Goal: Information Seeking & Learning: Learn about a topic

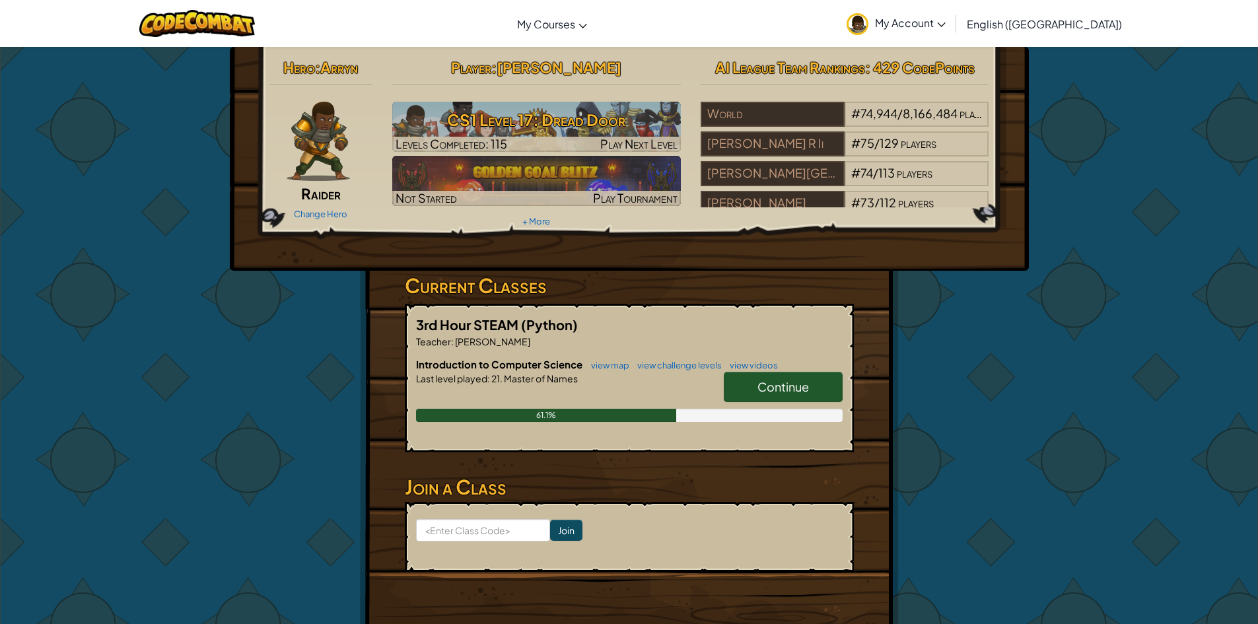
click at [783, 401] on link "Continue" at bounding box center [783, 387] width 119 height 30
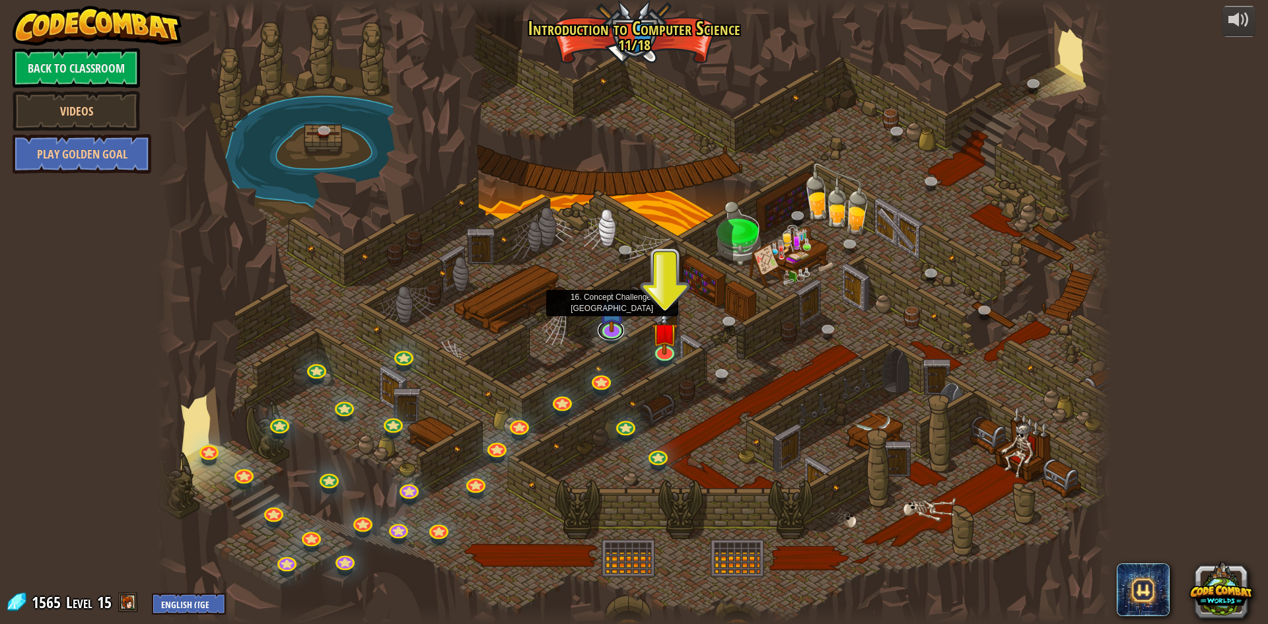
click at [615, 336] on div "25. Kithgard Gates (Locked) Escape the Kithgard dungeons, and don't let the gua…" at bounding box center [634, 312] width 955 height 624
click at [660, 353] on link at bounding box center [663, 348] width 26 height 26
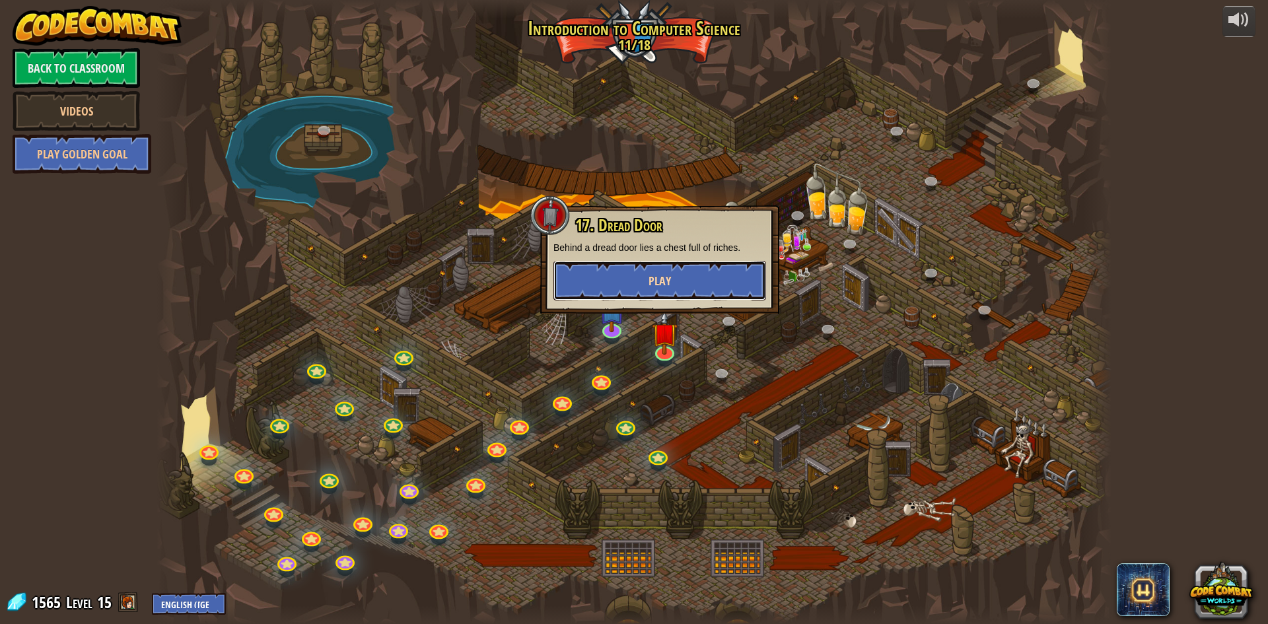
click at [676, 274] on button "Play" at bounding box center [659, 281] width 213 height 40
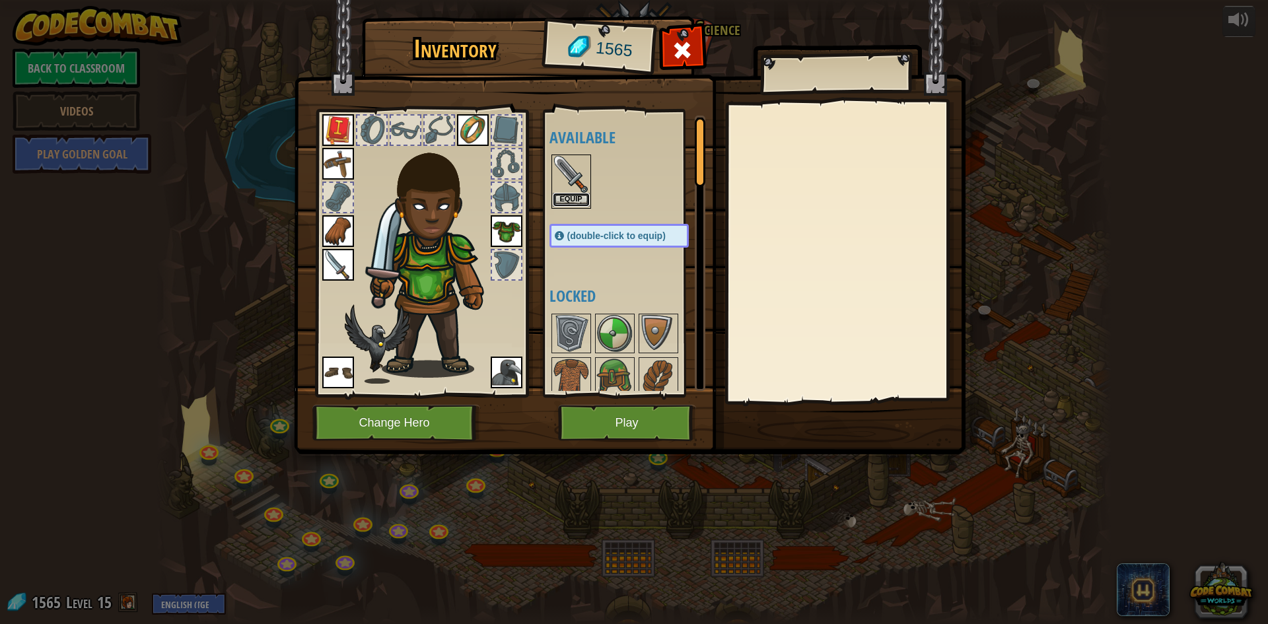
click at [569, 201] on button "Equip" at bounding box center [571, 200] width 37 height 14
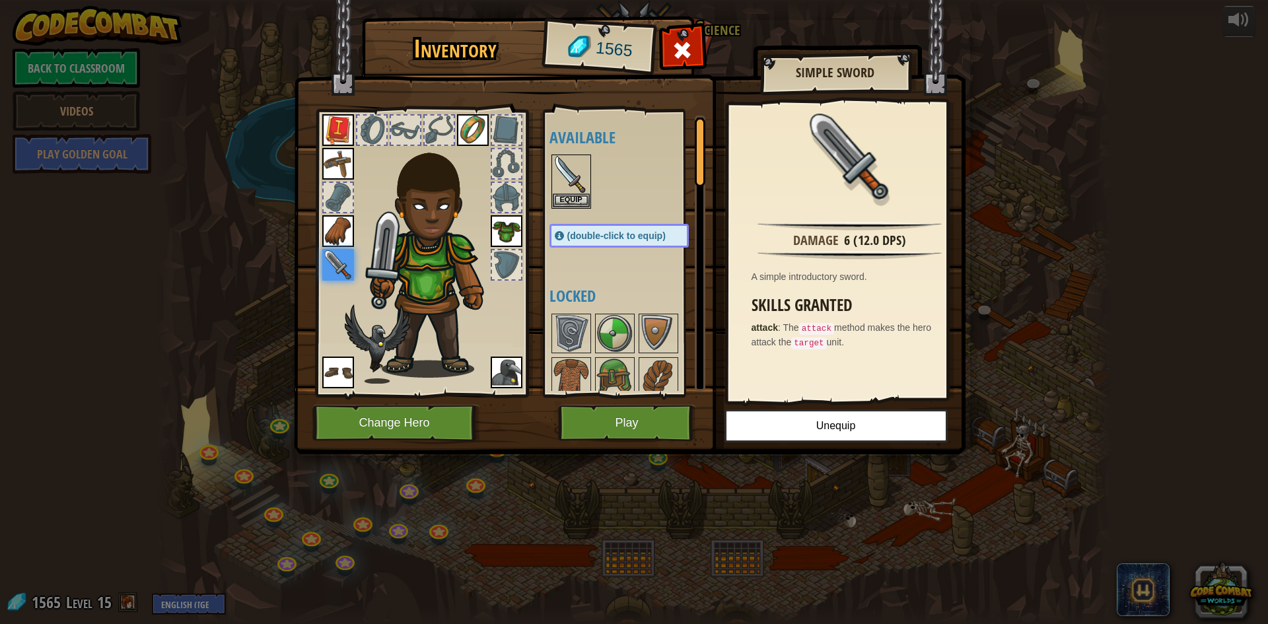
click at [339, 182] on div at bounding box center [338, 198] width 32 height 32
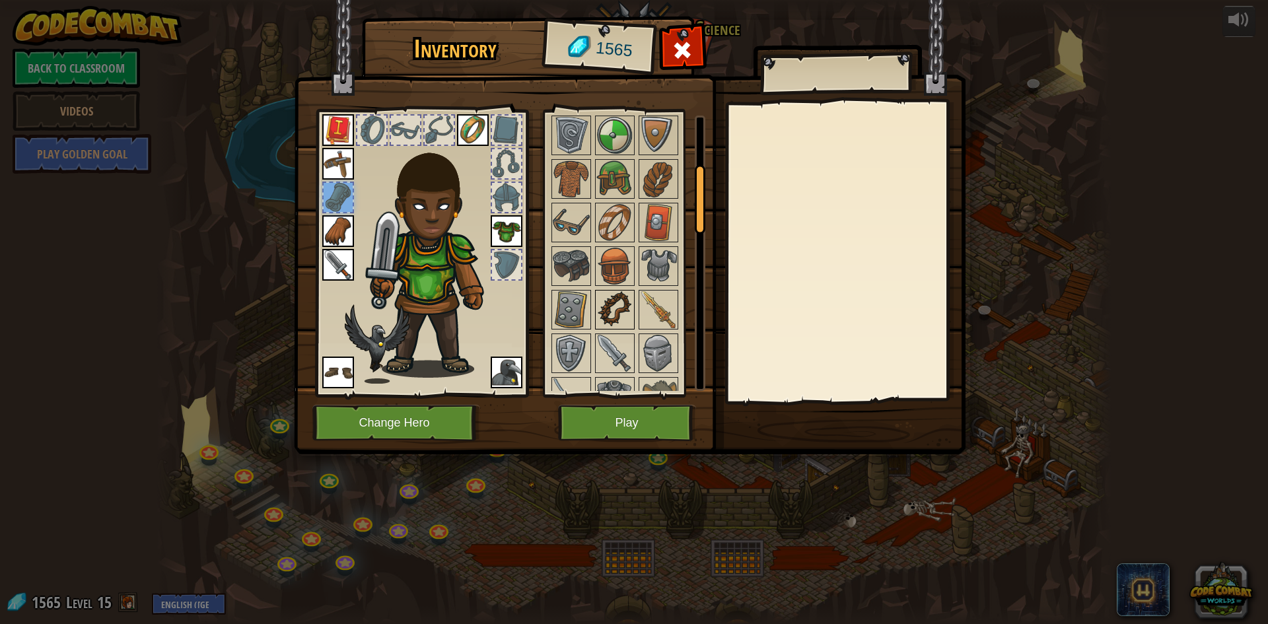
scroll to position [396, 0]
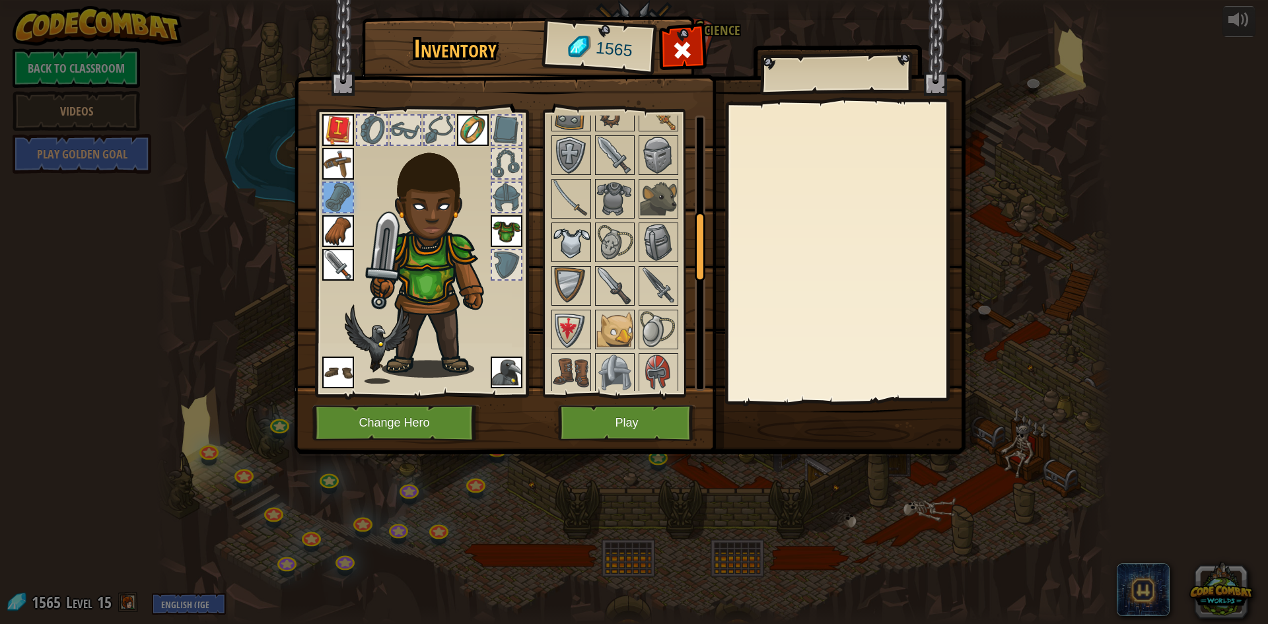
click at [579, 223] on div at bounding box center [571, 243] width 40 height 40
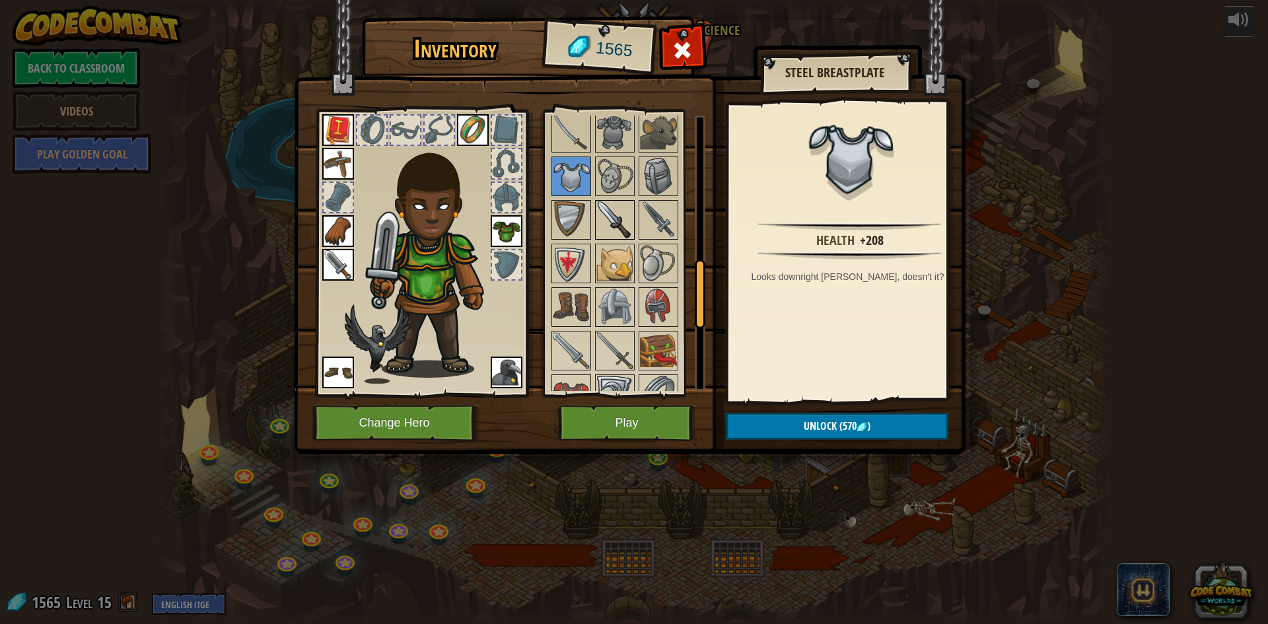
scroll to position [660, 0]
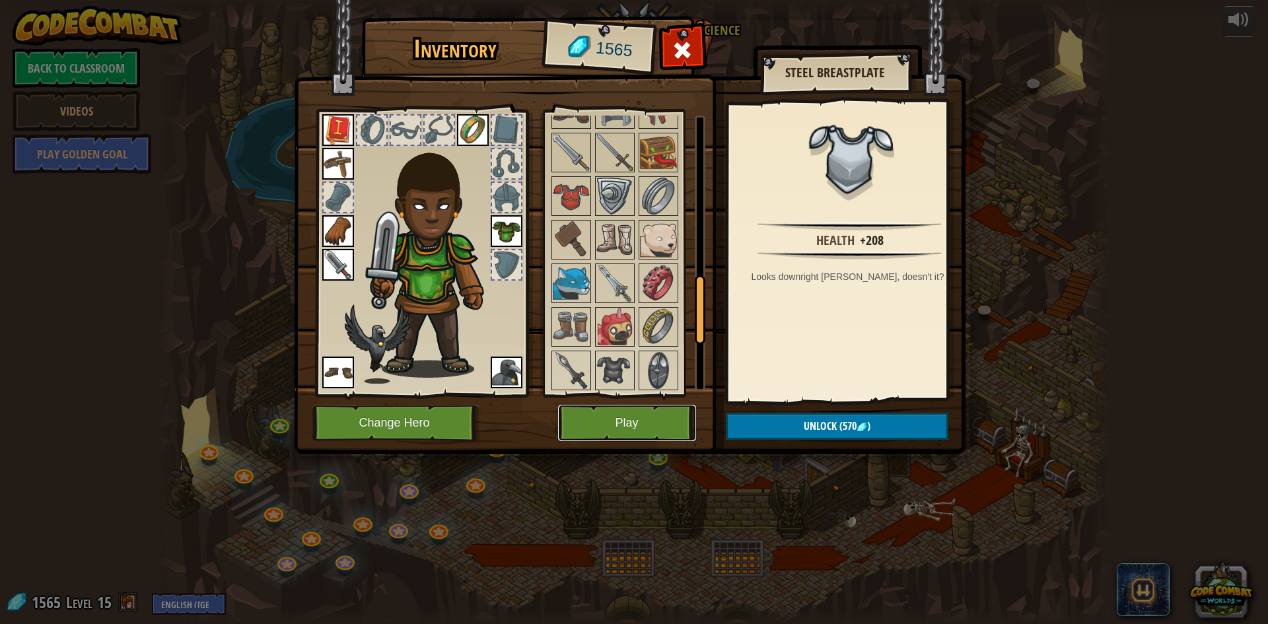
click at [633, 414] on button "Play" at bounding box center [627, 423] width 138 height 36
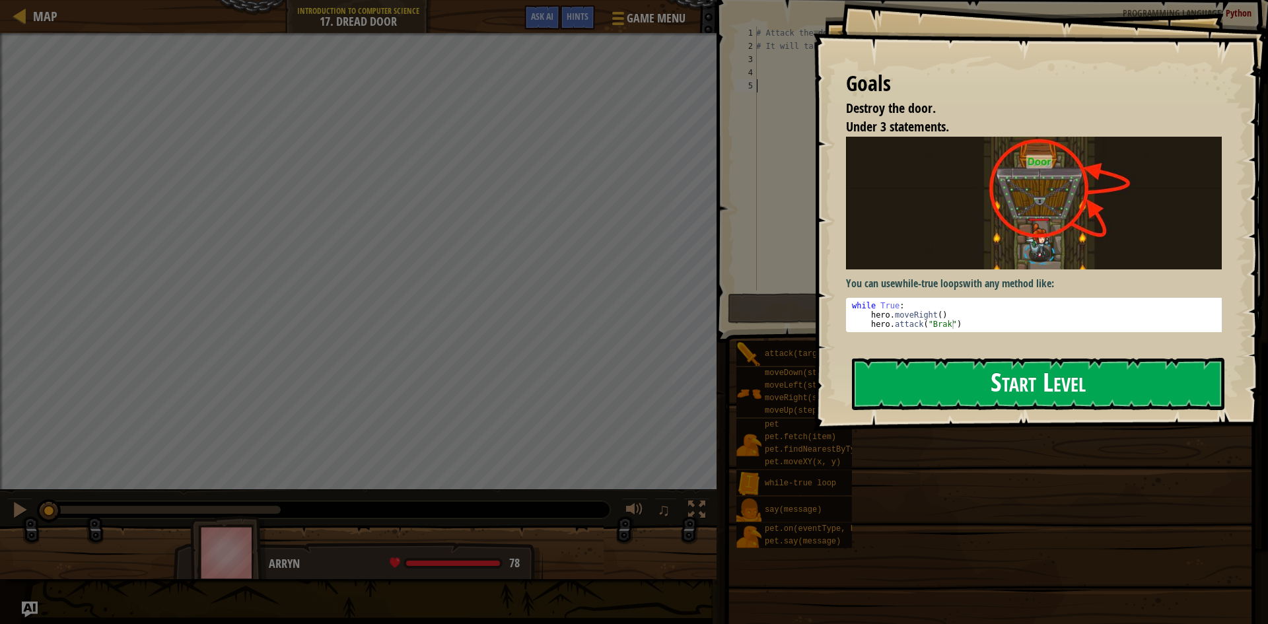
click at [900, 385] on button "Start Level" at bounding box center [1038, 384] width 372 height 52
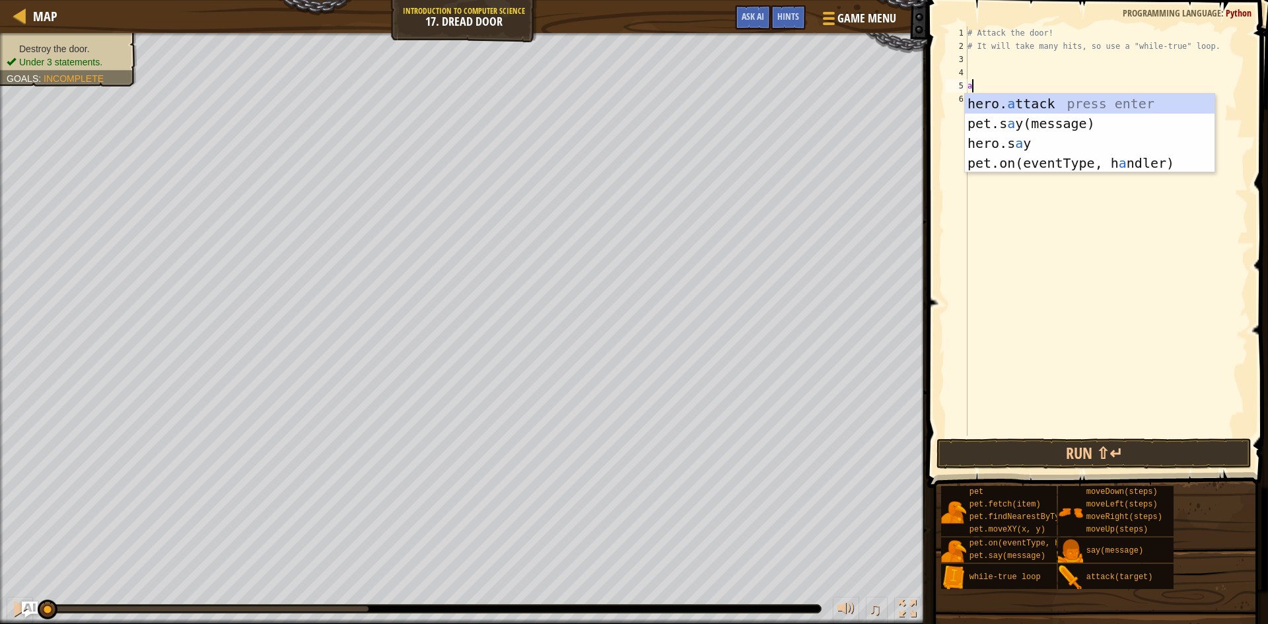
scroll to position [6, 0]
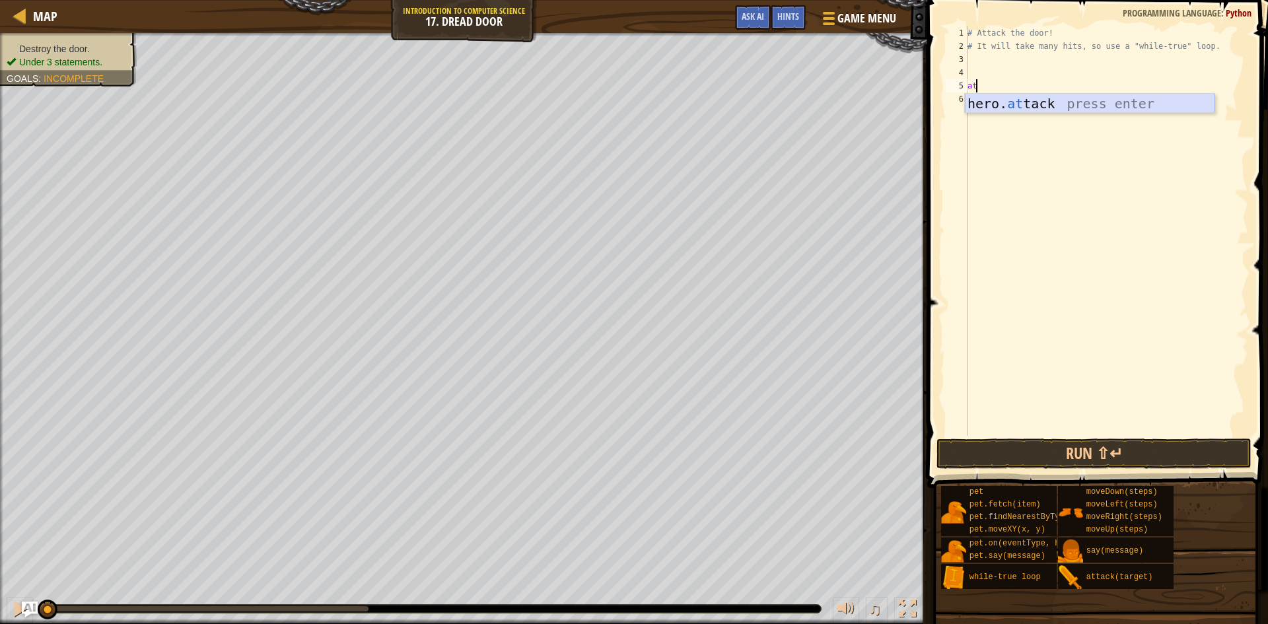
drag, startPoint x: 987, startPoint y: 100, endPoint x: 995, endPoint y: 101, distance: 7.3
click at [987, 101] on div "hero. at tack press enter" at bounding box center [1090, 123] width 250 height 59
click at [1087, 461] on button "Run ⇧↵" at bounding box center [1093, 453] width 315 height 30
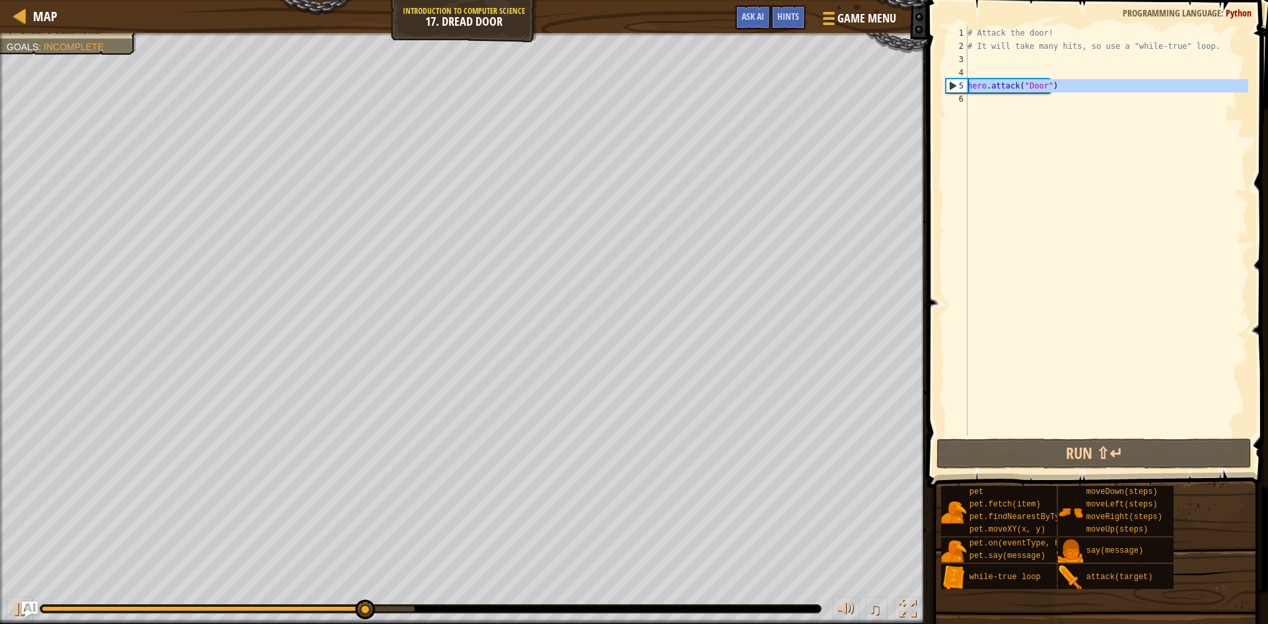
drag, startPoint x: 1066, startPoint y: 92, endPoint x: 938, endPoint y: 91, distance: 128.1
click at [938, 91] on div "hero.attack("Door") 1 2 3 4 5 6 # Attack the door! # It will take many hits, so…" at bounding box center [1095, 270] width 345 height 527
type textarea "hero.attack("Door")"
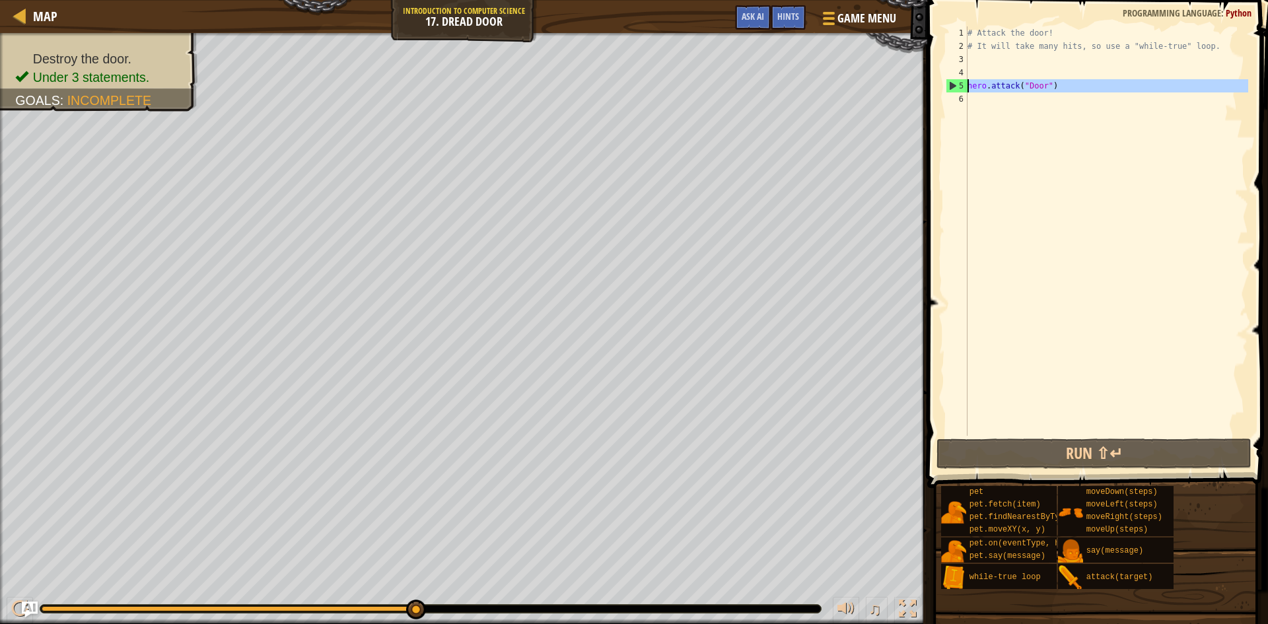
click at [981, 100] on div "# Attack the door! # It will take many hits, so use a "while-true" loop. hero .…" at bounding box center [1106, 230] width 283 height 409
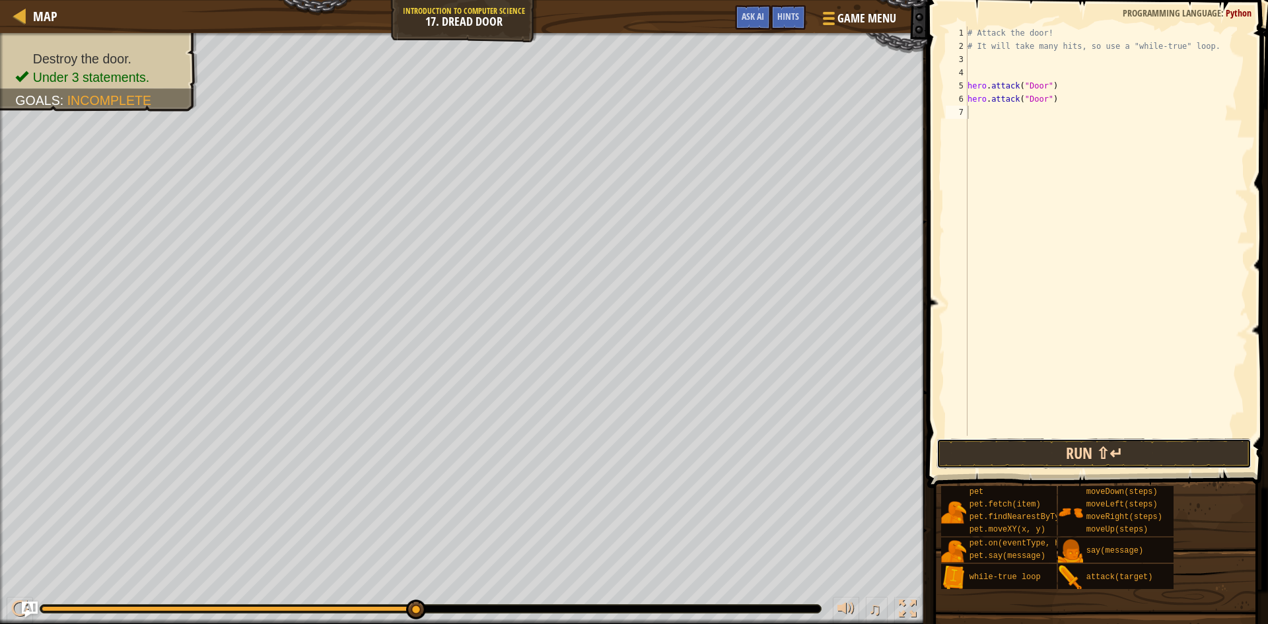
click at [1107, 450] on button "Run ⇧↵" at bounding box center [1093, 453] width 315 height 30
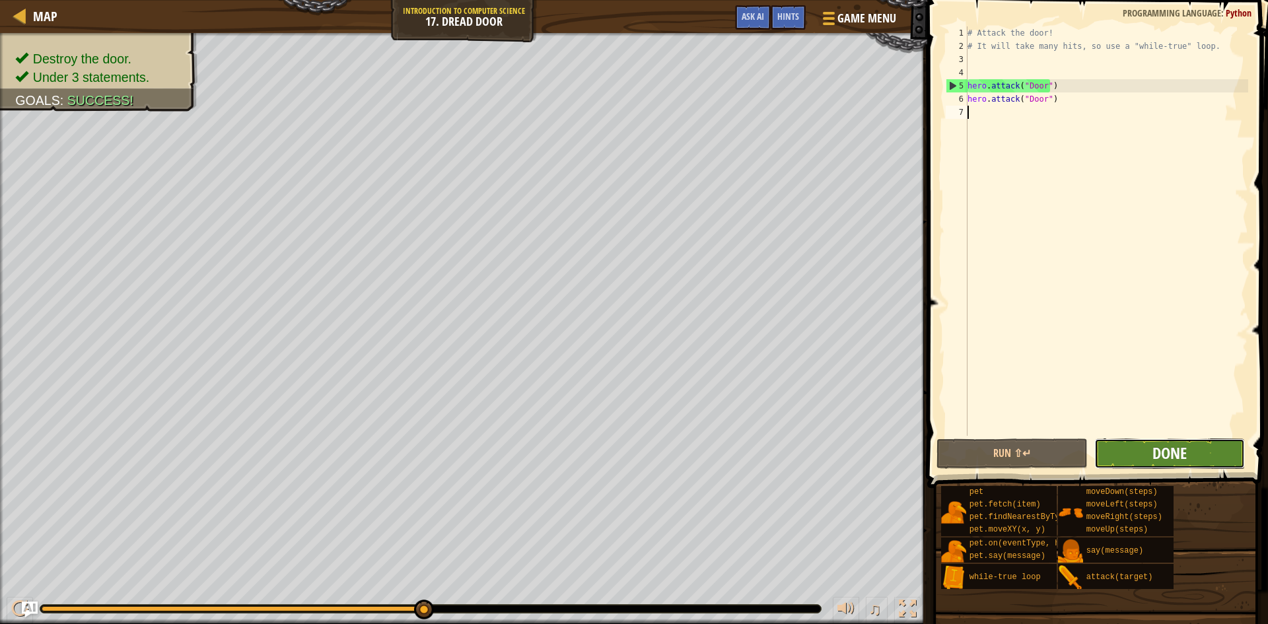
click at [1162, 448] on span "Done" at bounding box center [1169, 452] width 34 height 21
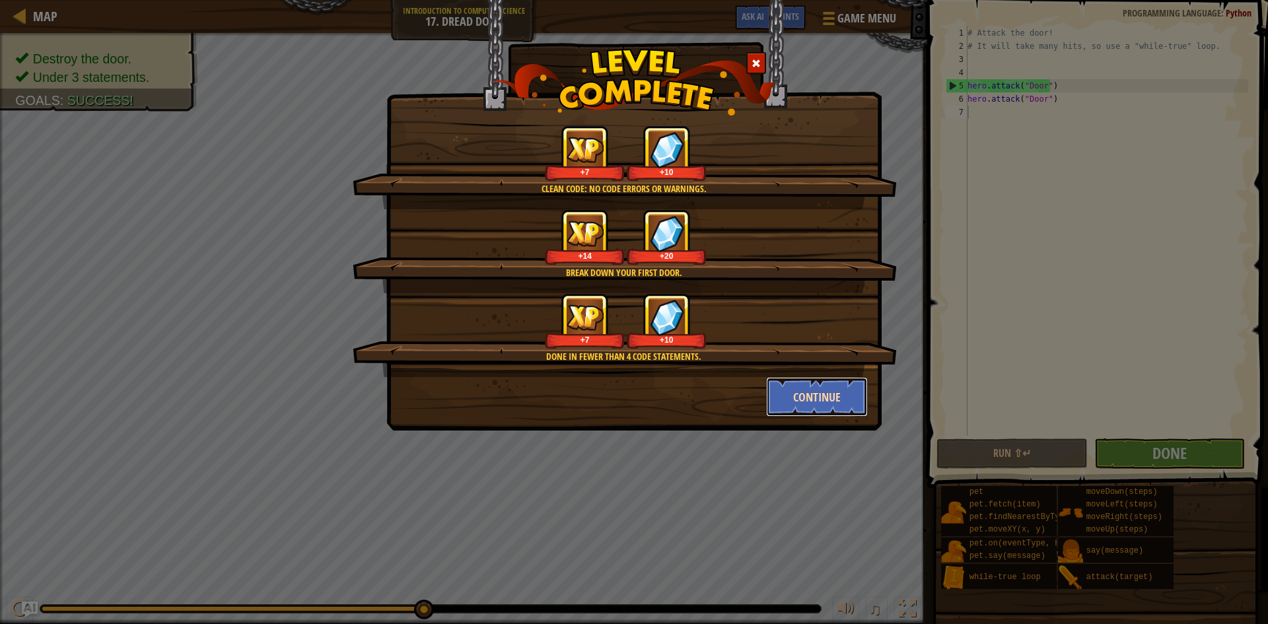
click at [818, 406] on button "Continue" at bounding box center [817, 397] width 102 height 40
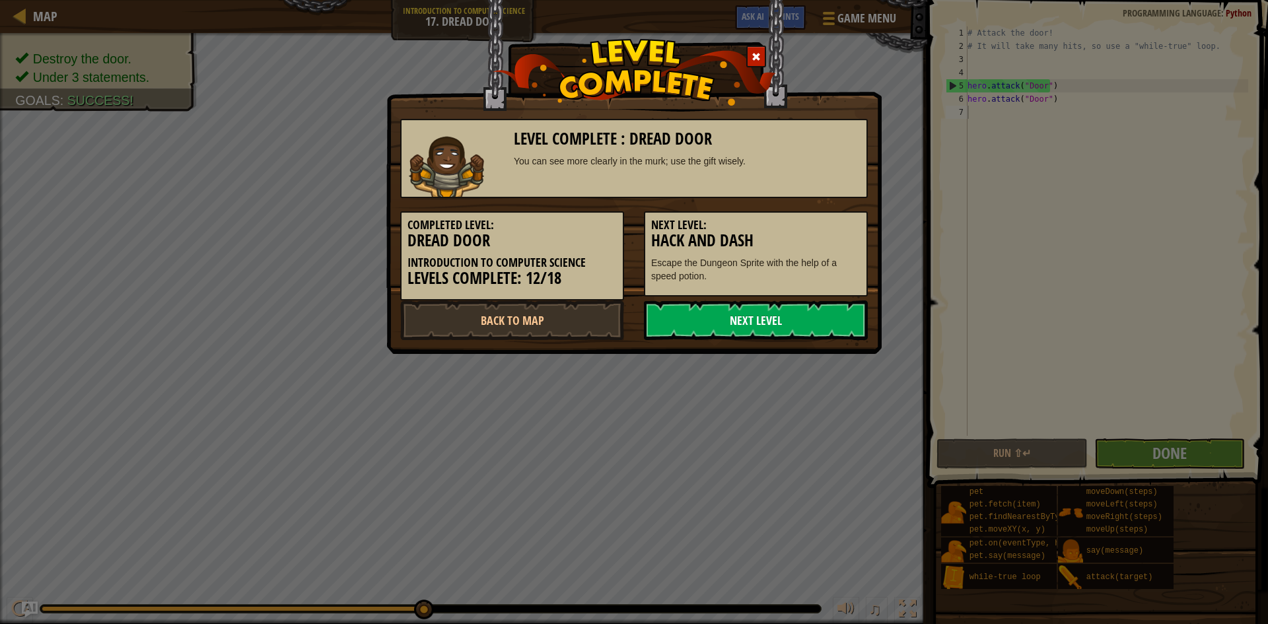
click at [759, 333] on link "Next Level" at bounding box center [756, 320] width 224 height 40
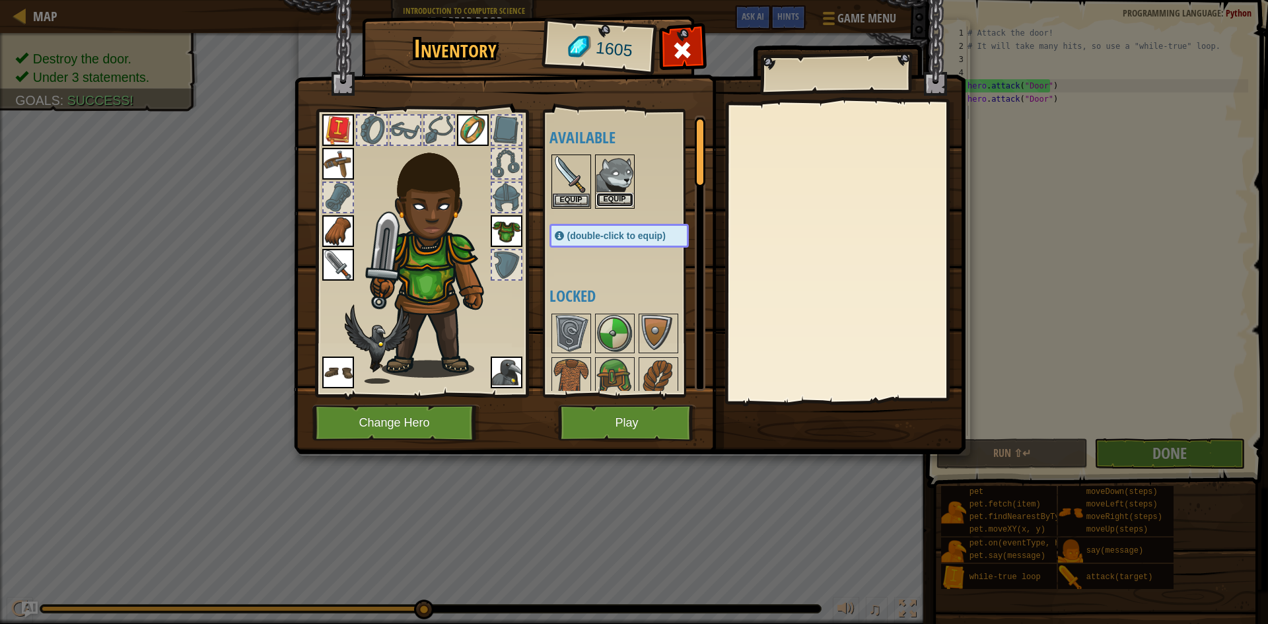
click at [608, 194] on button "Equip" at bounding box center [614, 200] width 37 height 14
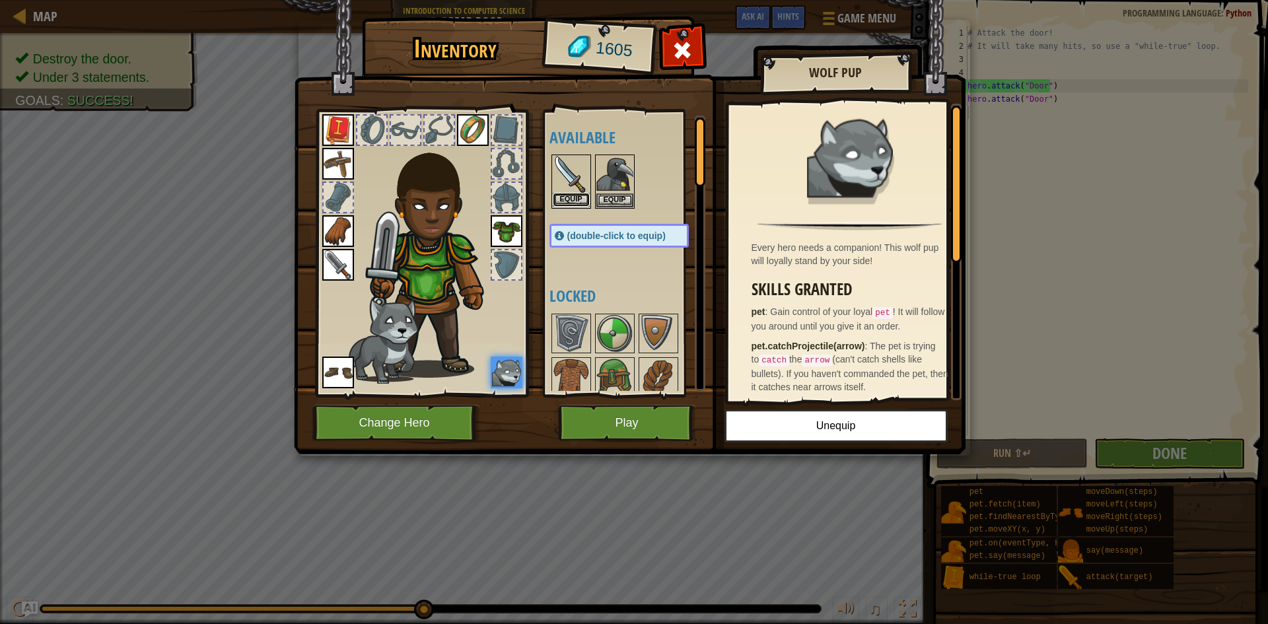
click at [573, 199] on button "Equip" at bounding box center [571, 200] width 37 height 14
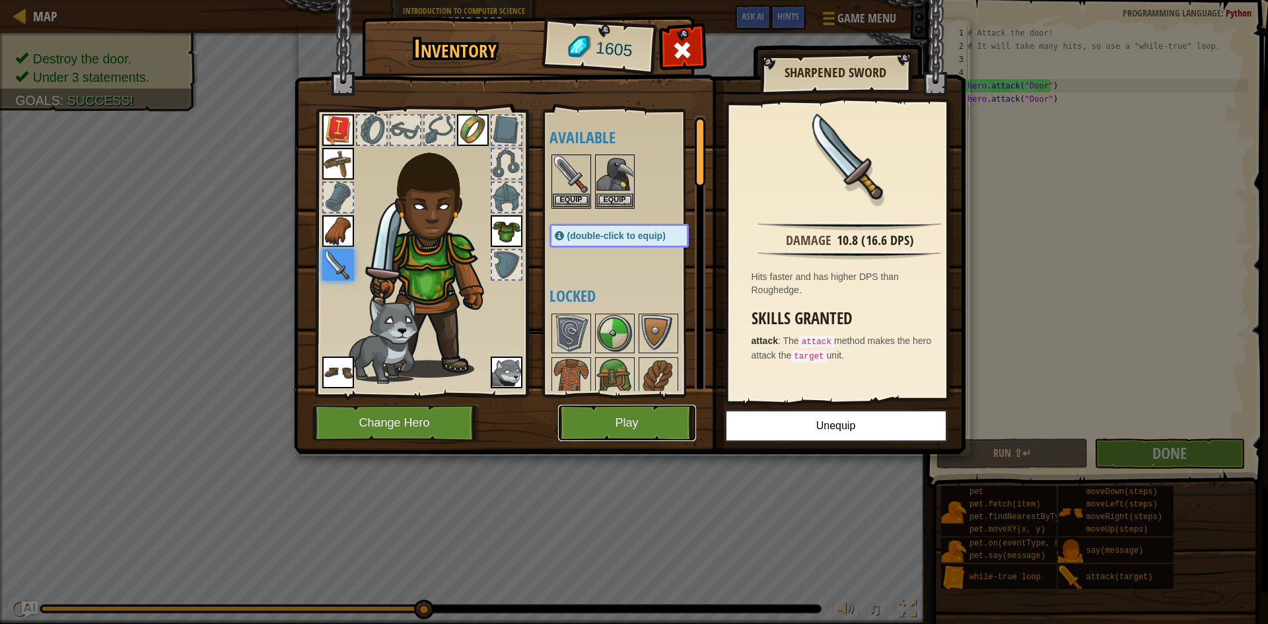
click at [606, 417] on button "Play" at bounding box center [627, 423] width 138 height 36
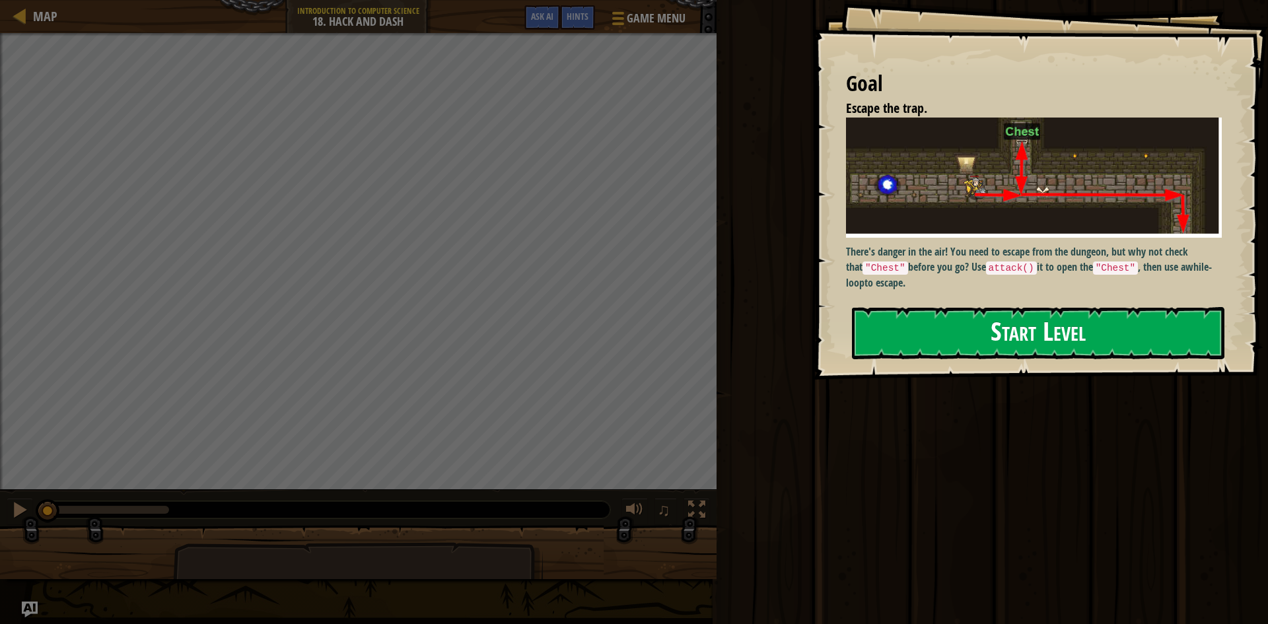
click at [955, 332] on button "Start Level" at bounding box center [1038, 333] width 372 height 52
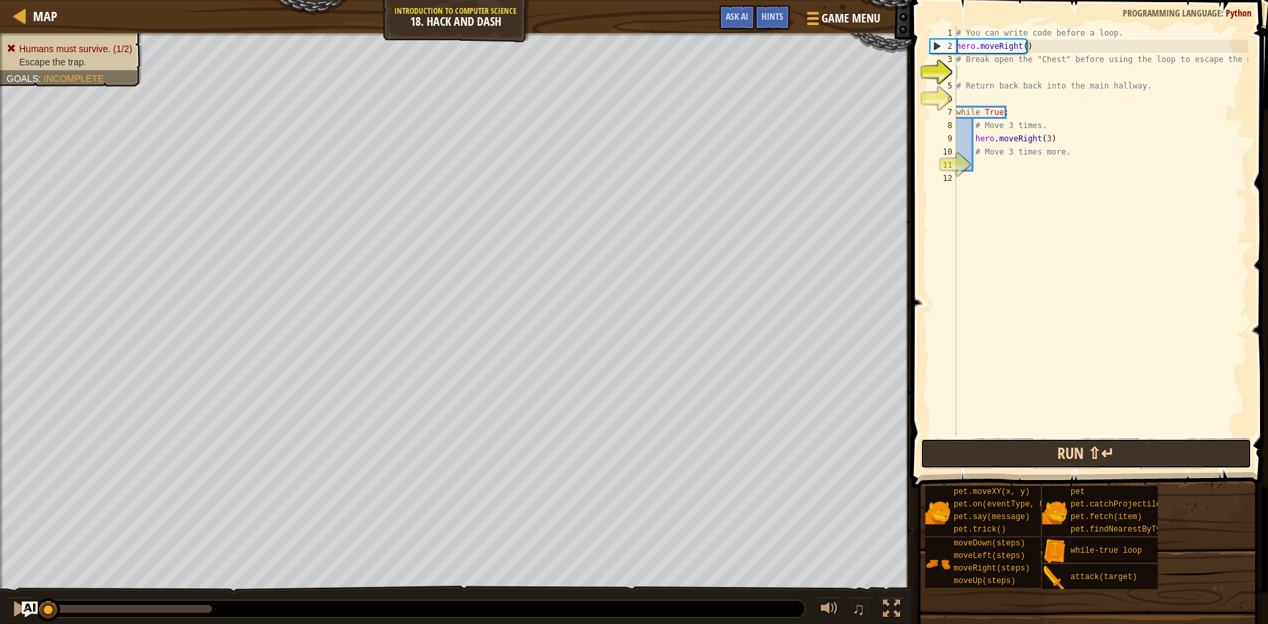
click at [1071, 454] on button "Run ⇧↵" at bounding box center [1086, 453] width 331 height 30
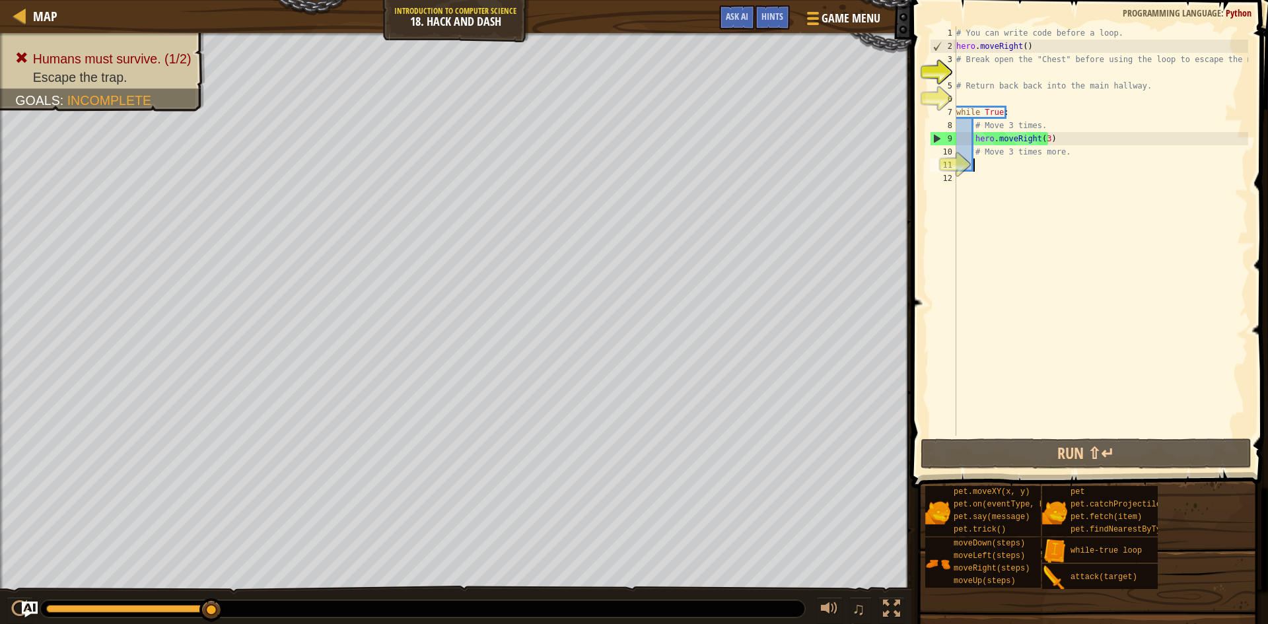
click at [985, 162] on div "# You can write code before a loop. hero . moveRight ( ) # Break open the "Ches…" at bounding box center [1101, 244] width 295 height 436
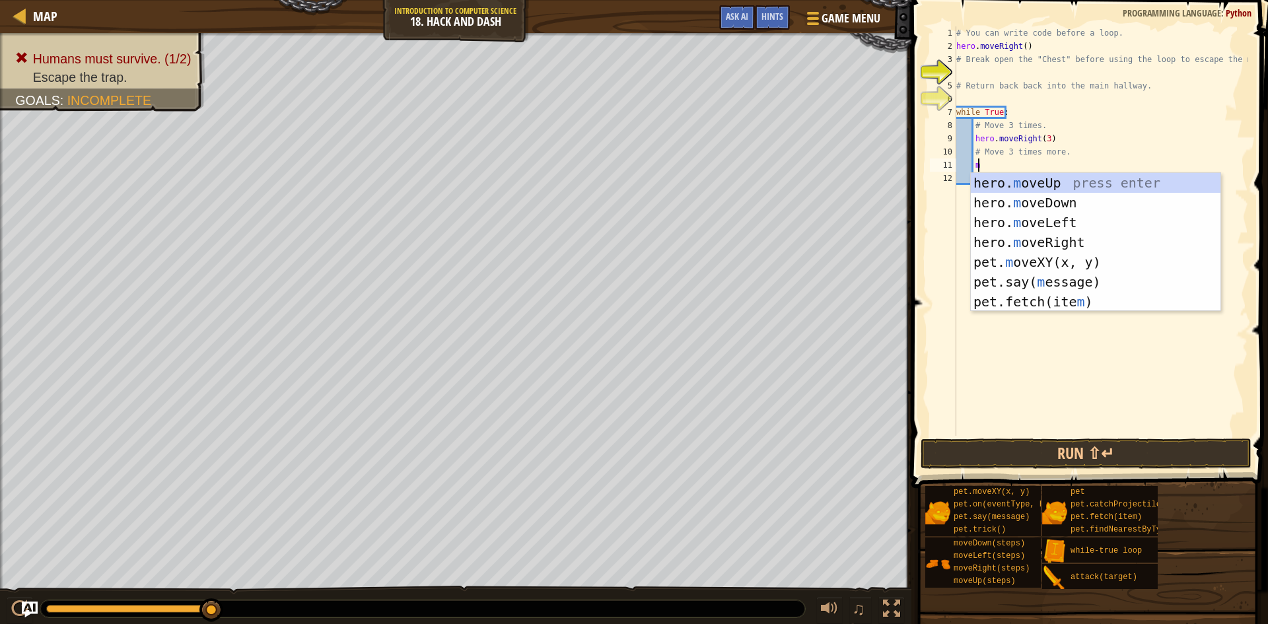
type textarea "mo"
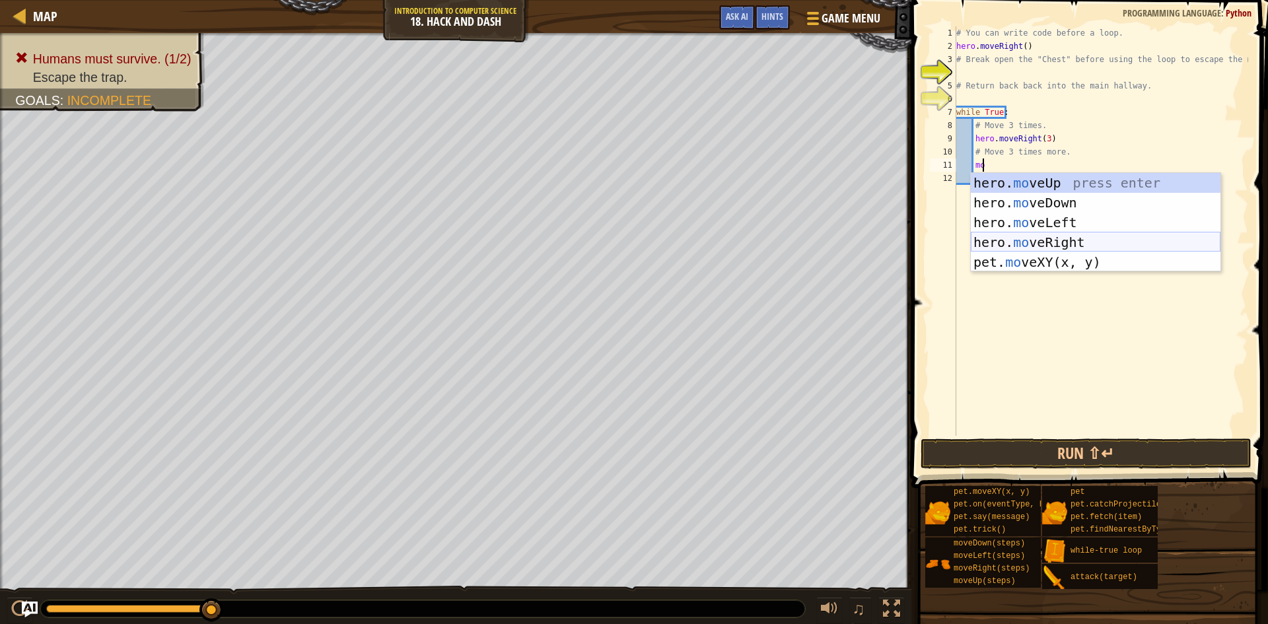
click at [1039, 240] on div "hero. mo veUp press enter hero. mo veDown press enter hero. mo veLeft press ent…" at bounding box center [1096, 242] width 250 height 139
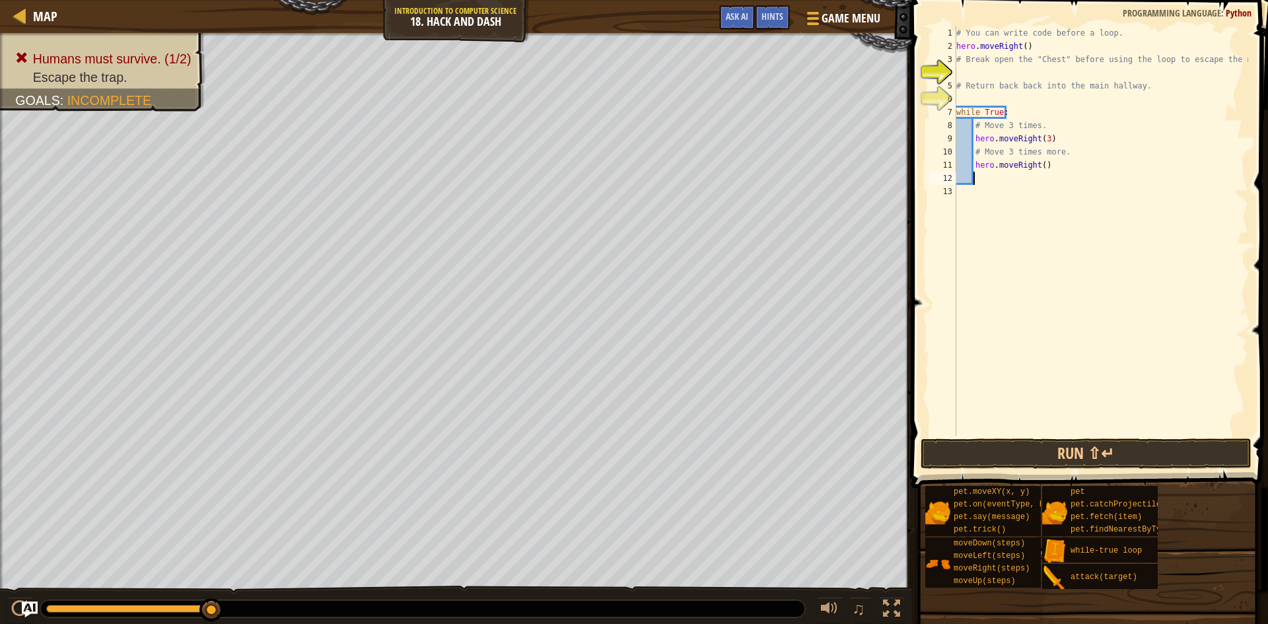
scroll to position [6, 1]
click at [1038, 166] on div "# You can write code before a loop. hero . moveRight ( ) # Break open the "Ches…" at bounding box center [1101, 244] width 295 height 436
type textarea "hero.moveRight(3)"
click at [1080, 429] on div "# You can write code before a loop. hero . moveRight ( ) # Break open the "Ches…" at bounding box center [1101, 244] width 295 height 436
click at [1080, 444] on button "Run ⇧↵" at bounding box center [1086, 453] width 331 height 30
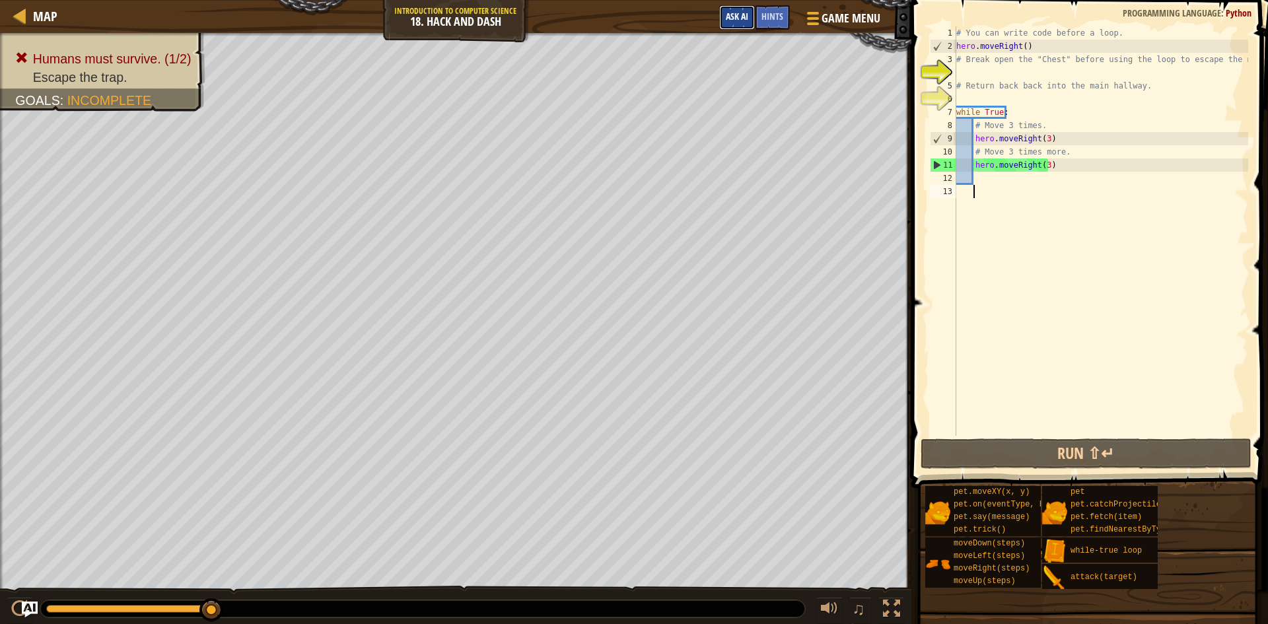
click at [735, 28] on button "Ask AI" at bounding box center [737, 17] width 36 height 24
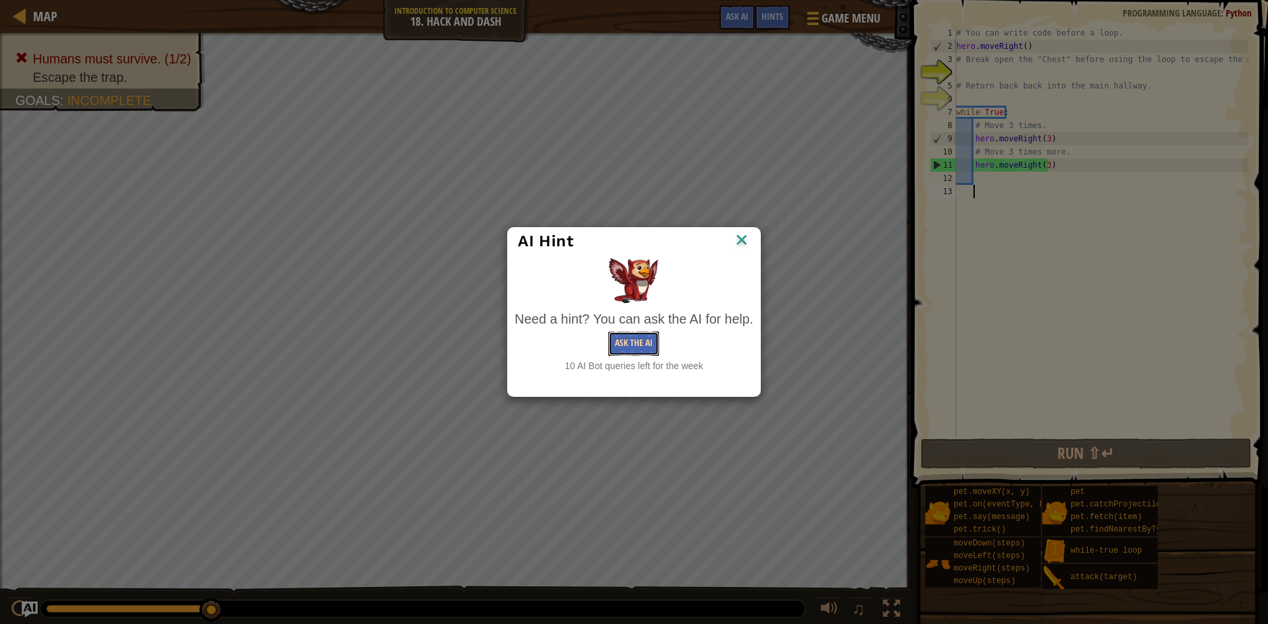
click at [647, 336] on button "Ask the AI" at bounding box center [633, 344] width 51 height 24
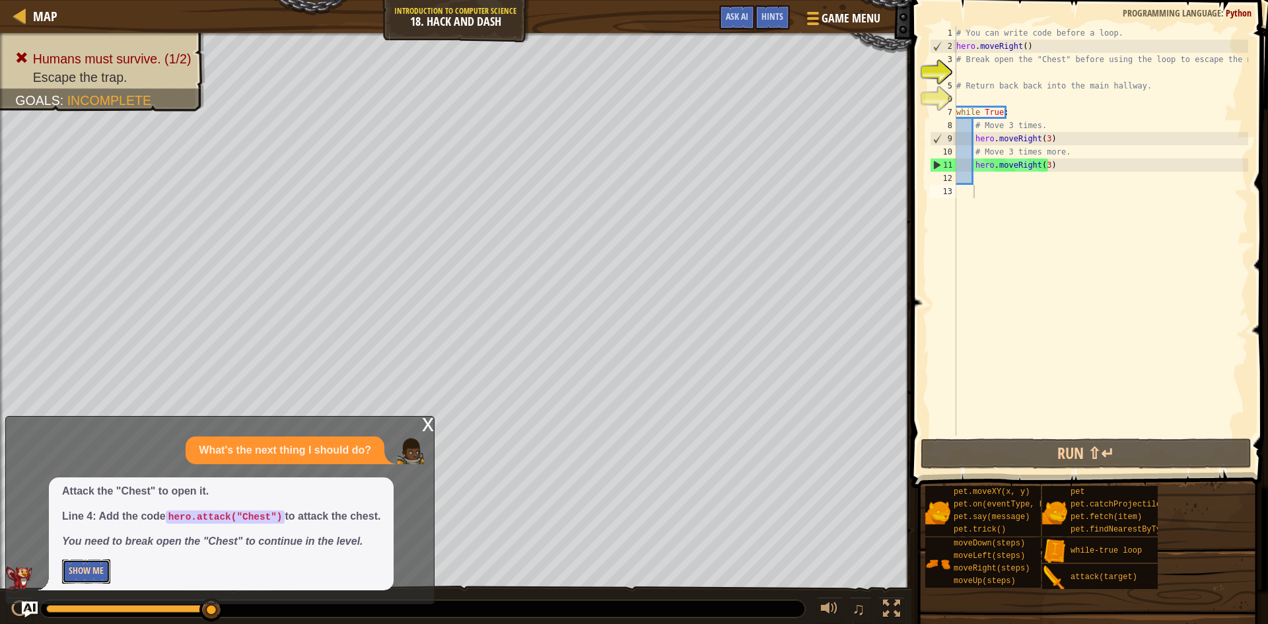
click at [102, 572] on button "Show Me" at bounding box center [86, 571] width 48 height 24
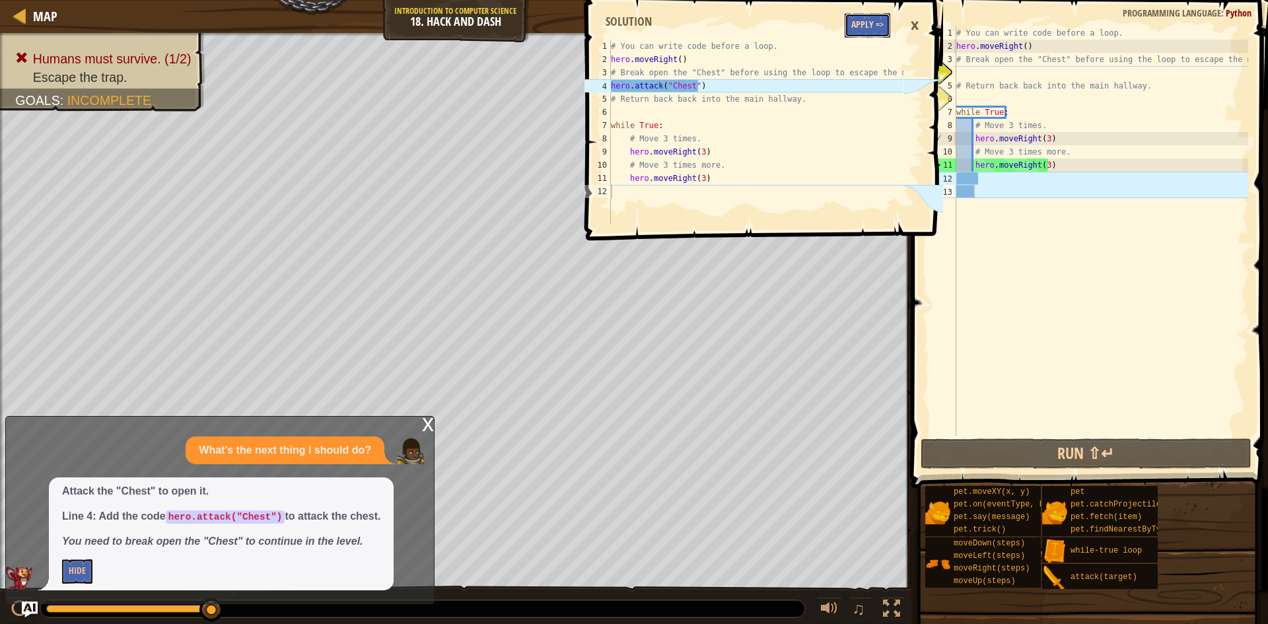
click at [877, 36] on button "Apply =>" at bounding box center [868, 25] width 46 height 24
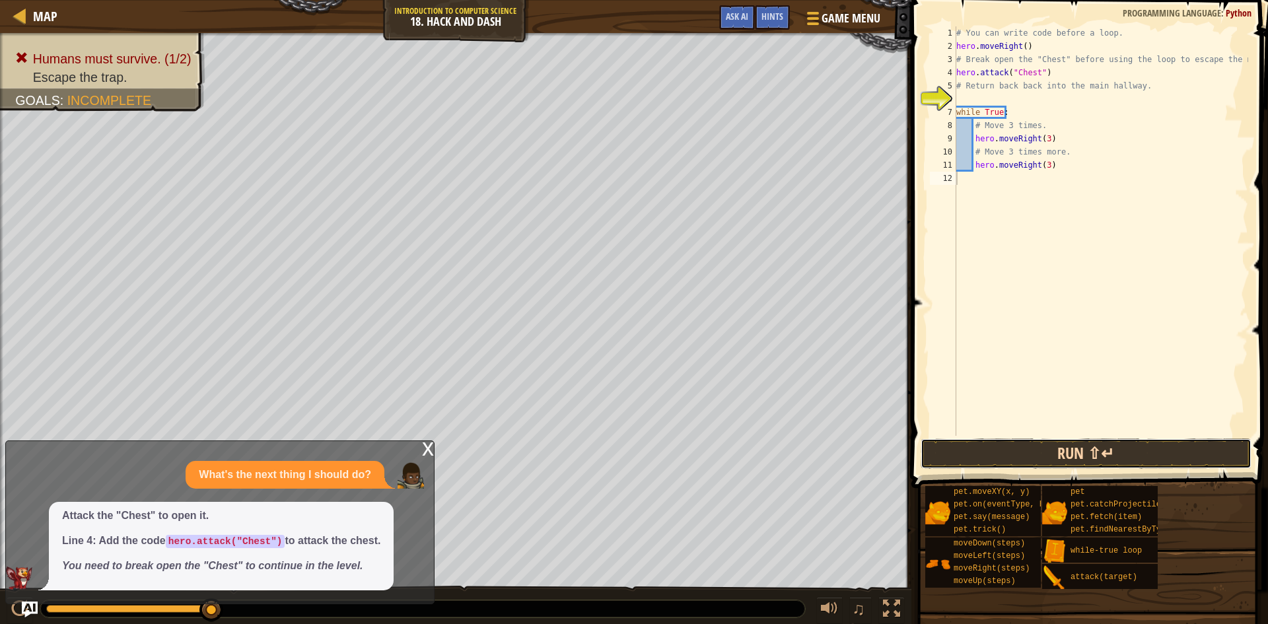
click at [1042, 454] on button "Run ⇧↵" at bounding box center [1086, 453] width 331 height 30
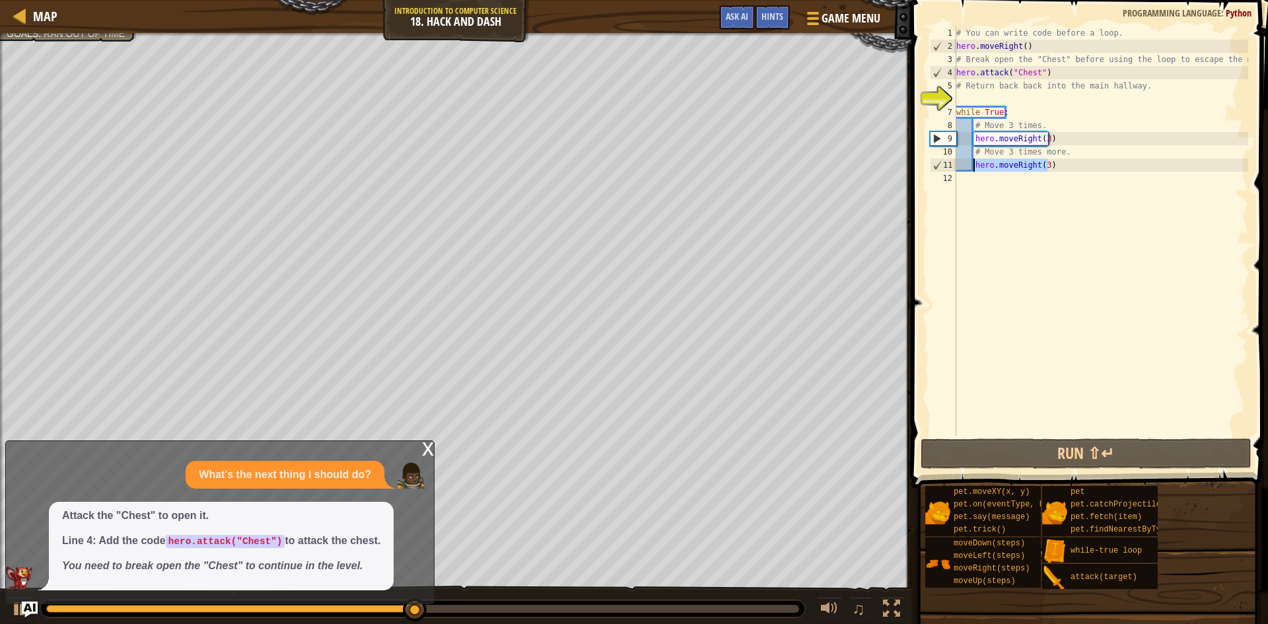
drag, startPoint x: 1049, startPoint y: 170, endPoint x: 972, endPoint y: 162, distance: 77.0
click at [972, 162] on div "# You can write code before a loop. hero . moveRight ( ) # Break open the "Ches…" at bounding box center [1101, 244] width 295 height 436
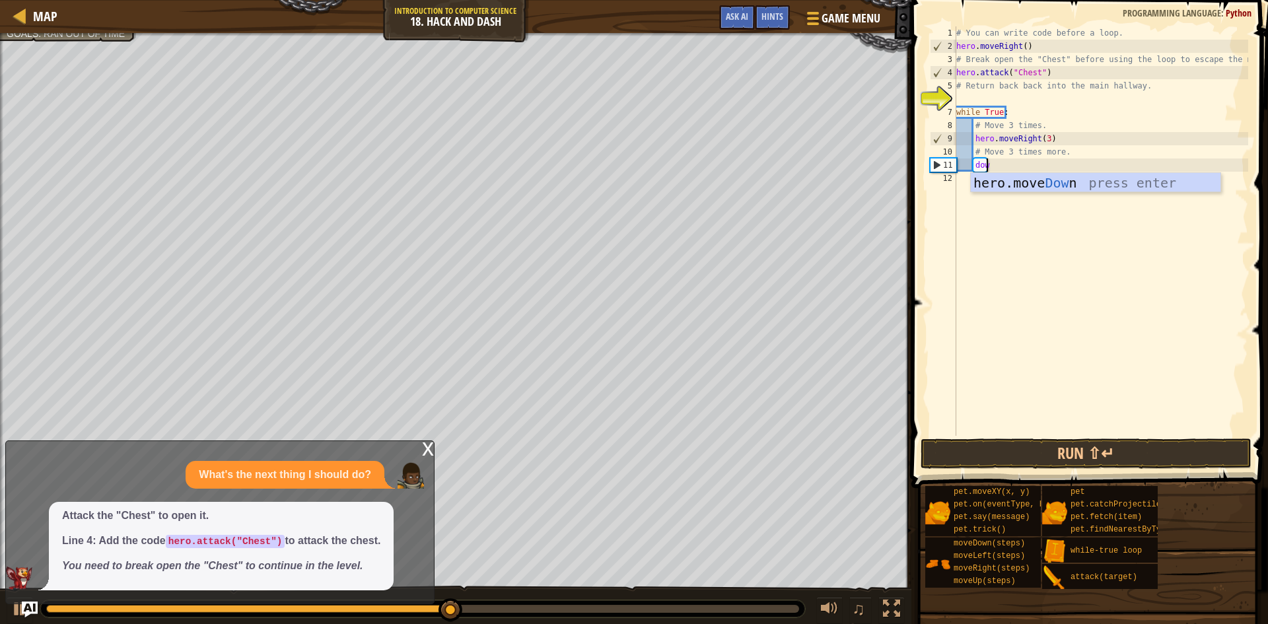
type textarea "down"
click at [1030, 180] on div "hero.move Down press enter" at bounding box center [1096, 202] width 250 height 59
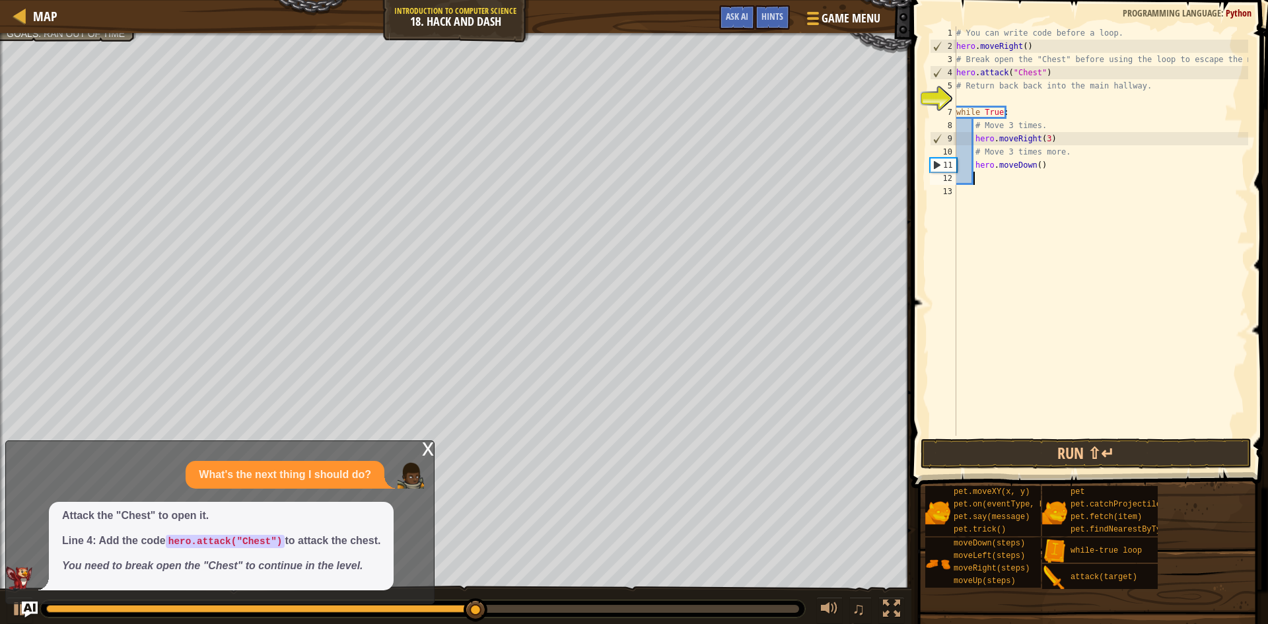
scroll to position [6, 1]
click at [1029, 465] on button "Run ⇧↵" at bounding box center [1086, 453] width 331 height 30
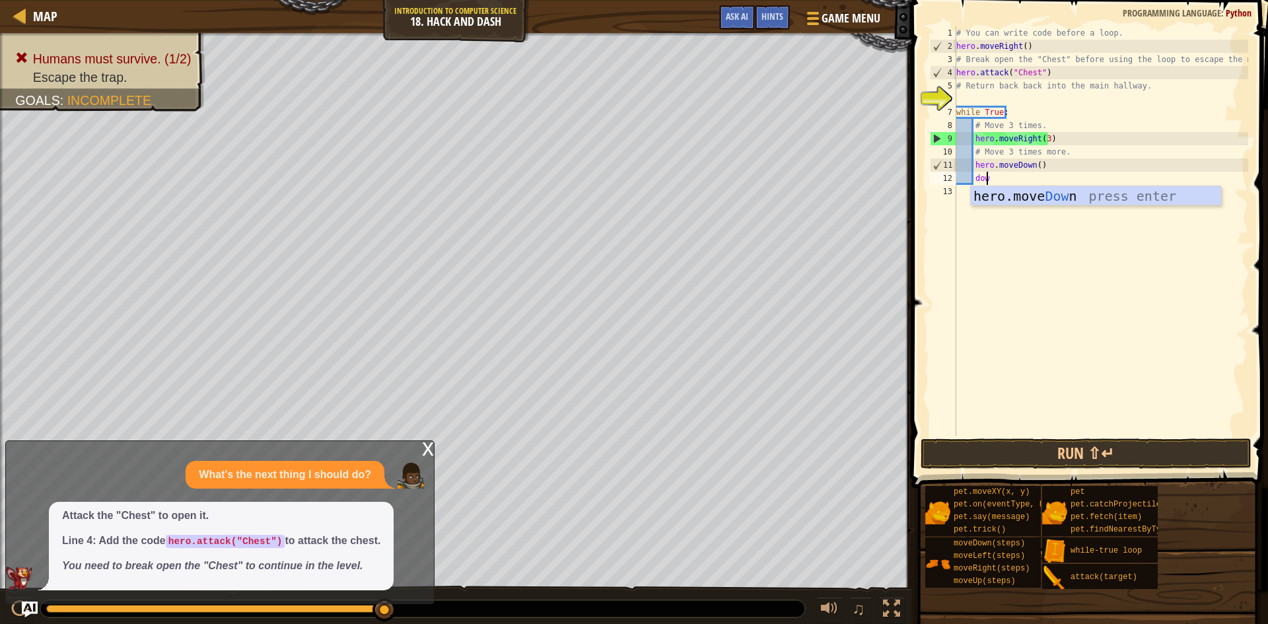
type textarea "down"
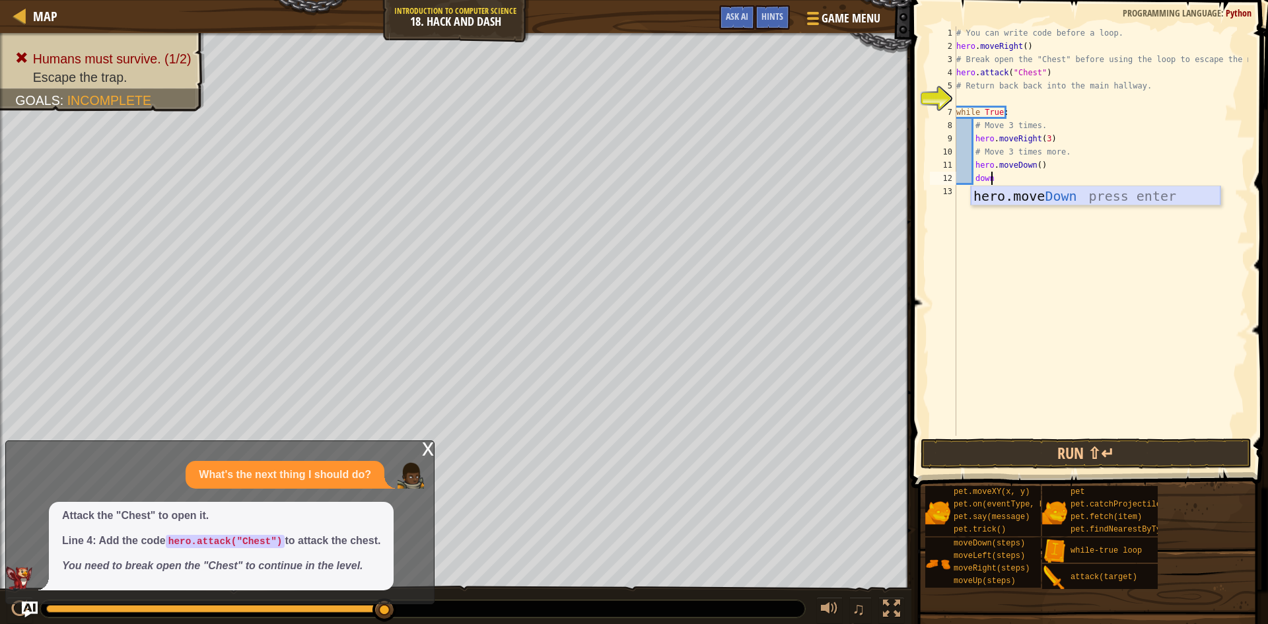
click at [999, 197] on div "hero.move Down press enter" at bounding box center [1096, 215] width 250 height 59
click at [1034, 178] on div "# You can write code before a loop. hero . moveRight ( ) # Break open the "Ches…" at bounding box center [1101, 244] width 295 height 436
click at [1033, 166] on div "# You can write code before a loop. hero . moveRight ( ) # Break open the "Ches…" at bounding box center [1101, 244] width 295 height 436
click at [1041, 181] on div "# You can write code before a loop. hero . moveRight ( ) # Break open the "Ches…" at bounding box center [1101, 244] width 295 height 436
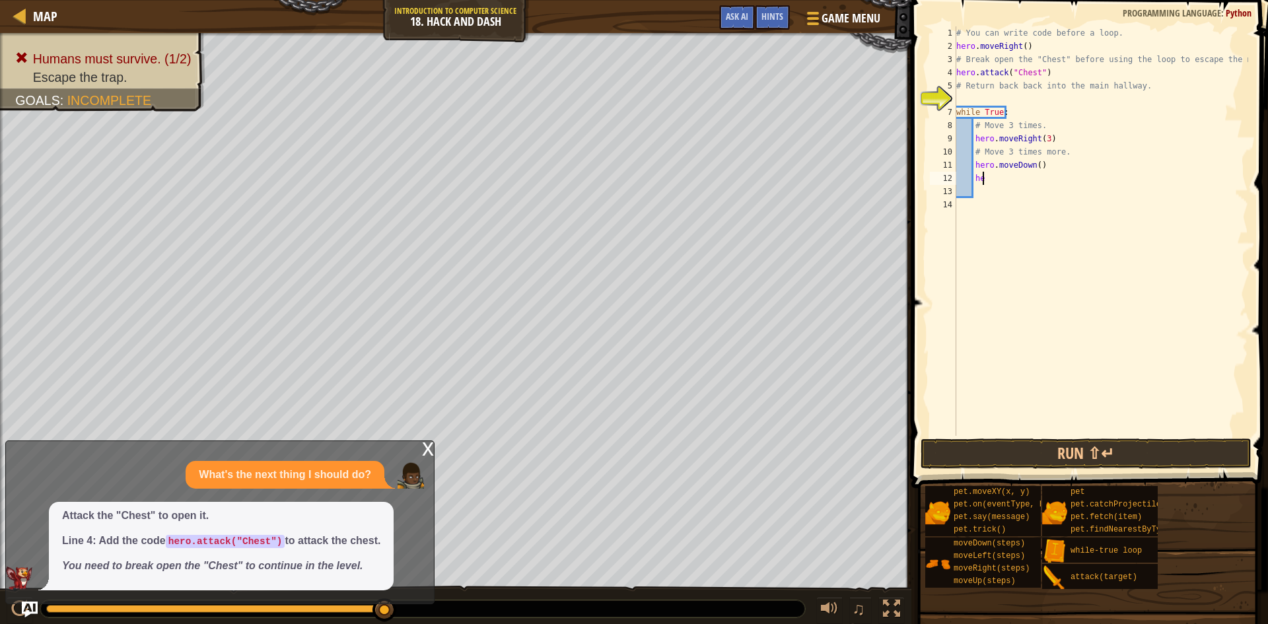
type textarea "h"
click at [1034, 164] on div "# You can write code before a loop. hero . moveRight ( ) # Break open the "Ches…" at bounding box center [1101, 244] width 295 height 436
type textarea "hero.moveDown(3)"
click at [1039, 455] on button "Run ⇧↵" at bounding box center [1086, 453] width 331 height 30
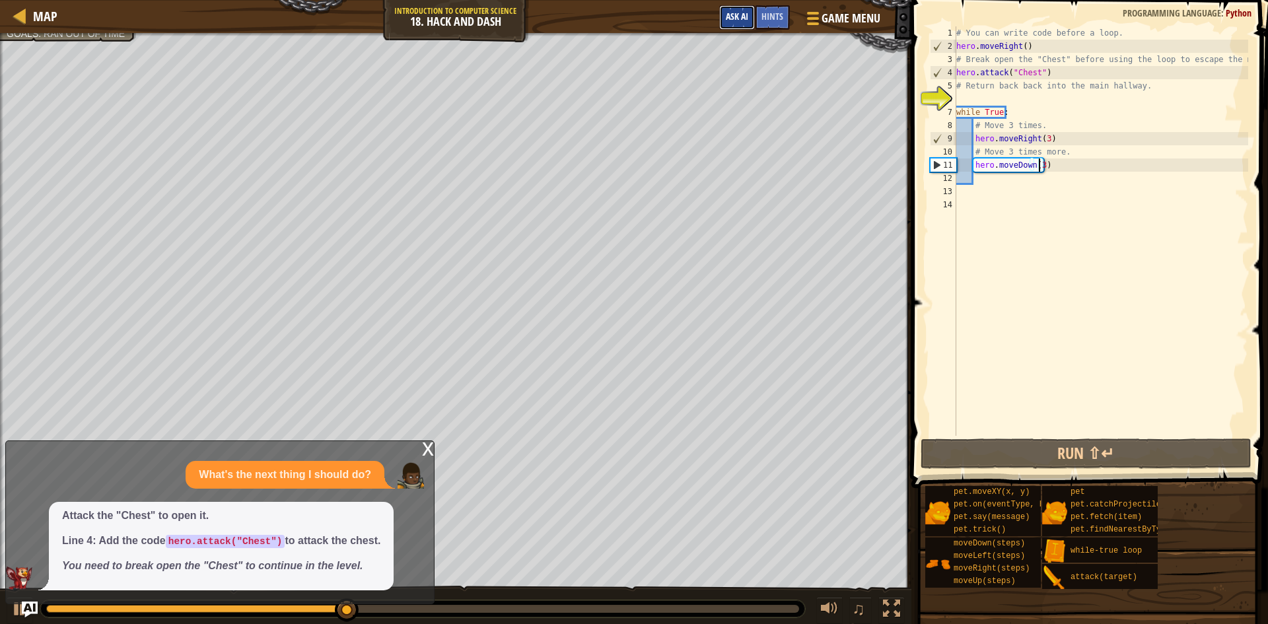
click at [726, 17] on span "Ask AI" at bounding box center [737, 16] width 22 height 13
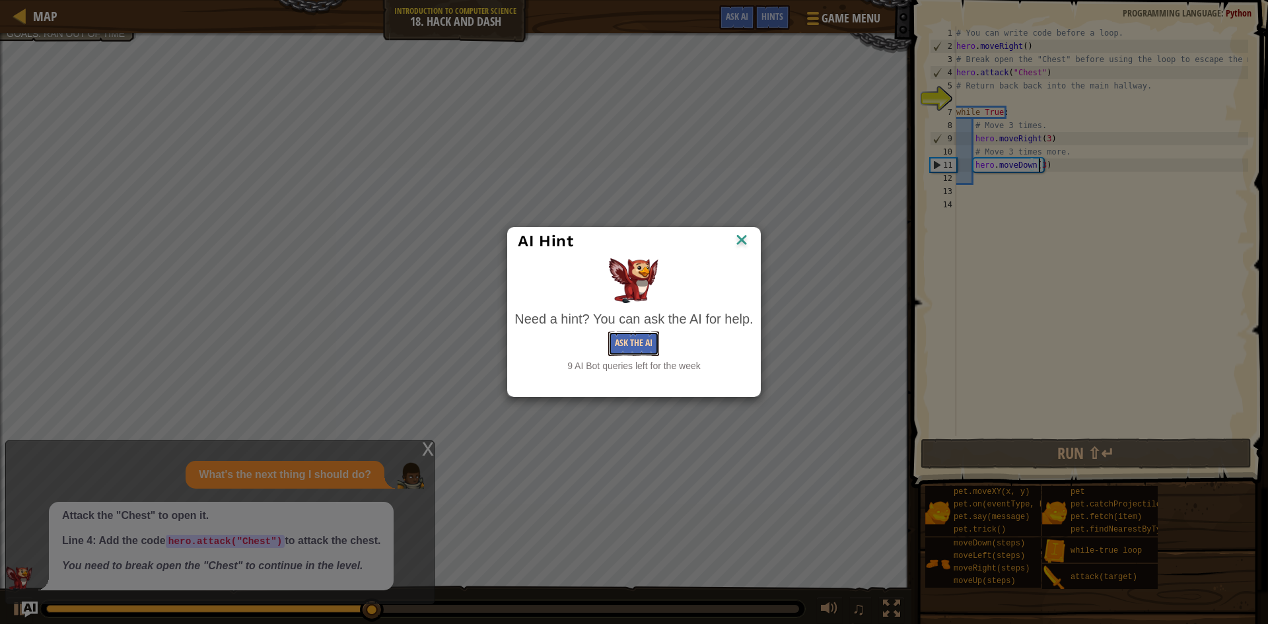
click at [639, 339] on button "Ask the AI" at bounding box center [633, 344] width 51 height 24
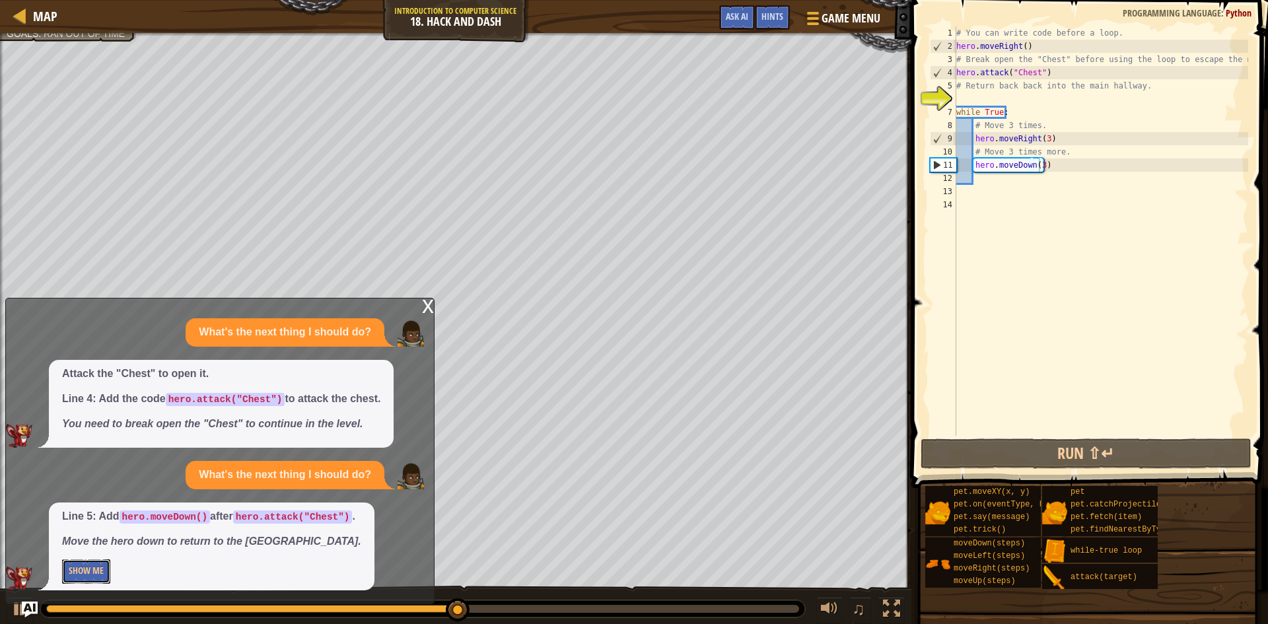
drag, startPoint x: 98, startPoint y: 579, endPoint x: 108, endPoint y: 573, distance: 11.6
click at [98, 579] on button "Show Me" at bounding box center [86, 571] width 48 height 24
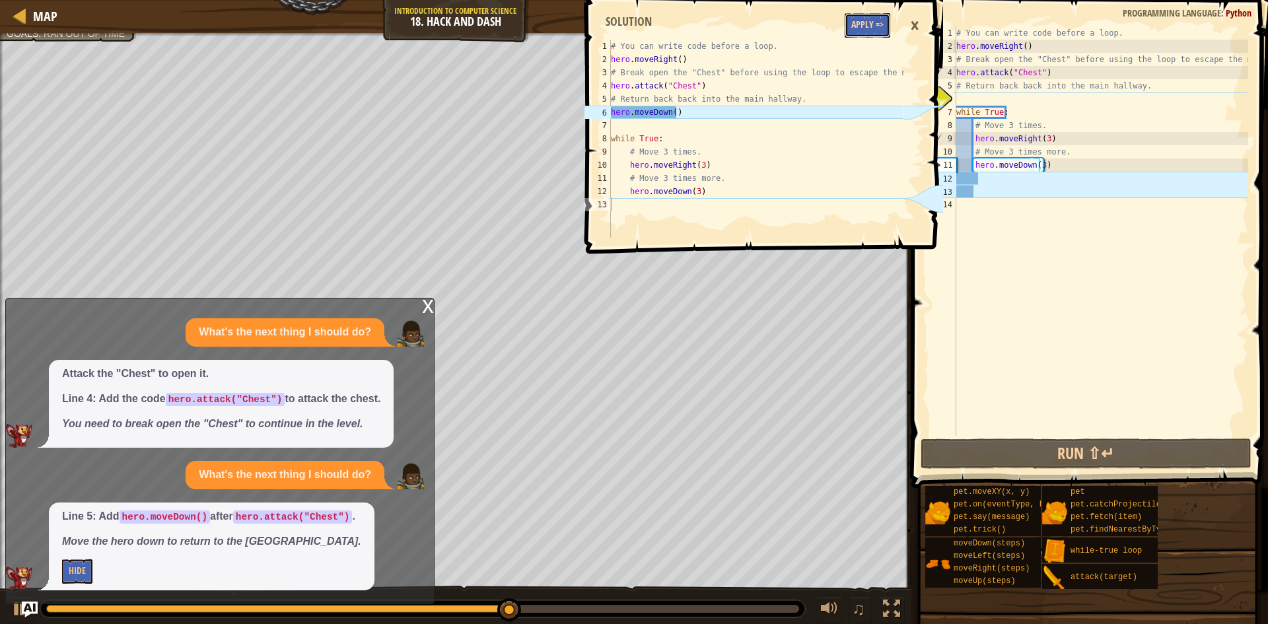
click at [875, 27] on button "Apply =>" at bounding box center [868, 25] width 46 height 24
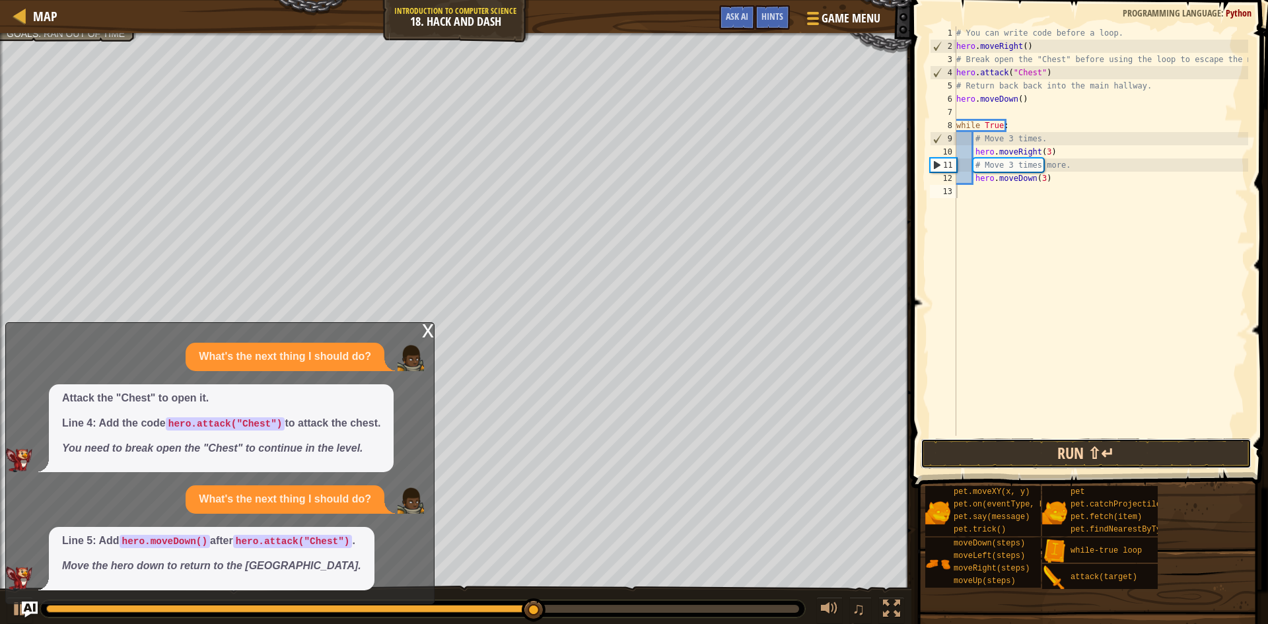
click at [1081, 449] on button "Run ⇧↵" at bounding box center [1086, 453] width 331 height 30
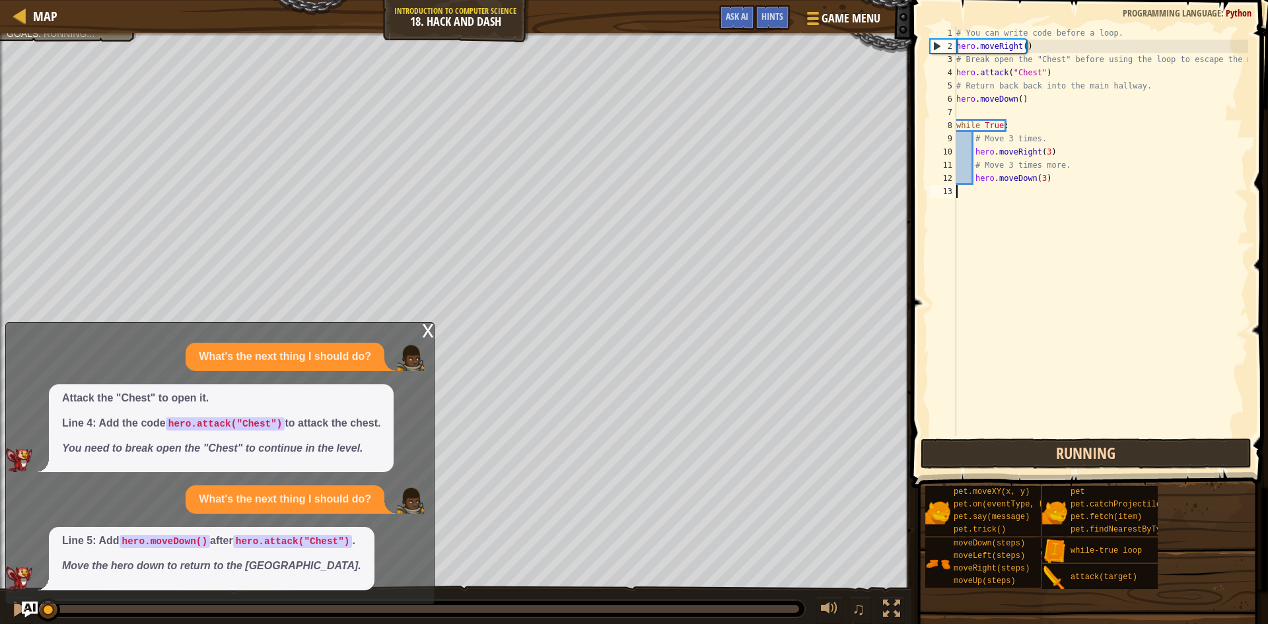
scroll to position [6, 0]
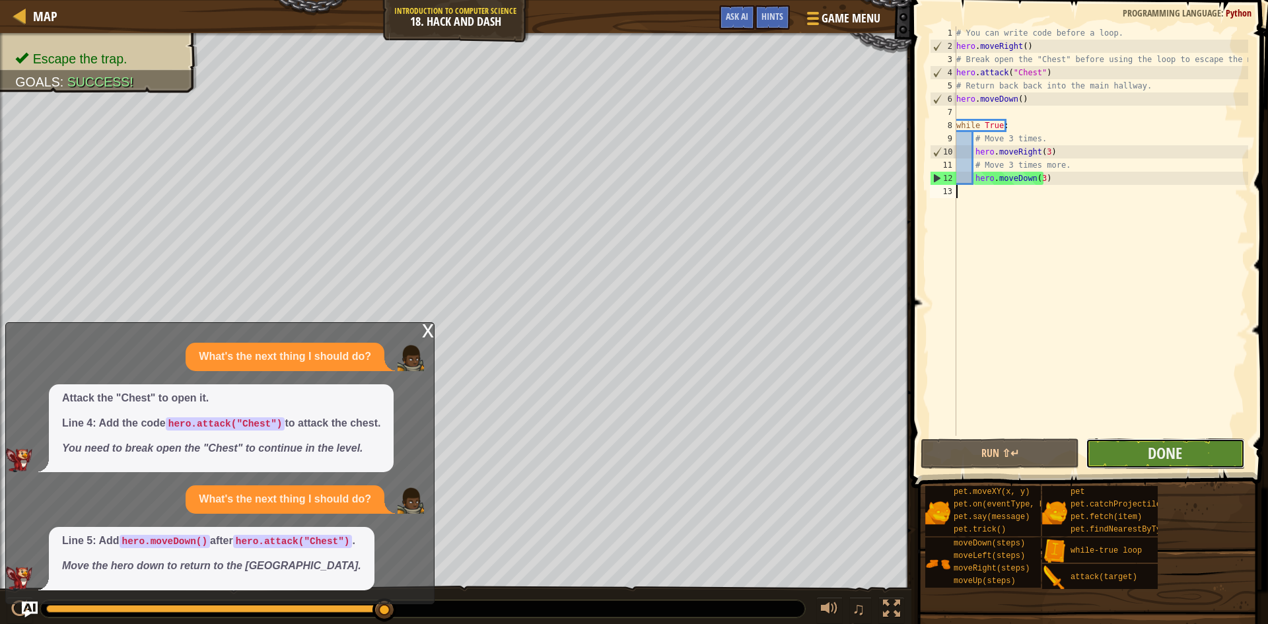
click at [1125, 444] on button "Done" at bounding box center [1165, 453] width 158 height 30
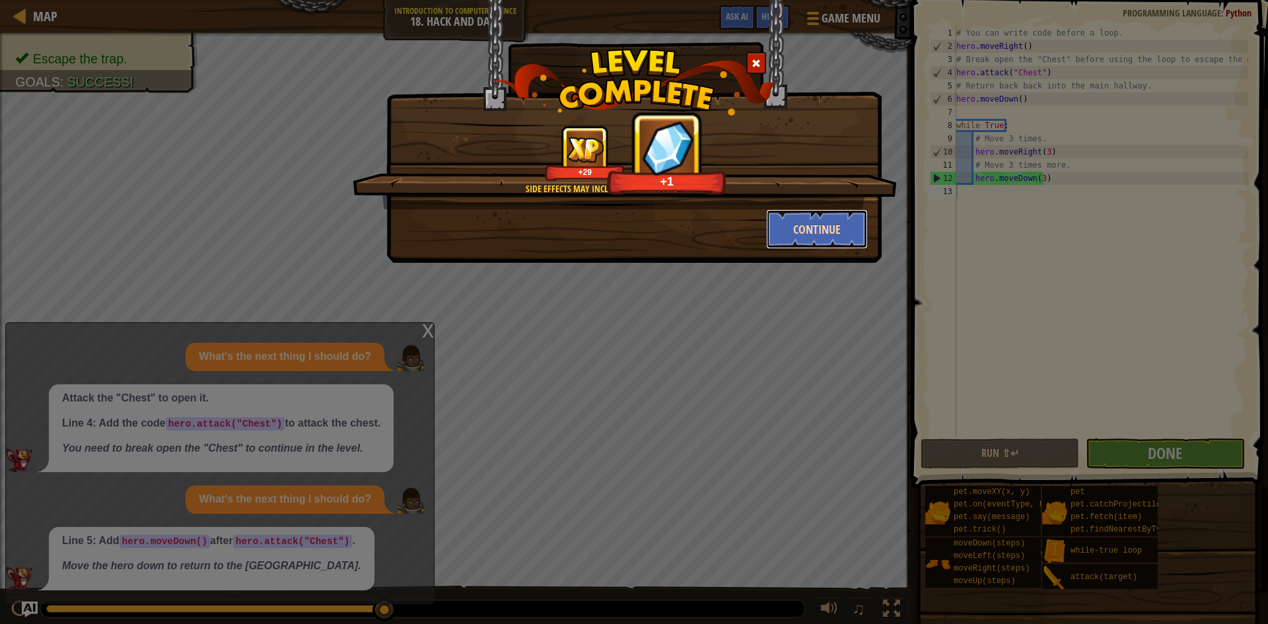
click at [844, 217] on button "Continue" at bounding box center [817, 229] width 102 height 40
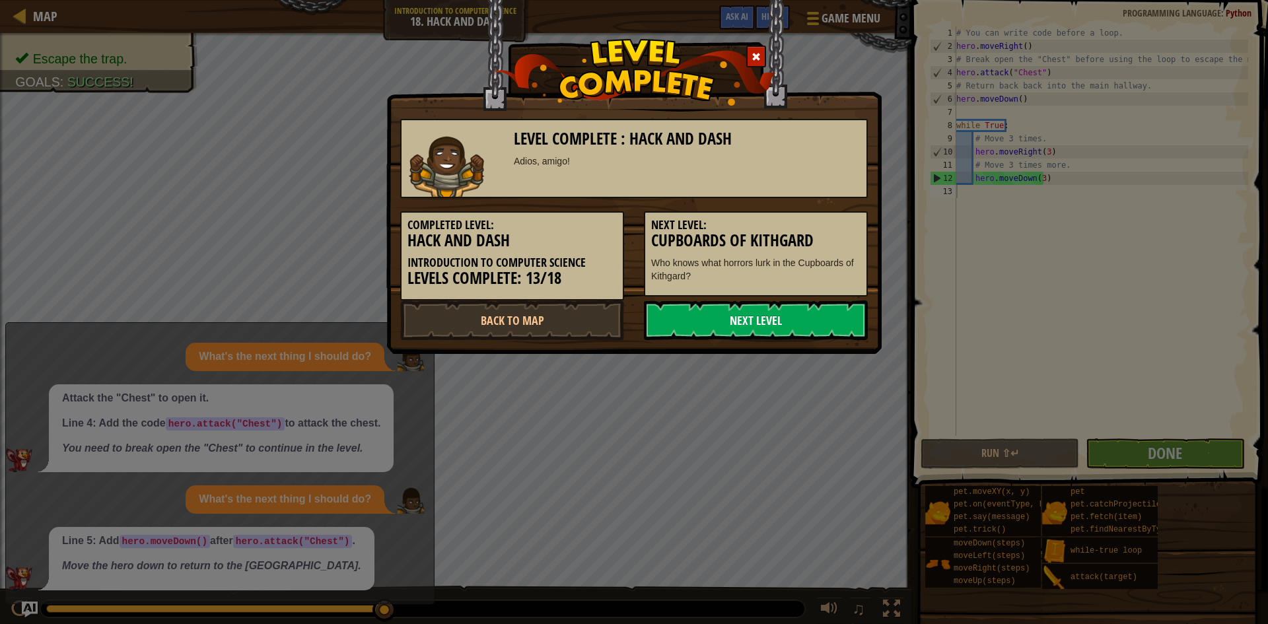
click at [672, 316] on link "Next Level" at bounding box center [756, 320] width 224 height 40
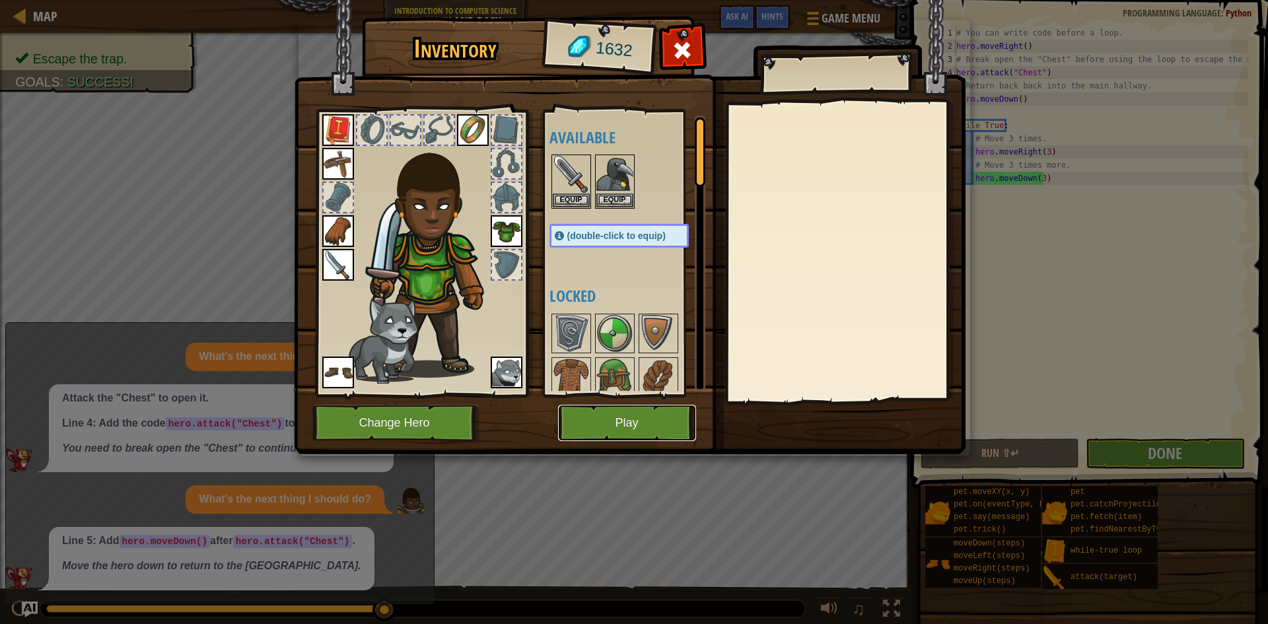
click at [638, 419] on button "Play" at bounding box center [627, 423] width 138 height 36
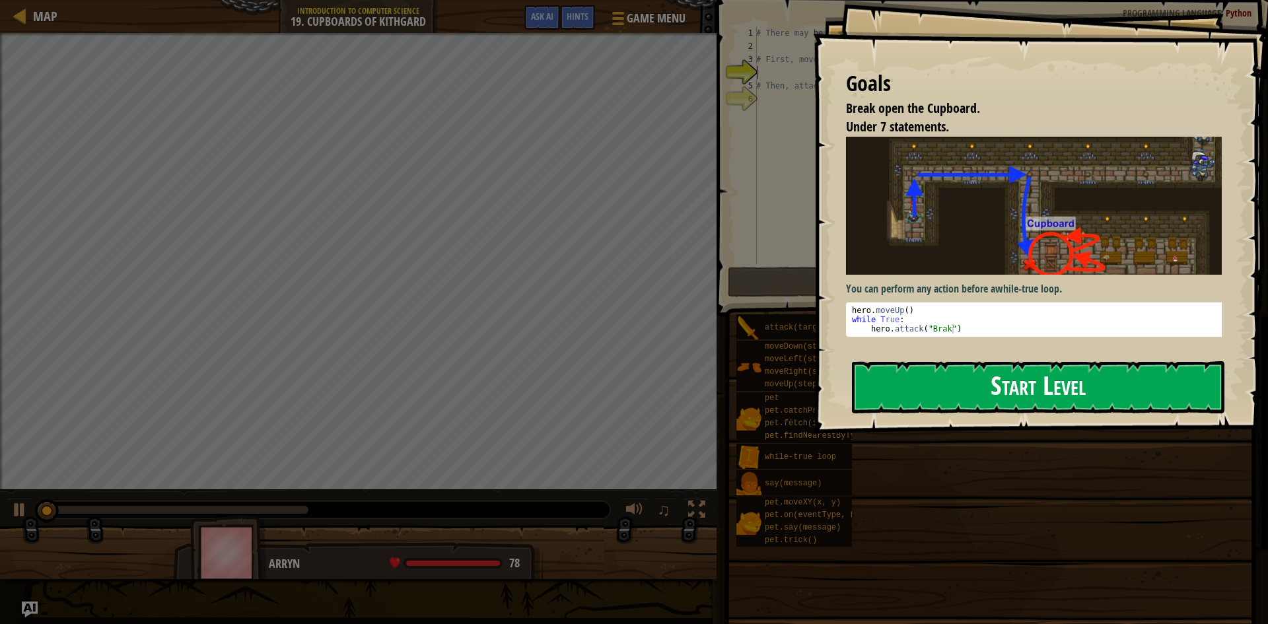
click at [943, 367] on button "Start Level" at bounding box center [1038, 387] width 372 height 52
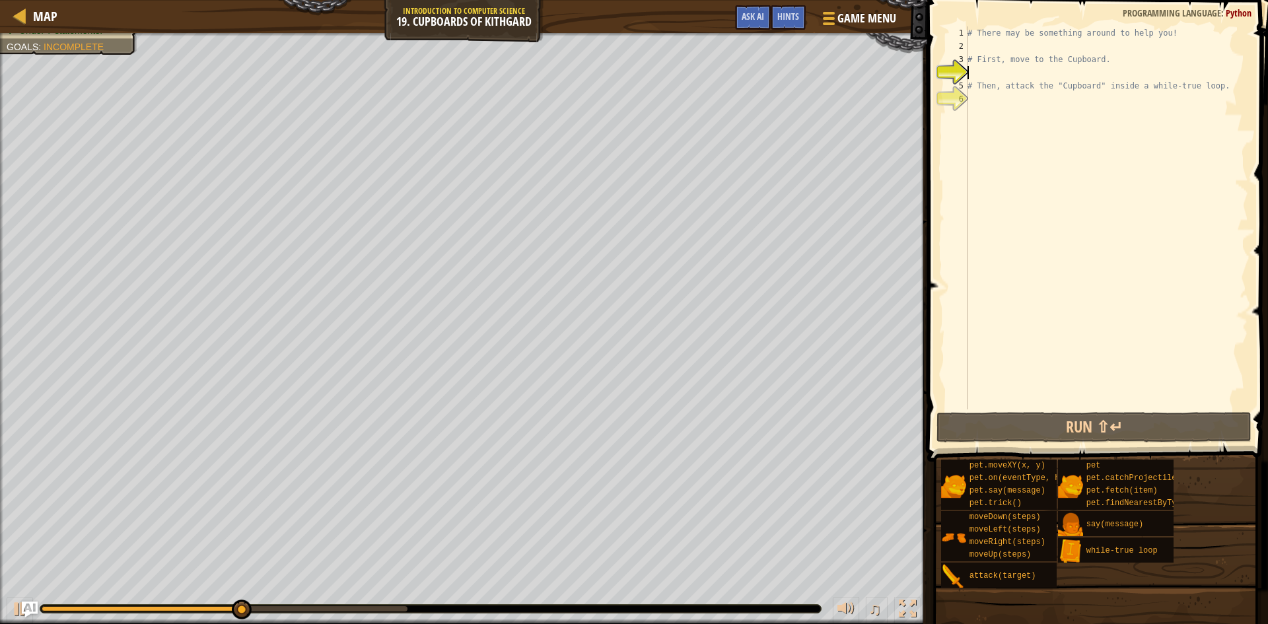
type textarea "u"
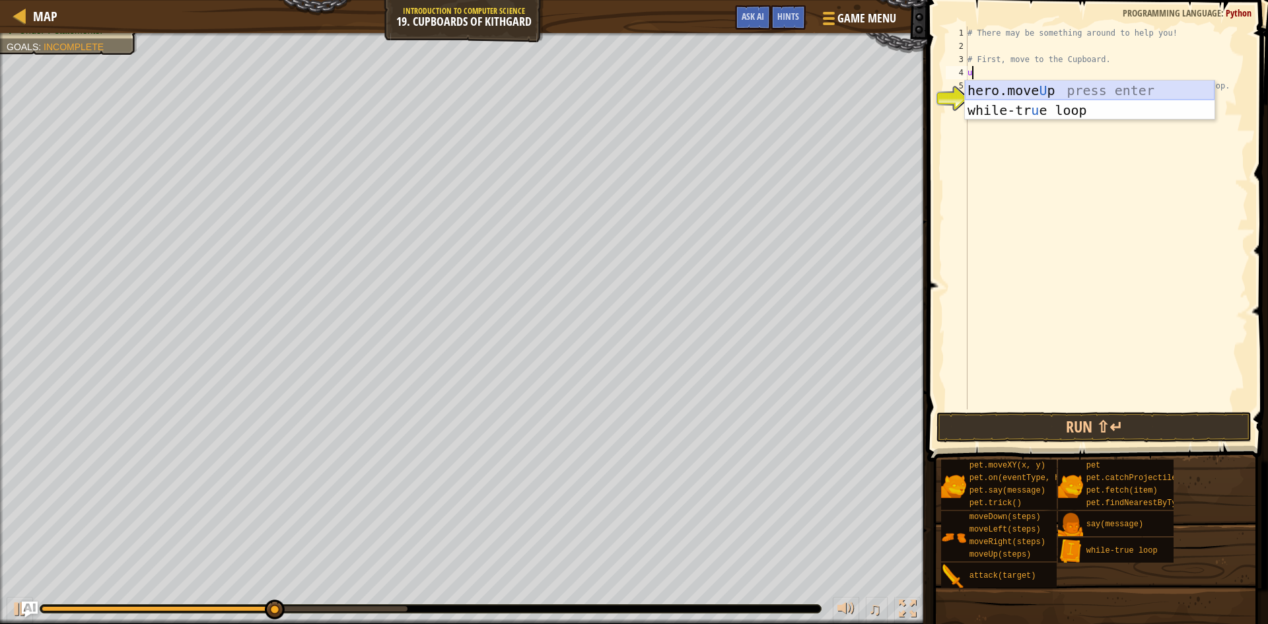
click at [1056, 89] on div "hero.move U p press enter while-tr u e loop press enter" at bounding box center [1090, 120] width 250 height 79
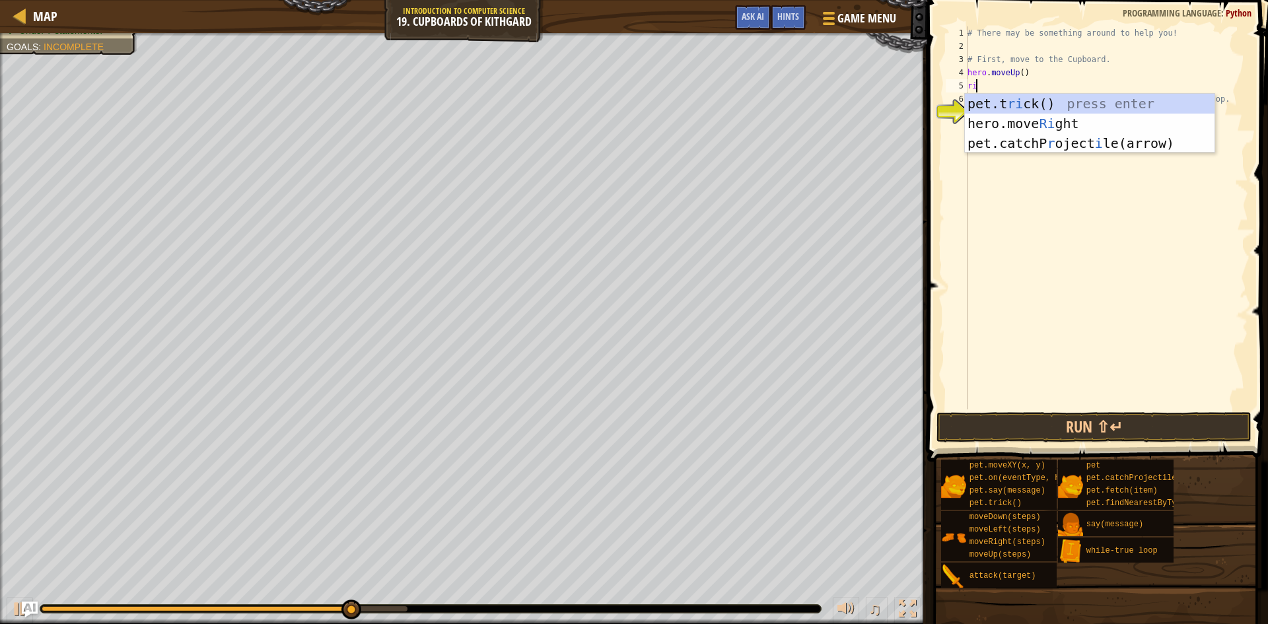
type textarea "righ"
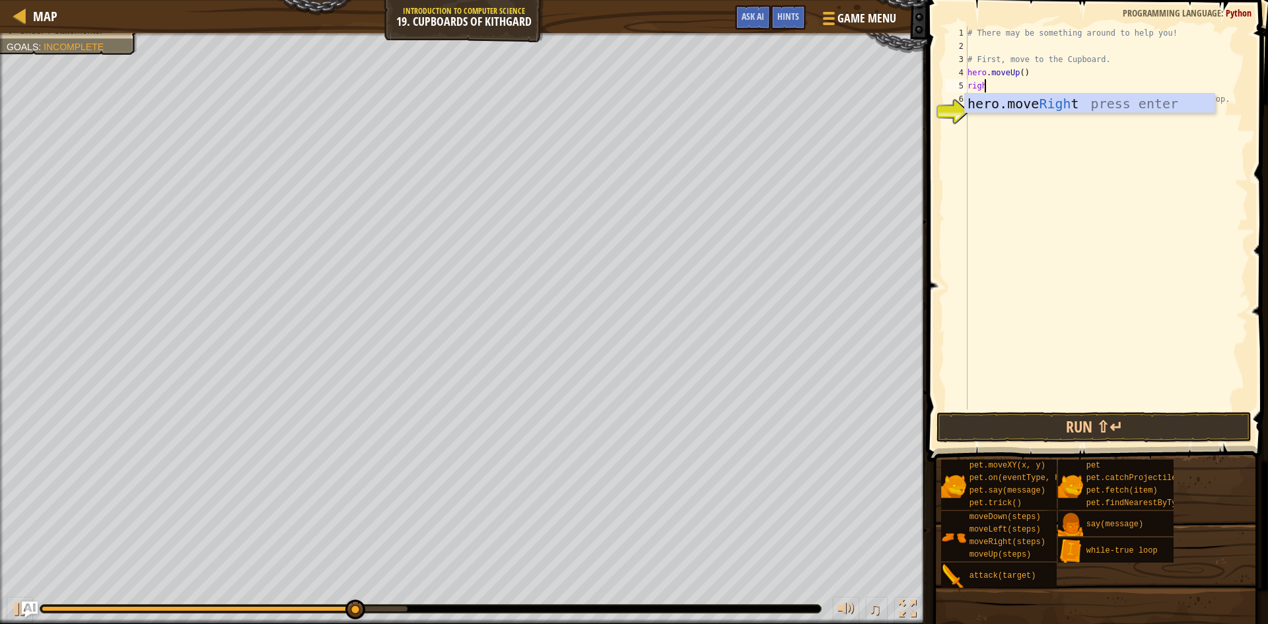
scroll to position [6, 1]
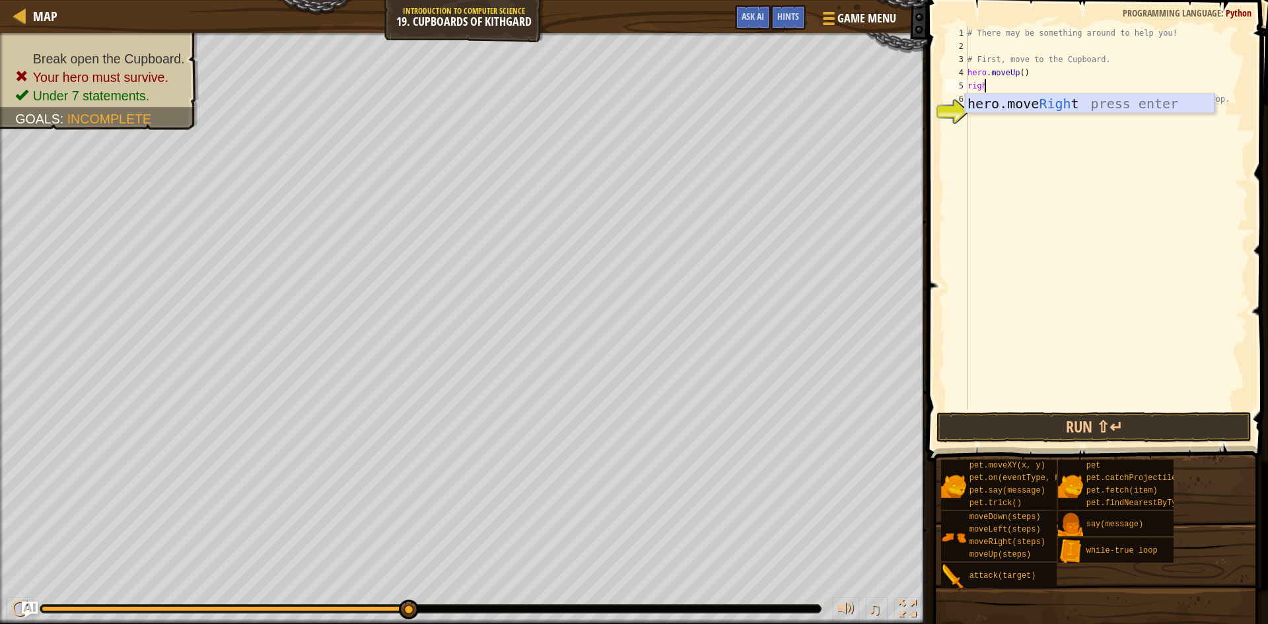
click at [1013, 98] on div "hero.move Righ t press enter" at bounding box center [1090, 123] width 250 height 59
click at [1032, 85] on div "# There may be something around to help you! # First, move to the Cupboard. her…" at bounding box center [1106, 230] width 283 height 409
type textarea "hero.moveRight(2)"
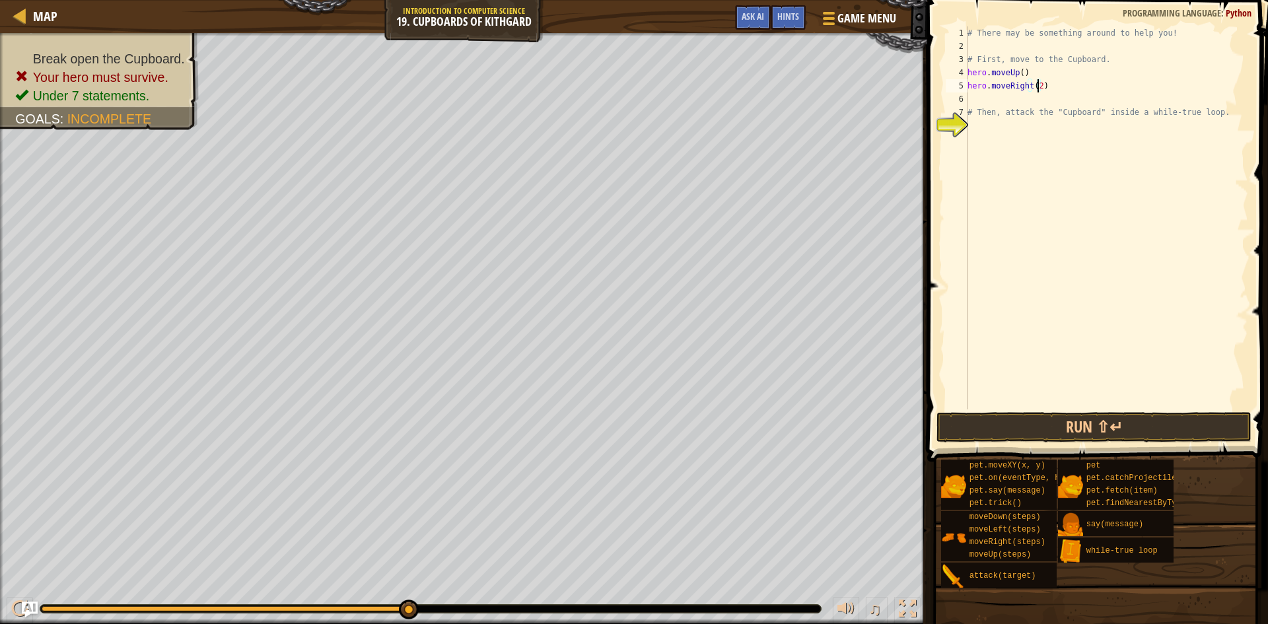
click at [1008, 104] on div "# There may be something around to help you! # First, move to the Cupboard. her…" at bounding box center [1106, 230] width 283 height 409
type textarea "do"
click at [1020, 110] on div "hero.move Do wn press enter" at bounding box center [1090, 136] width 250 height 59
click at [1053, 430] on button "Run ⇧↵" at bounding box center [1093, 427] width 315 height 30
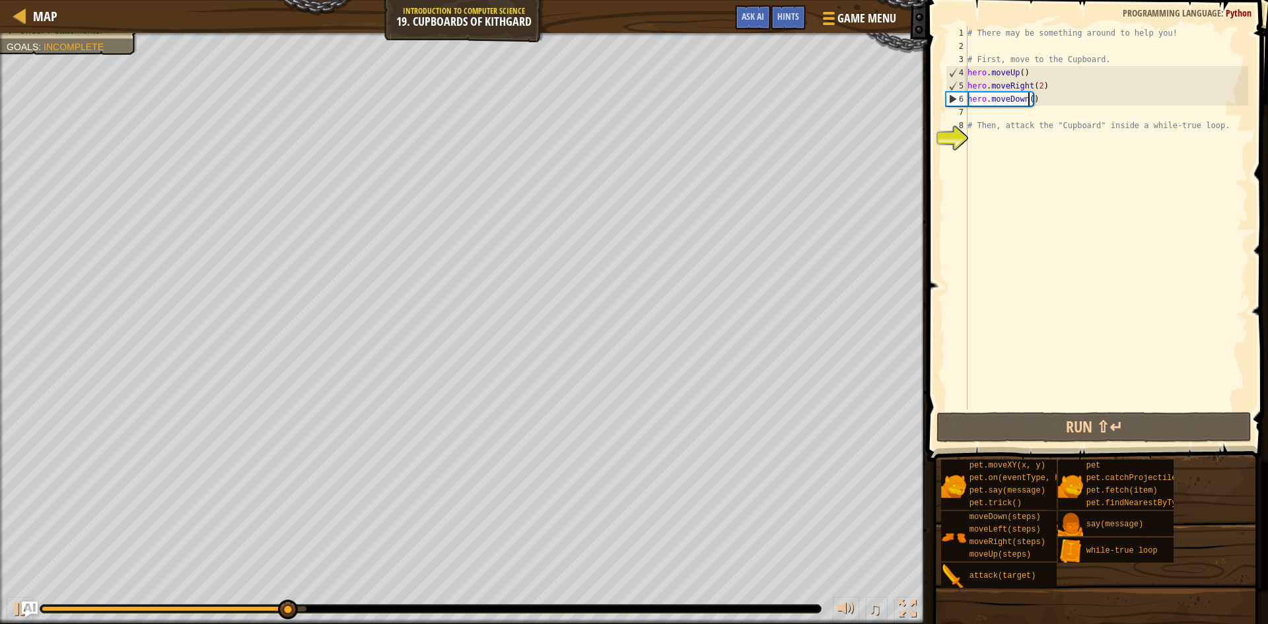
click at [1030, 100] on div "# There may be something around to help you! # First, move to the Cupboard. her…" at bounding box center [1106, 230] width 283 height 409
type textarea "hero.moveDown(2)"
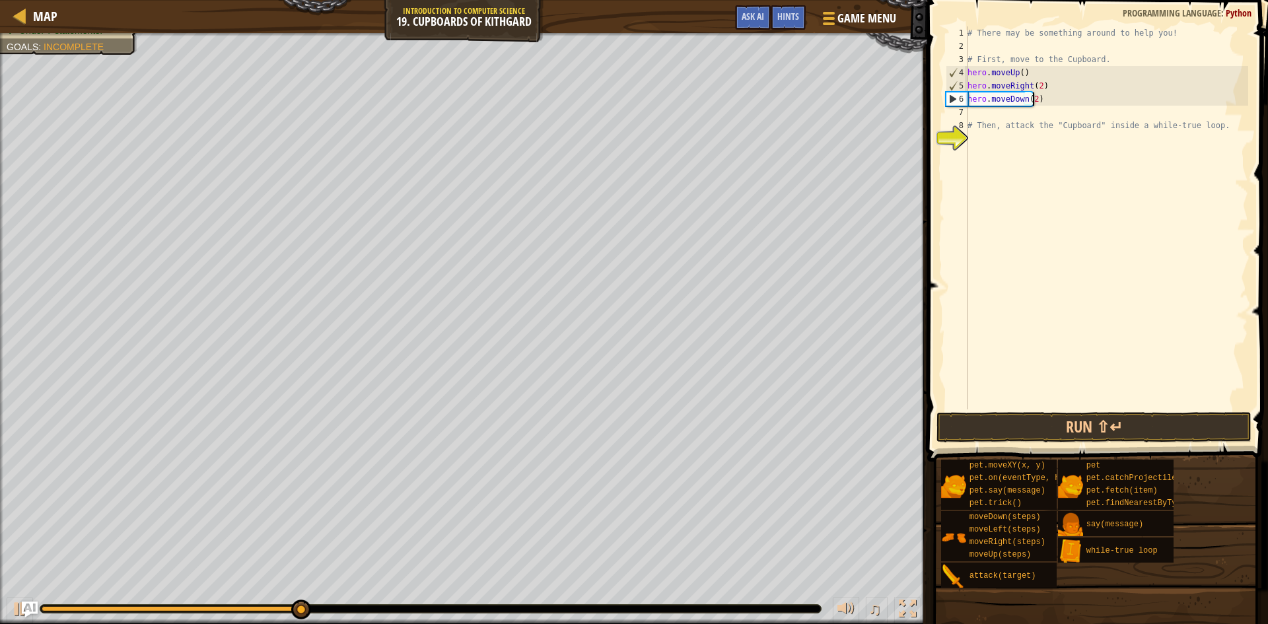
scroll to position [6, 5]
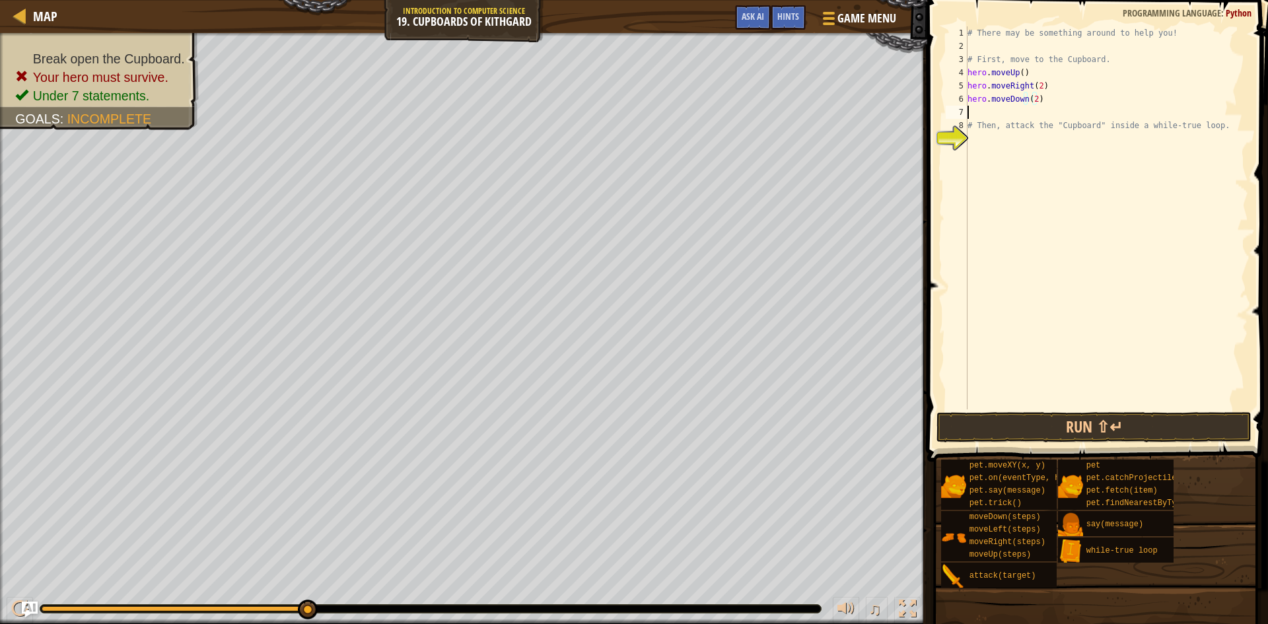
click at [991, 114] on div "# There may be something around to help you! # First, move to the Cupboard. her…" at bounding box center [1106, 230] width 283 height 409
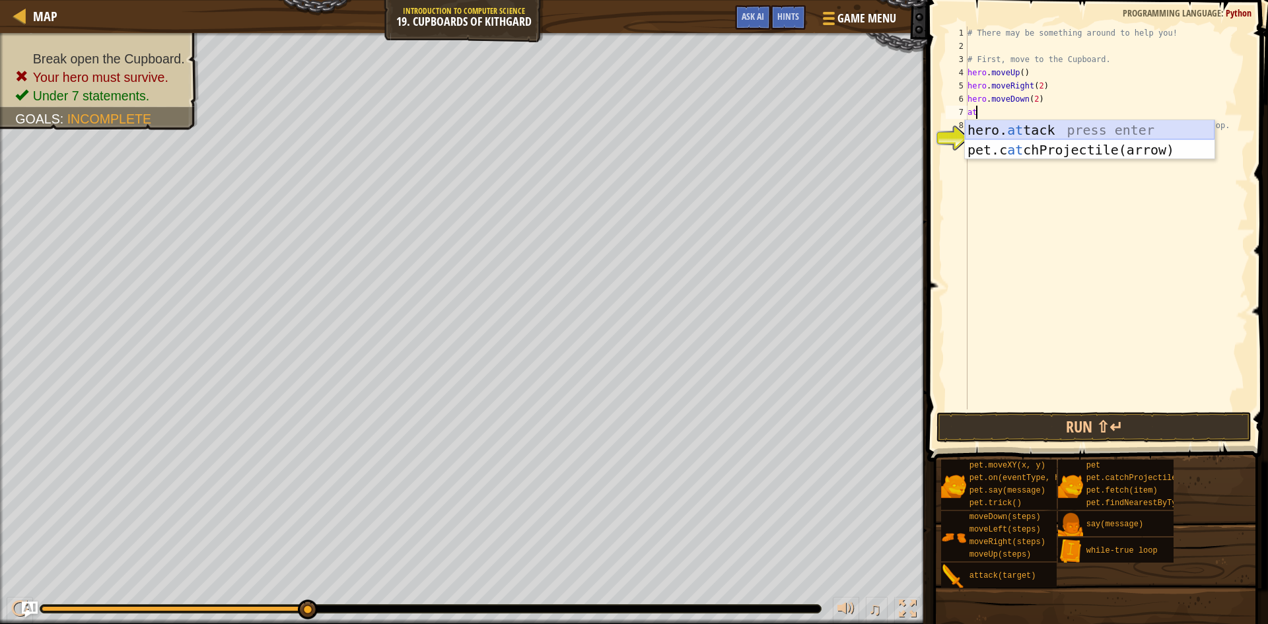
click at [1000, 125] on div "hero. at tack press enter pet.c at chProjectile(arrow) press enter" at bounding box center [1090, 159] width 250 height 79
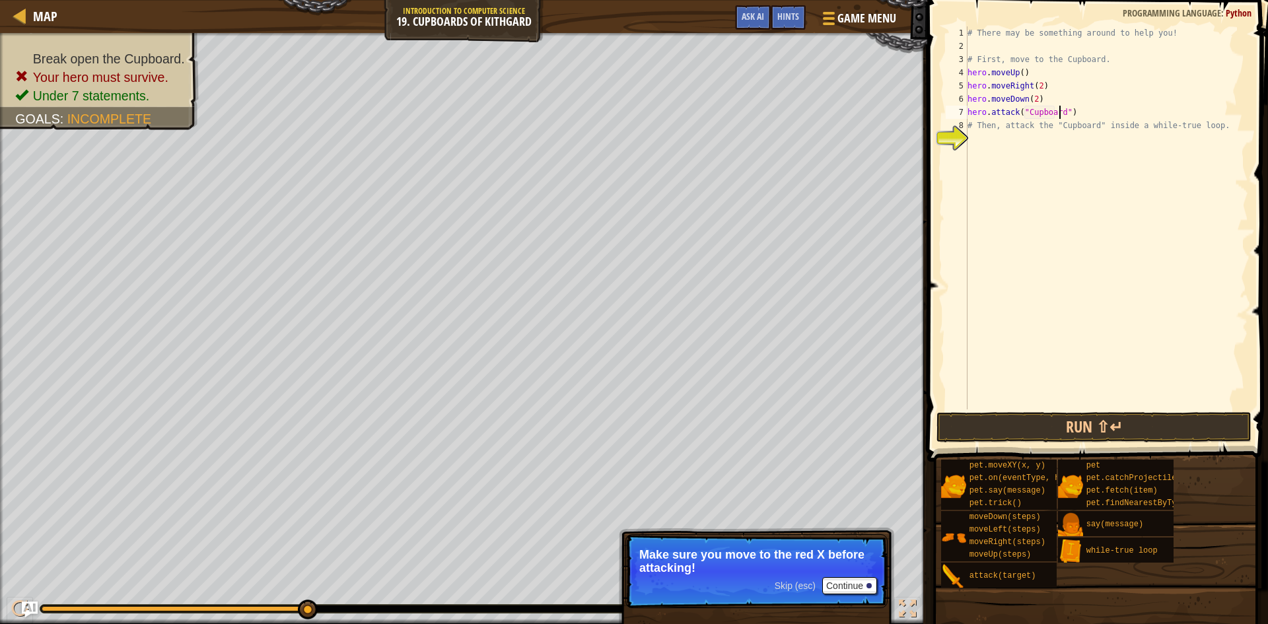
scroll to position [6, 8]
type textarea "hero.attack("Cupboard")"
click at [1039, 425] on button "Run ⇧↵" at bounding box center [1093, 427] width 315 height 30
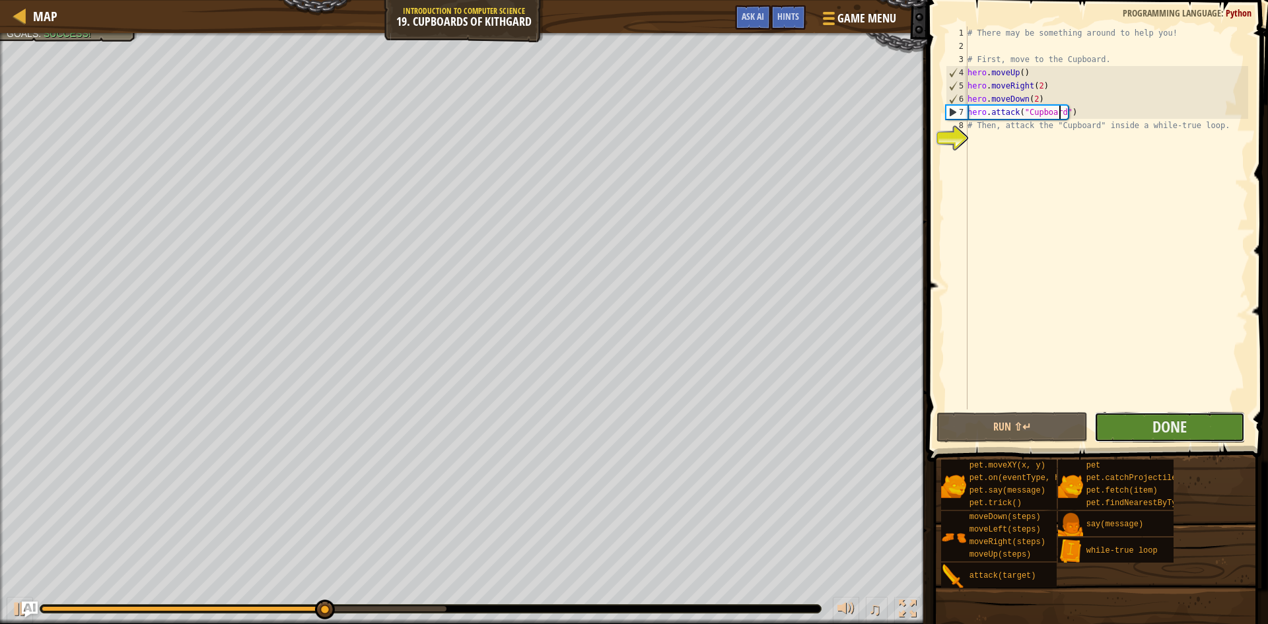
click at [1191, 433] on button "Done" at bounding box center [1169, 427] width 151 height 30
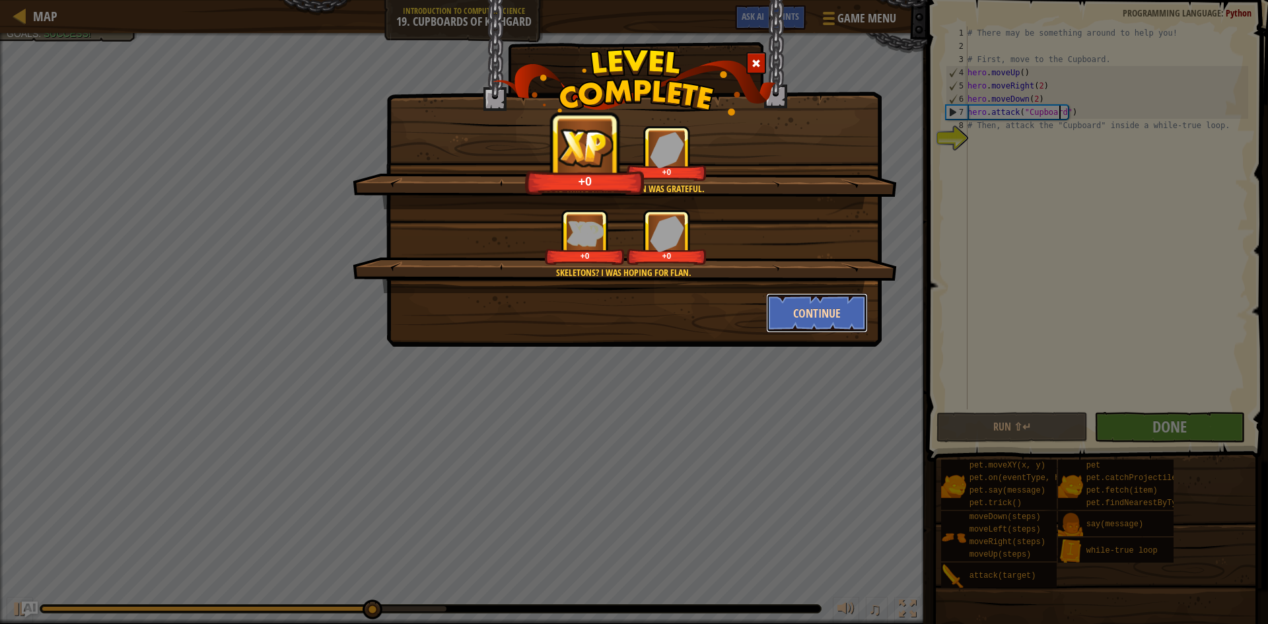
click at [840, 308] on button "Continue" at bounding box center [817, 313] width 102 height 40
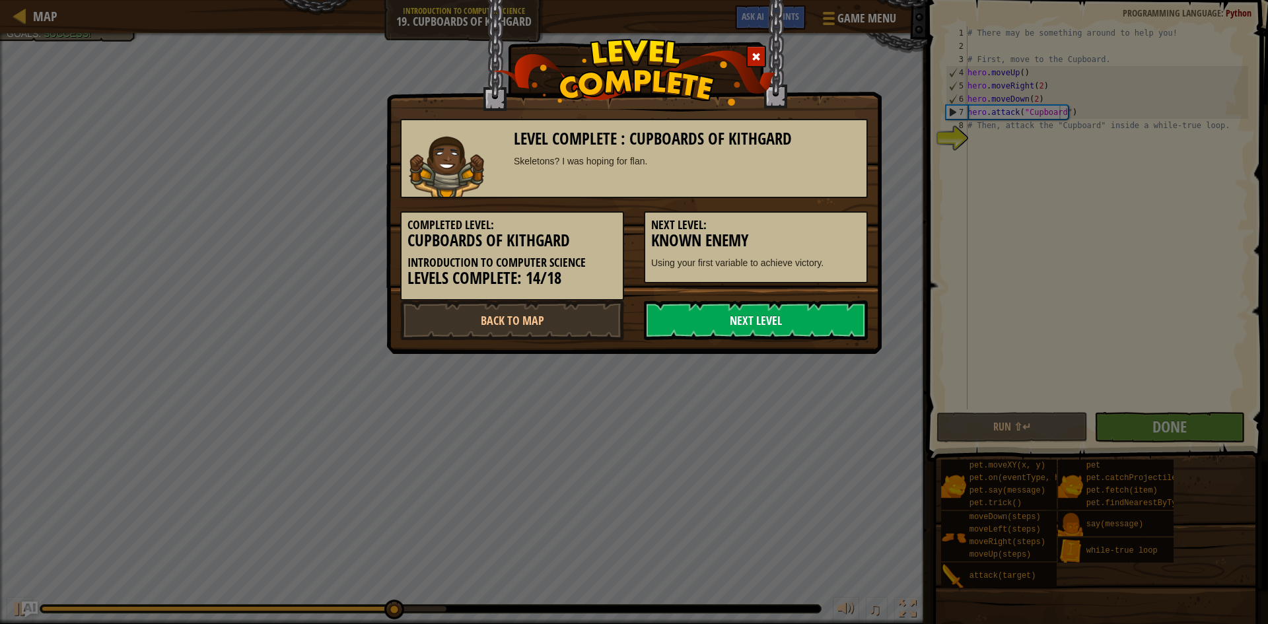
click at [824, 312] on link "Next Level" at bounding box center [756, 320] width 224 height 40
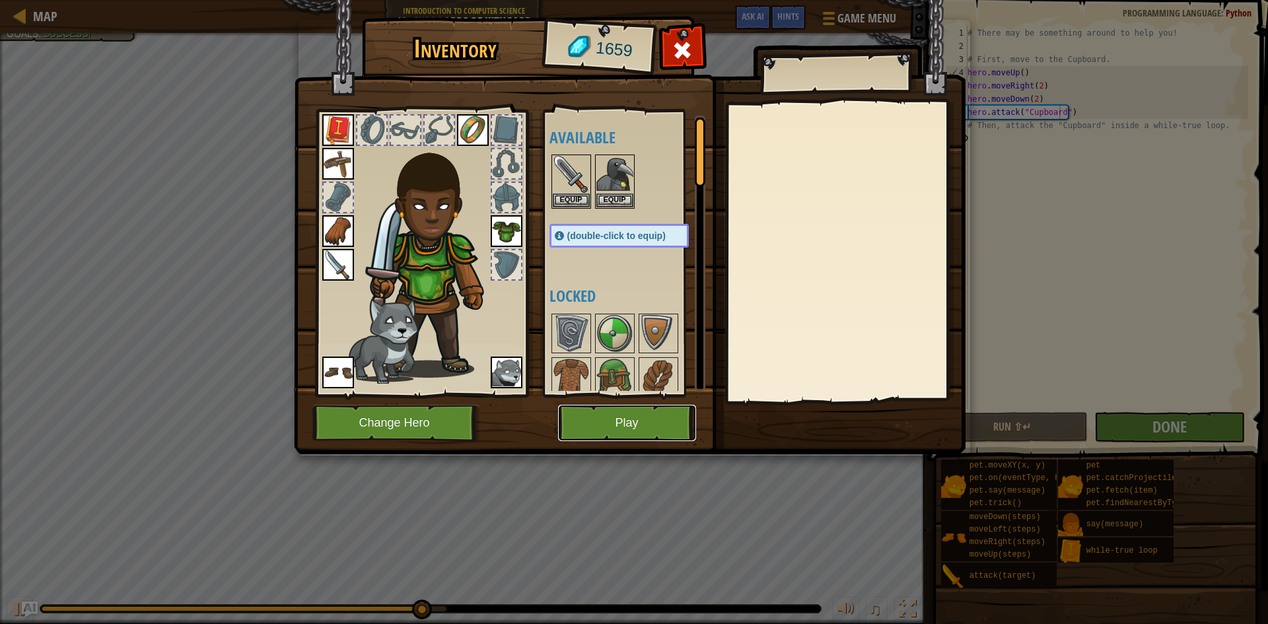
click at [590, 408] on button "Play" at bounding box center [627, 423] width 138 height 36
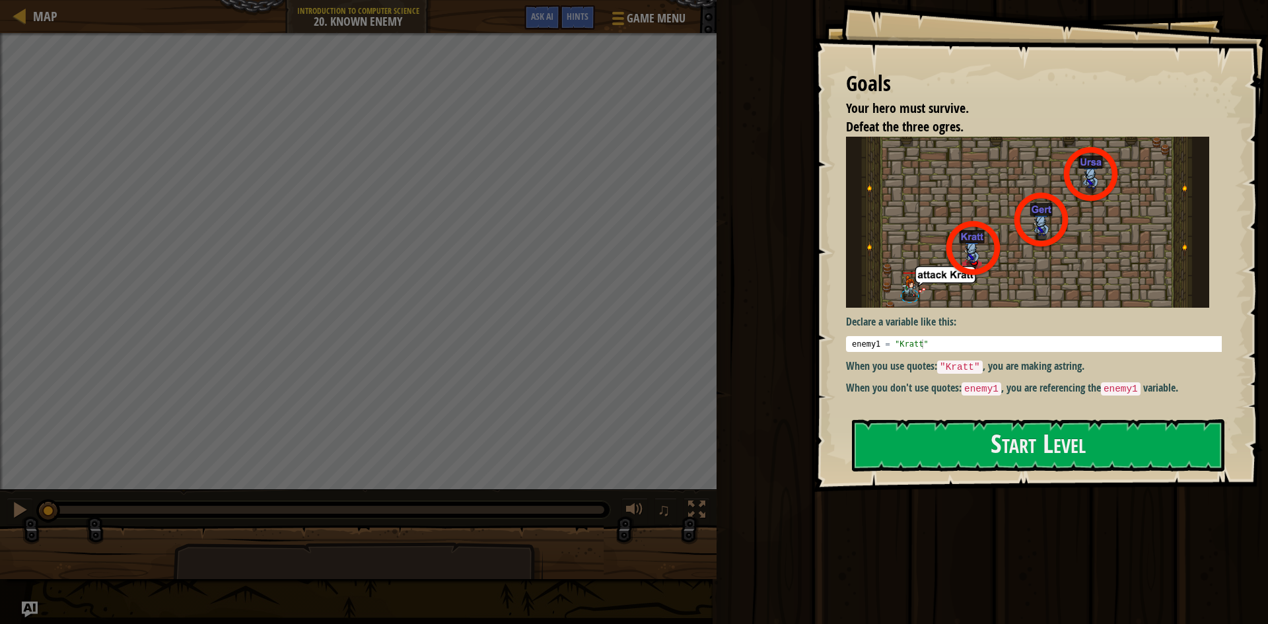
click at [1153, 276] on div "Goals Your hero must survive. Defeat the three ogres. Declare a variable like t…" at bounding box center [1040, 246] width 455 height 492
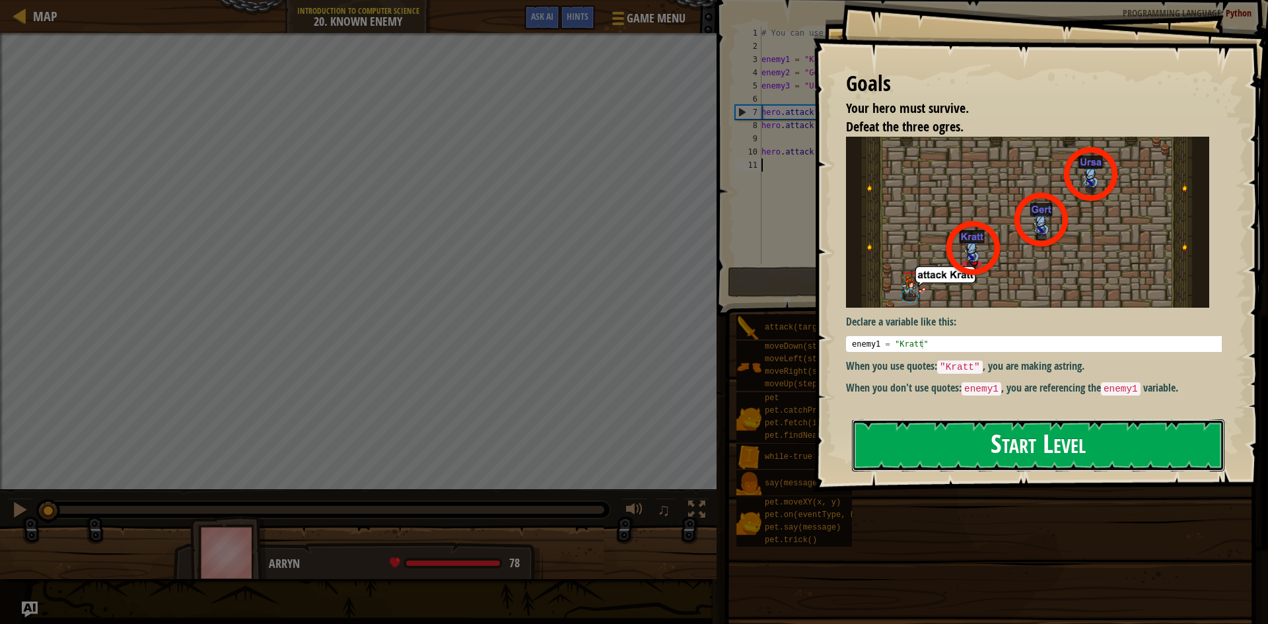
click at [971, 410] on div "Goals Your hero must survive. Defeat the three ogres. Declare a variable like t…" at bounding box center [1040, 246] width 455 height 492
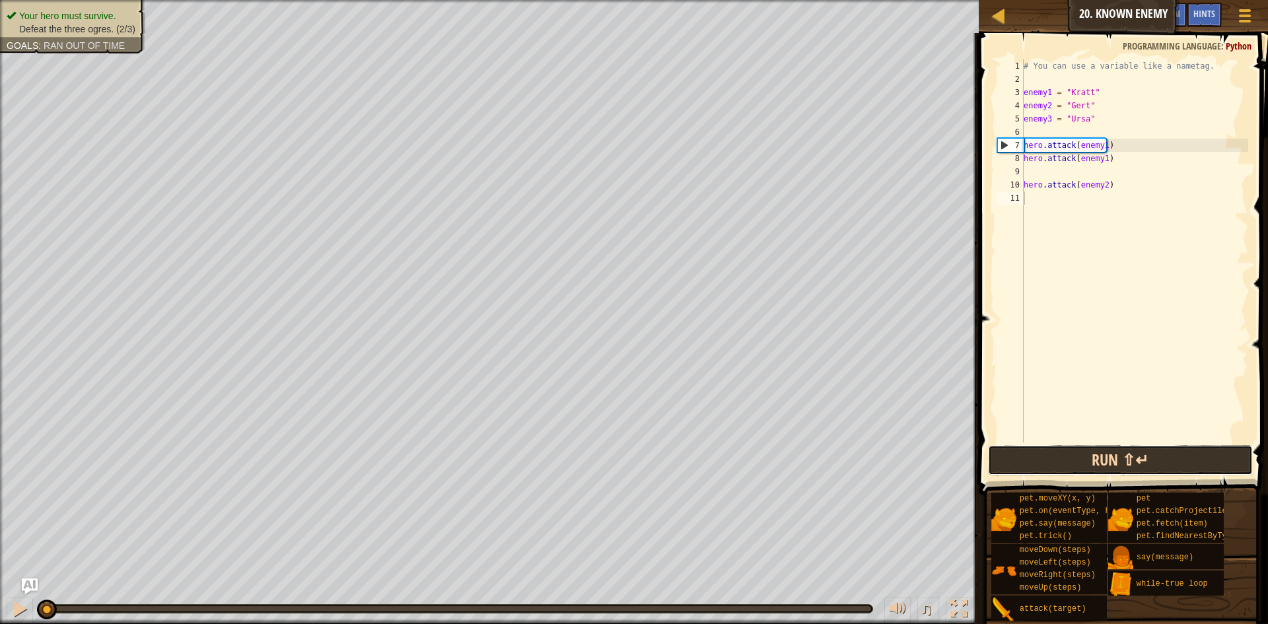
click at [1092, 463] on button "Run ⇧↵" at bounding box center [1120, 460] width 265 height 30
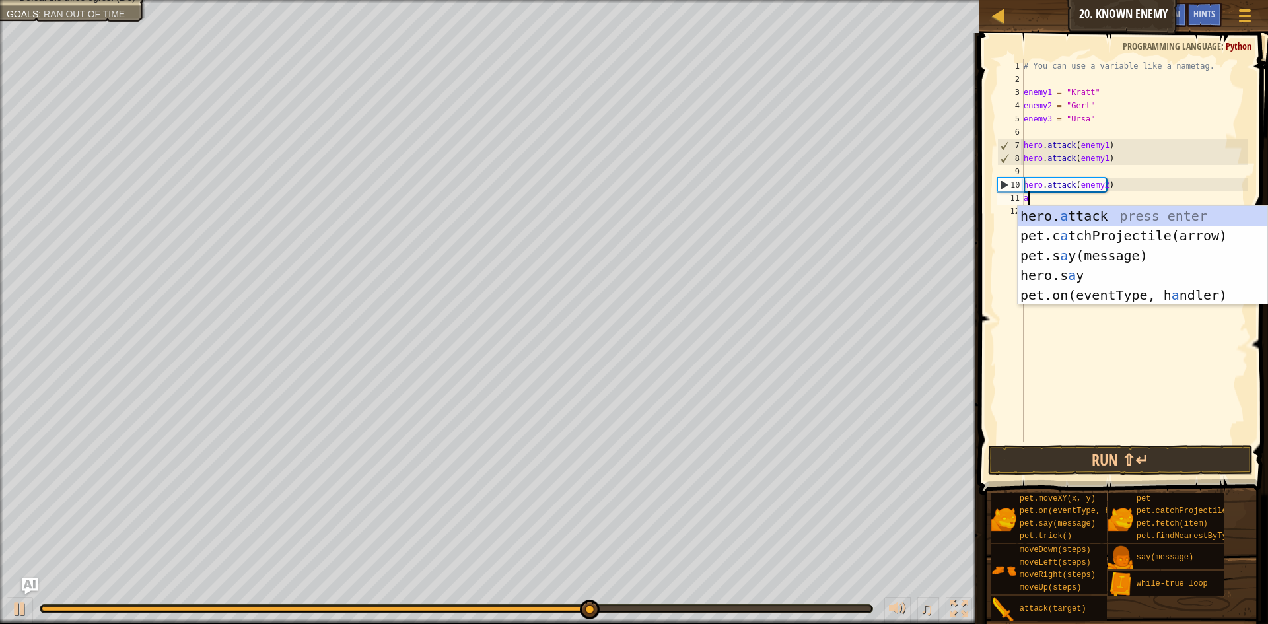
scroll to position [6, 0]
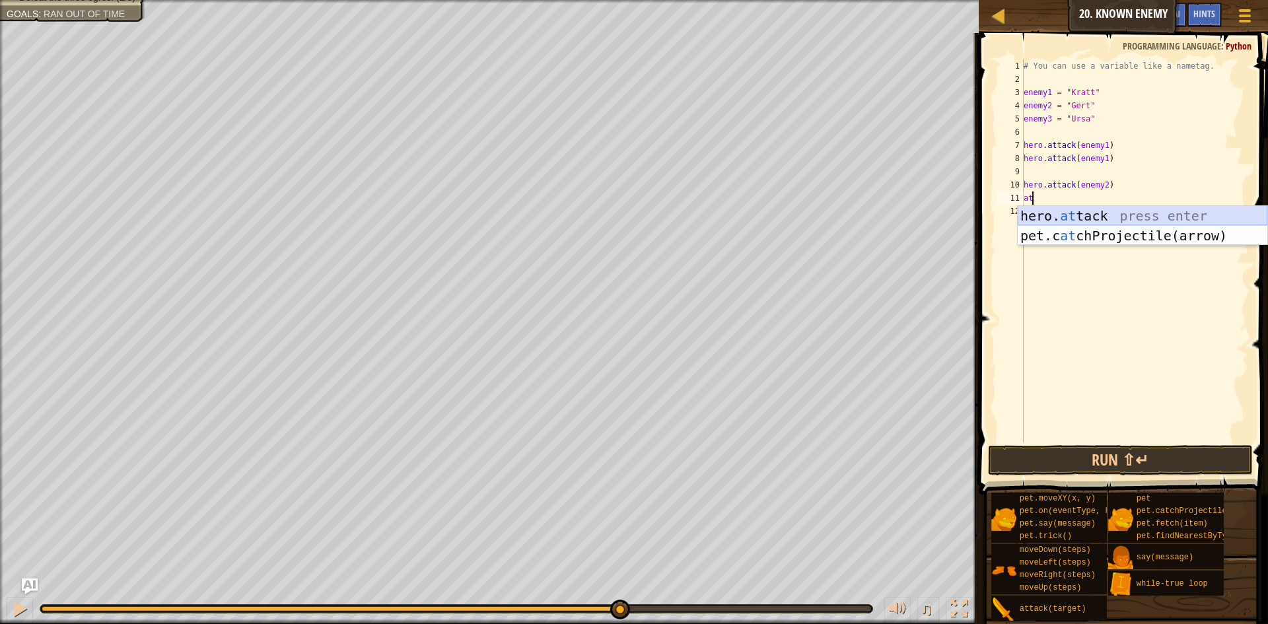
click at [1083, 208] on div "hero. at tack press enter pet.c at chProjectile(arrow) press enter" at bounding box center [1143, 245] width 250 height 79
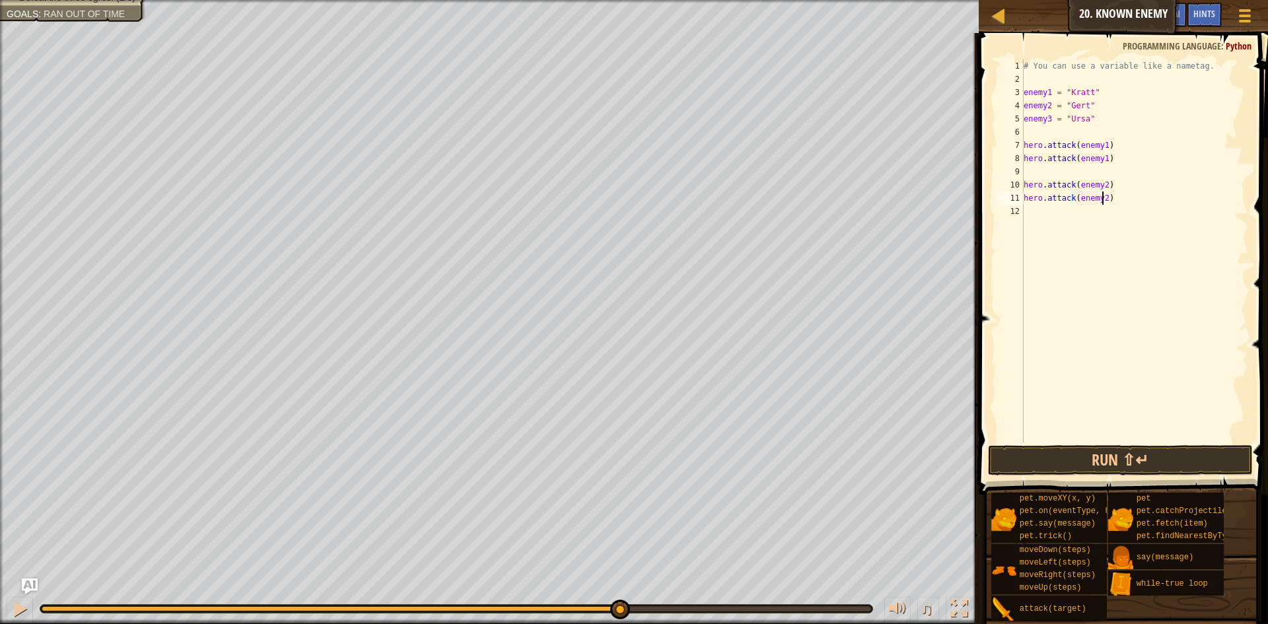
scroll to position [6, 6]
type textarea "hero.attack(enemy2)"
click at [1129, 449] on button "Run ⇧↵" at bounding box center [1120, 460] width 265 height 30
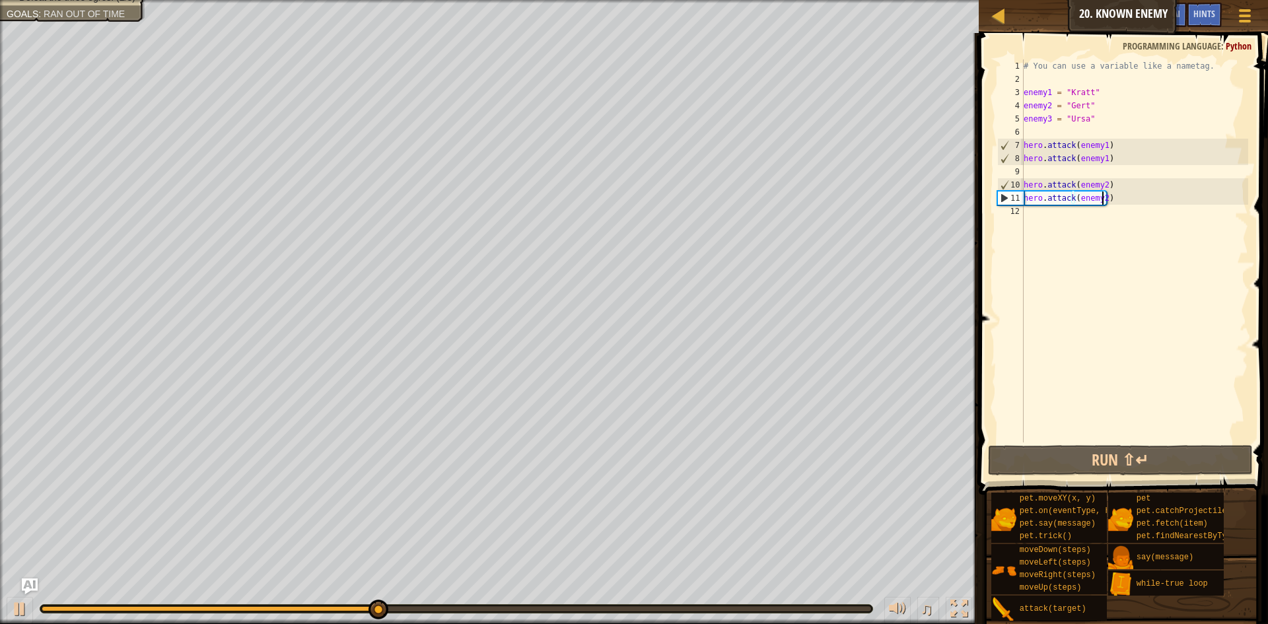
click at [1053, 211] on div "# You can use a variable like a nametag. enemy1 = "[PERSON_NAME]" enemy2 = "[PE…" at bounding box center [1134, 263] width 227 height 409
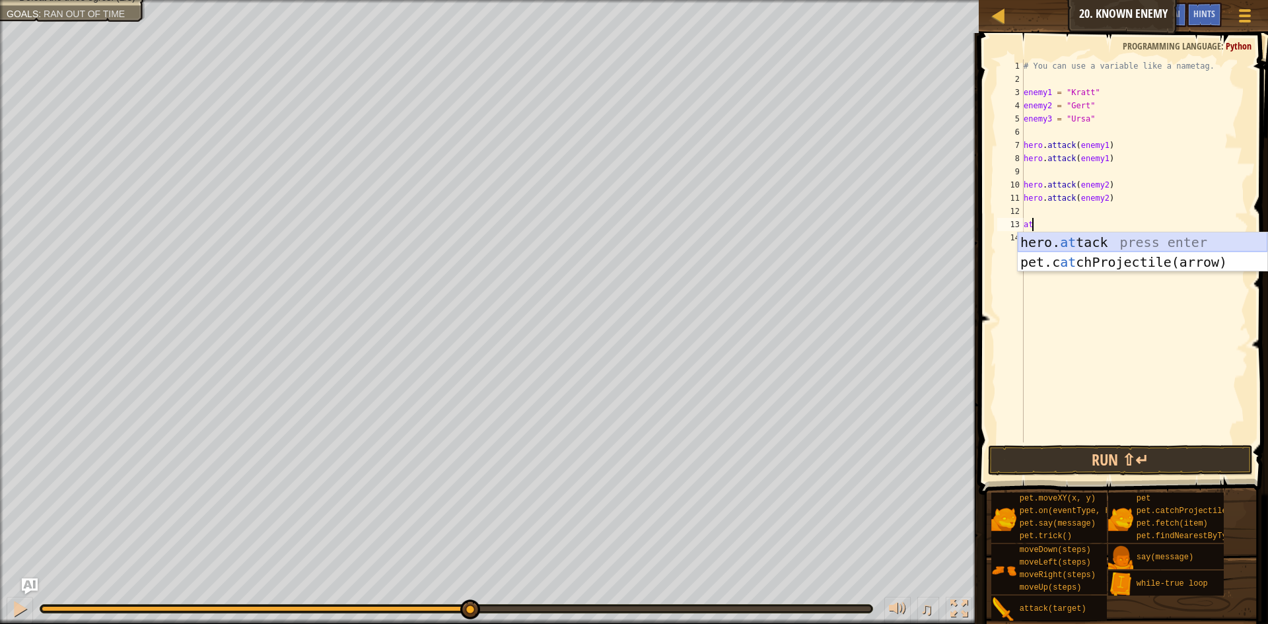
click at [1072, 242] on div "hero. at tack press enter pet.c at chProjectile(arrow) press enter" at bounding box center [1143, 271] width 250 height 79
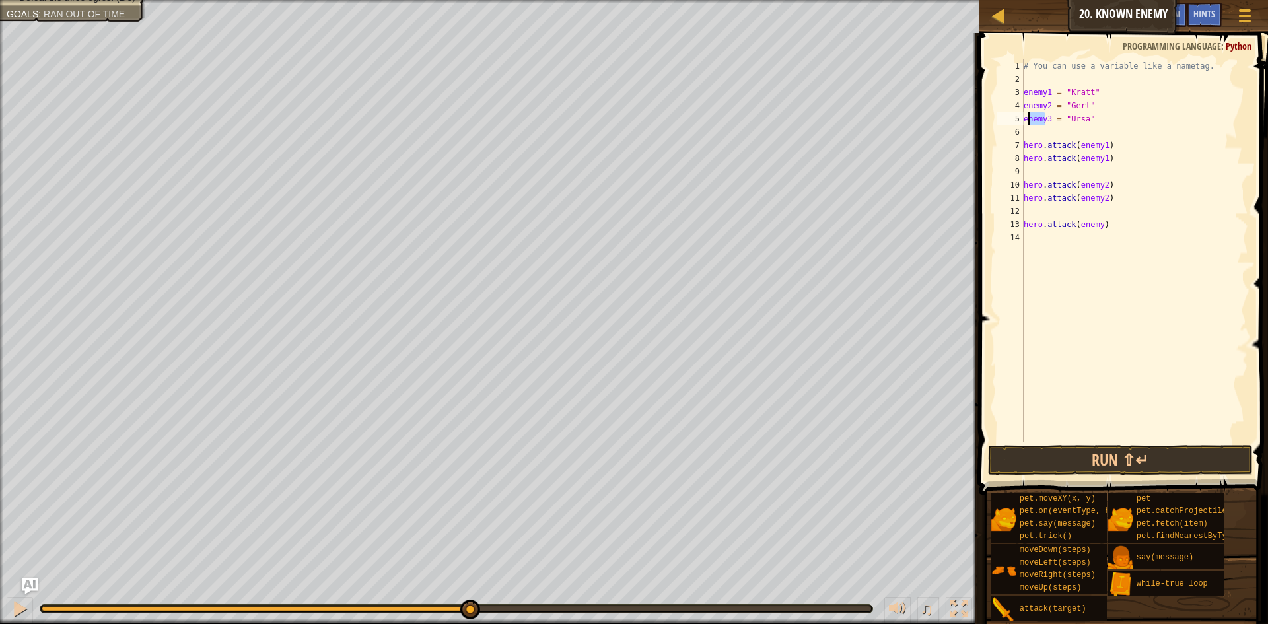
drag, startPoint x: 1047, startPoint y: 116, endPoint x: 1026, endPoint y: 123, distance: 22.1
click at [1026, 123] on div "# You can use a variable like a nametag. enemy1 = "[PERSON_NAME]" enemy2 = "[PE…" at bounding box center [1134, 263] width 227 height 409
click at [1082, 226] on div "# You can use a variable like a nametag. enemy1 = "[PERSON_NAME]" enemy2 = "Ger…" at bounding box center [1134, 263] width 227 height 409
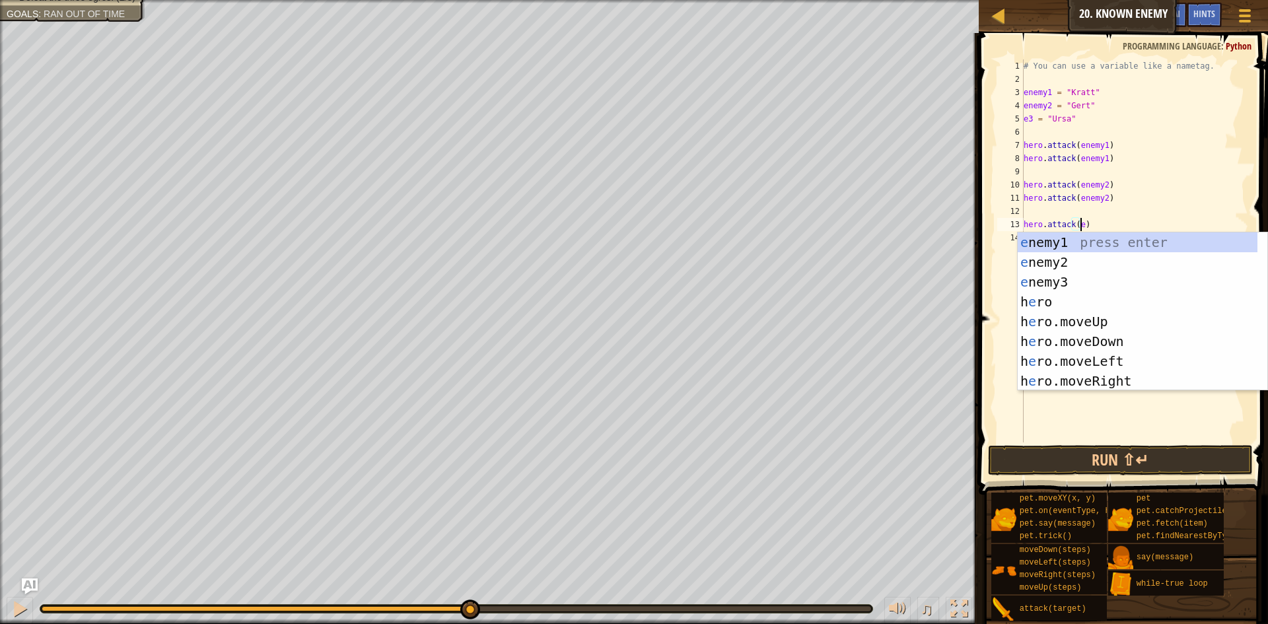
scroll to position [6, 5]
type textarea "hero.attack(e3)"
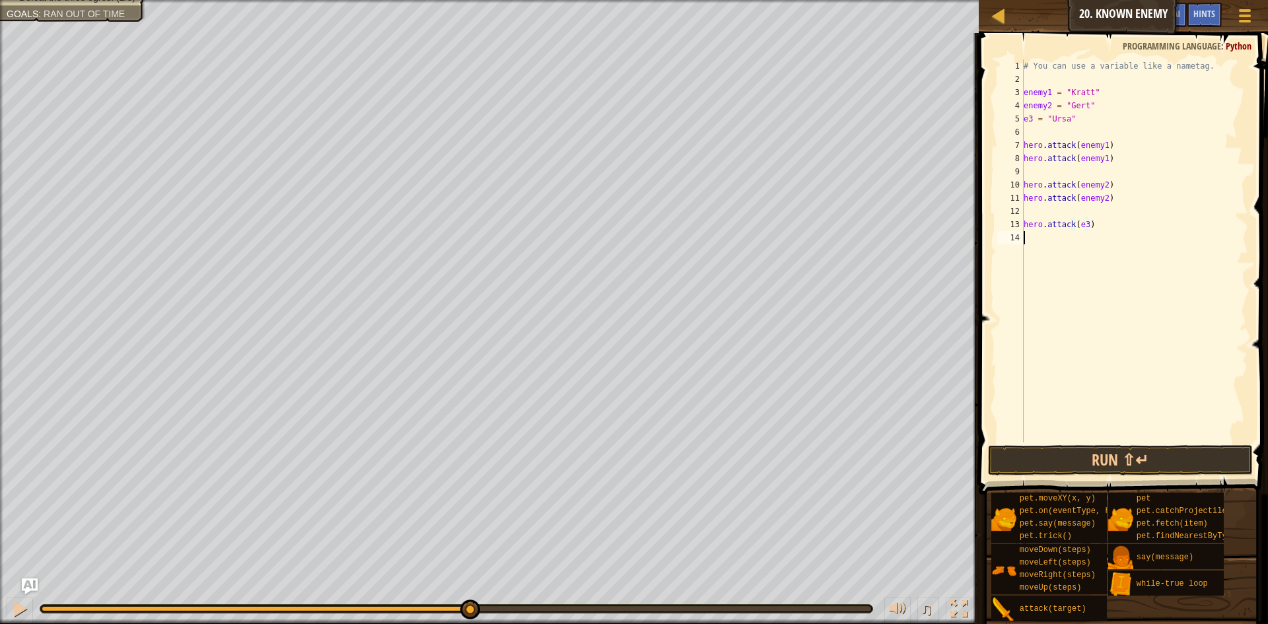
click at [1063, 283] on div "# You can use a variable like a nametag. enemy1 = "[PERSON_NAME]" enemy2 = "Ger…" at bounding box center [1134, 263] width 227 height 409
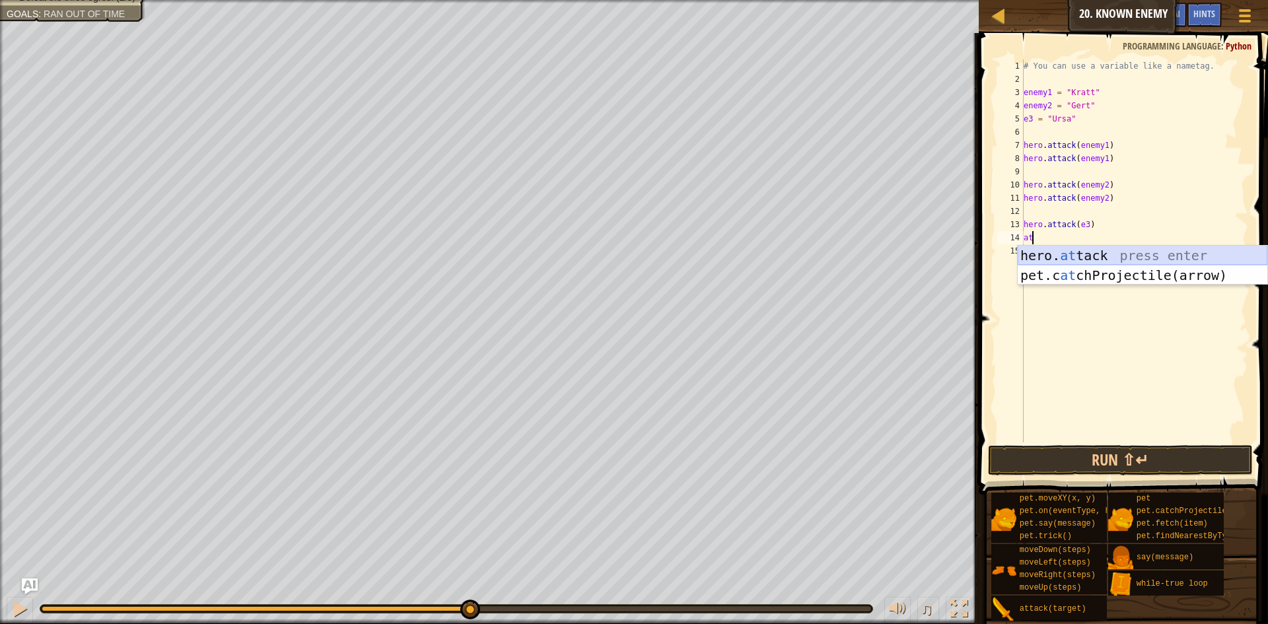
click at [1062, 248] on div "hero. at tack press enter pet.c at chProjectile(arrow) press enter" at bounding box center [1143, 285] width 250 height 79
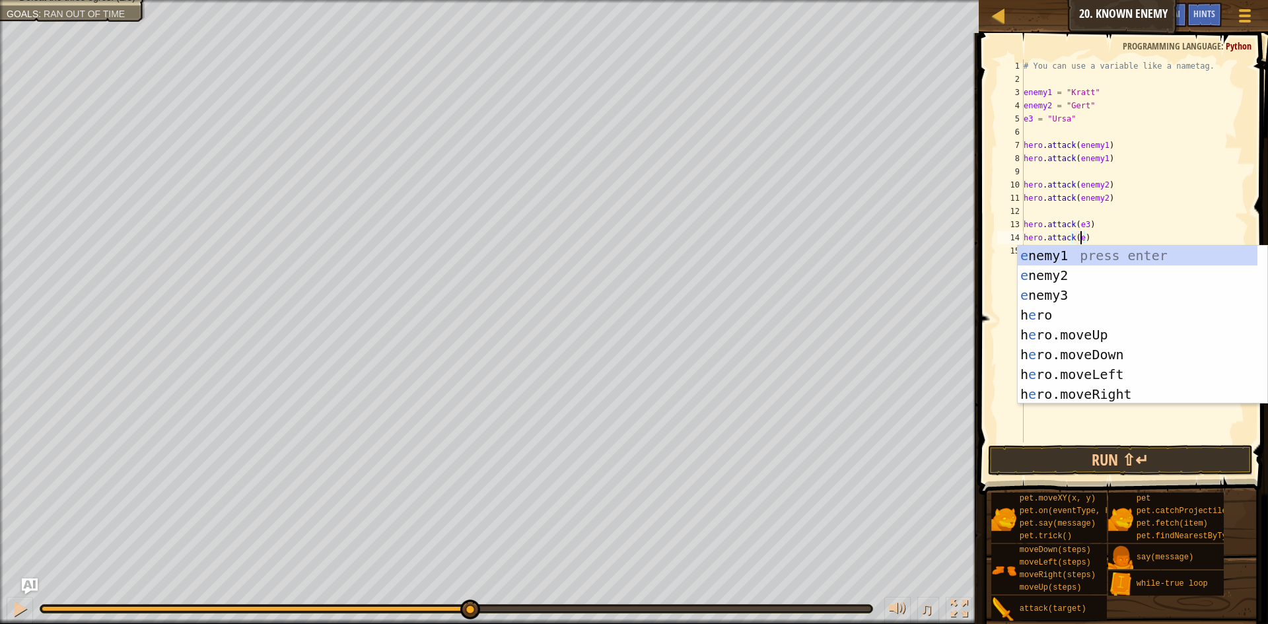
scroll to position [6, 5]
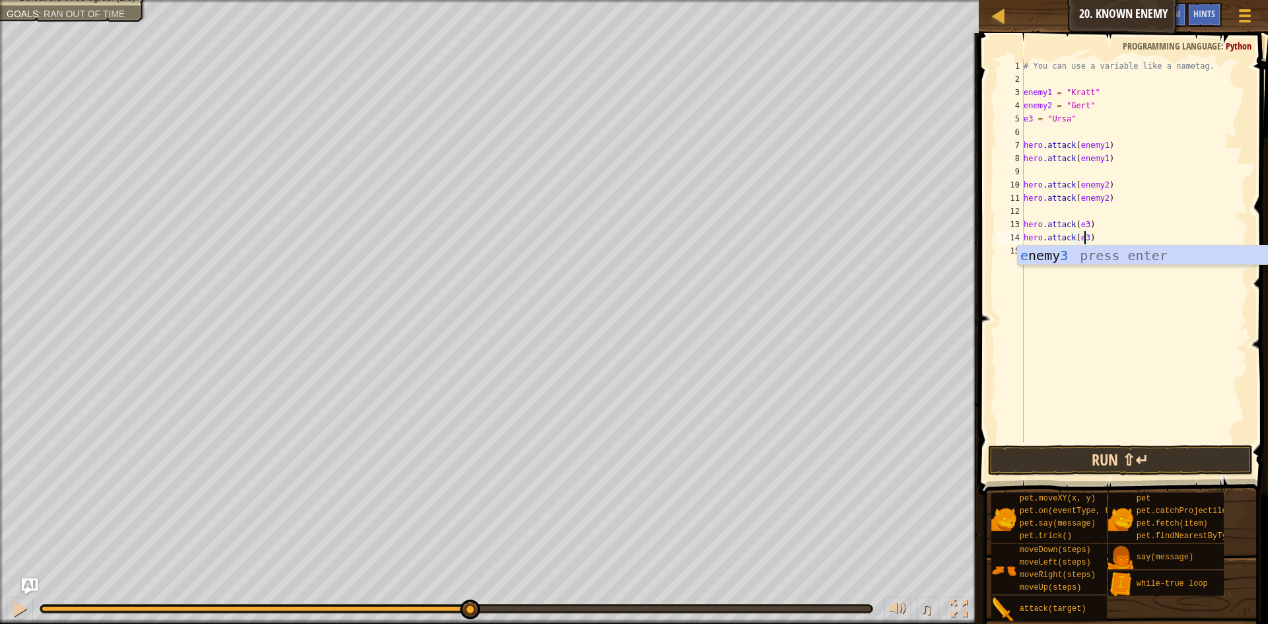
type textarea "hero.attack(e3)"
click at [1102, 450] on button "Run ⇧↵" at bounding box center [1120, 460] width 265 height 30
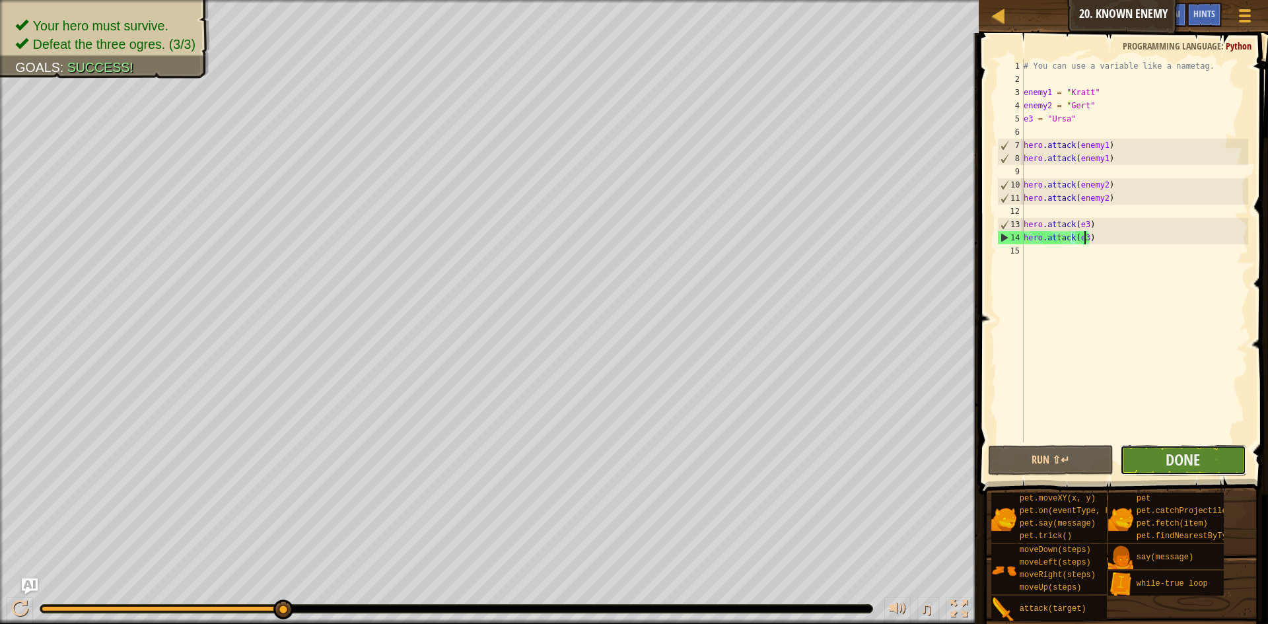
click at [1161, 460] on button "Done" at bounding box center [1183, 460] width 126 height 30
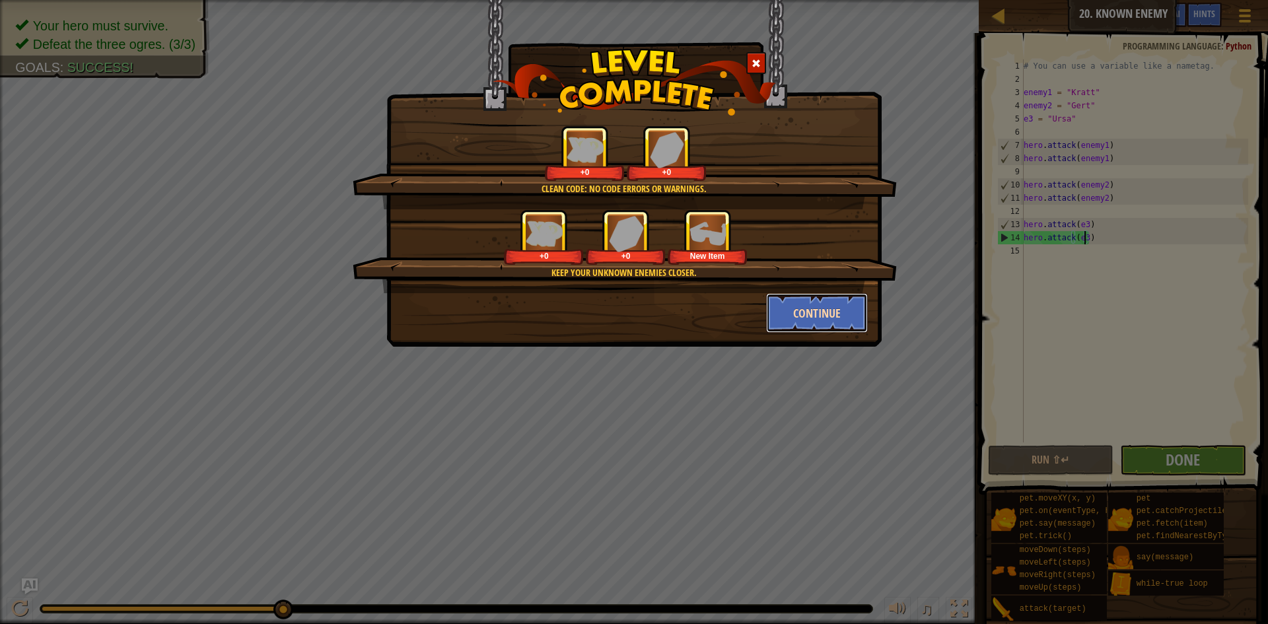
click at [809, 301] on button "Continue" at bounding box center [817, 313] width 102 height 40
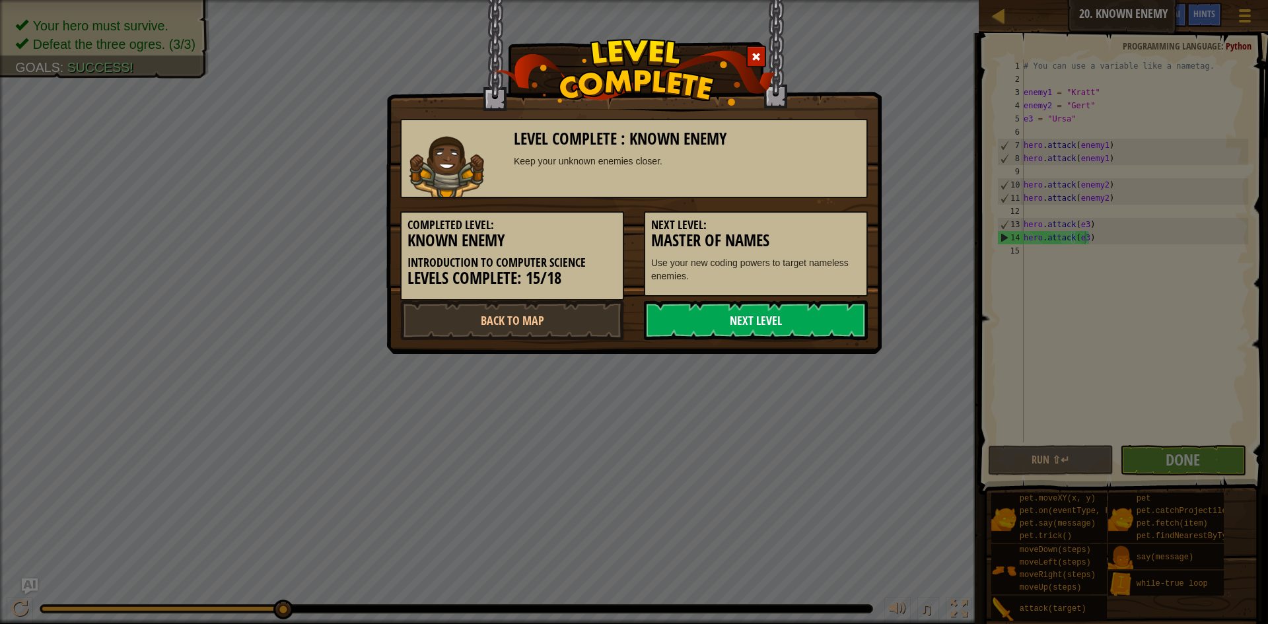
click at [782, 307] on link "Next Level" at bounding box center [756, 320] width 224 height 40
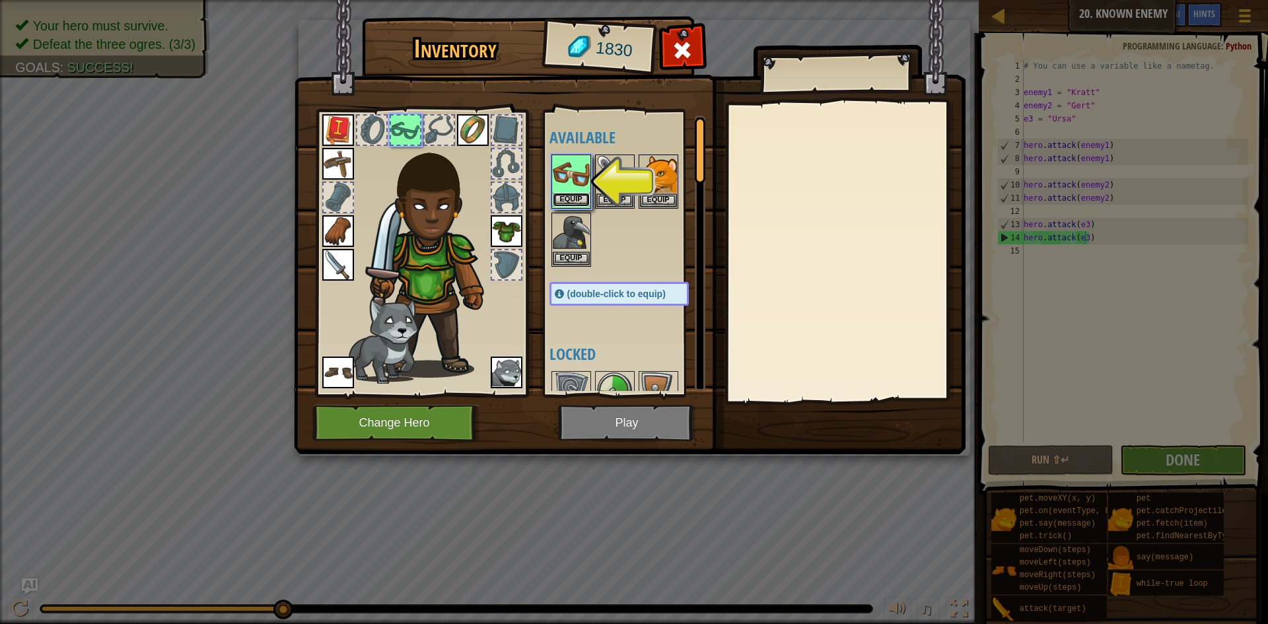
click at [579, 202] on button "Equip" at bounding box center [571, 200] width 37 height 14
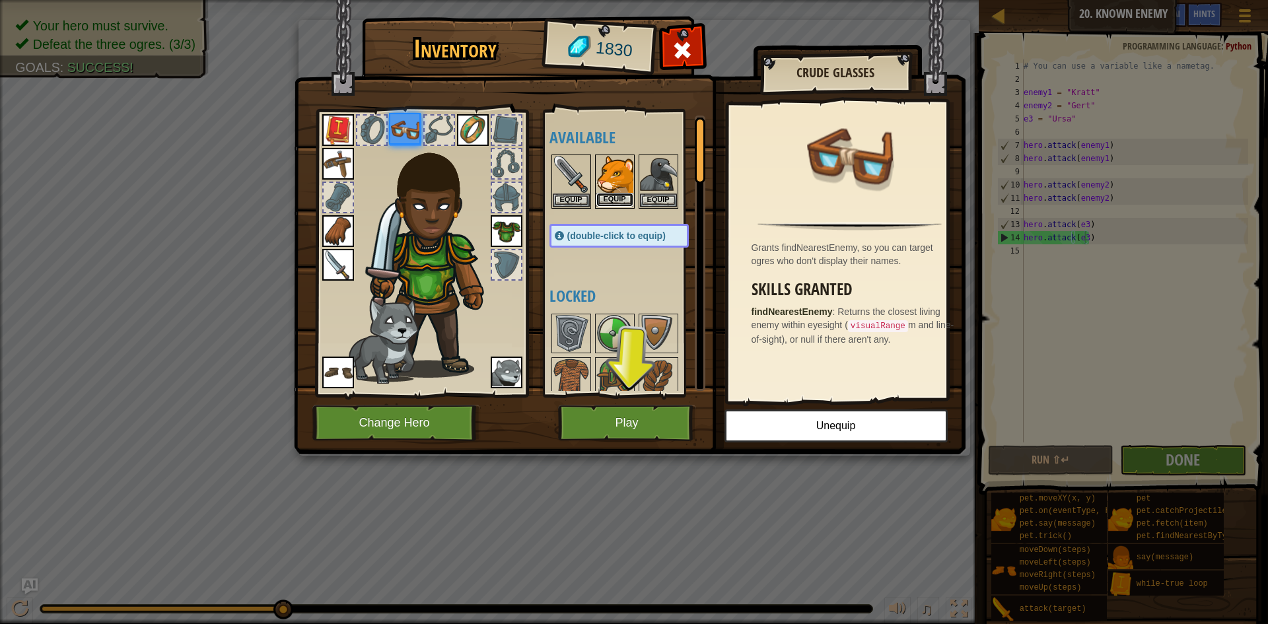
click at [609, 200] on button "Equip" at bounding box center [614, 200] width 37 height 14
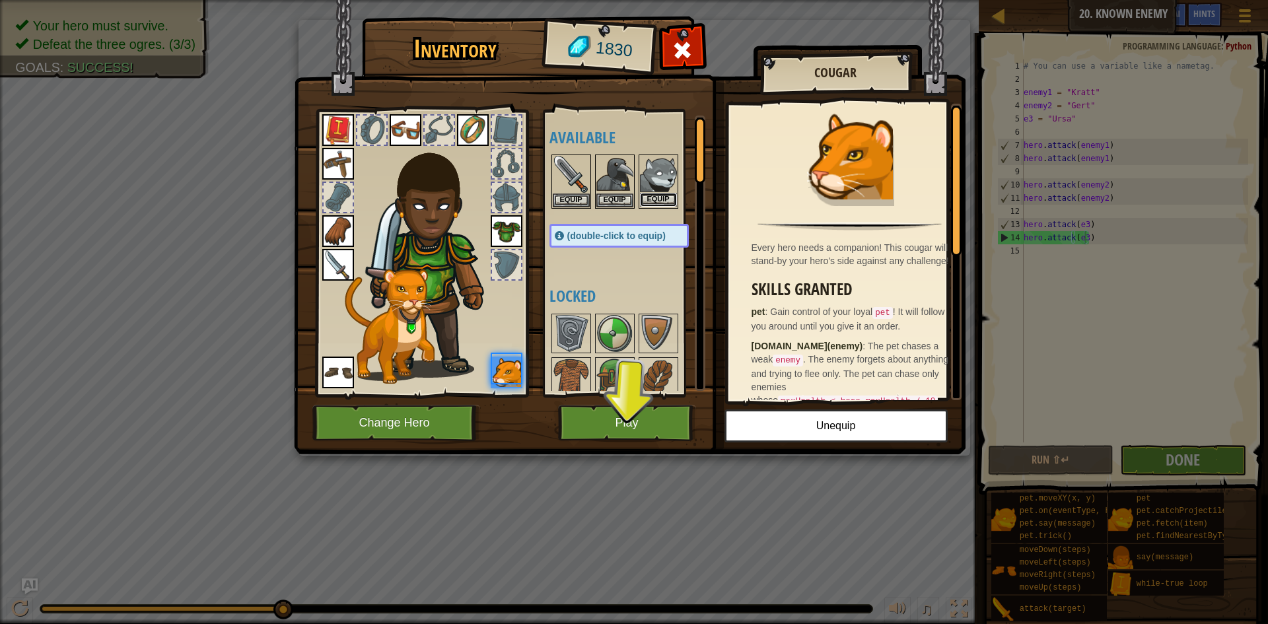
click at [648, 200] on button "Equip" at bounding box center [658, 200] width 37 height 14
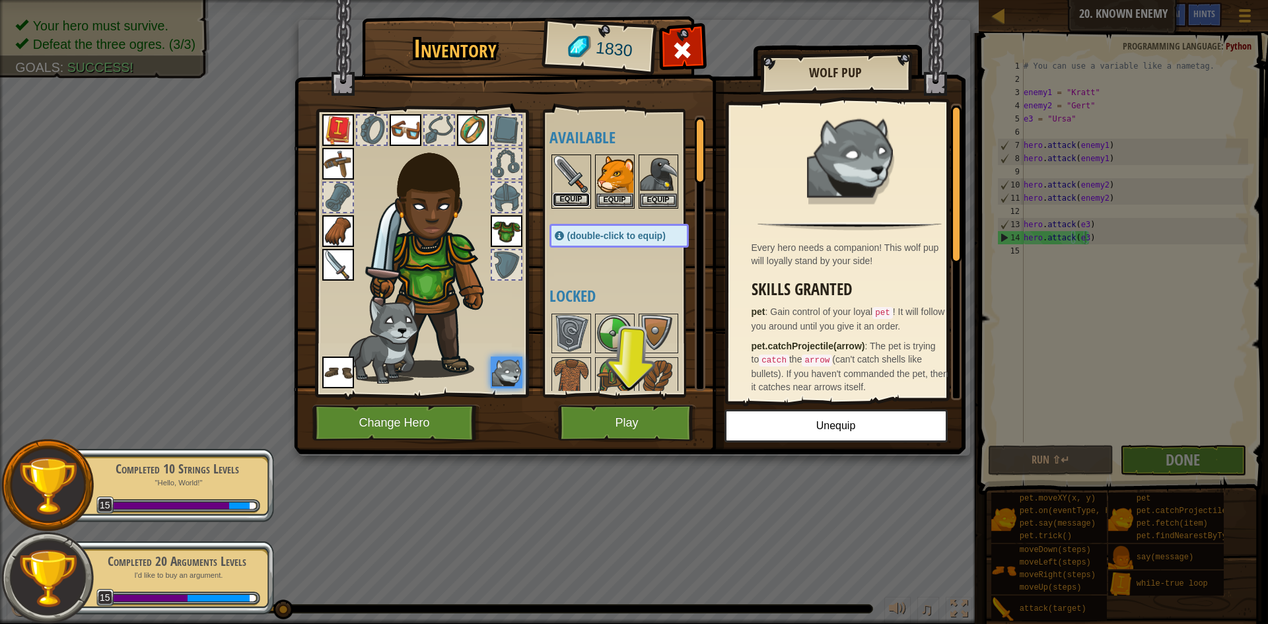
click at [571, 198] on button "Equip" at bounding box center [571, 200] width 37 height 14
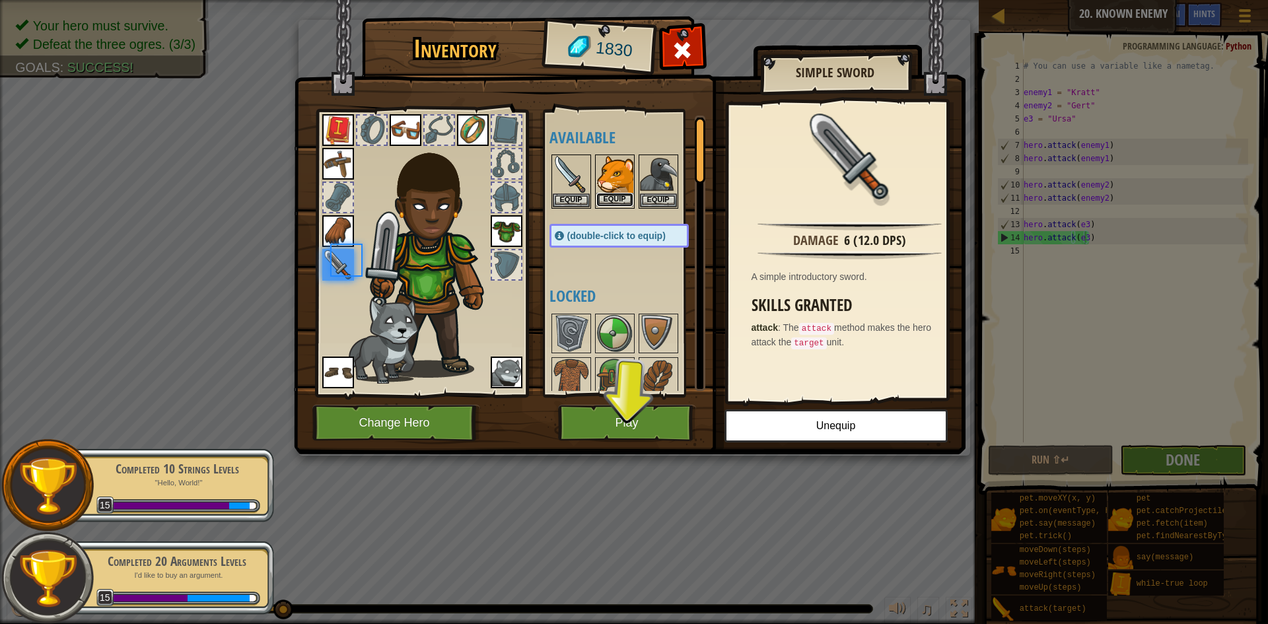
click at [620, 198] on button "Equip" at bounding box center [614, 200] width 37 height 14
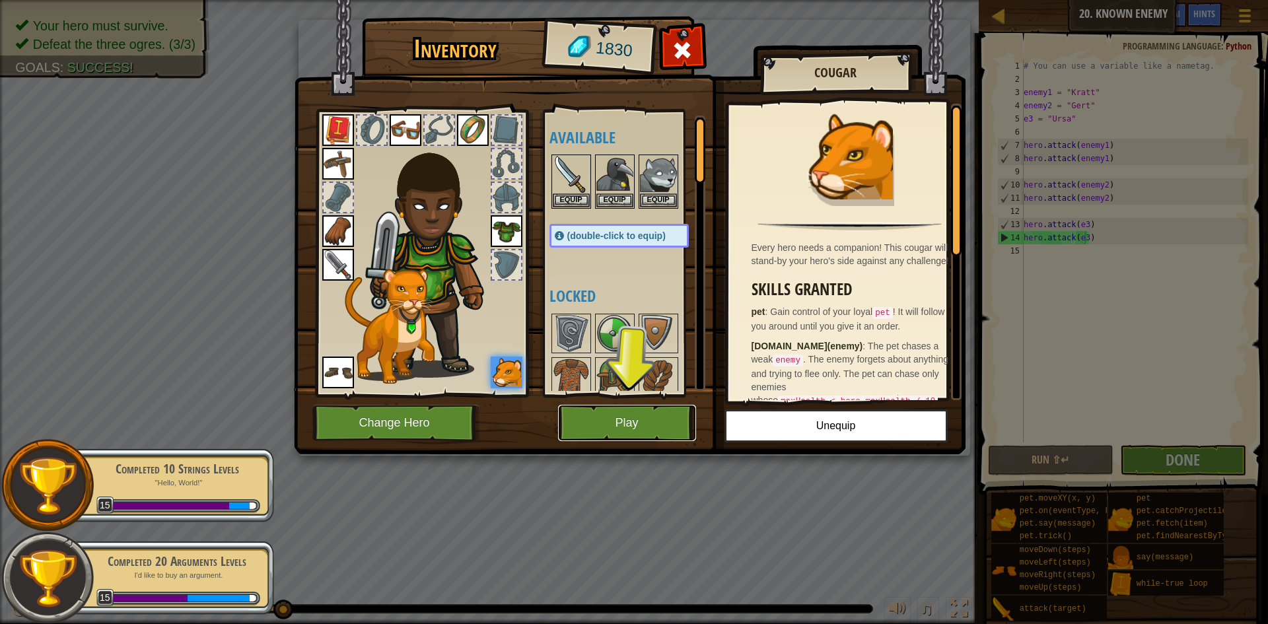
click at [642, 415] on button "Play" at bounding box center [627, 423] width 138 height 36
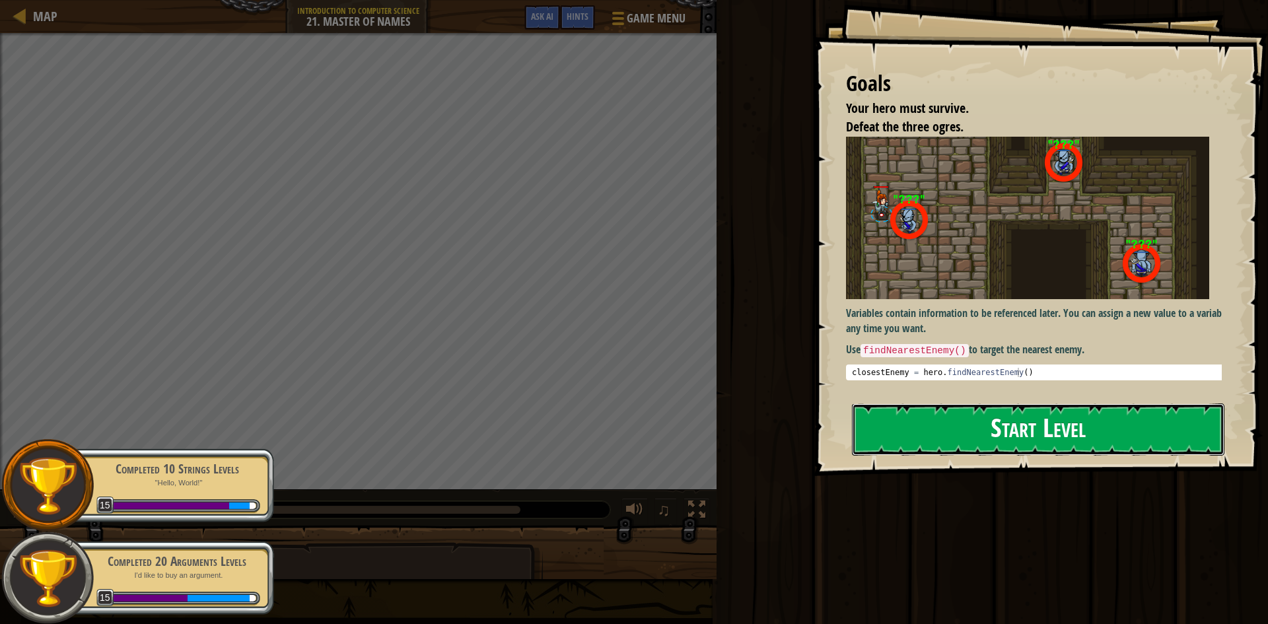
click at [1139, 403] on button "Start Level" at bounding box center [1038, 429] width 372 height 52
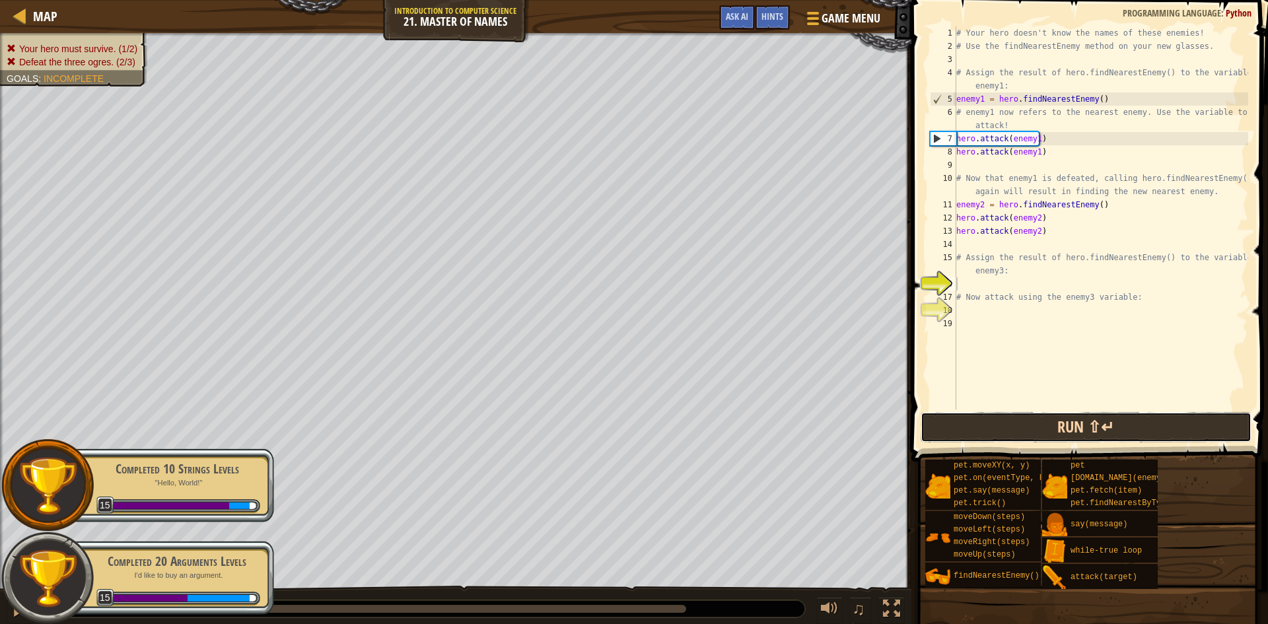
click at [1026, 424] on button "Run ⇧↵" at bounding box center [1086, 427] width 331 height 30
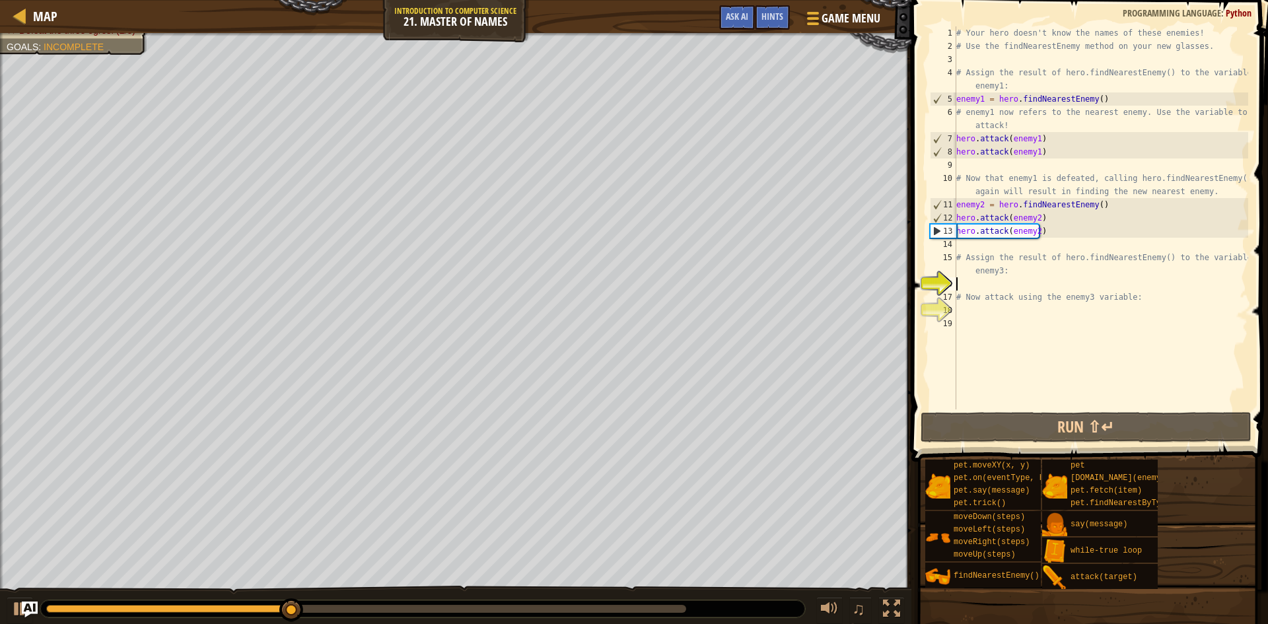
scroll to position [6, 0]
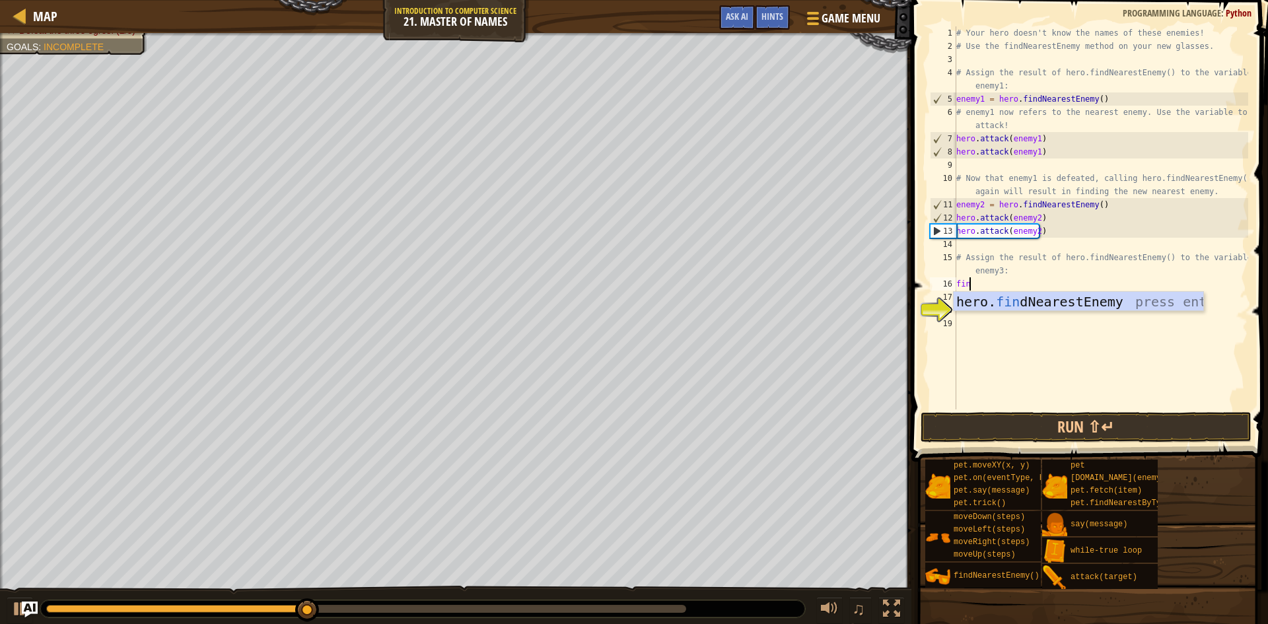
type textarea "find"
click at [1020, 296] on div "hero. find NearestEnemy press enter" at bounding box center [1079, 321] width 250 height 59
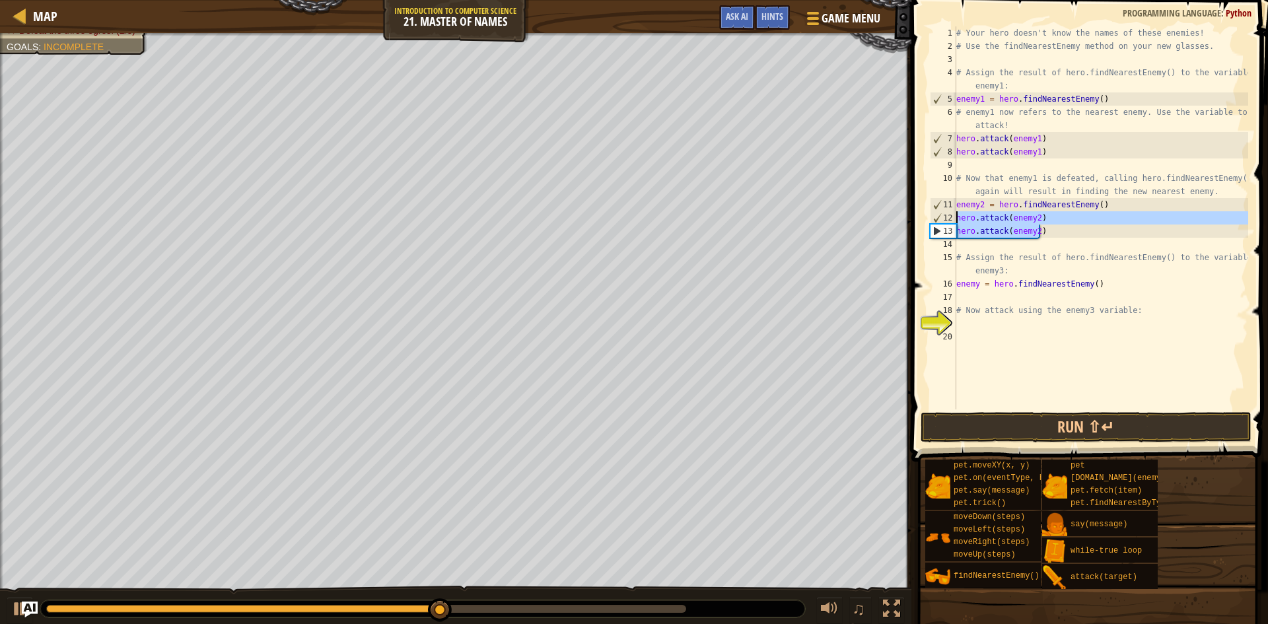
drag, startPoint x: 1041, startPoint y: 232, endPoint x: 952, endPoint y: 217, distance: 90.4
click at [952, 217] on div "1 2 3 4 5 6 7 8 9 10 11 12 13 14 15 16 17 18 19 20 # Your hero doesn't know the…" at bounding box center [1087, 217] width 321 height 383
type textarea "hero.attack(enemy2) hero.attack(enemy2)"
click at [996, 297] on div "# Your hero doesn't know the names of these enemies! # Use the findNearestEnemy…" at bounding box center [1101, 230] width 295 height 409
paste textarea "hero.attack(enemy2)"
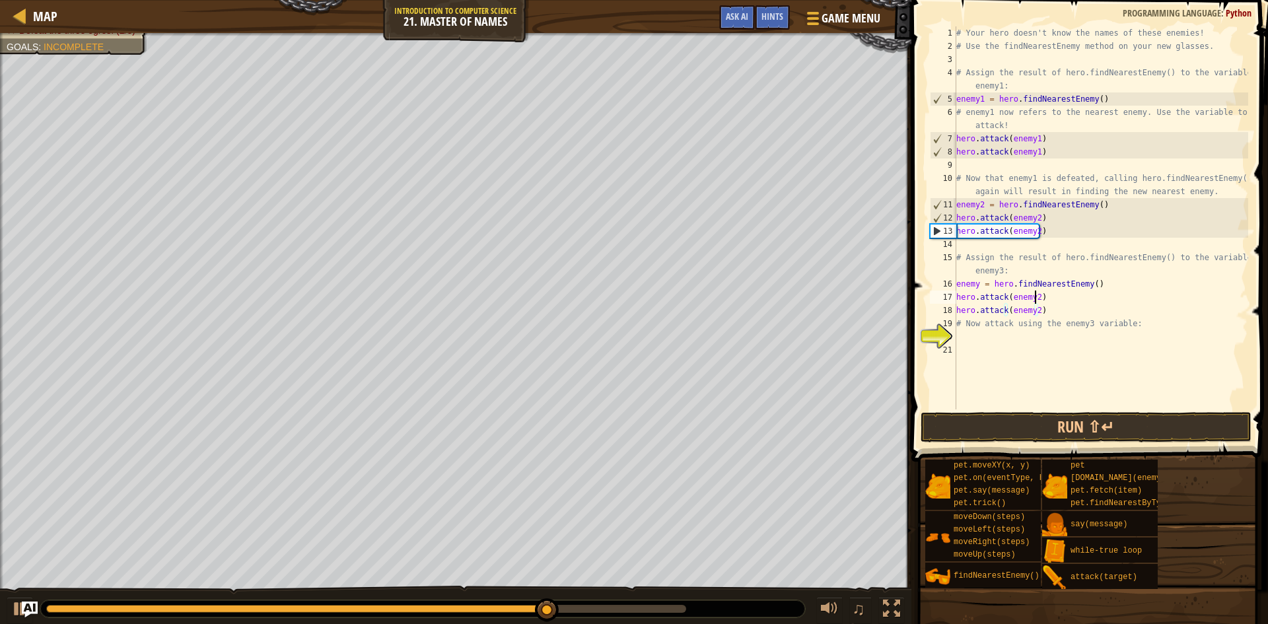
click at [1033, 297] on div "# Your hero doesn't know the names of these enemies! # Use the findNearestEnemy…" at bounding box center [1101, 230] width 295 height 409
click at [1034, 312] on div "# Your hero doesn't know the names of these enemies! # Use the findNearestEnemy…" at bounding box center [1101, 230] width 295 height 409
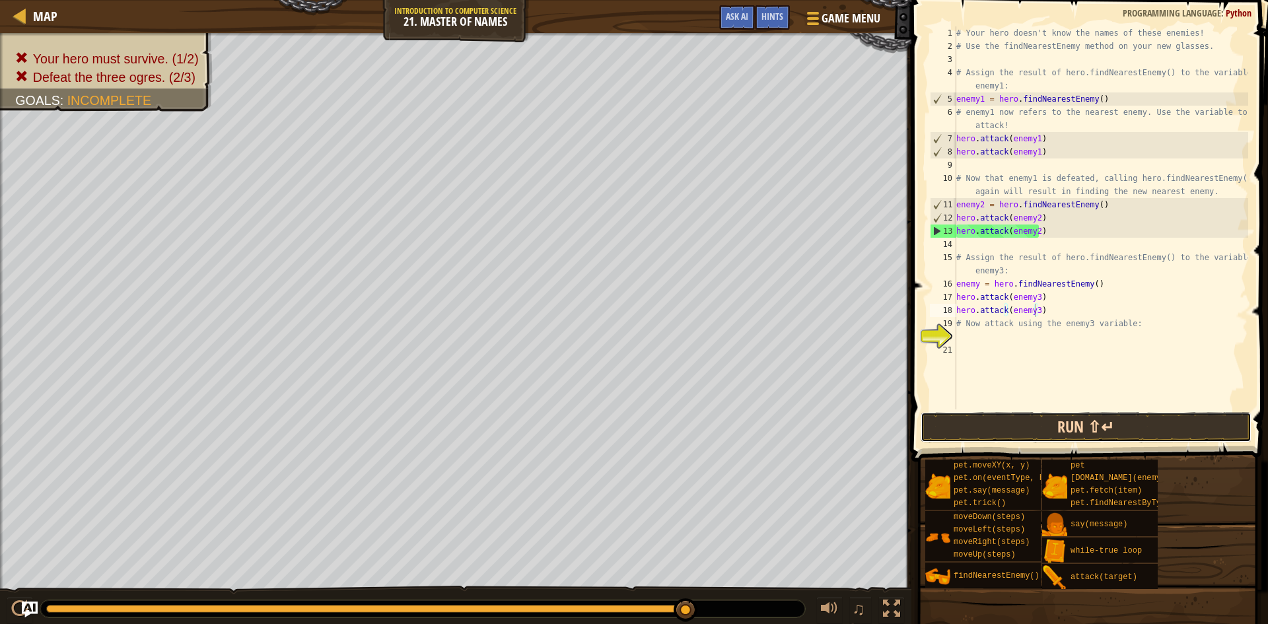
click at [1162, 427] on button "Run ⇧↵" at bounding box center [1086, 427] width 331 height 30
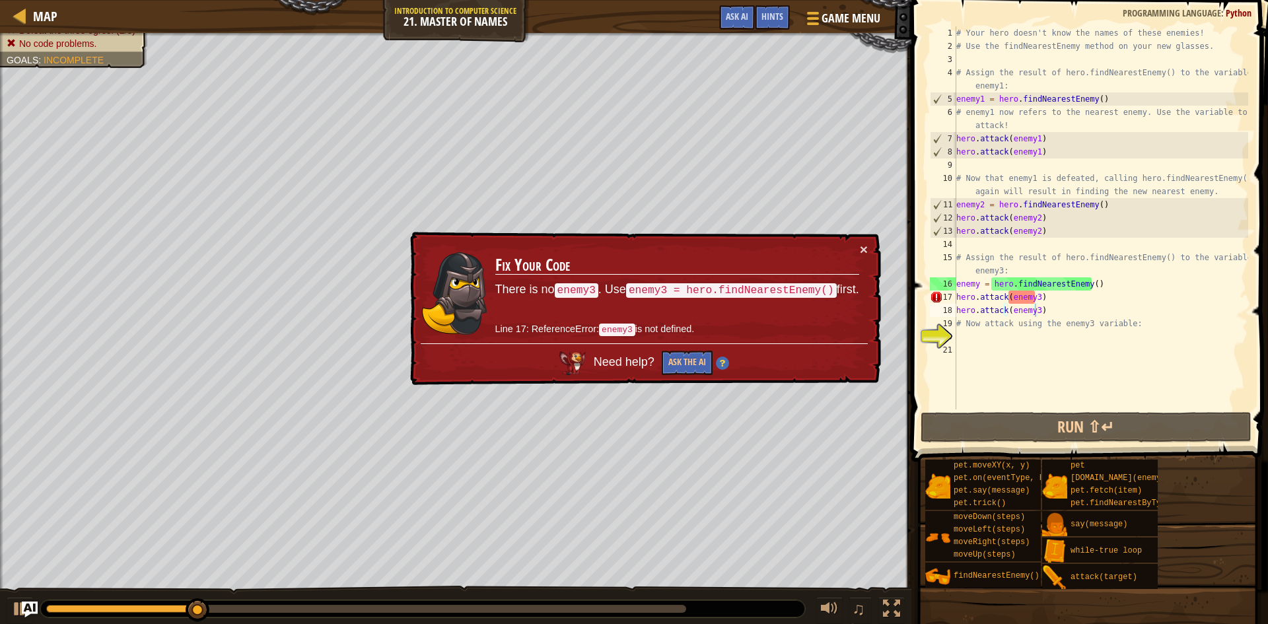
click at [855, 244] on td "Fix Your Code There is no enemy3 . Use enemy3 = hero.findNearestEnemy() first. …" at bounding box center [677, 292] width 365 height 101
click at [857, 246] on td "Fix Your Code There is no enemy3 . Use enemy3 = hero.findNearestEnemy() first. …" at bounding box center [677, 292] width 365 height 101
click at [860, 249] on button "×" at bounding box center [864, 249] width 8 height 14
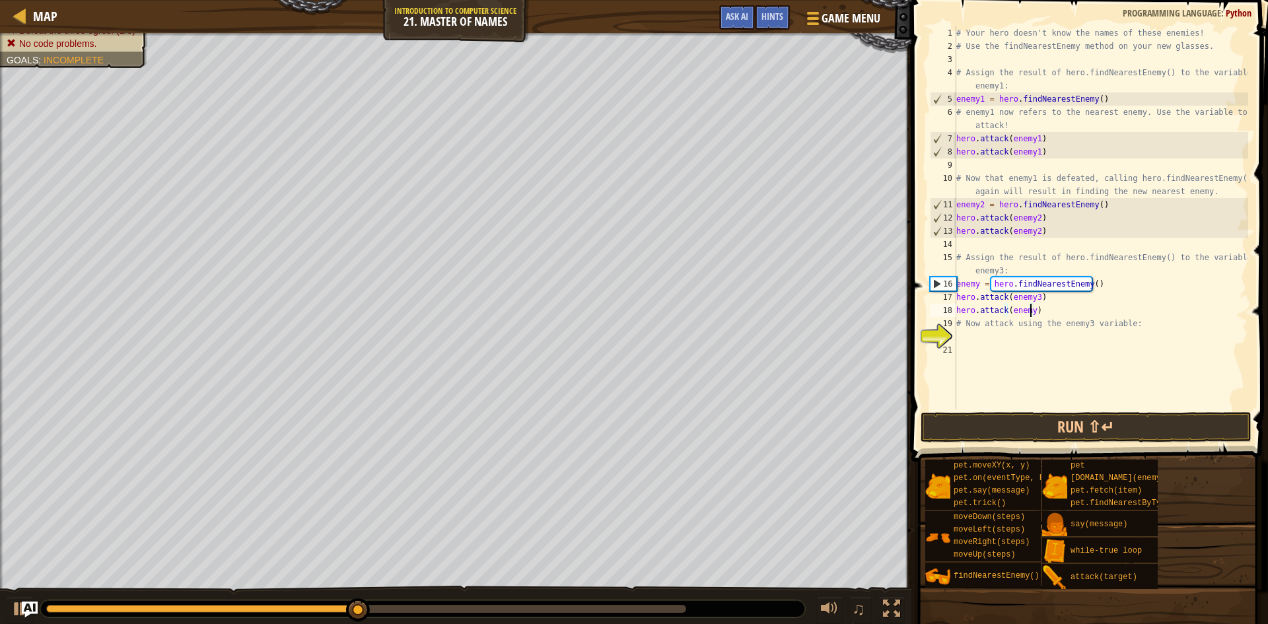
click at [1035, 296] on div "# Your hero doesn't know the names of these enemies! # Use the findNearestEnemy…" at bounding box center [1101, 230] width 295 height 409
type textarea "hero.attack(enemy)"
click at [1059, 430] on button "Run ⇧↵" at bounding box center [1086, 427] width 331 height 30
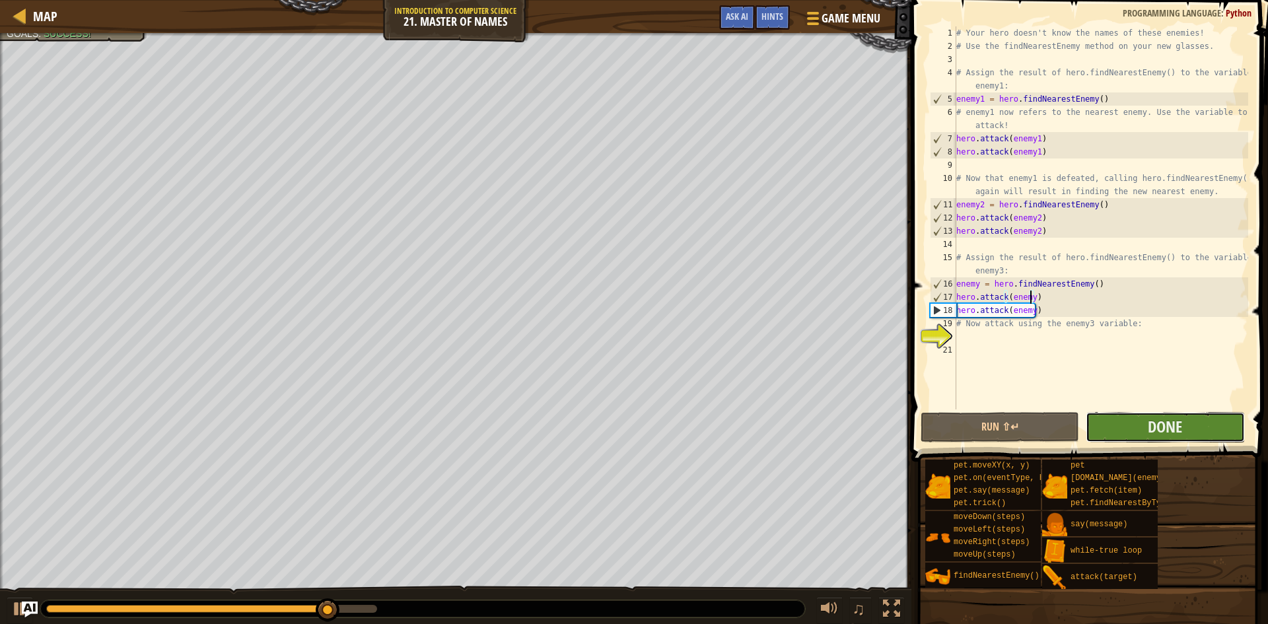
click at [1129, 427] on button "Done" at bounding box center [1165, 427] width 158 height 30
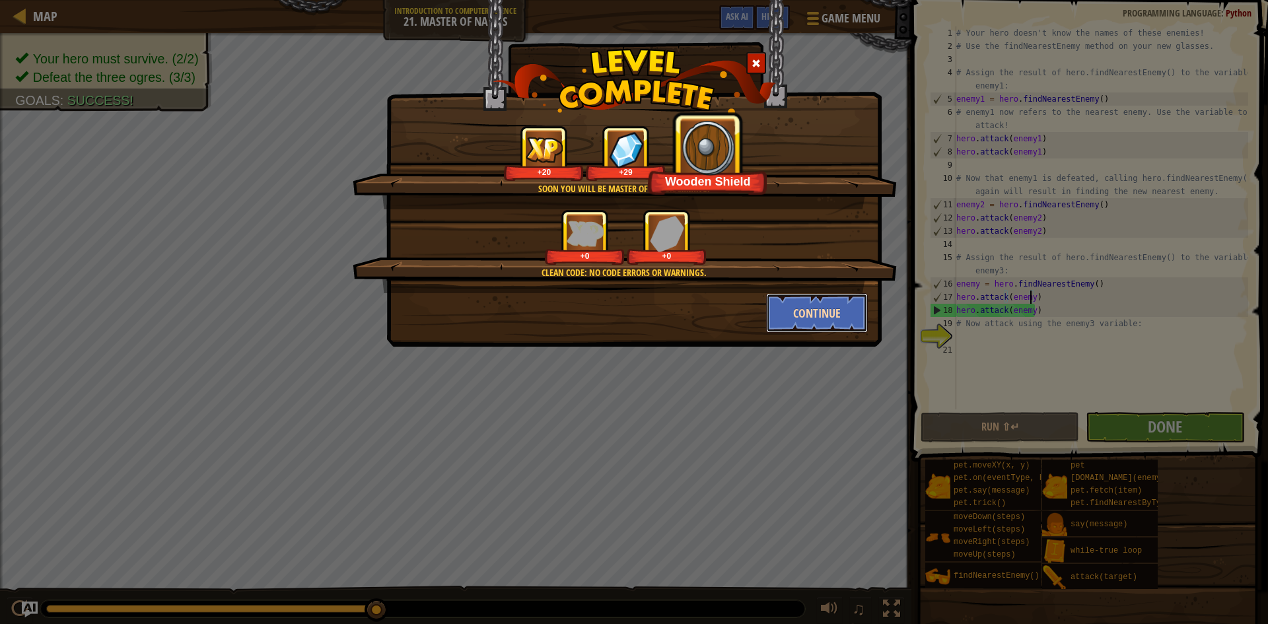
click at [809, 300] on button "Continue" at bounding box center [817, 313] width 102 height 40
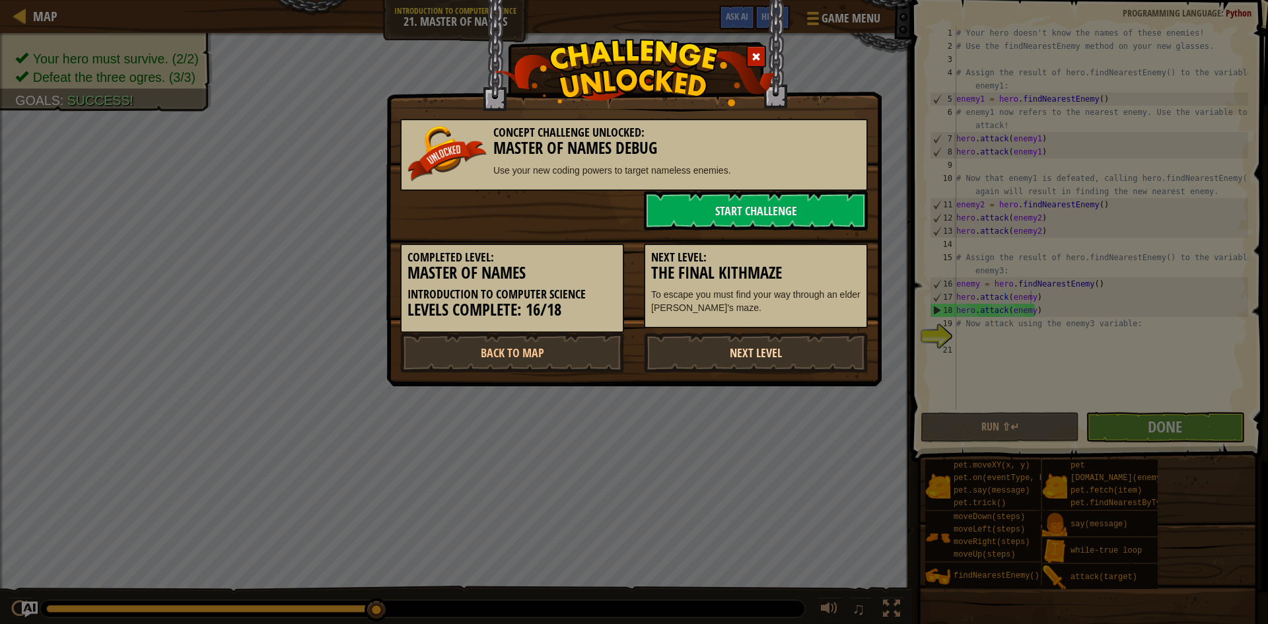
click at [736, 355] on link "Next Level" at bounding box center [756, 353] width 224 height 40
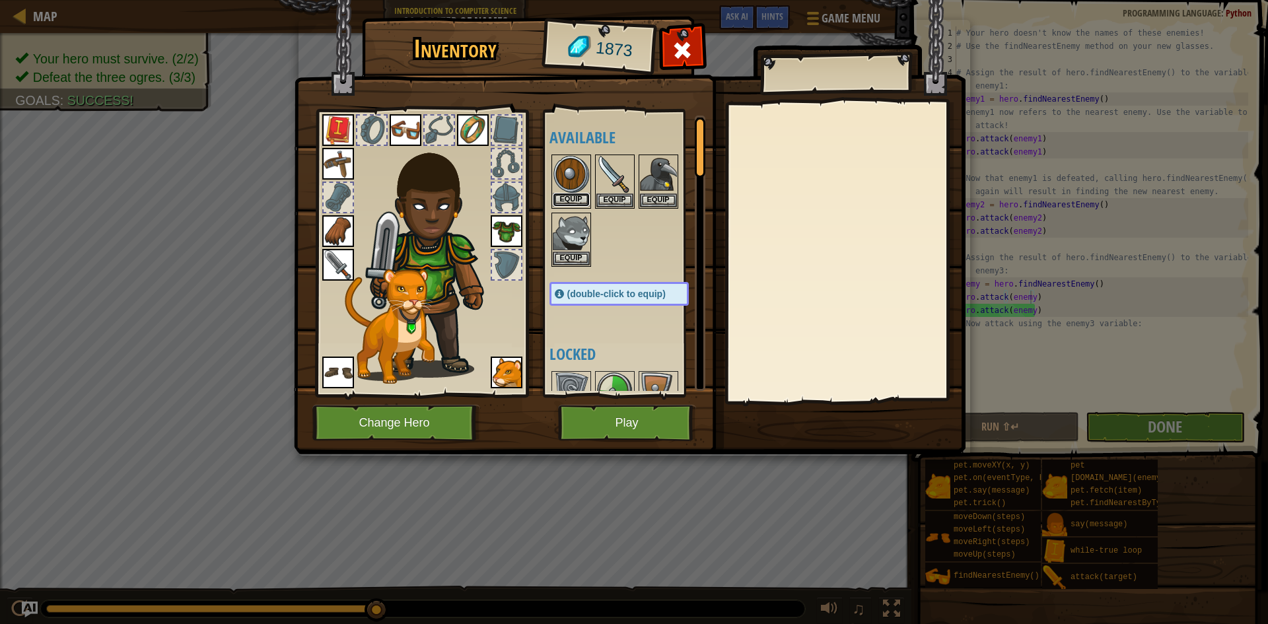
click at [555, 201] on button "Equip" at bounding box center [571, 200] width 37 height 14
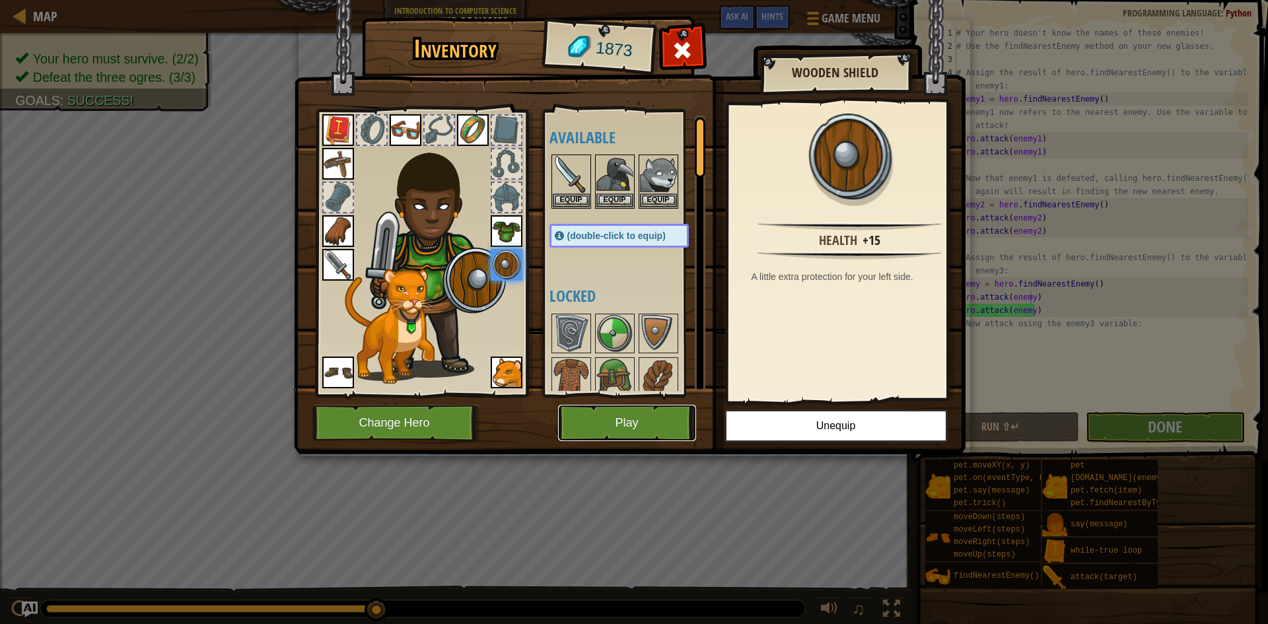
click at [631, 425] on button "Play" at bounding box center [627, 423] width 138 height 36
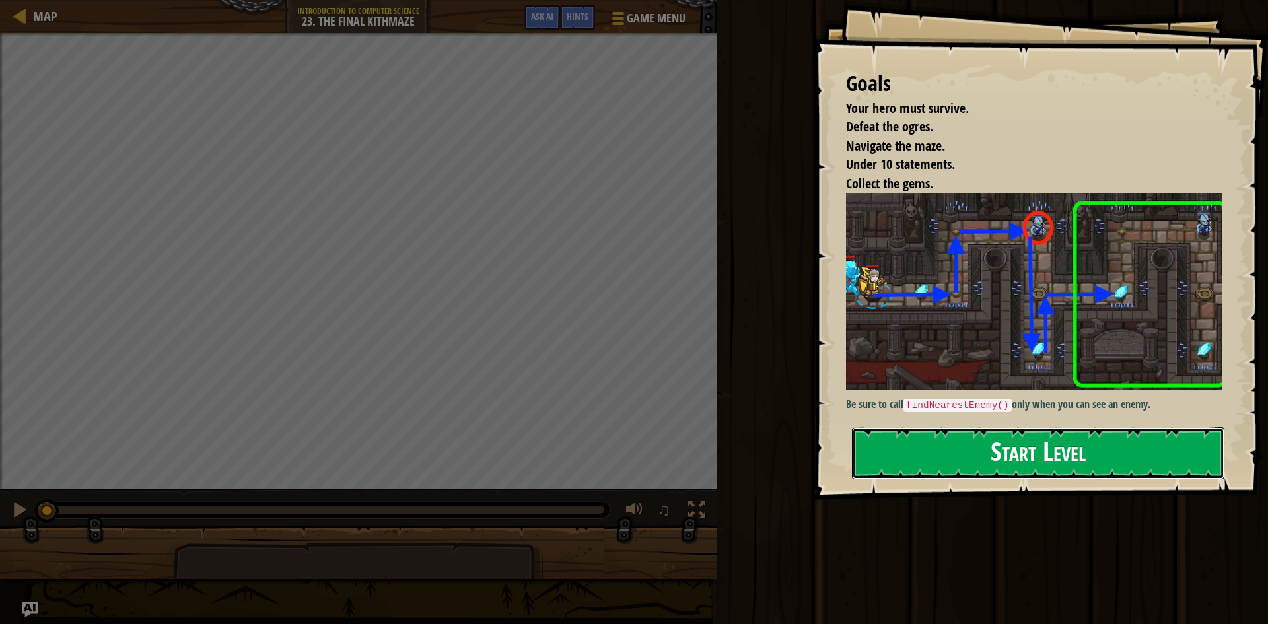
click at [1059, 460] on button "Start Level" at bounding box center [1038, 453] width 372 height 52
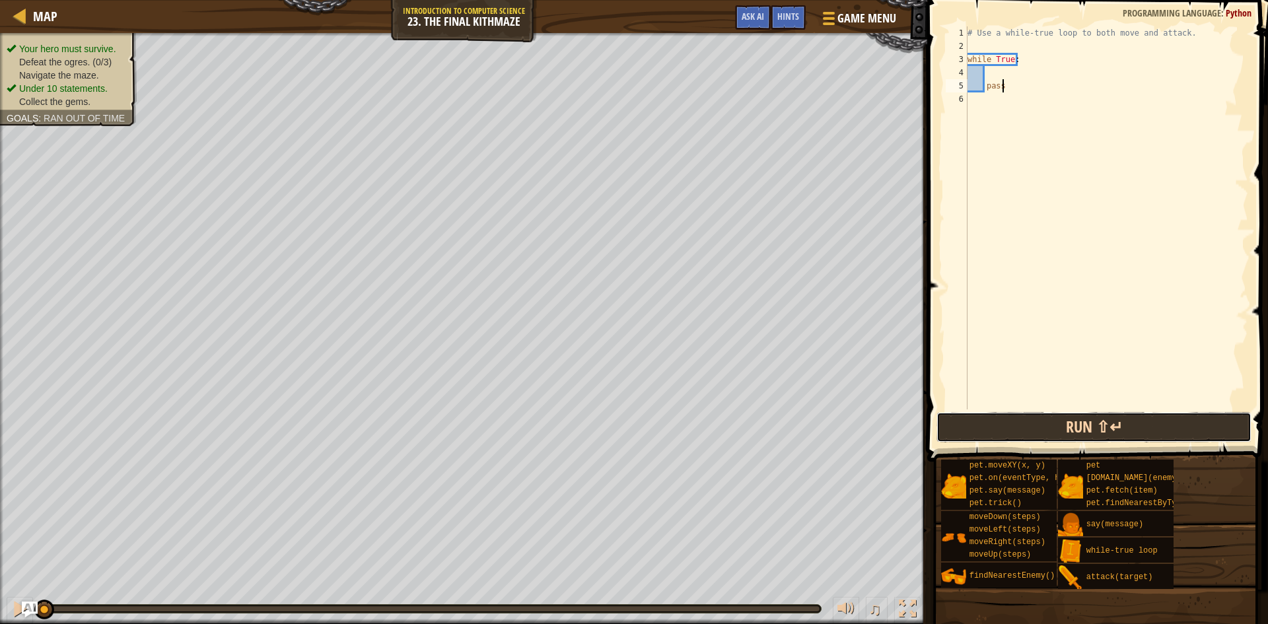
click at [982, 424] on button "Run ⇧↵" at bounding box center [1093, 427] width 315 height 30
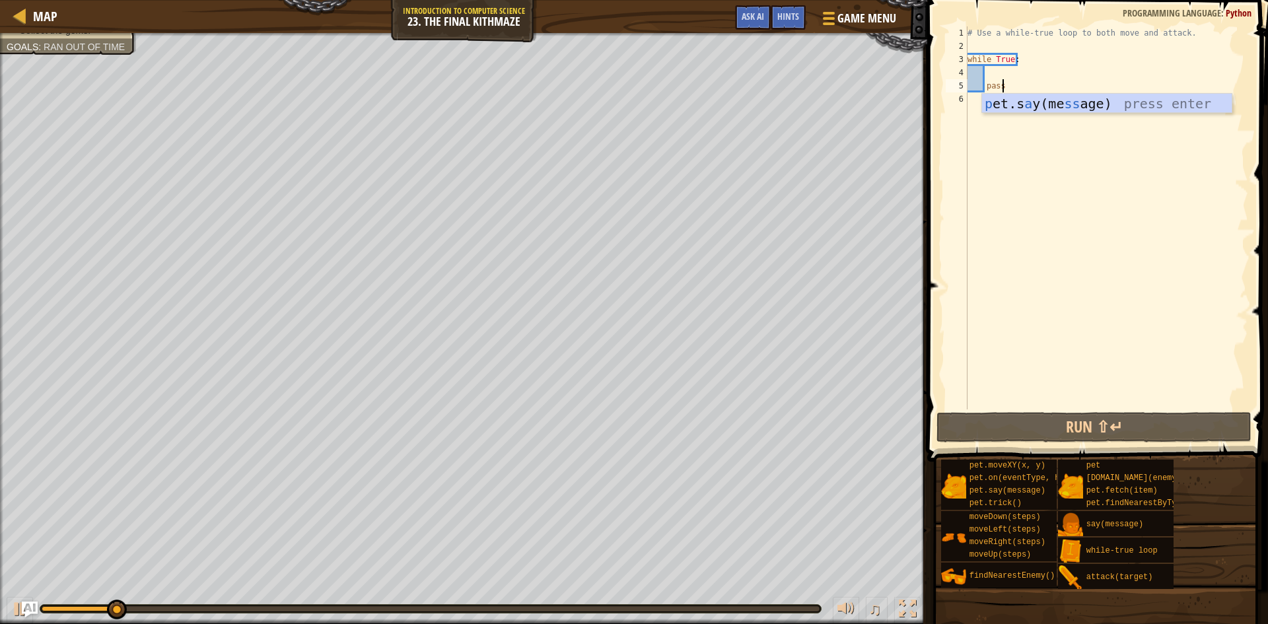
scroll to position [6, 2]
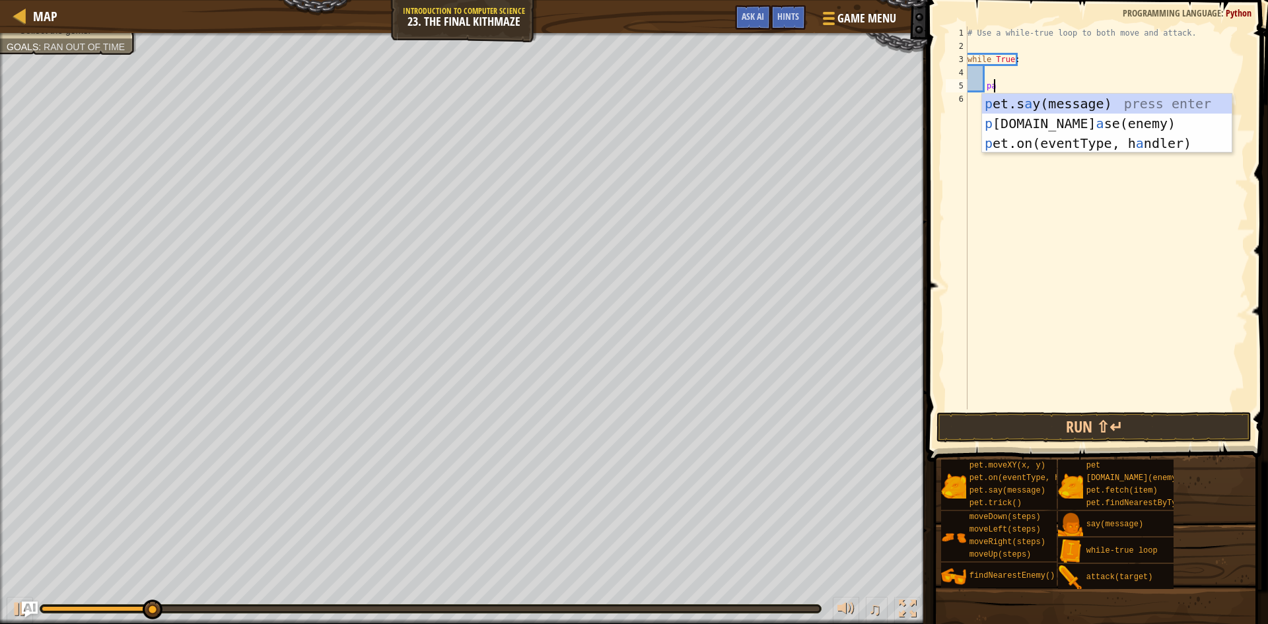
type textarea "p"
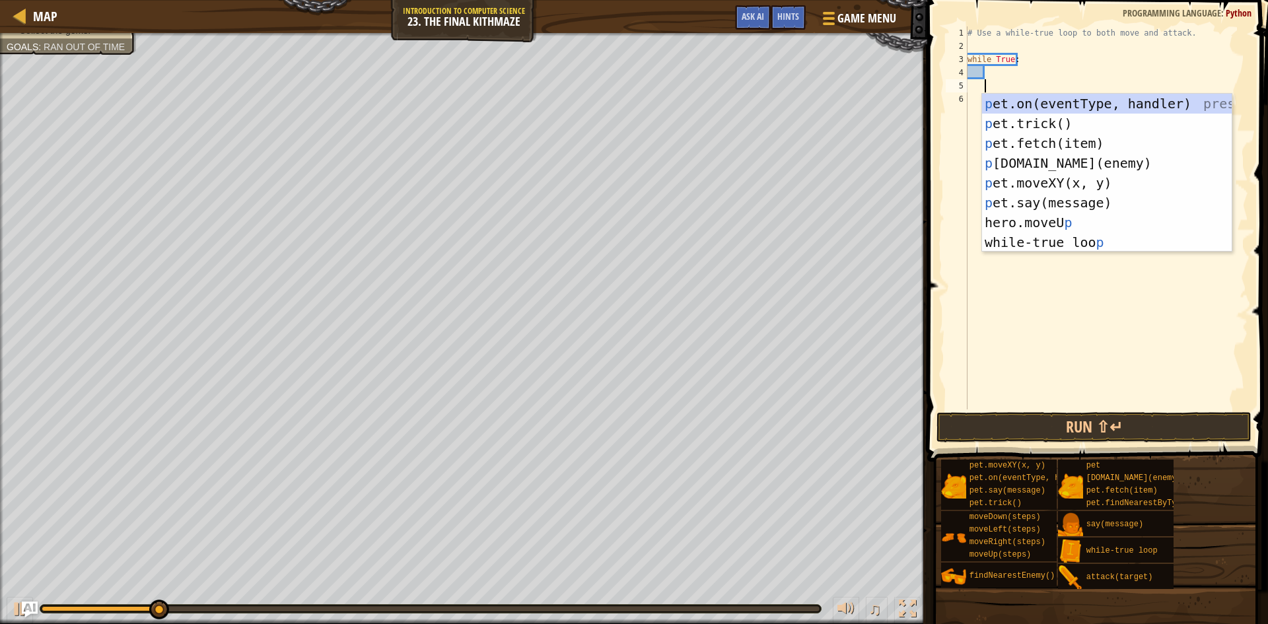
scroll to position [6, 1]
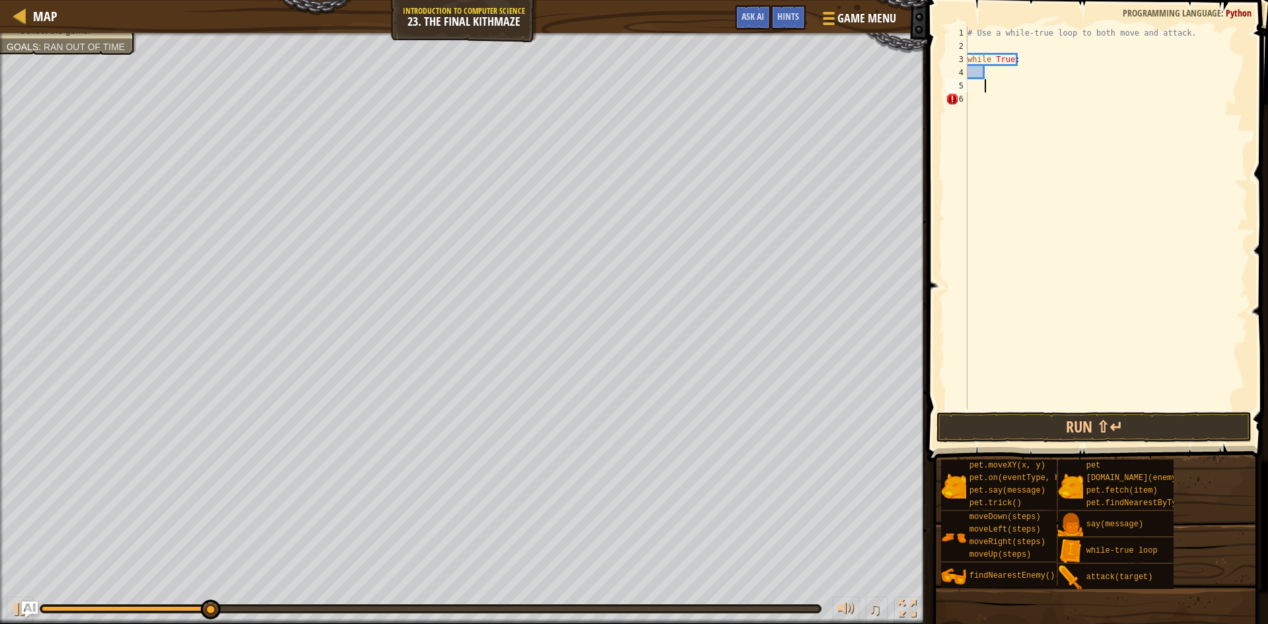
type textarea "p"
click at [755, 19] on span "Ask AI" at bounding box center [753, 16] width 22 height 13
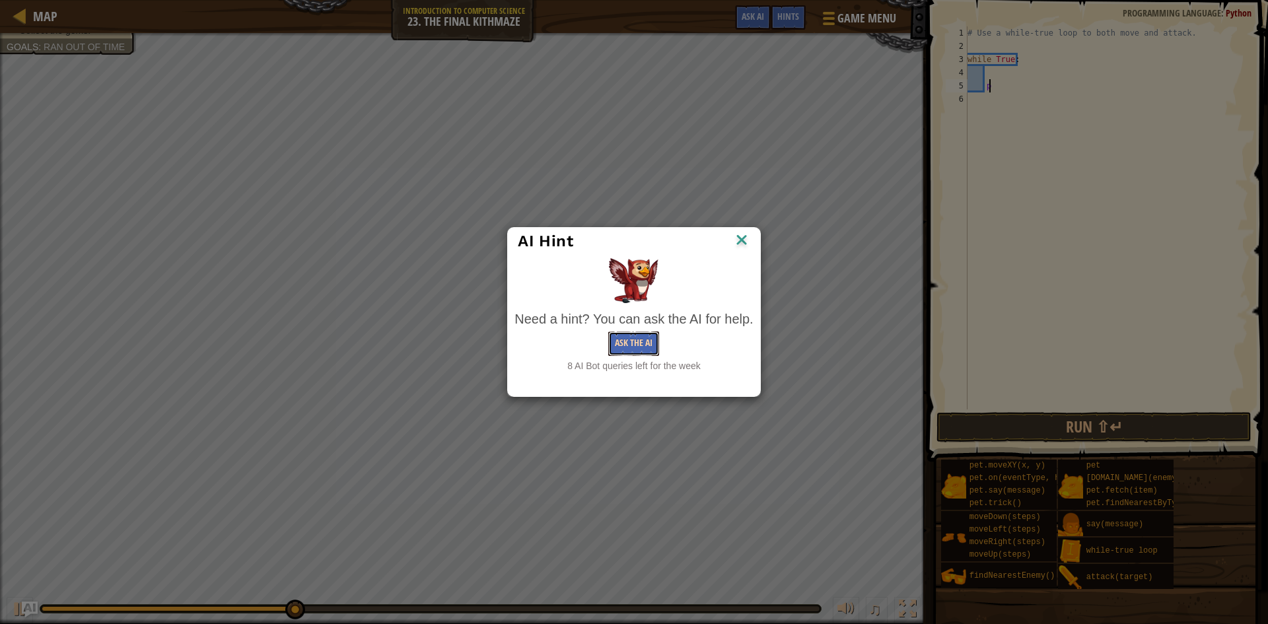
click at [641, 337] on button "Ask the AI" at bounding box center [633, 344] width 51 height 24
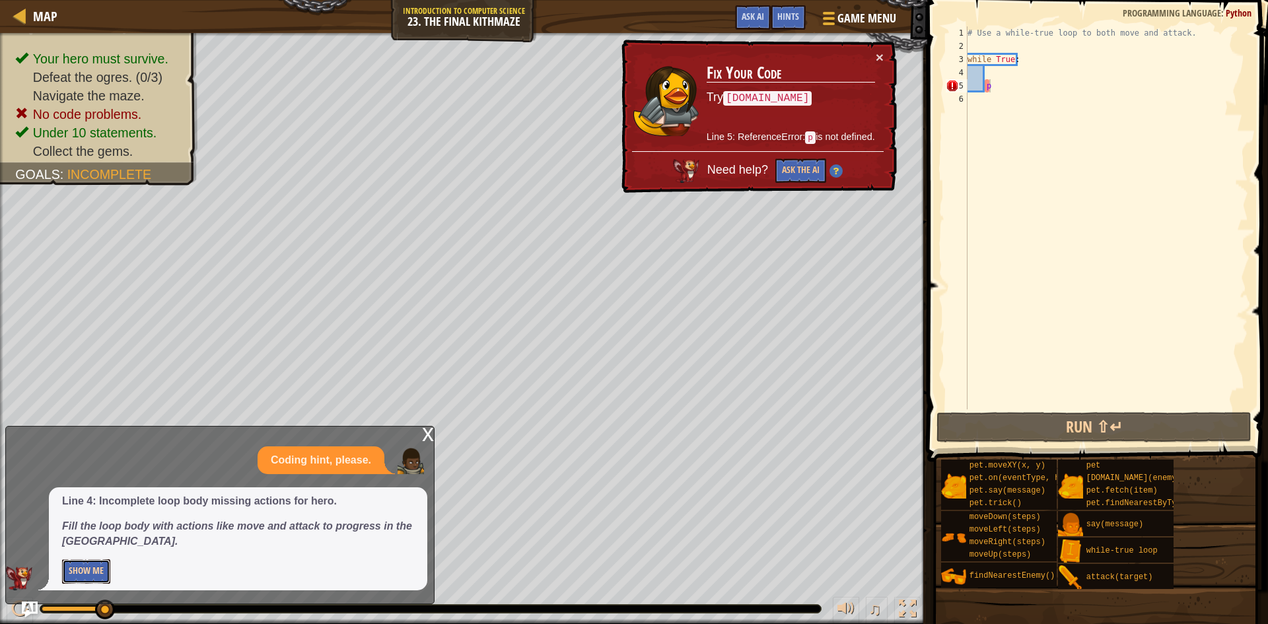
drag, startPoint x: 95, startPoint y: 571, endPoint x: 87, endPoint y: 568, distance: 8.4
click at [90, 569] on button "Show Me" at bounding box center [86, 571] width 48 height 24
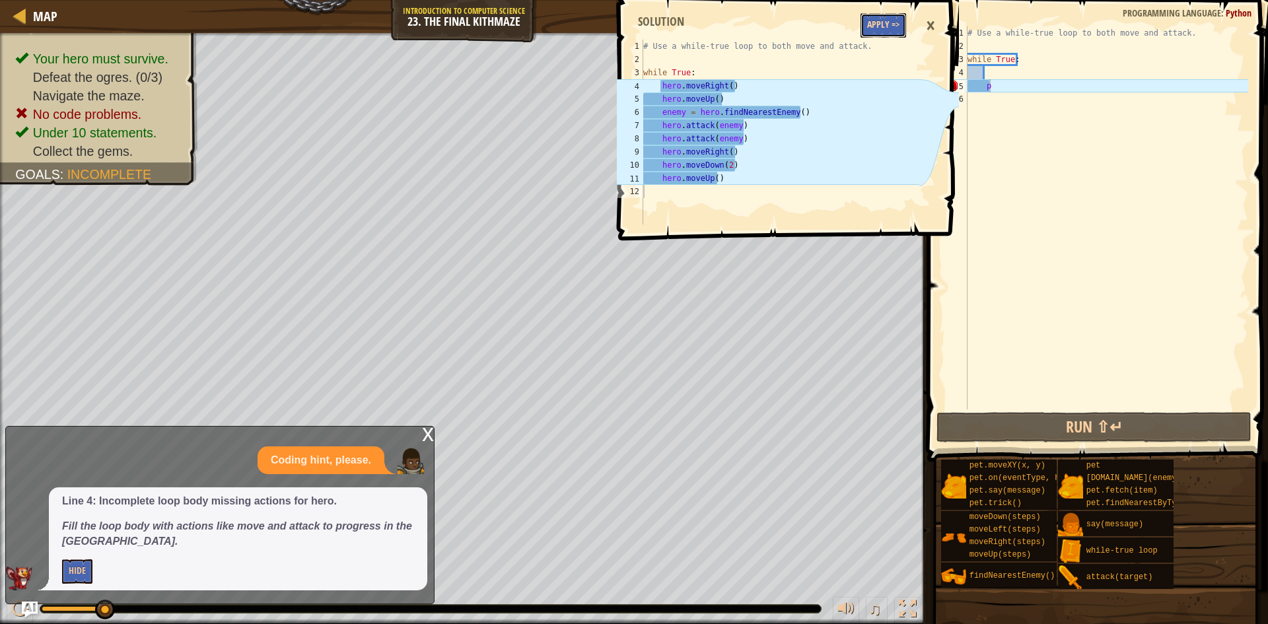
click at [879, 17] on button "Apply =>" at bounding box center [883, 25] width 46 height 24
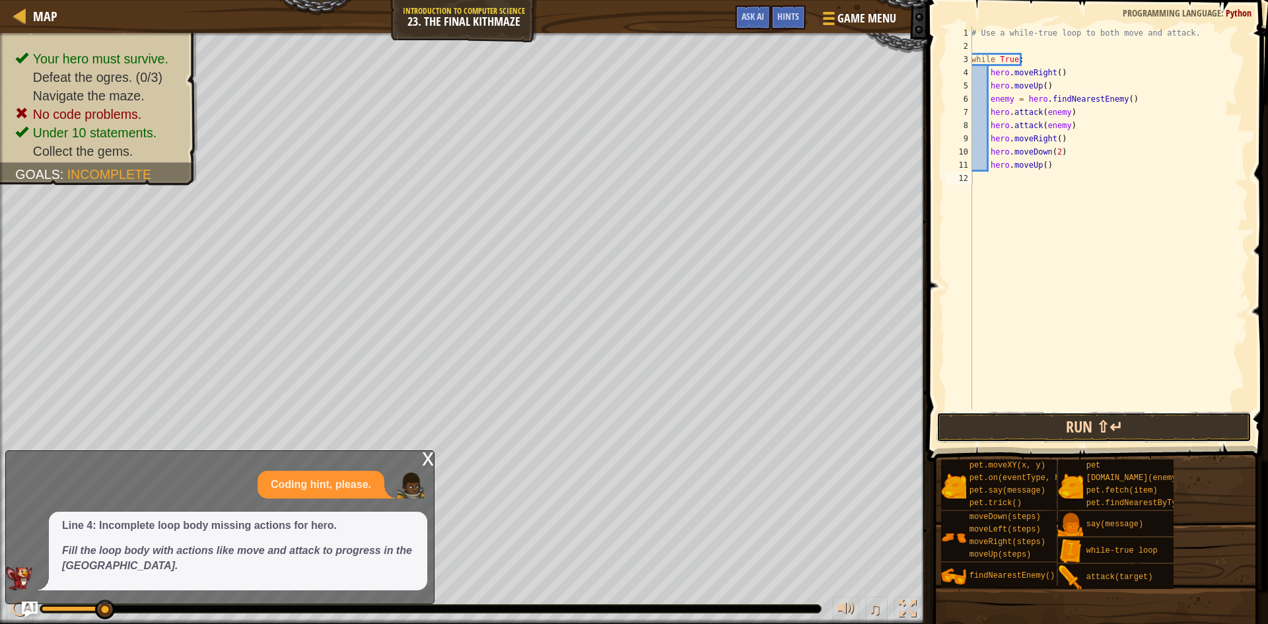
click at [1083, 439] on button "Run ⇧↵" at bounding box center [1093, 427] width 315 height 30
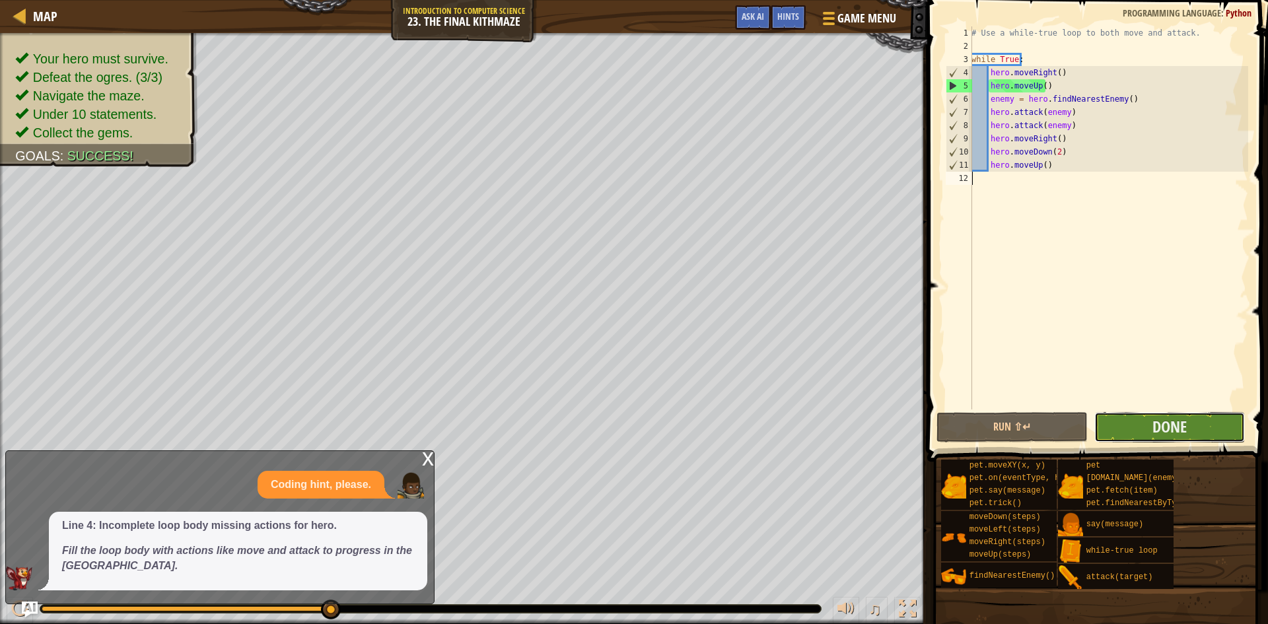
click at [1210, 424] on button "Done" at bounding box center [1169, 427] width 151 height 30
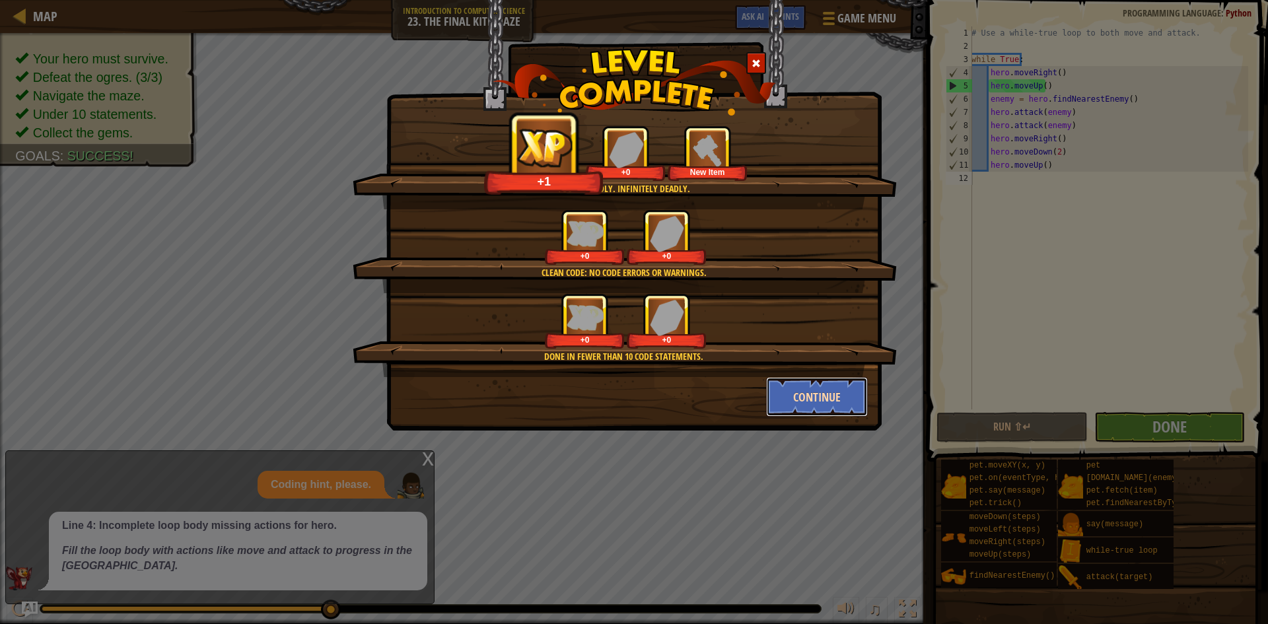
click at [790, 386] on button "Continue" at bounding box center [817, 397] width 102 height 40
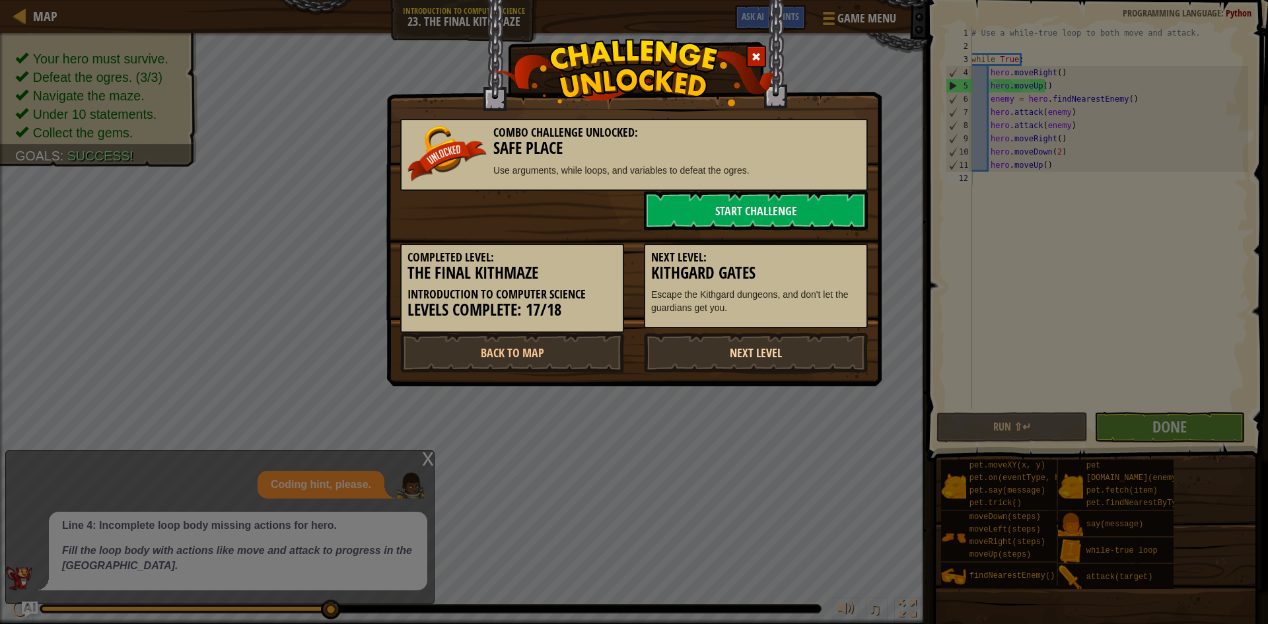
click at [707, 349] on link "Next Level" at bounding box center [756, 353] width 224 height 40
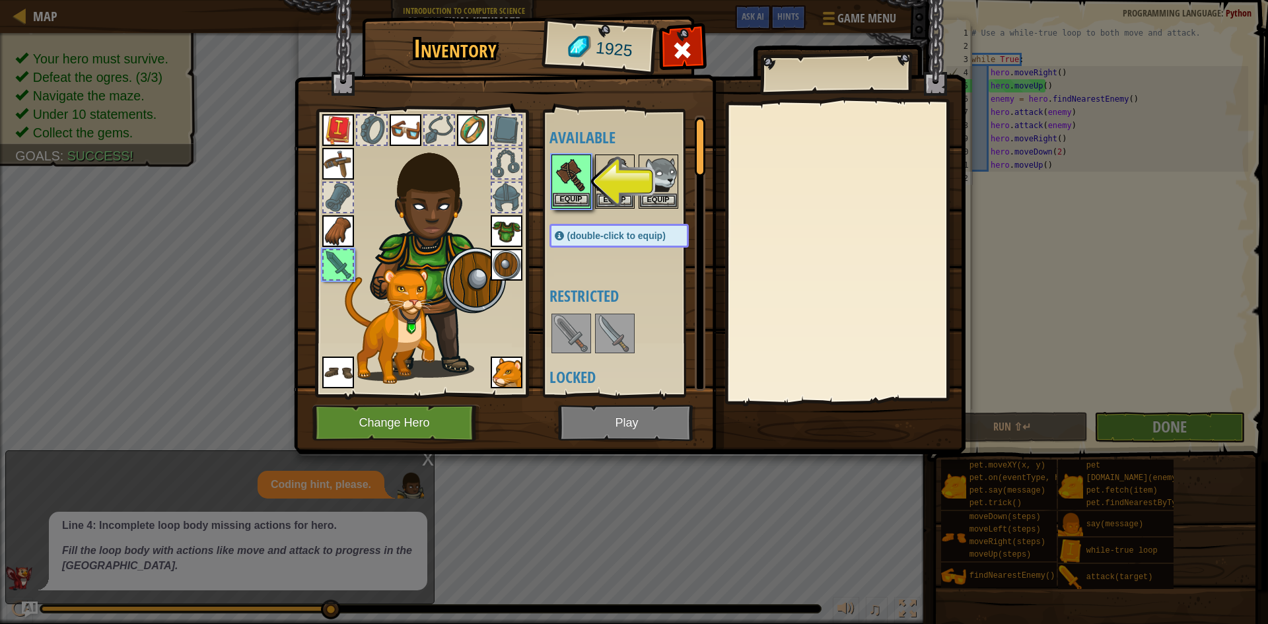
click at [567, 192] on img at bounding box center [571, 174] width 37 height 37
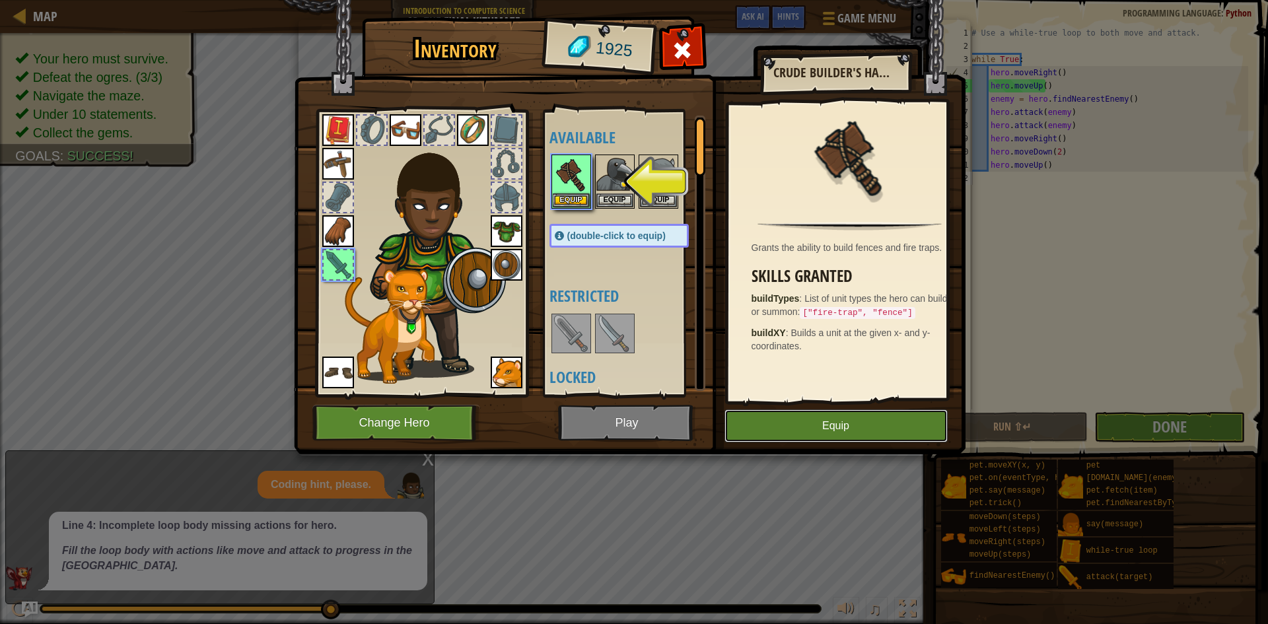
click at [775, 423] on button "Equip" at bounding box center [835, 425] width 223 height 33
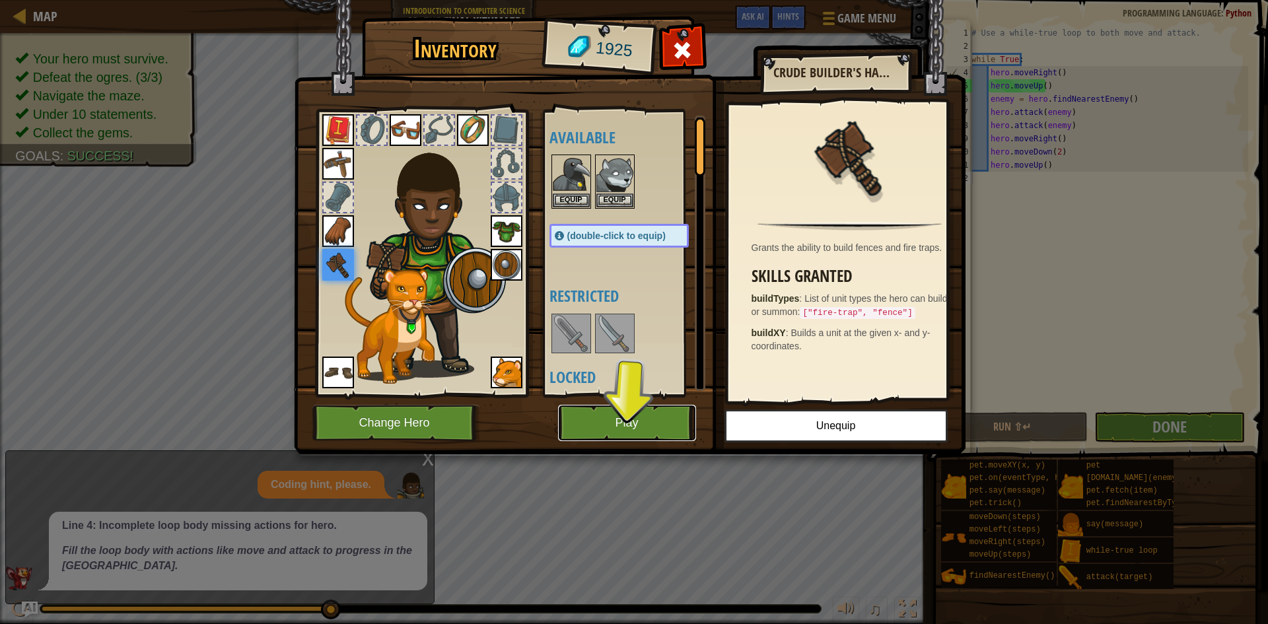
click at [645, 425] on button "Play" at bounding box center [627, 423] width 138 height 36
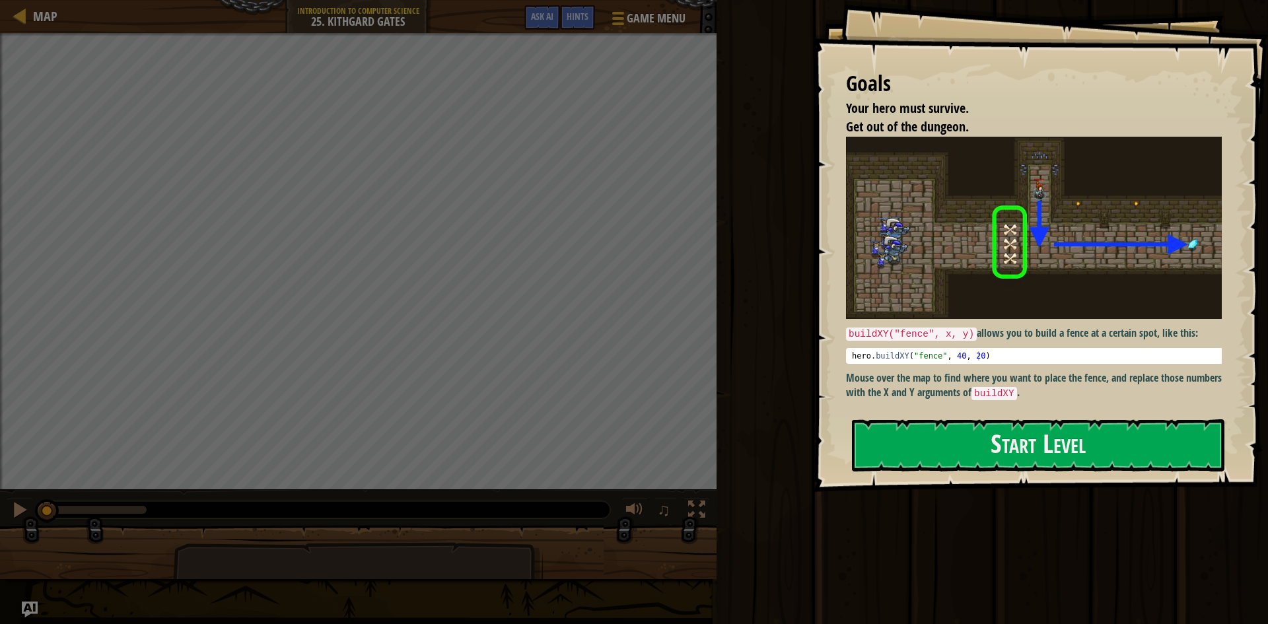
click at [1066, 258] on img at bounding box center [1039, 228] width 386 height 182
click at [953, 432] on button "Start Level" at bounding box center [1038, 445] width 372 height 52
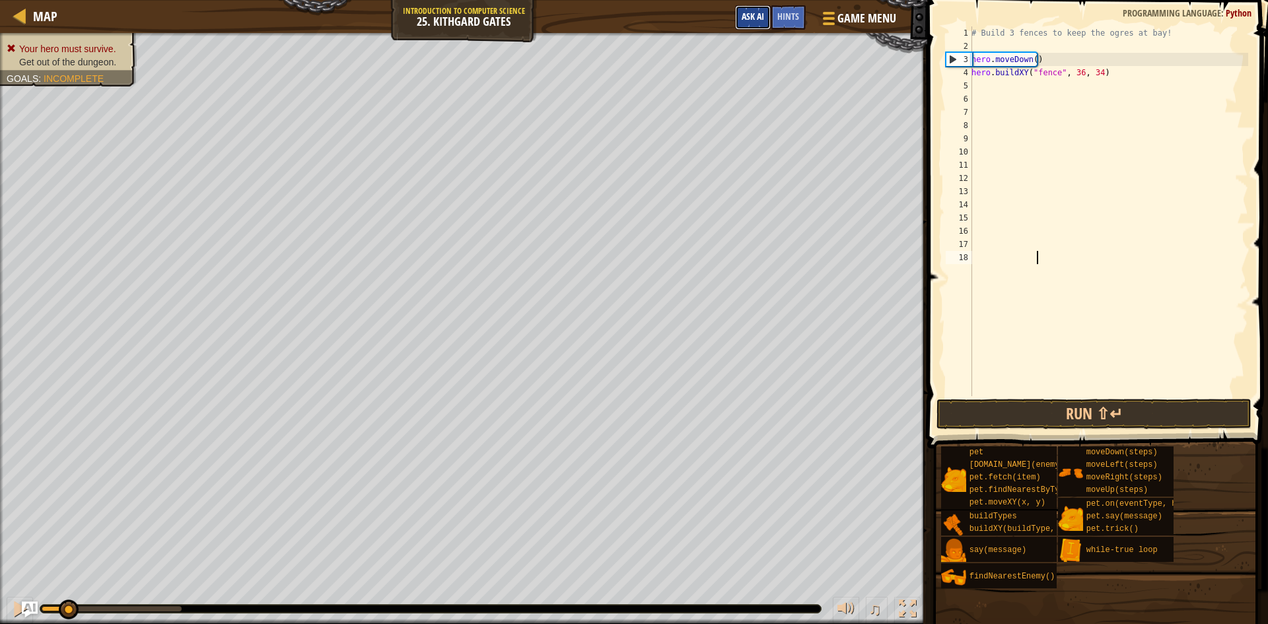
click at [751, 8] on button "Ask AI" at bounding box center [753, 17] width 36 height 24
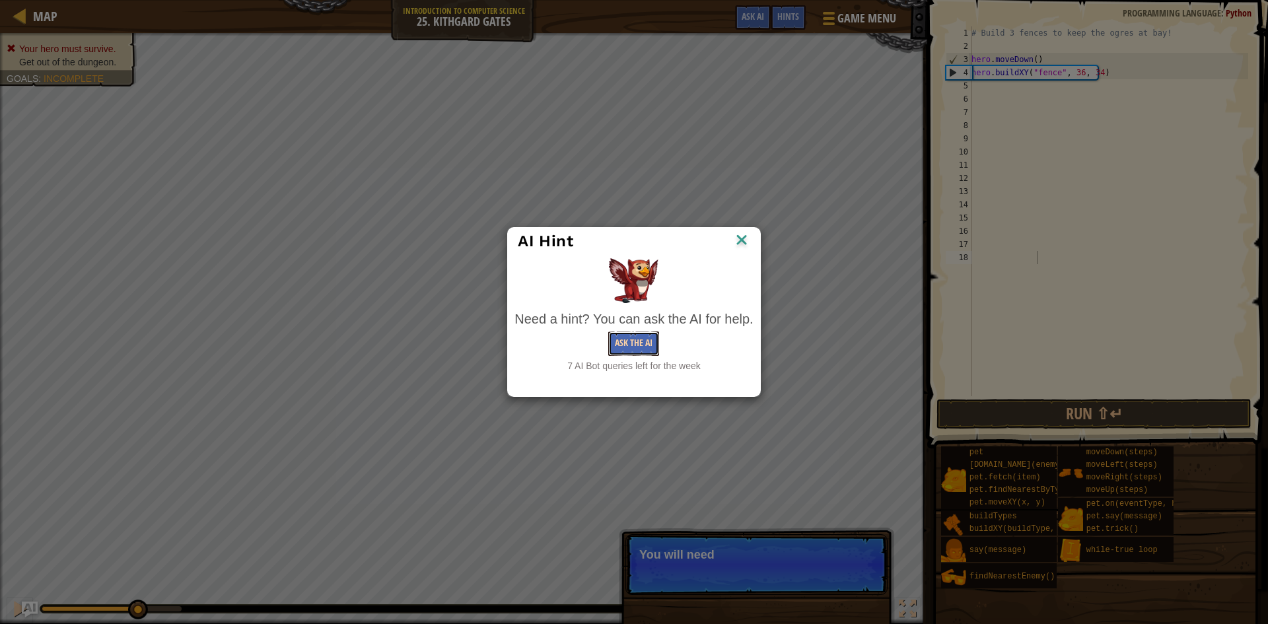
click at [637, 355] on button "Ask the AI" at bounding box center [633, 344] width 51 height 24
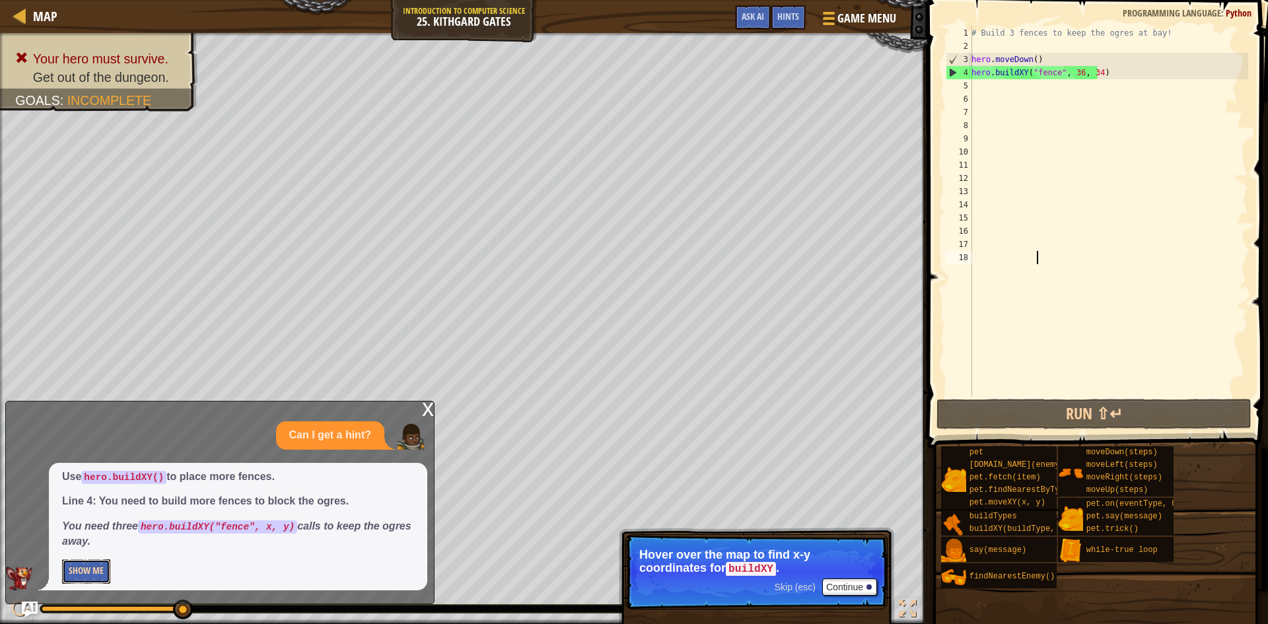
click at [78, 573] on button "Show Me" at bounding box center [86, 571] width 48 height 24
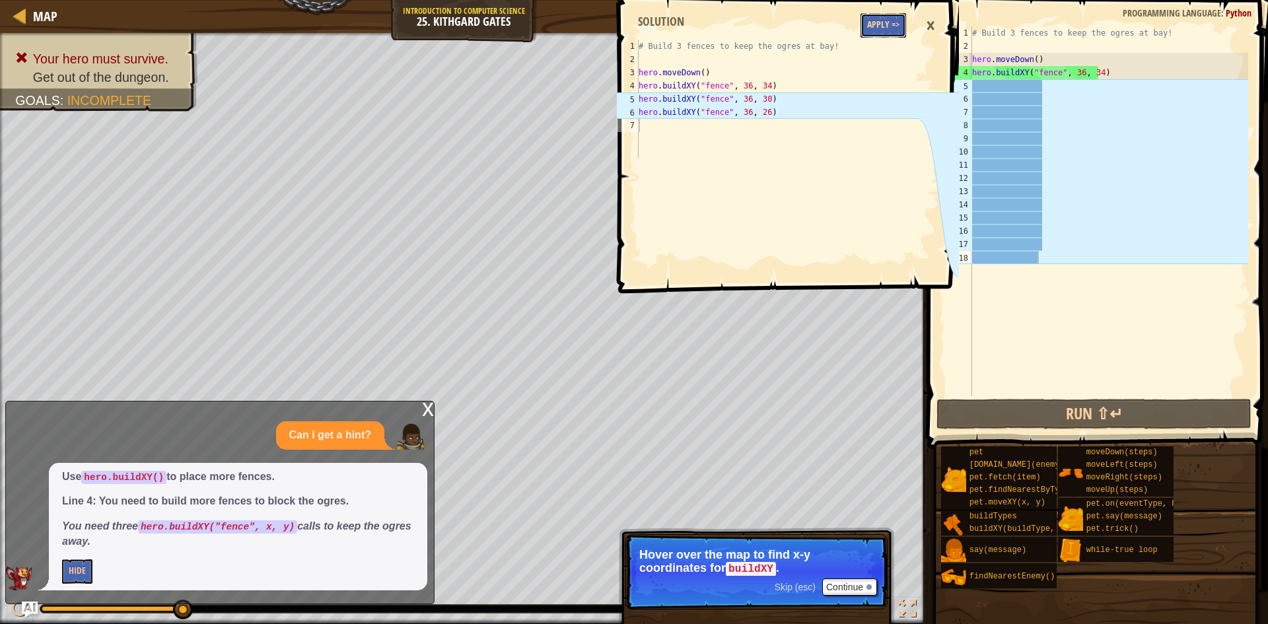
click at [872, 20] on button "Apply =>" at bounding box center [883, 25] width 46 height 24
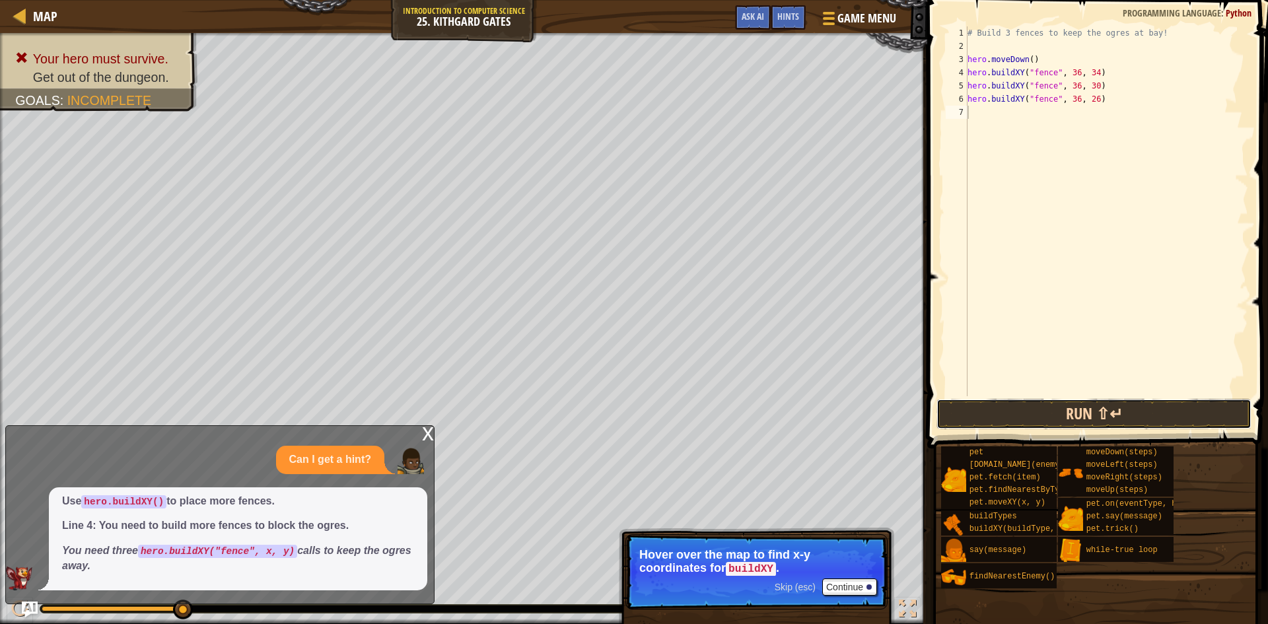
click at [1056, 414] on button "Run ⇧↵" at bounding box center [1093, 414] width 315 height 30
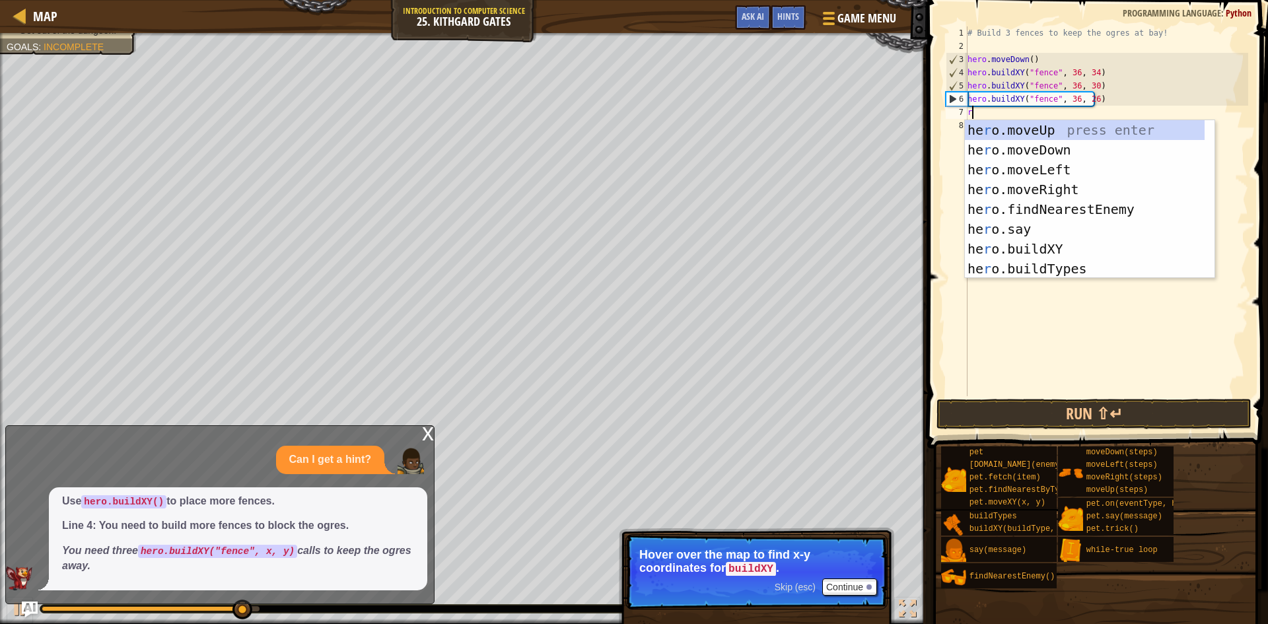
scroll to position [6, 0]
type textarea "ri"
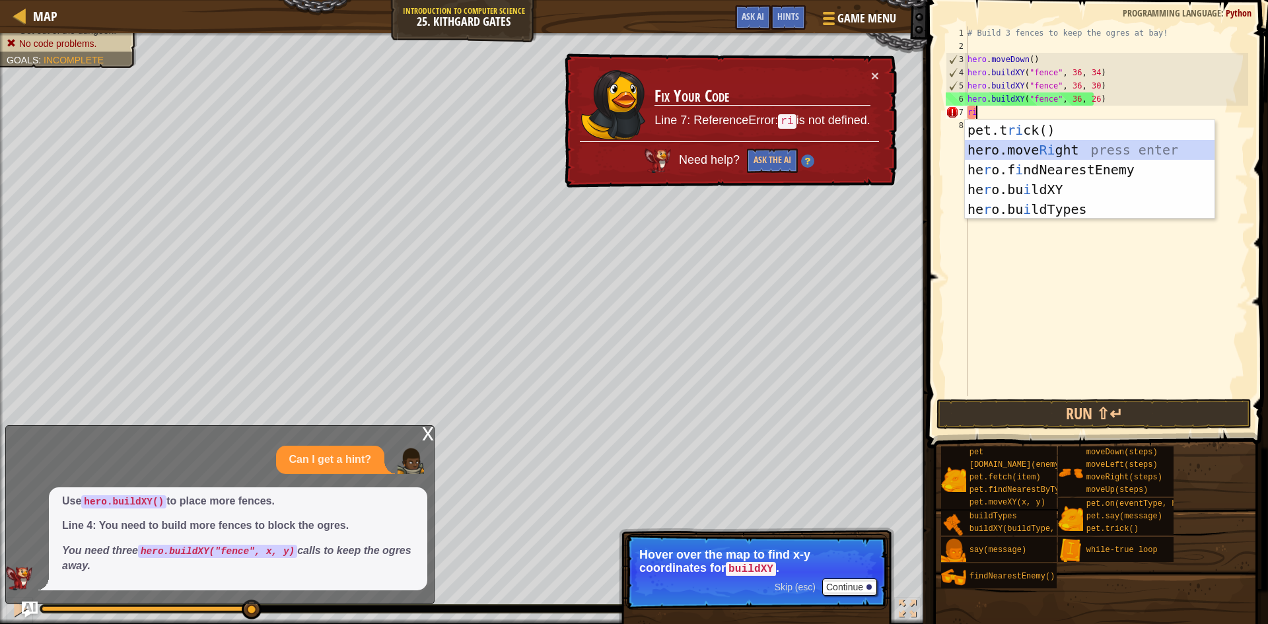
click at [1049, 145] on div "pet.t ri ck() press enter hero.move Ri ght press enter he r o.f i ndNearestEnem…" at bounding box center [1090, 189] width 250 height 139
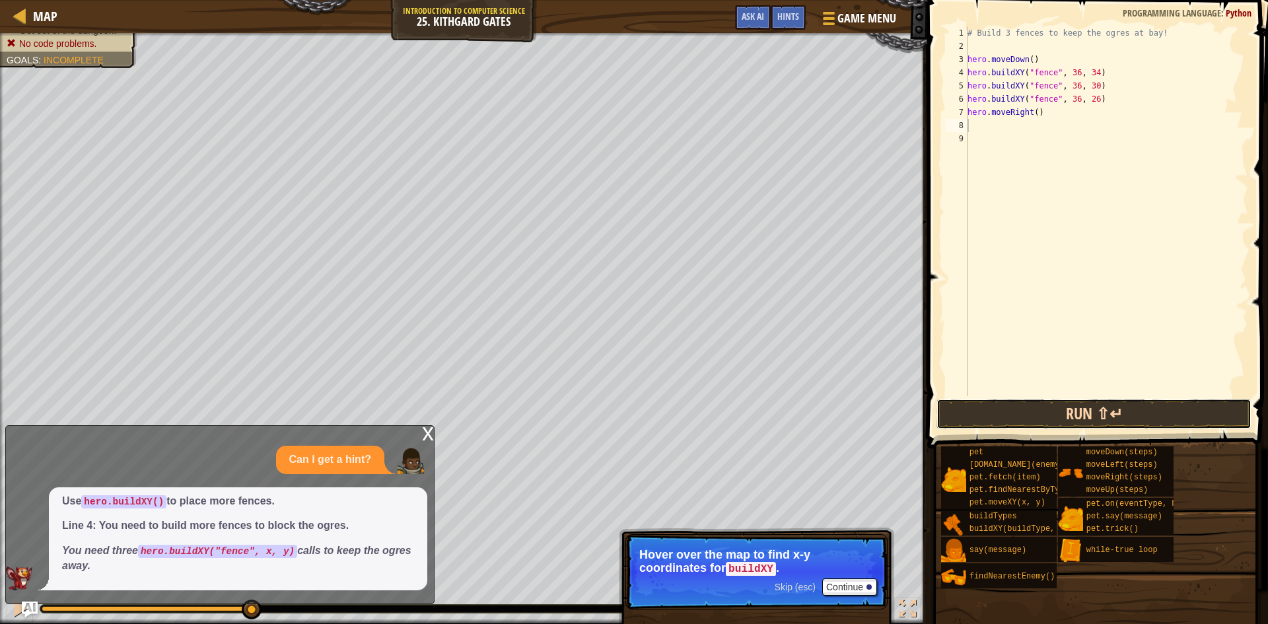
click at [1033, 407] on button "Run ⇧↵" at bounding box center [1093, 414] width 315 height 30
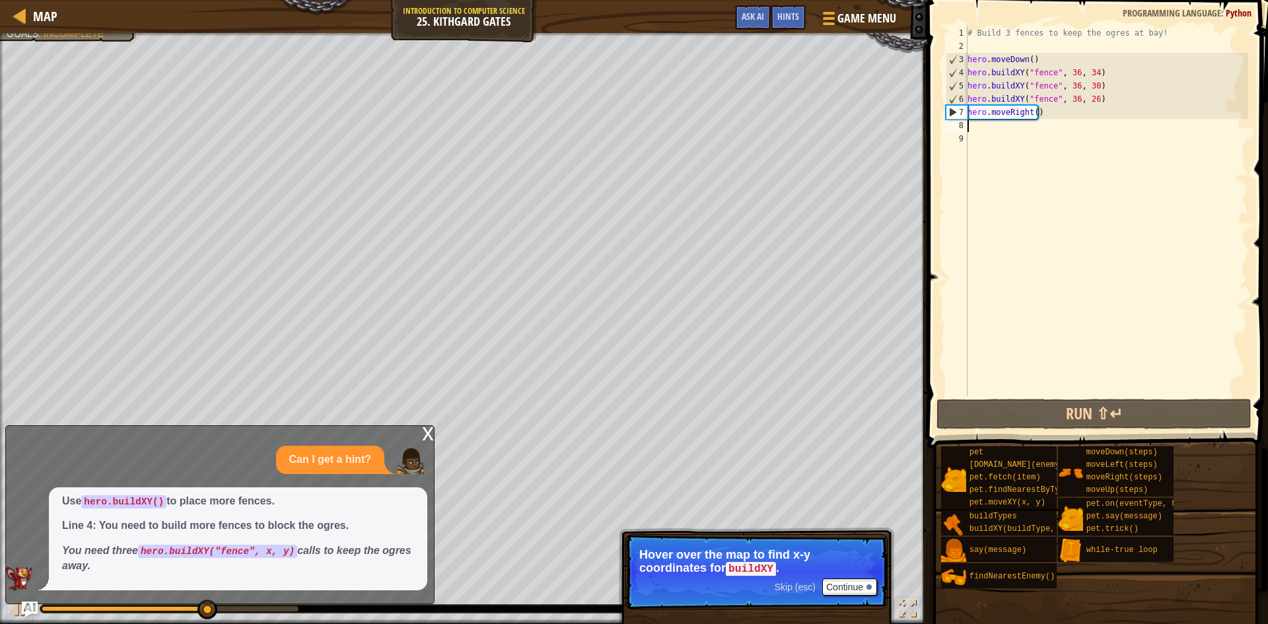
click at [1035, 112] on div "# Build 3 fences to keep the ogres at bay! hero . moveDown ( ) hero . buildXY (…" at bounding box center [1106, 224] width 283 height 396
click at [1028, 116] on div "# Build 3 fences to keep the ogres at bay! hero . moveDown ( ) hero . buildXY (…" at bounding box center [1106, 224] width 283 height 396
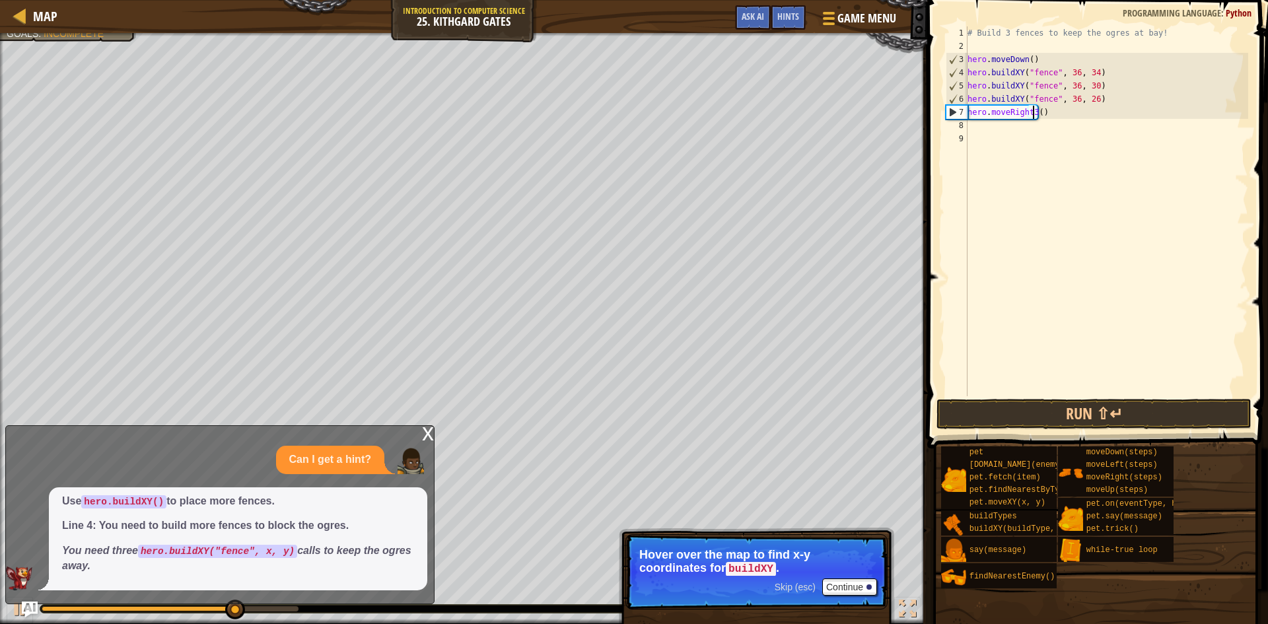
scroll to position [6, 5]
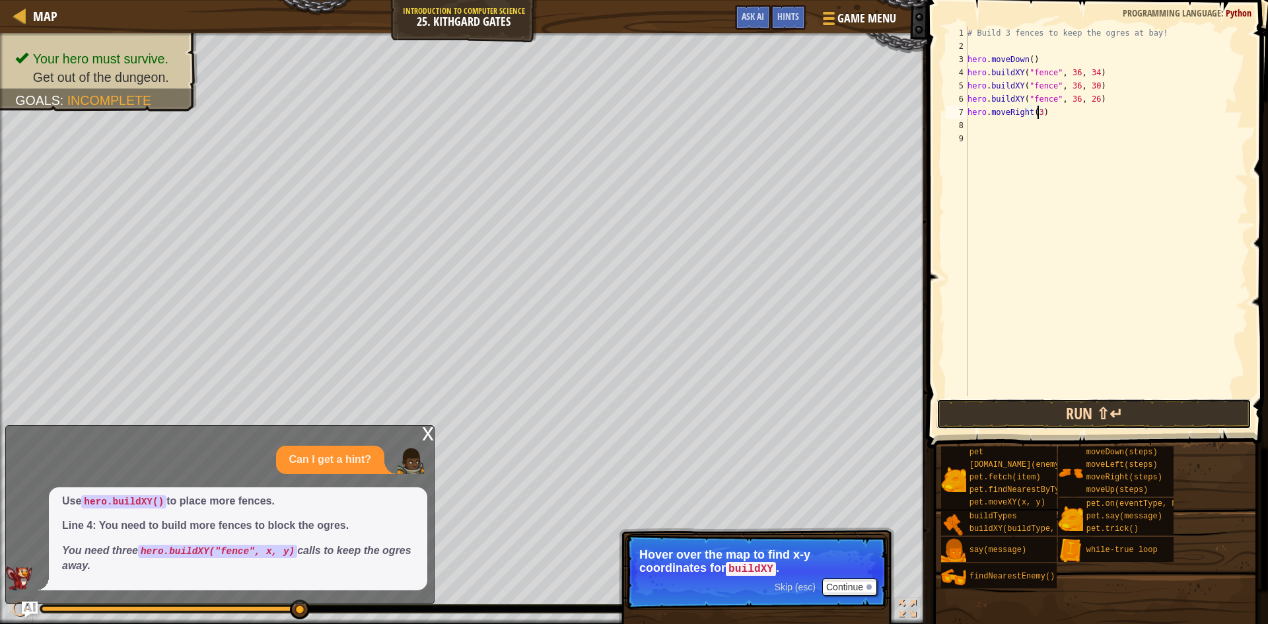
click at [1030, 404] on button "Run ⇧↵" at bounding box center [1093, 414] width 315 height 30
type textarea "hero.moveRight(4)"
click at [1140, 430] on span at bounding box center [1098, 205] width 351 height 487
click at [1108, 419] on button "Done" at bounding box center [1169, 414] width 151 height 30
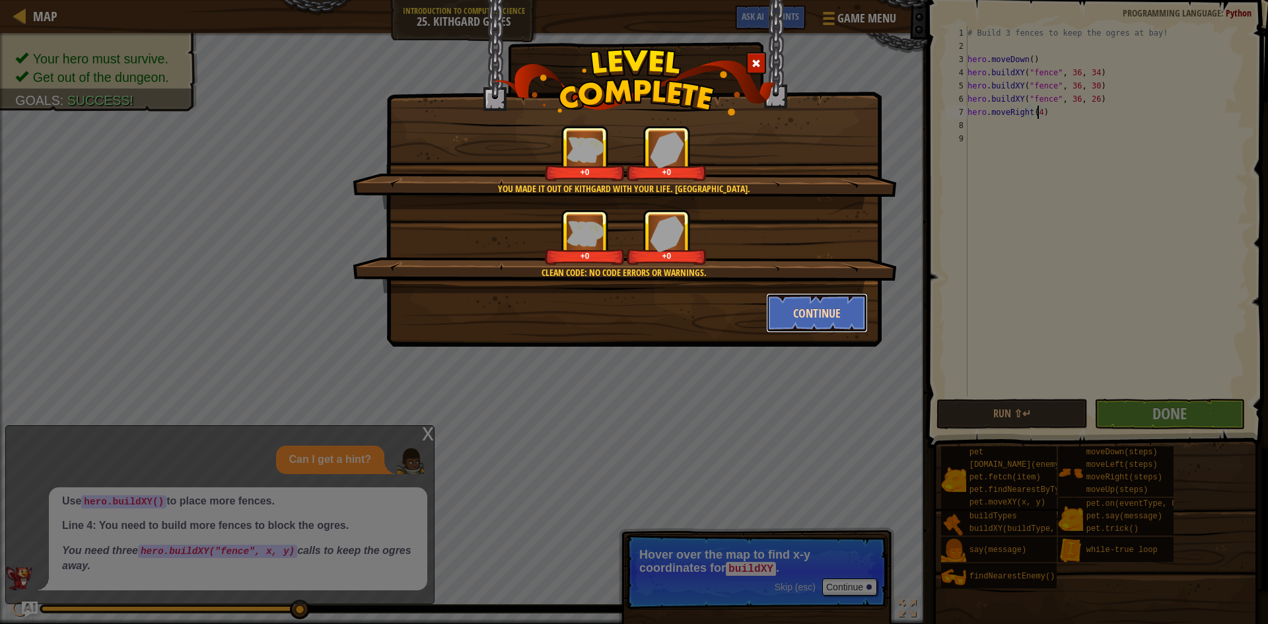
click at [804, 308] on button "Continue" at bounding box center [817, 313] width 102 height 40
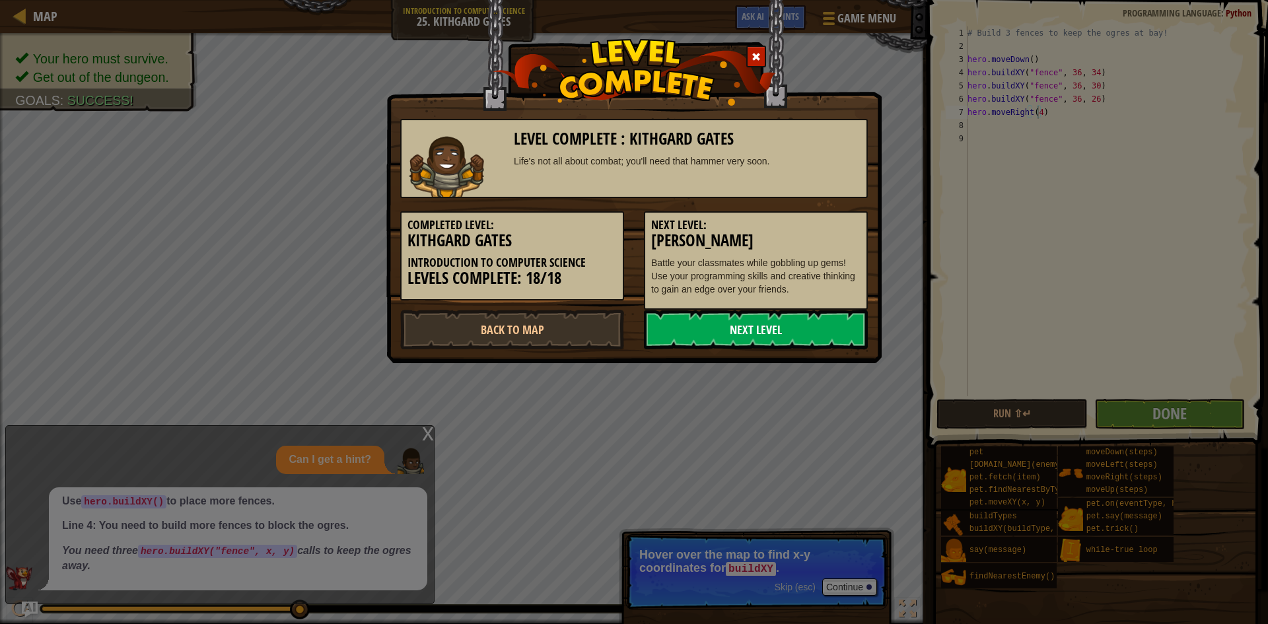
click at [742, 335] on link "Next Level" at bounding box center [756, 330] width 224 height 40
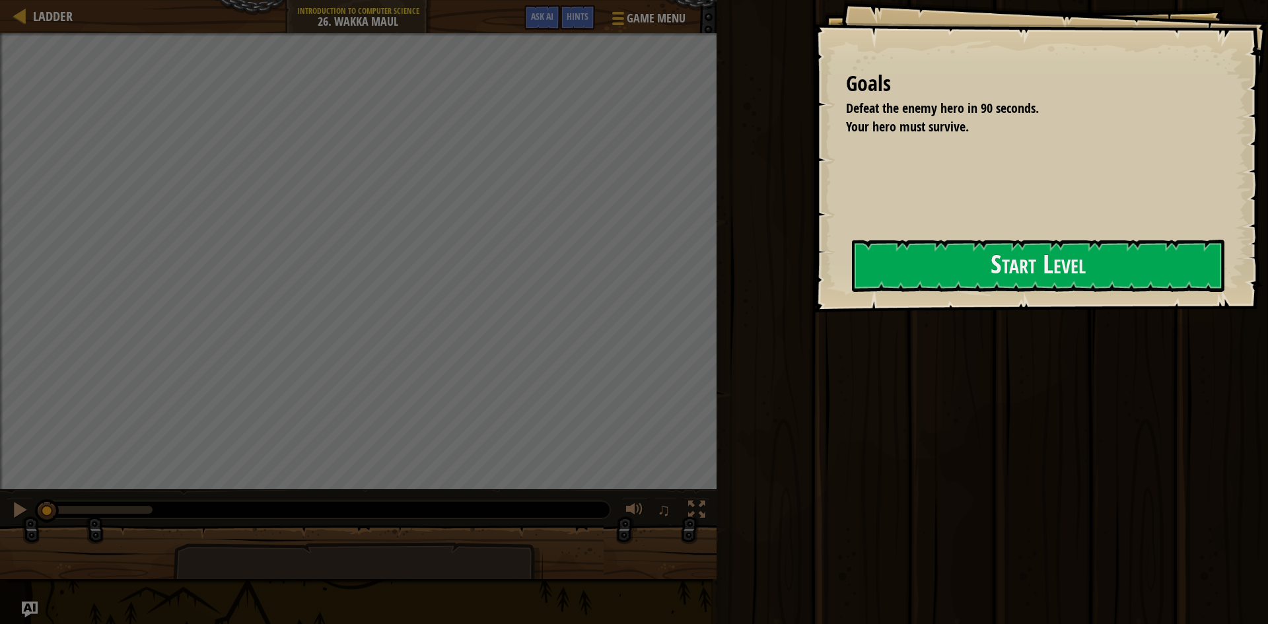
click at [798, 275] on div "Goals Defeat the enemy hero in 90 seconds. Your hero must survive. Start Level …" at bounding box center [634, 312] width 1268 height 624
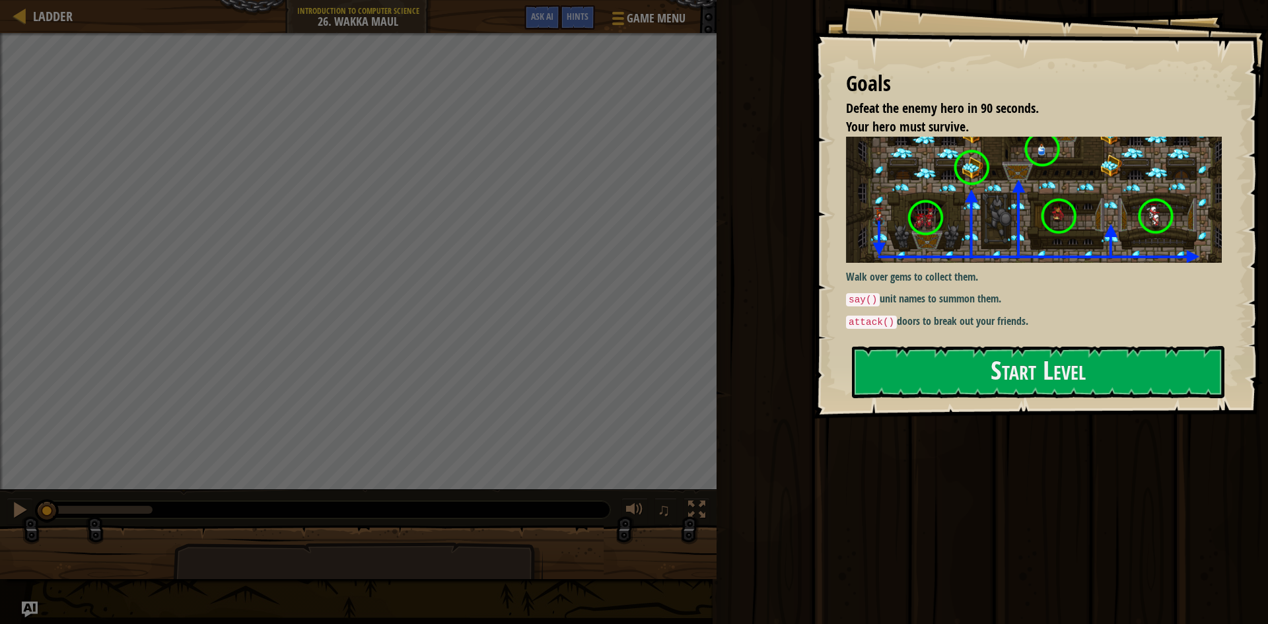
click at [911, 324] on p "attack() doors to break out your friends." at bounding box center [1039, 322] width 386 height 16
click at [890, 341] on div "Goals Defeat the enemy hero in 90 seconds. Your hero must survive. Walk over ge…" at bounding box center [1040, 209] width 455 height 419
click at [952, 351] on button "Start Level" at bounding box center [1038, 372] width 372 height 52
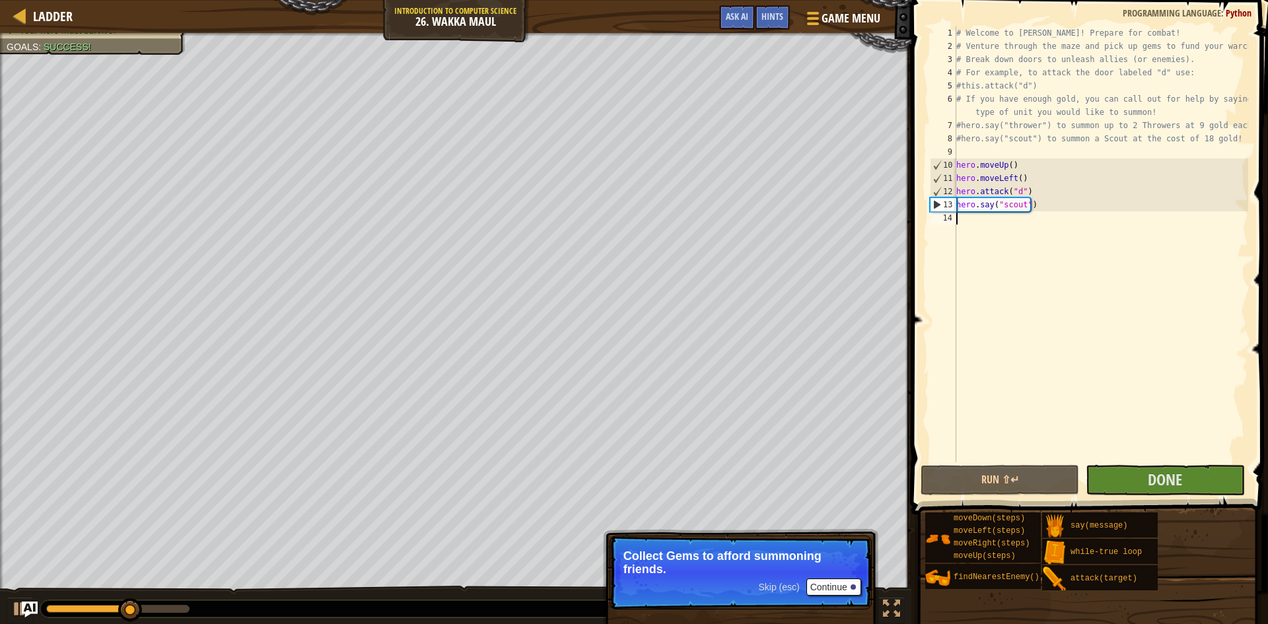
click at [827, 590] on div "Skip (esc) Continue Collect Gems to afford summoning friends." at bounding box center [740, 633] width 275 height 195
click at [1194, 491] on button "Done" at bounding box center [1165, 480] width 158 height 30
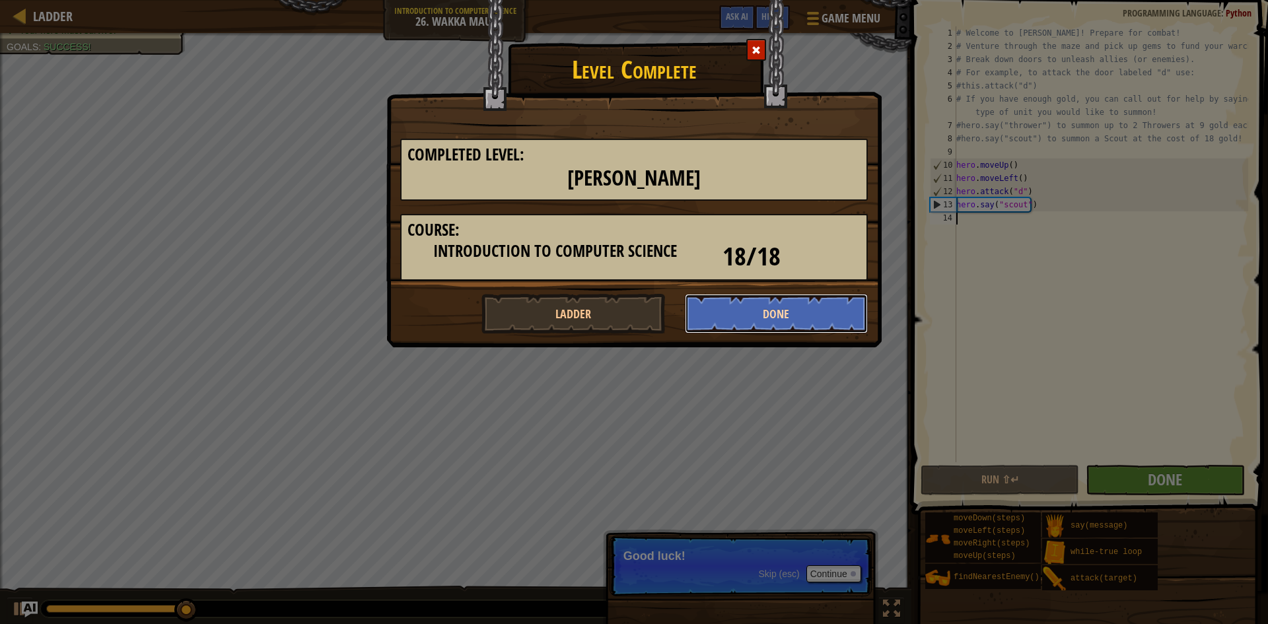
click at [753, 320] on button "Done" at bounding box center [777, 314] width 184 height 40
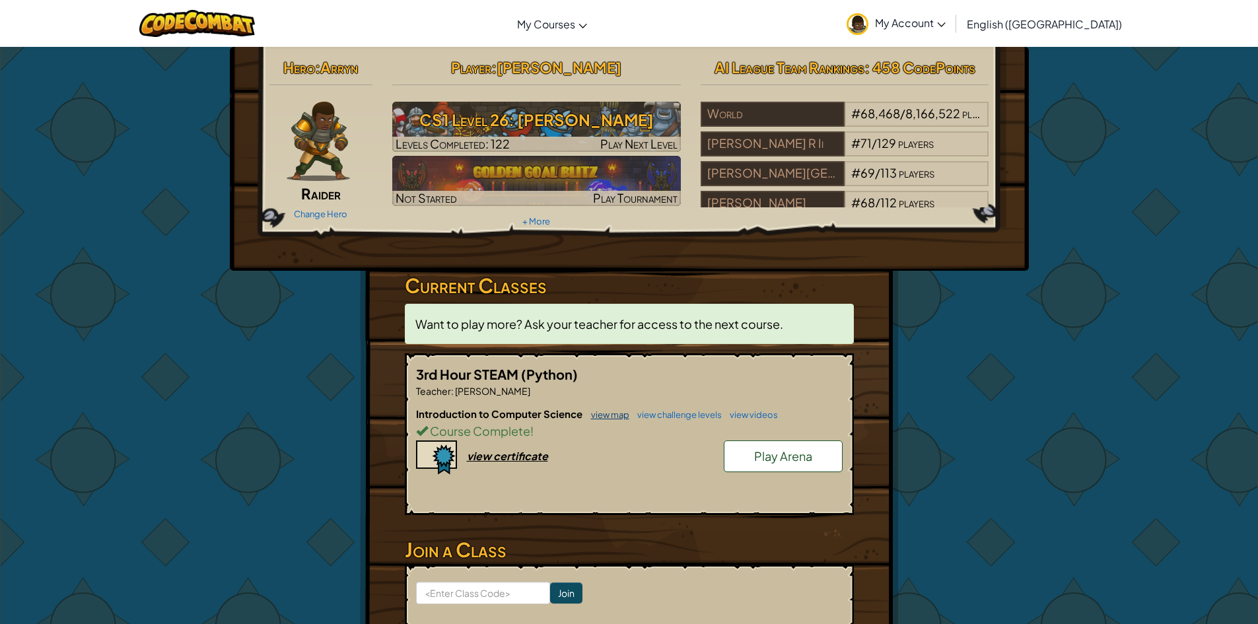
click at [619, 413] on link "view map" at bounding box center [606, 414] width 45 height 11
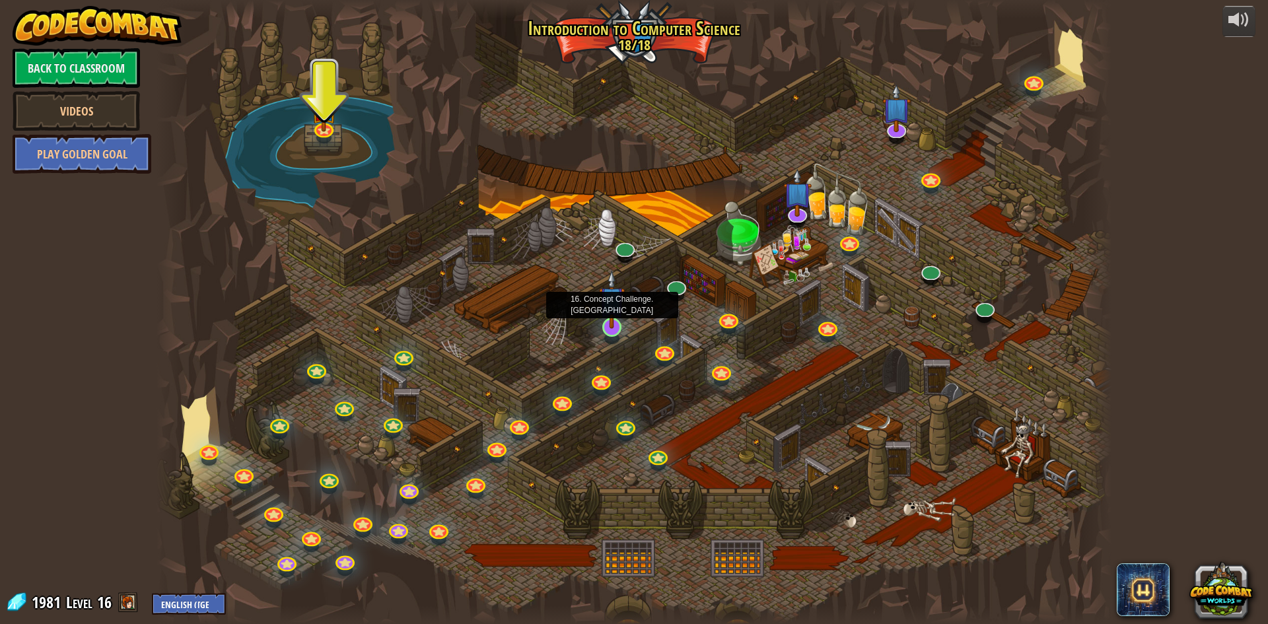
click at [612, 324] on img at bounding box center [612, 299] width 26 height 59
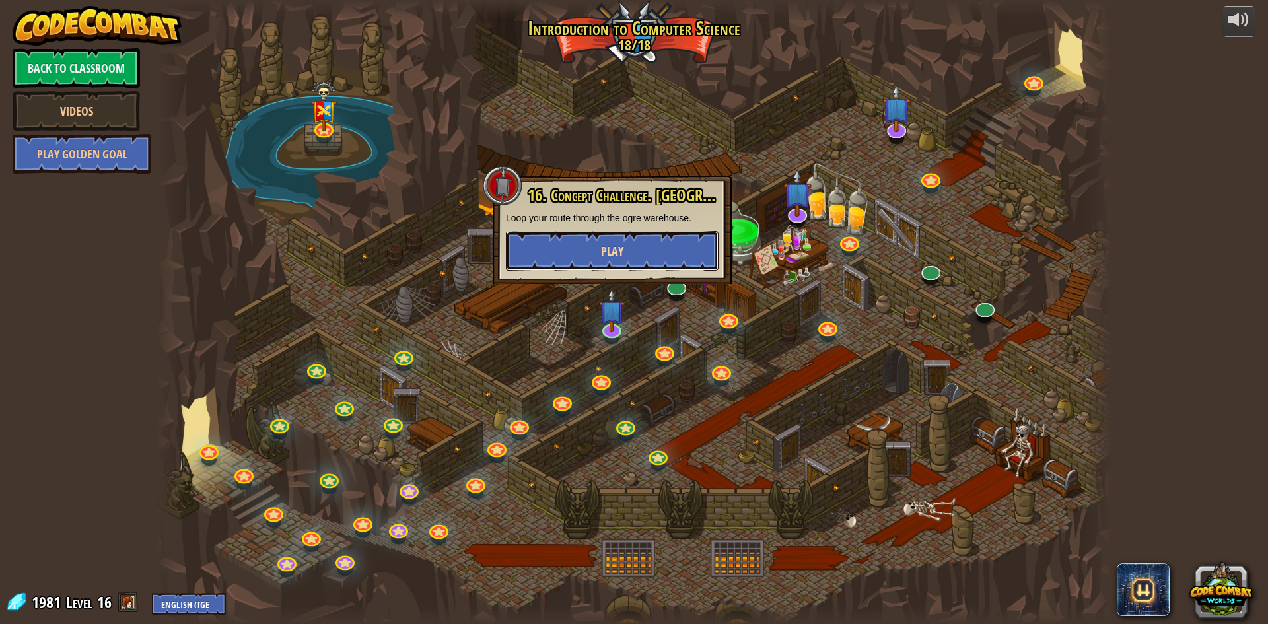
click at [619, 262] on button "Play" at bounding box center [612, 251] width 213 height 40
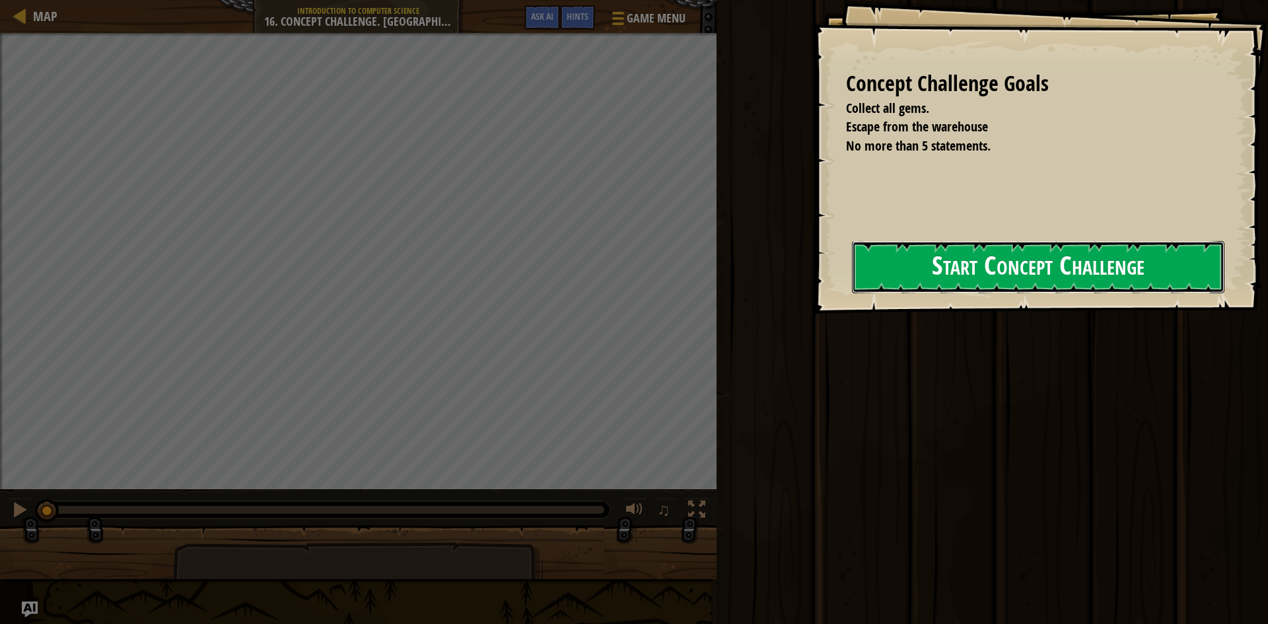
click at [932, 274] on button "Start Concept Challenge" at bounding box center [1038, 267] width 372 height 52
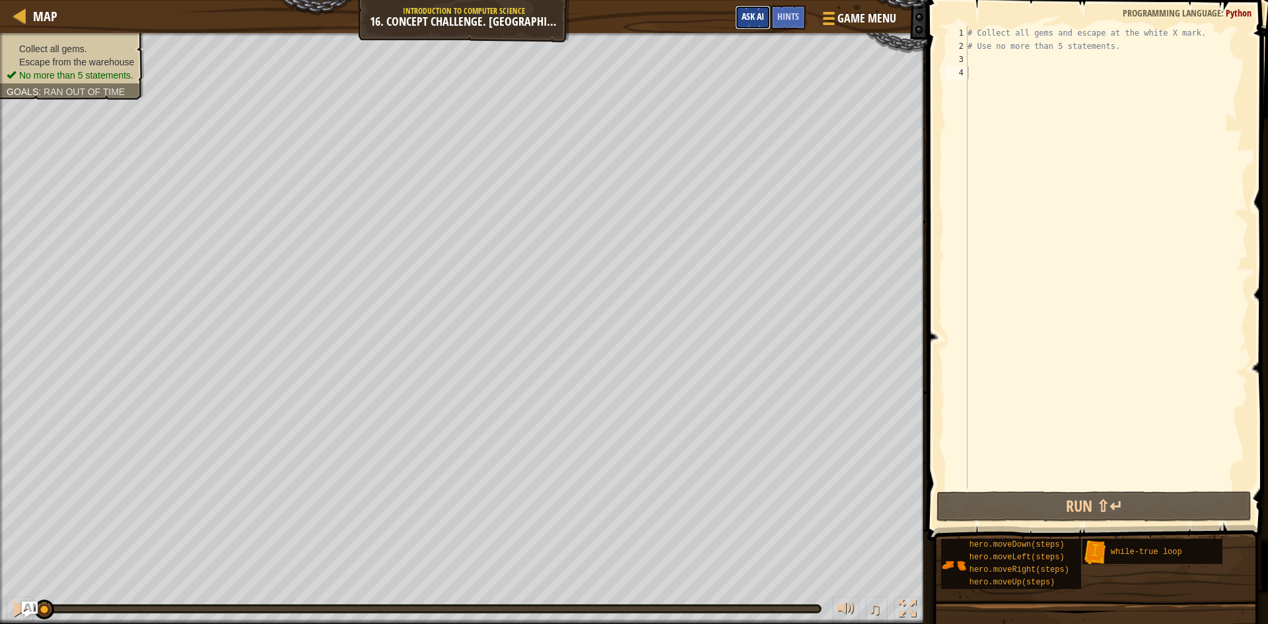
click at [749, 19] on span "Ask AI" at bounding box center [753, 16] width 22 height 13
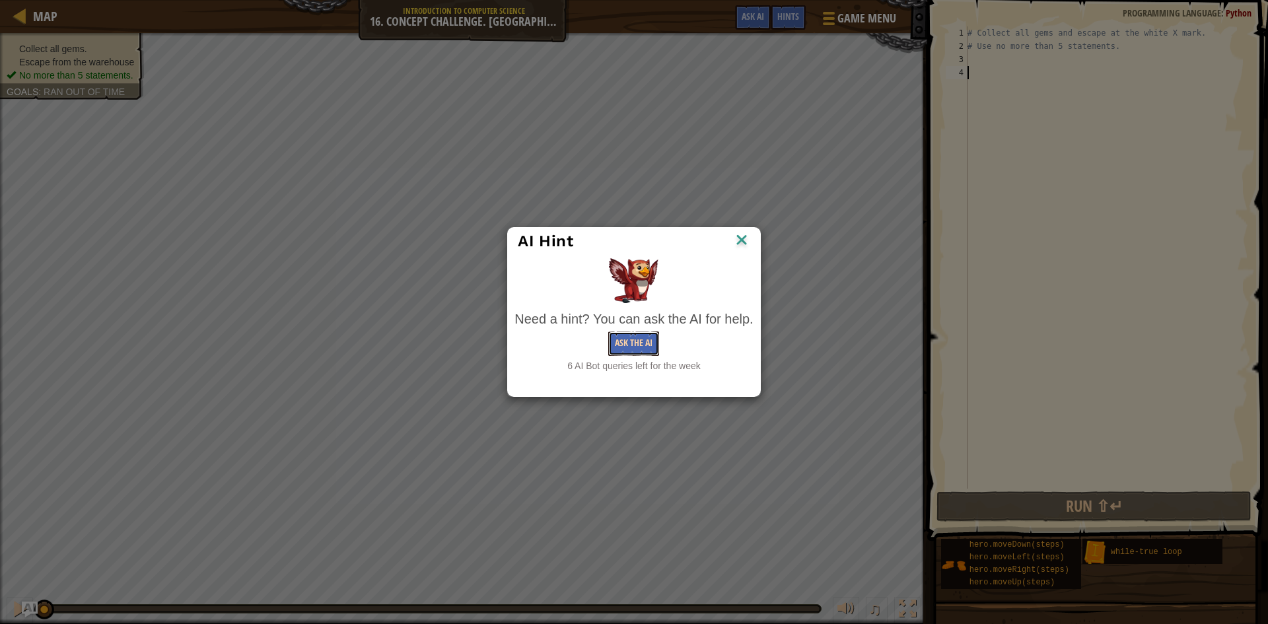
click at [621, 348] on button "Ask the AI" at bounding box center [633, 344] width 51 height 24
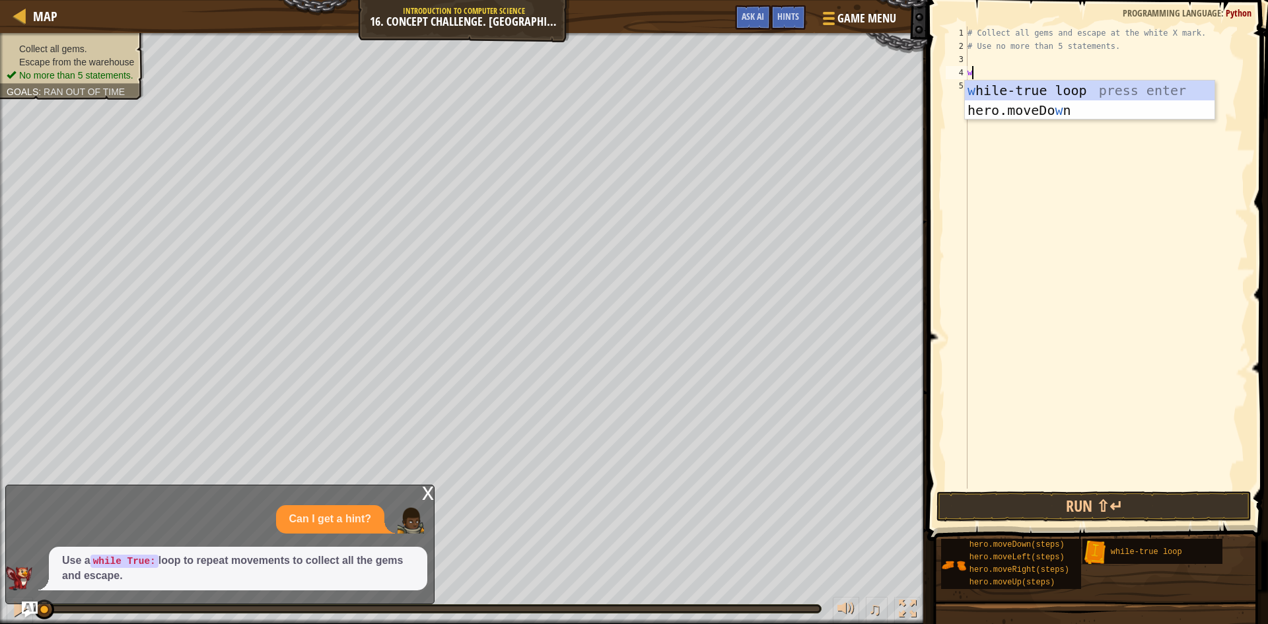
scroll to position [6, 0]
type textarea "while"
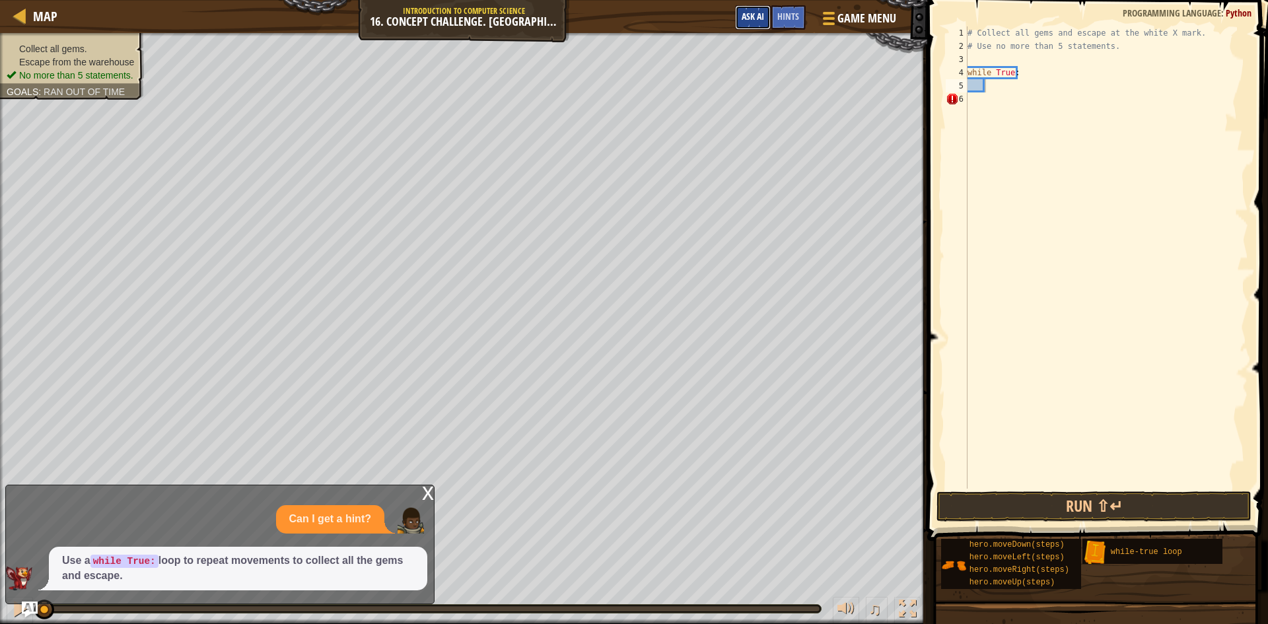
click at [750, 19] on span "Ask AI" at bounding box center [753, 16] width 22 height 13
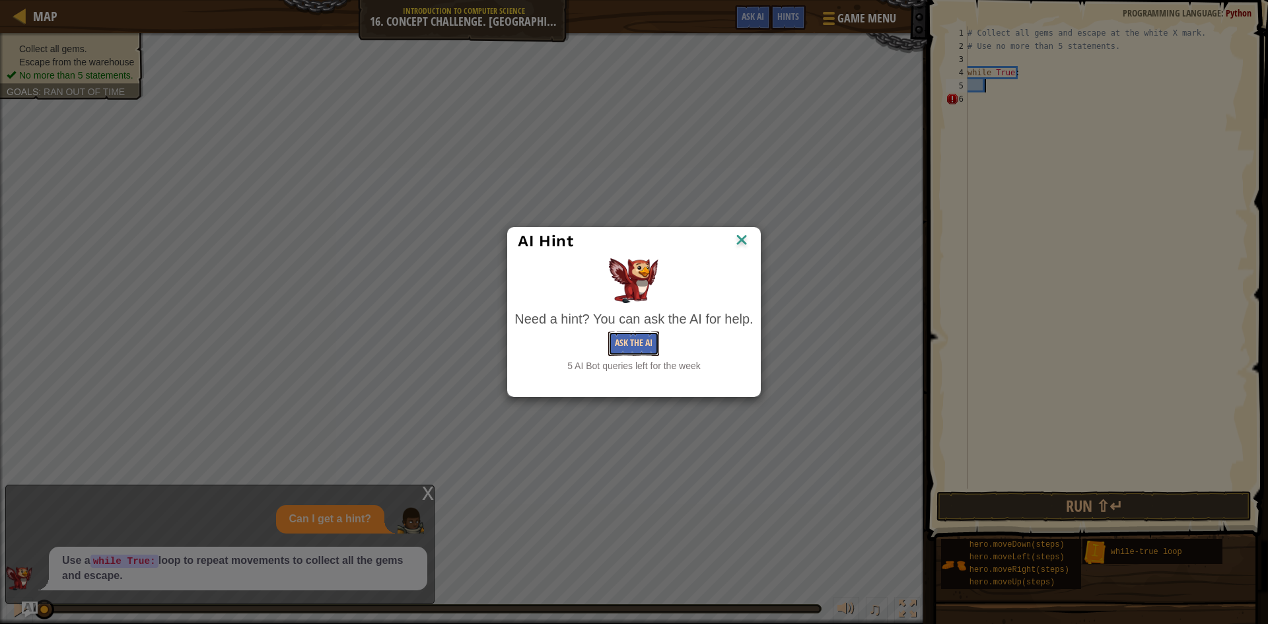
click at [625, 351] on button "Ask the AI" at bounding box center [633, 344] width 51 height 24
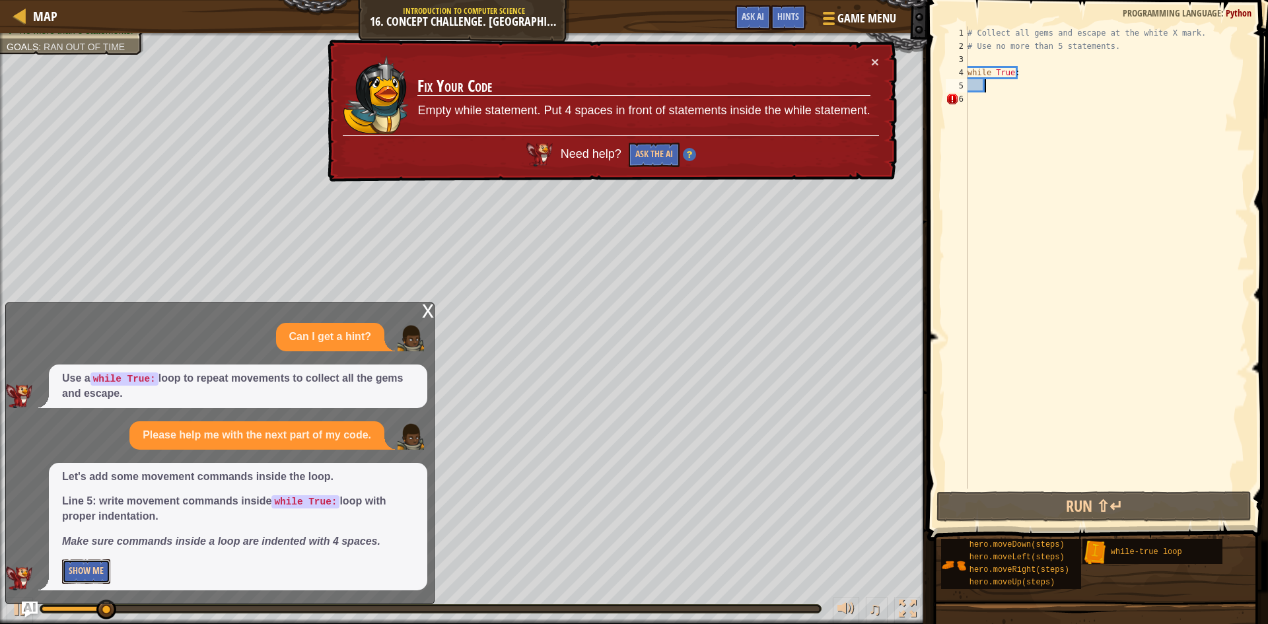
click at [87, 567] on button "Show Me" at bounding box center [86, 571] width 48 height 24
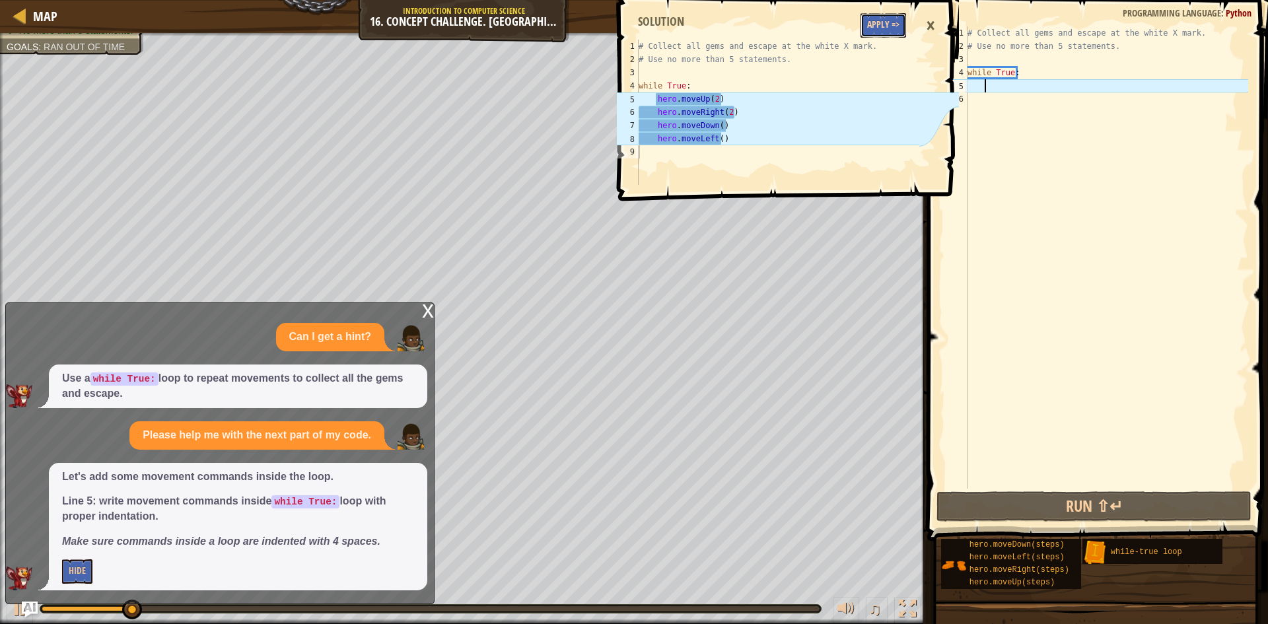
click at [864, 27] on button "Apply =>" at bounding box center [883, 25] width 46 height 24
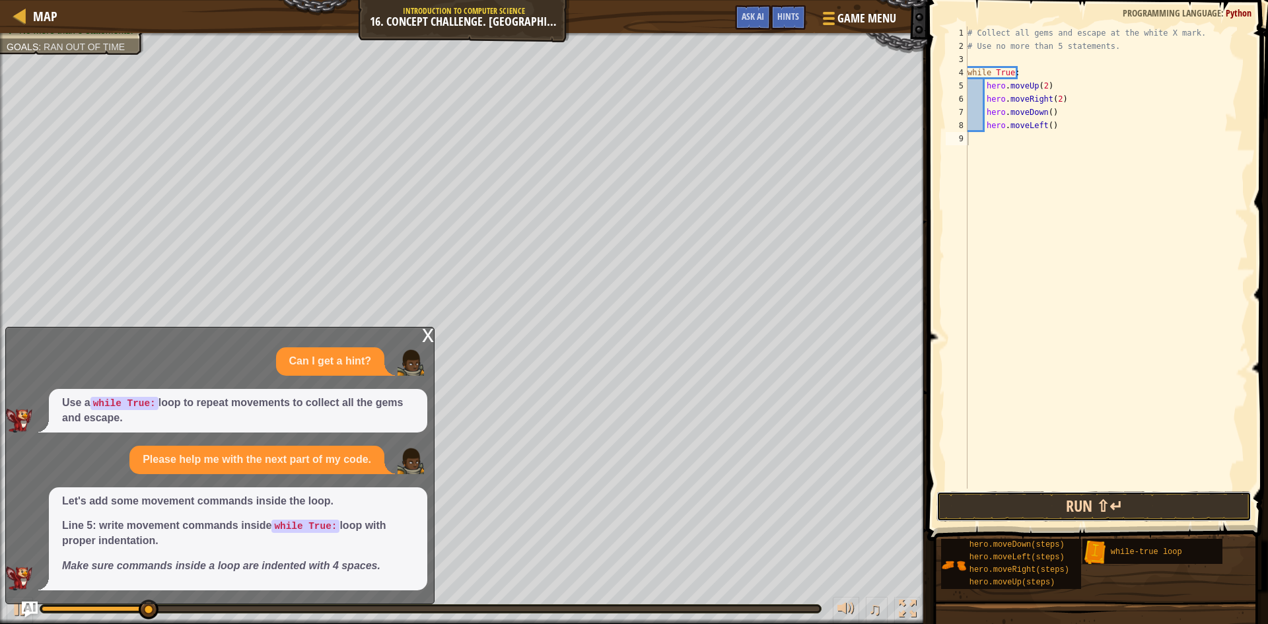
click at [1099, 514] on button "Run ⇧↵" at bounding box center [1093, 506] width 315 height 30
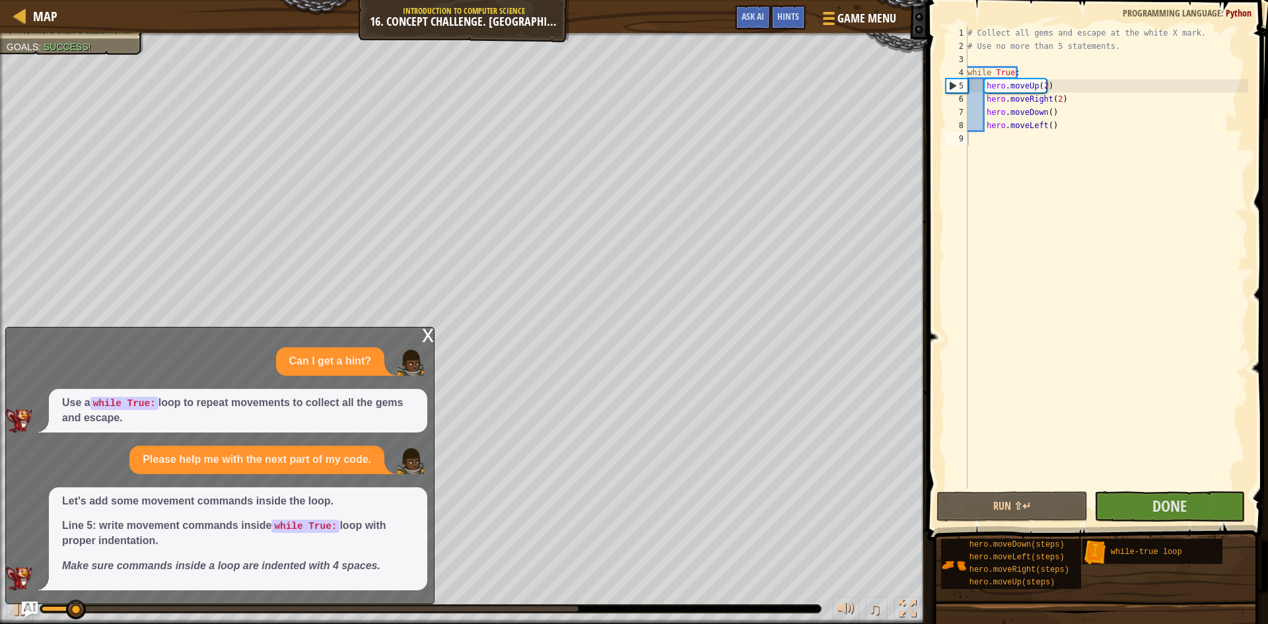
click at [426, 335] on div "x" at bounding box center [428, 334] width 12 height 13
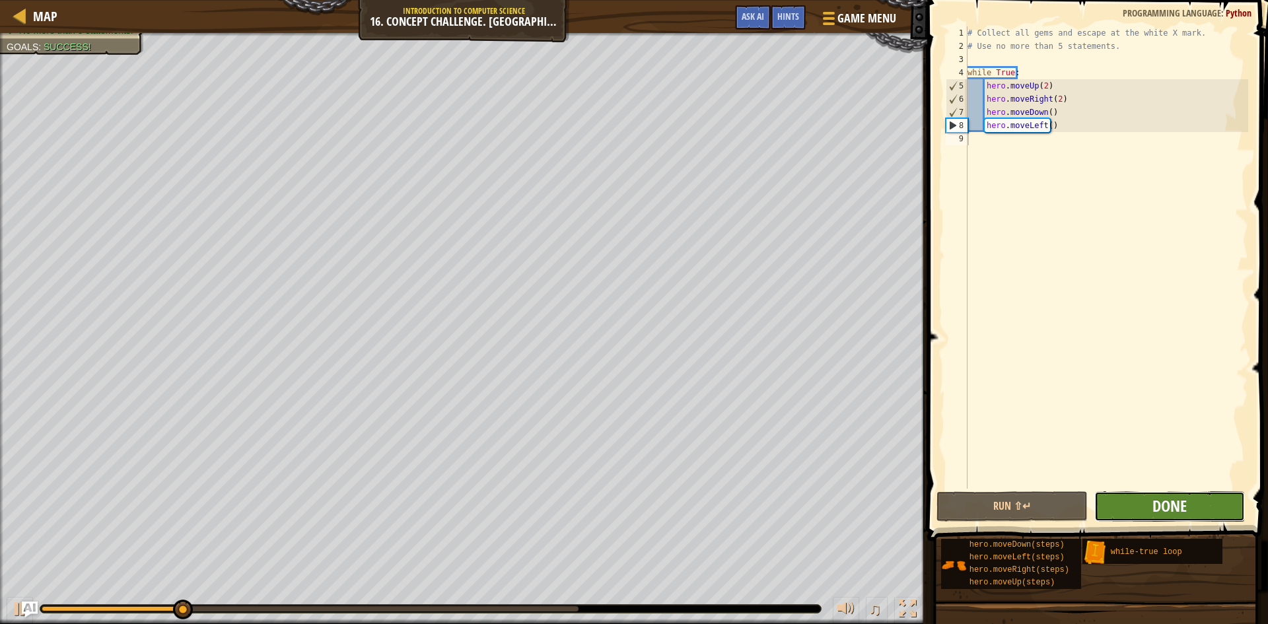
click at [1169, 505] on span "Done" at bounding box center [1169, 505] width 34 height 21
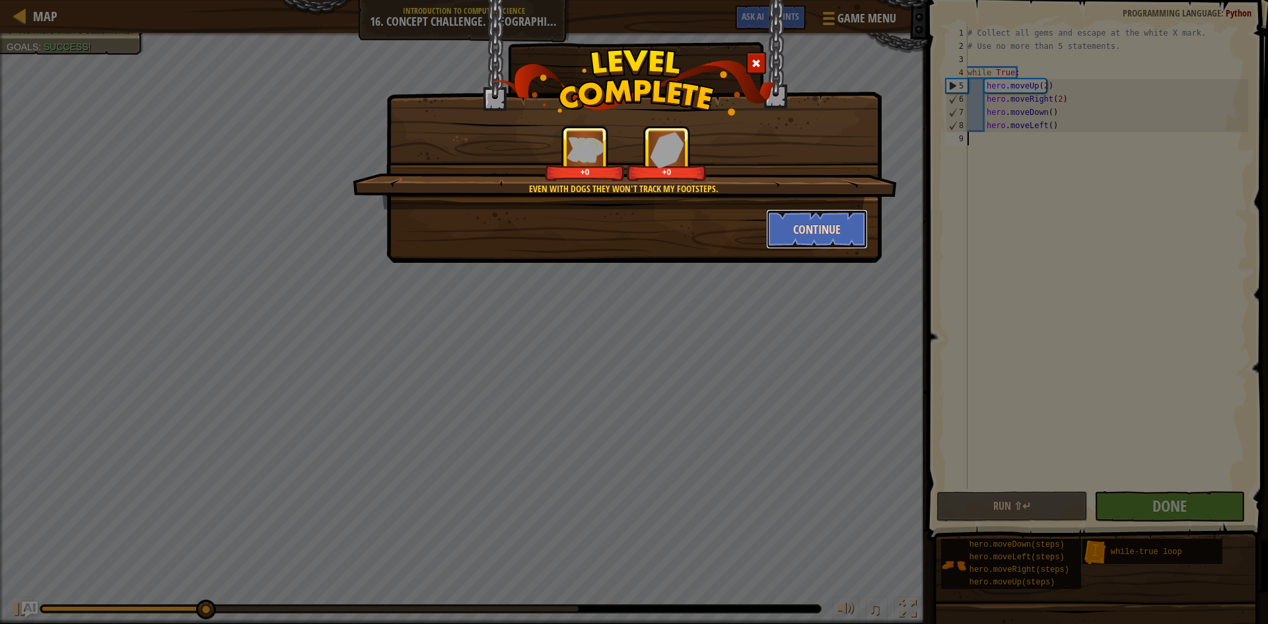
click at [787, 223] on button "Continue" at bounding box center [817, 229] width 102 height 40
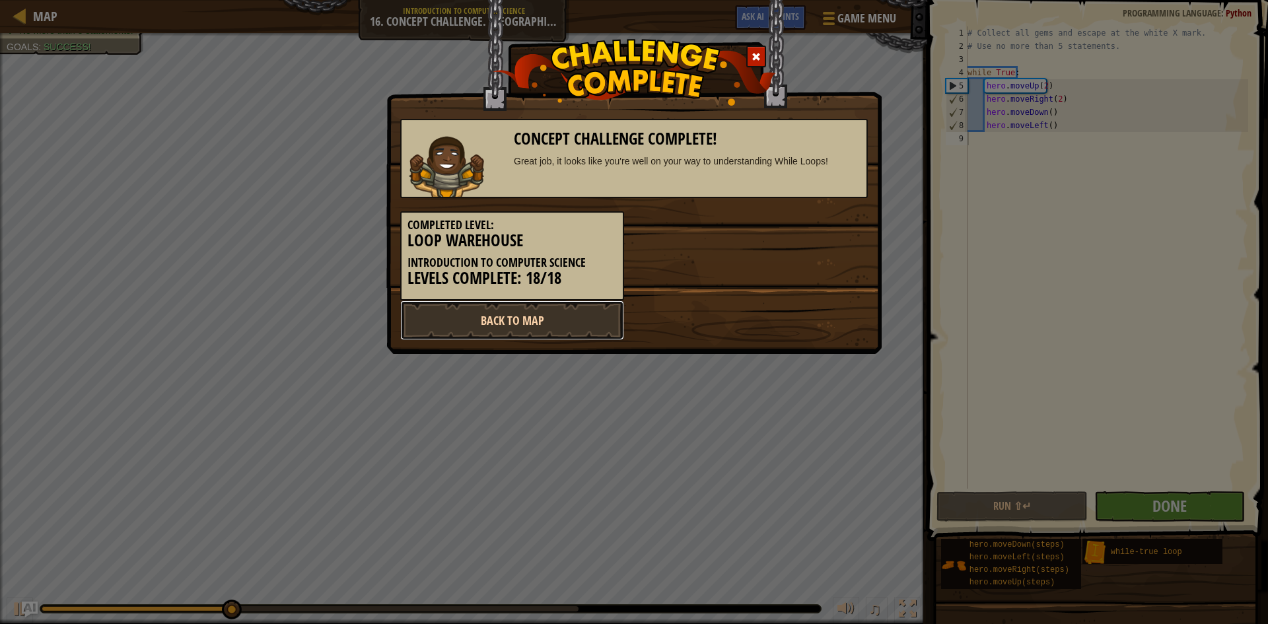
click at [480, 327] on link "Back to Map" at bounding box center [512, 320] width 224 height 40
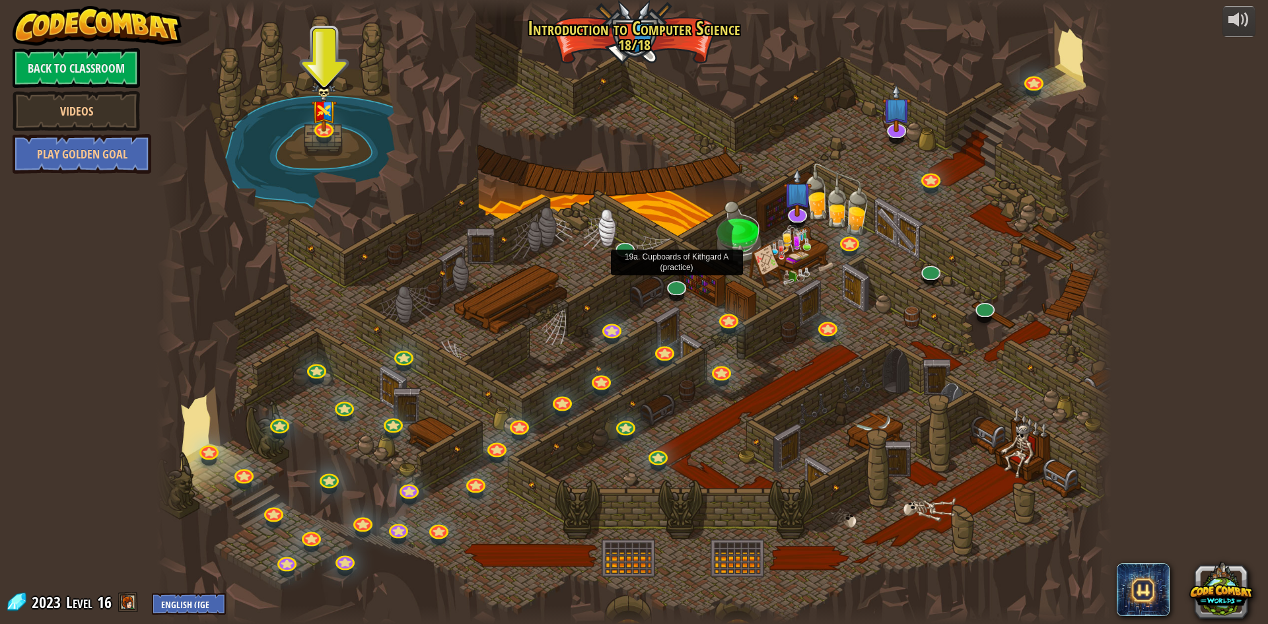
click at [670, 275] on div at bounding box center [634, 312] width 955 height 624
click at [674, 292] on link at bounding box center [675, 283] width 26 height 26
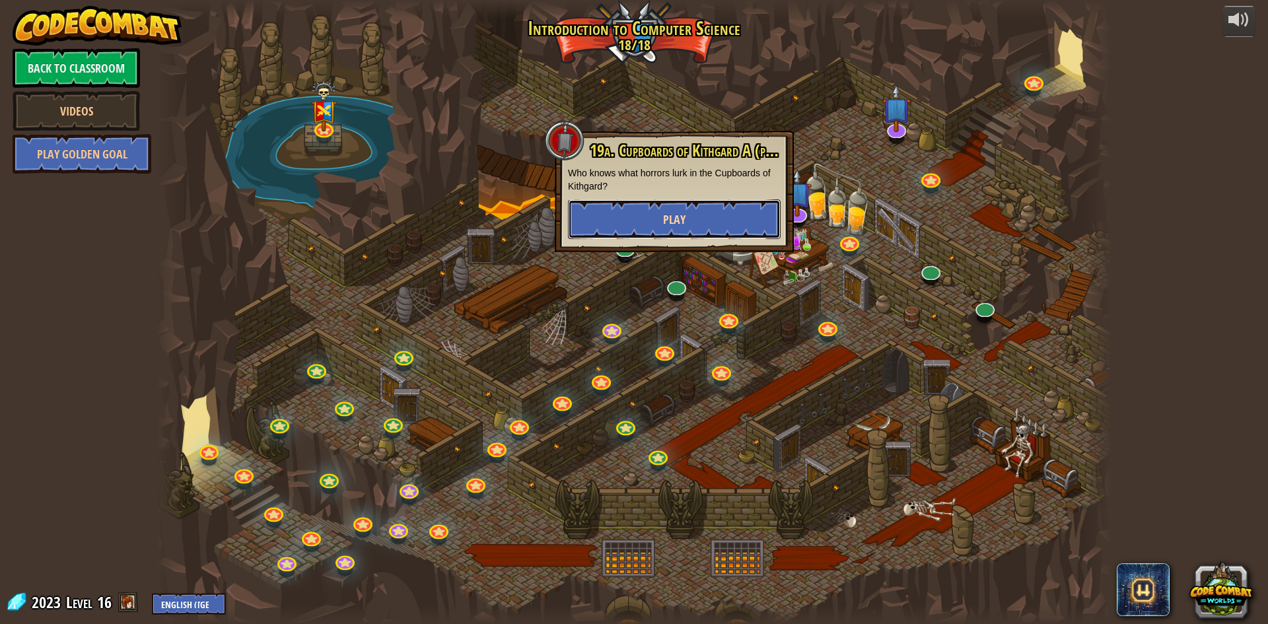
click at [674, 220] on span "Play" at bounding box center [674, 219] width 22 height 17
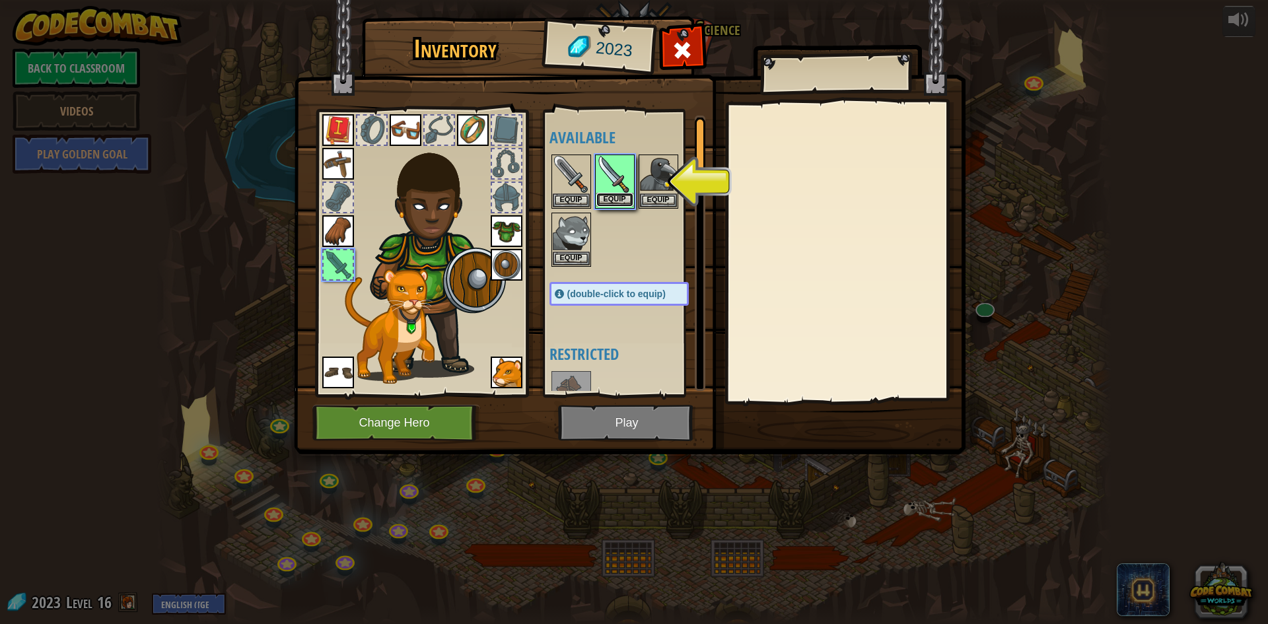
click at [608, 203] on button "Equip" at bounding box center [614, 200] width 37 height 14
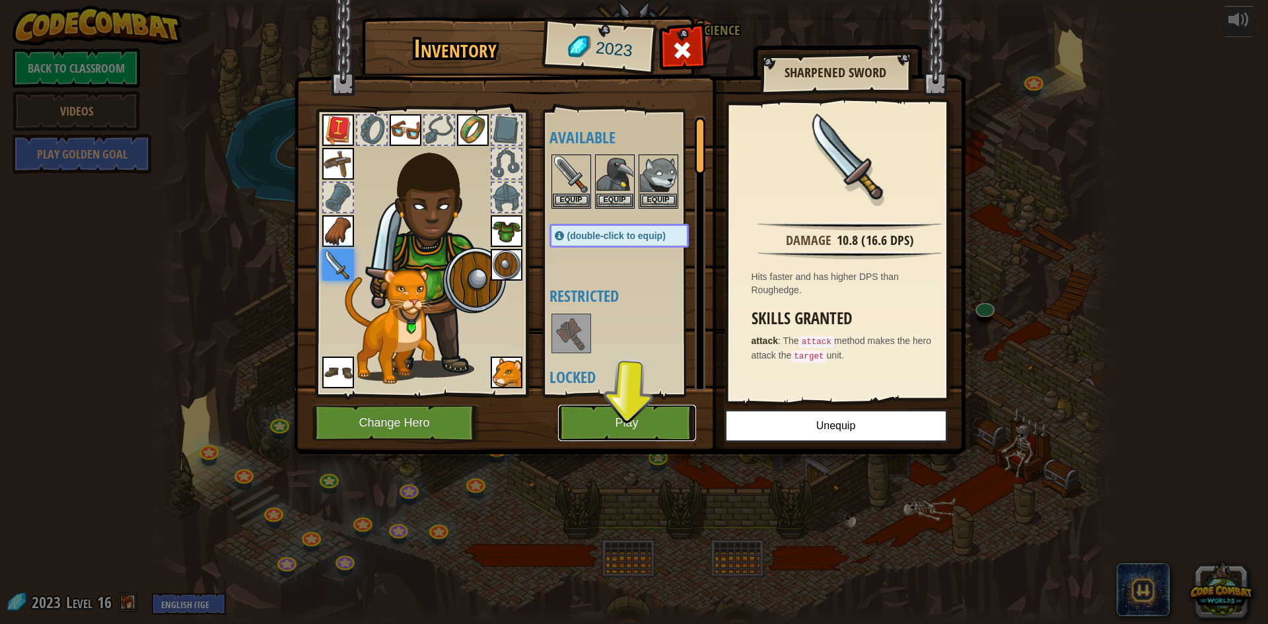
click at [639, 415] on button "Play" at bounding box center [627, 423] width 138 height 36
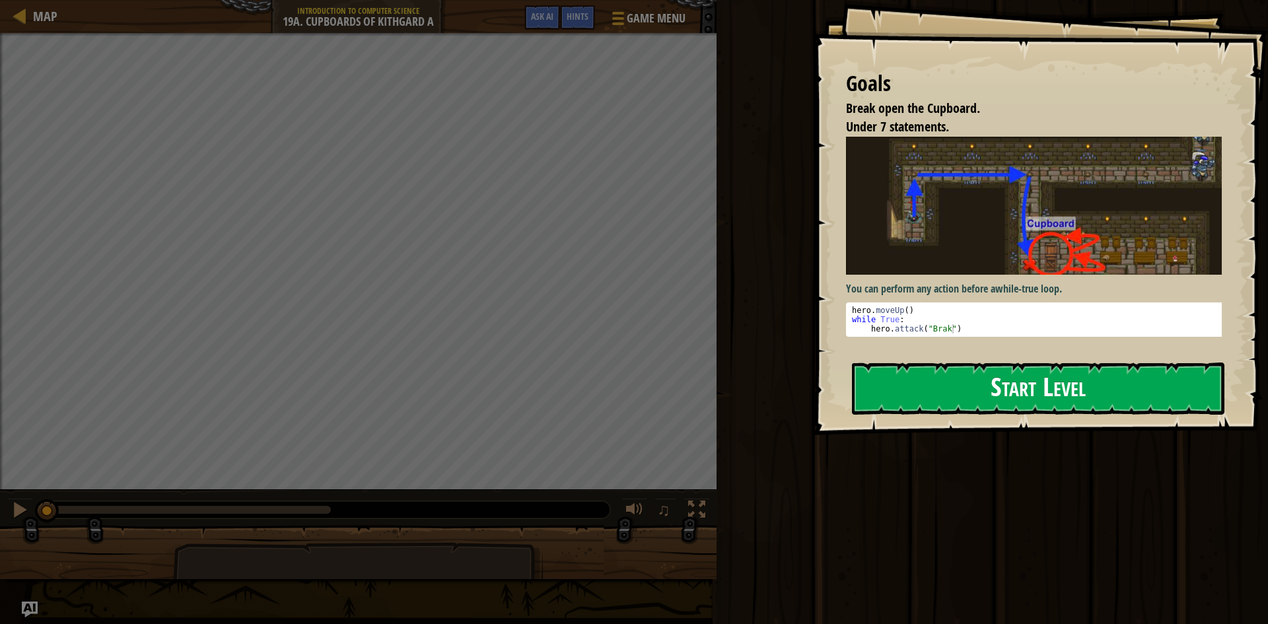
click at [1047, 395] on button "Start Level" at bounding box center [1038, 389] width 372 height 52
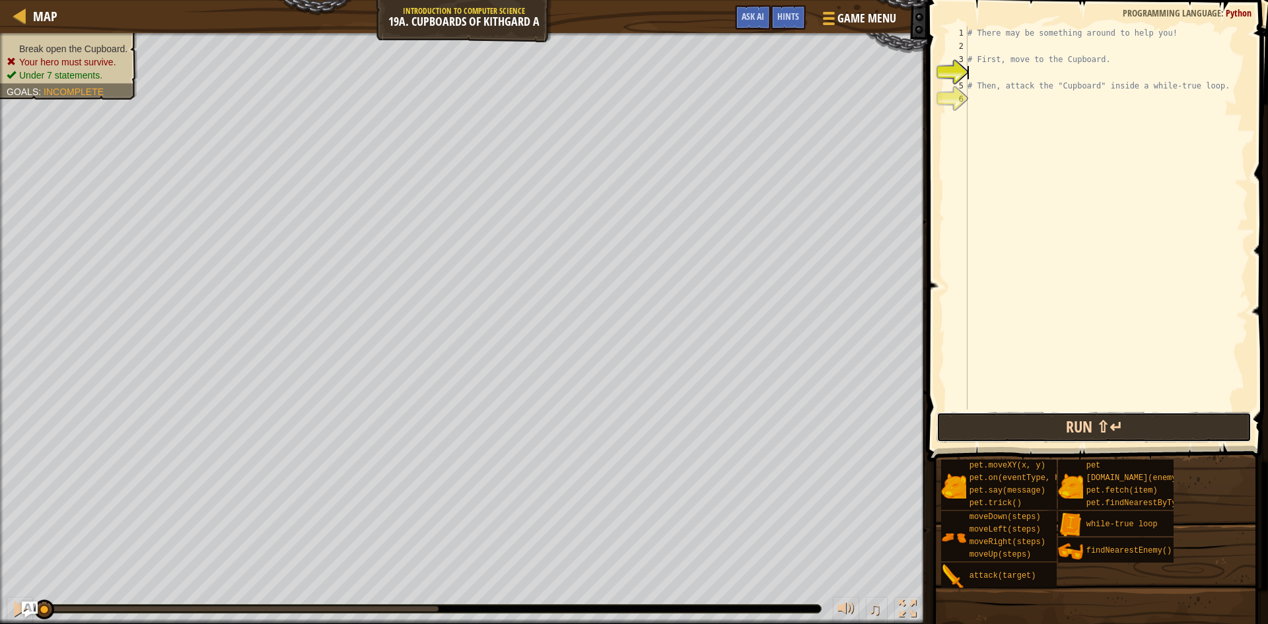
click at [1118, 422] on button "Run ⇧↵" at bounding box center [1093, 427] width 315 height 30
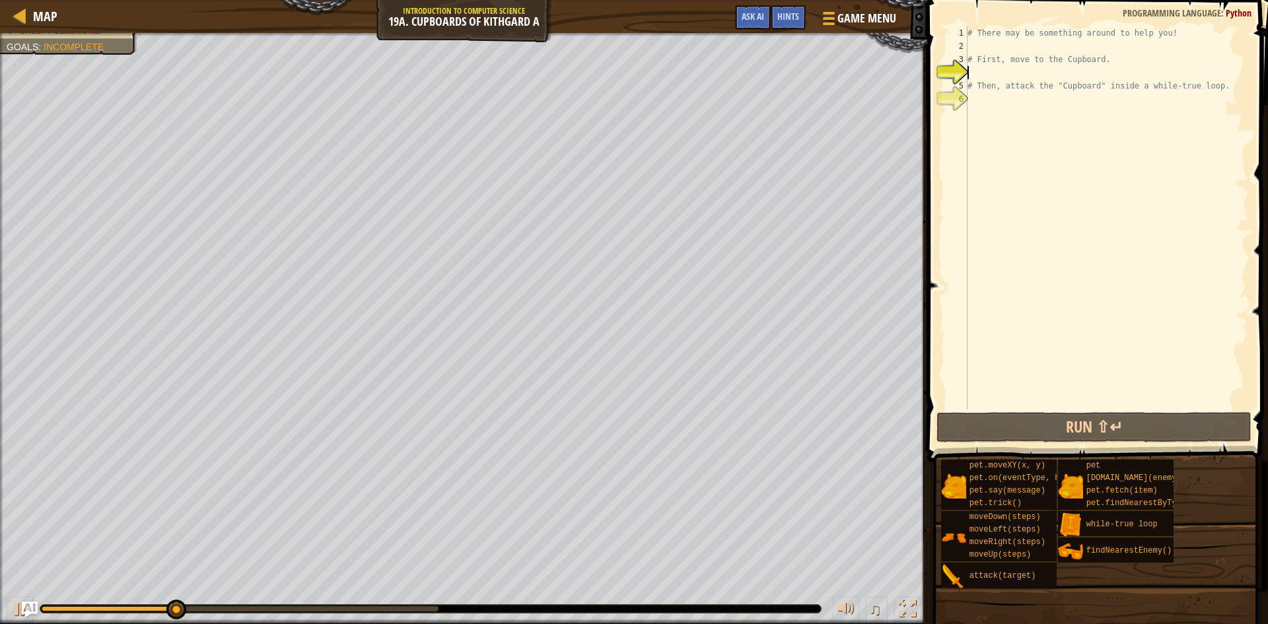
scroll to position [6, 0]
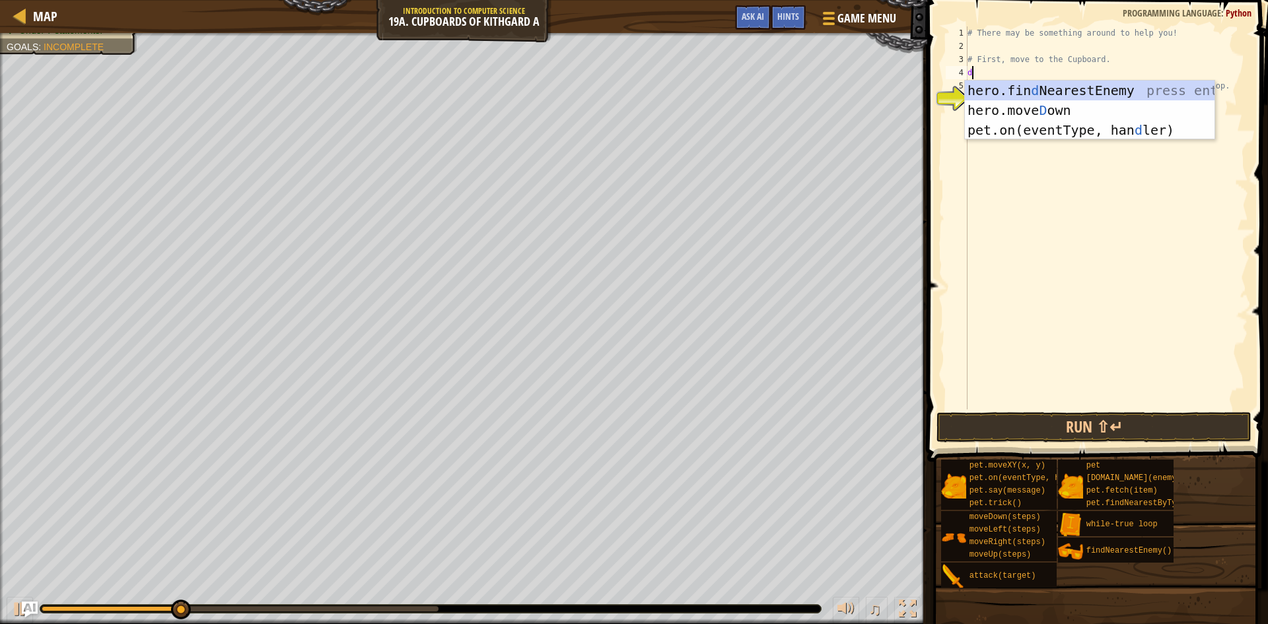
type textarea "dow"
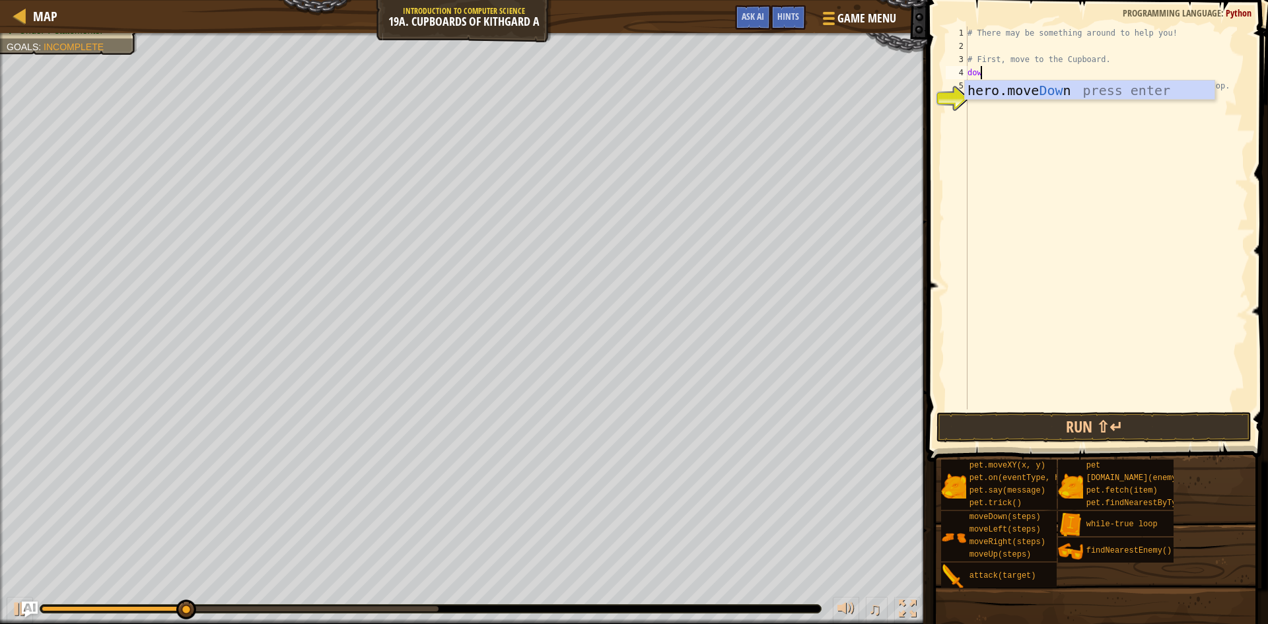
scroll to position [6, 1]
click at [1010, 101] on div "# There may be something around to help you! # First, move to the Cupboard. dow…" at bounding box center [1106, 230] width 283 height 409
click at [1011, 75] on div "# There may be something around to help you! # First, move to the Cupboard. dow…" at bounding box center [1106, 230] width 283 height 409
type textarea "down"
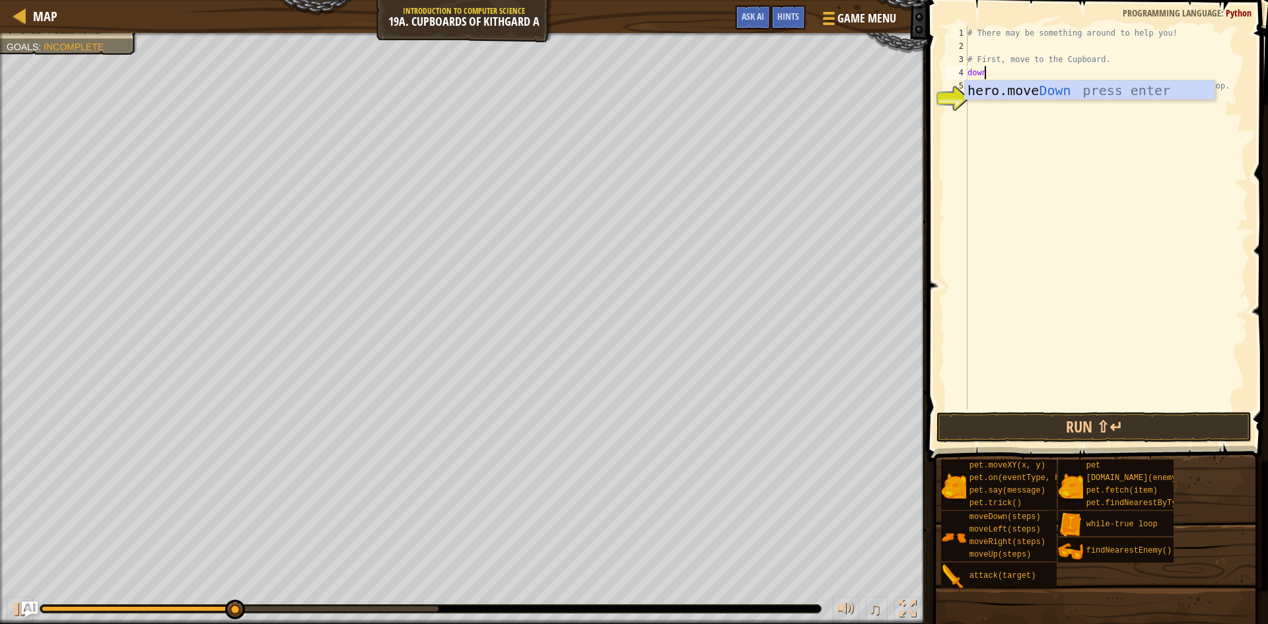
scroll to position [6, 1]
click at [1007, 85] on div "hero.move Down press enter" at bounding box center [1090, 110] width 250 height 59
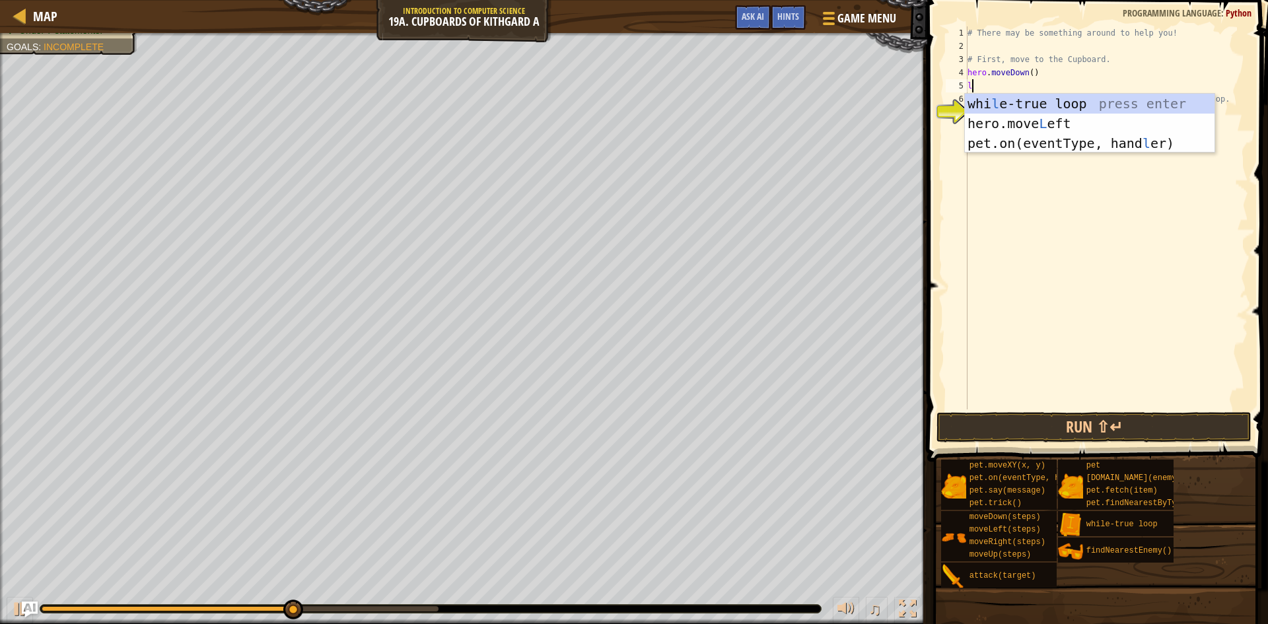
type textarea "le"
click at [1012, 118] on div "whi le -true loop press enter hero.move Le ft press enter pet.on(eventType, han…" at bounding box center [1090, 143] width 250 height 99
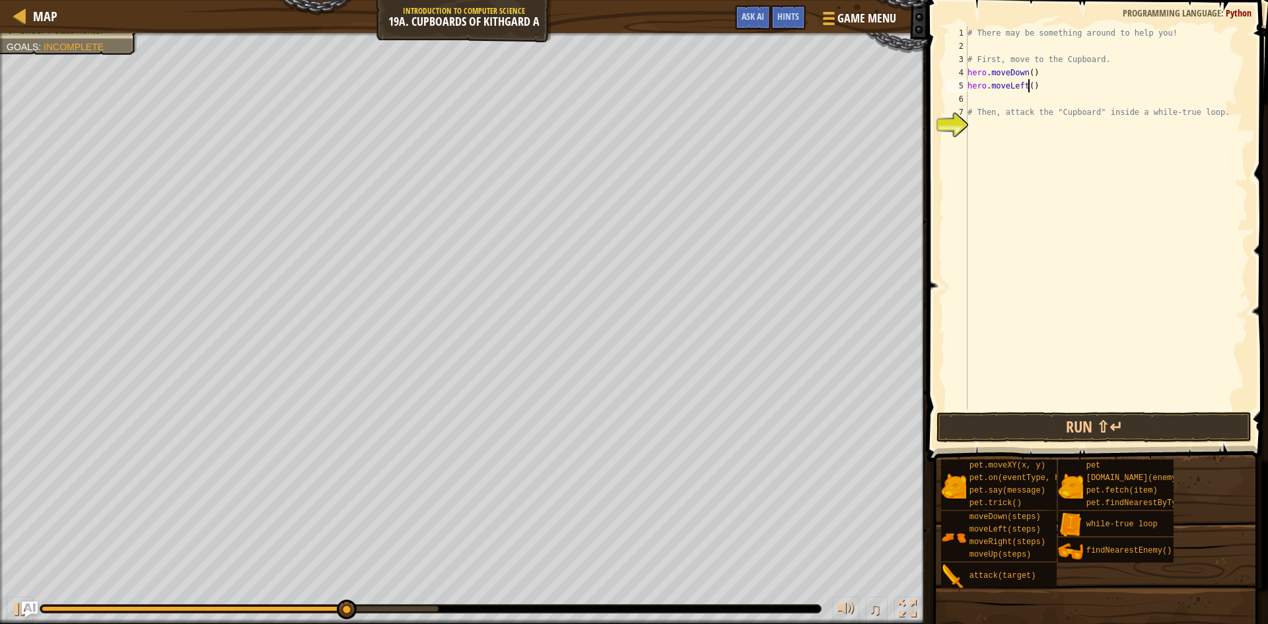
click at [1030, 90] on div "# There may be something around to help you! # First, move to the Cupboard. her…" at bounding box center [1106, 230] width 283 height 409
type textarea "hero.moveLeft(2)"
click at [1018, 98] on div "# There may be something around to help you! # First, move to the Cupboard. her…" at bounding box center [1106, 230] width 283 height 409
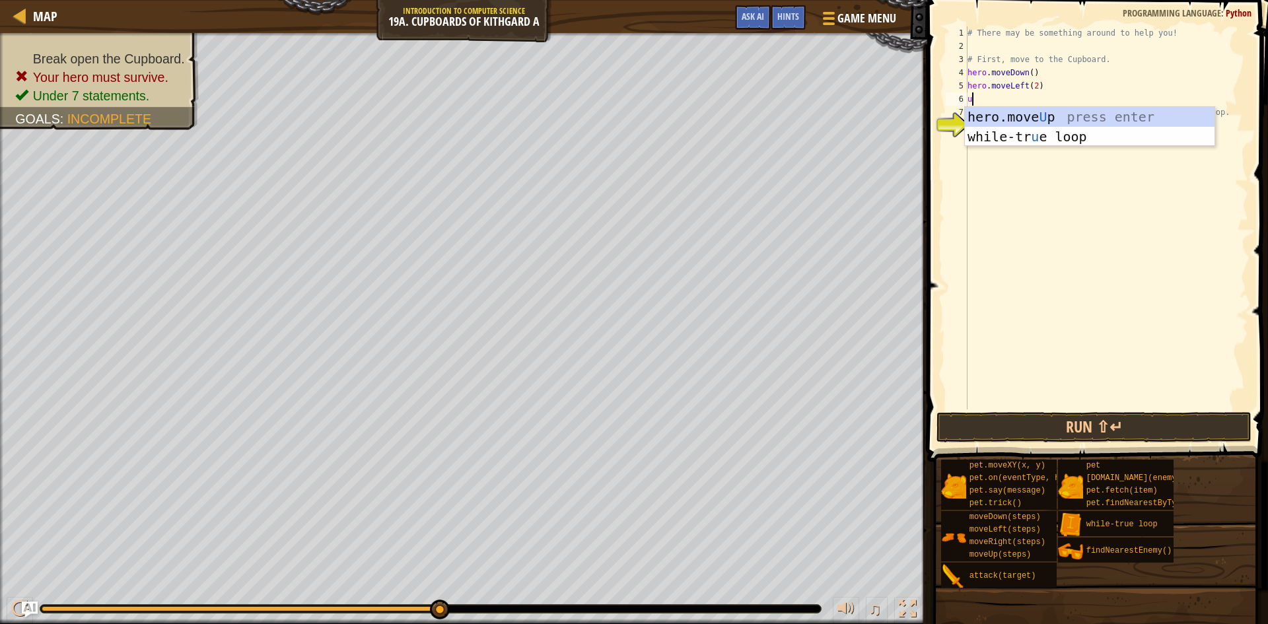
type textarea "up"
click at [1019, 111] on div "hero.move Up press enter while-tr u e loo p press enter" at bounding box center [1090, 146] width 250 height 79
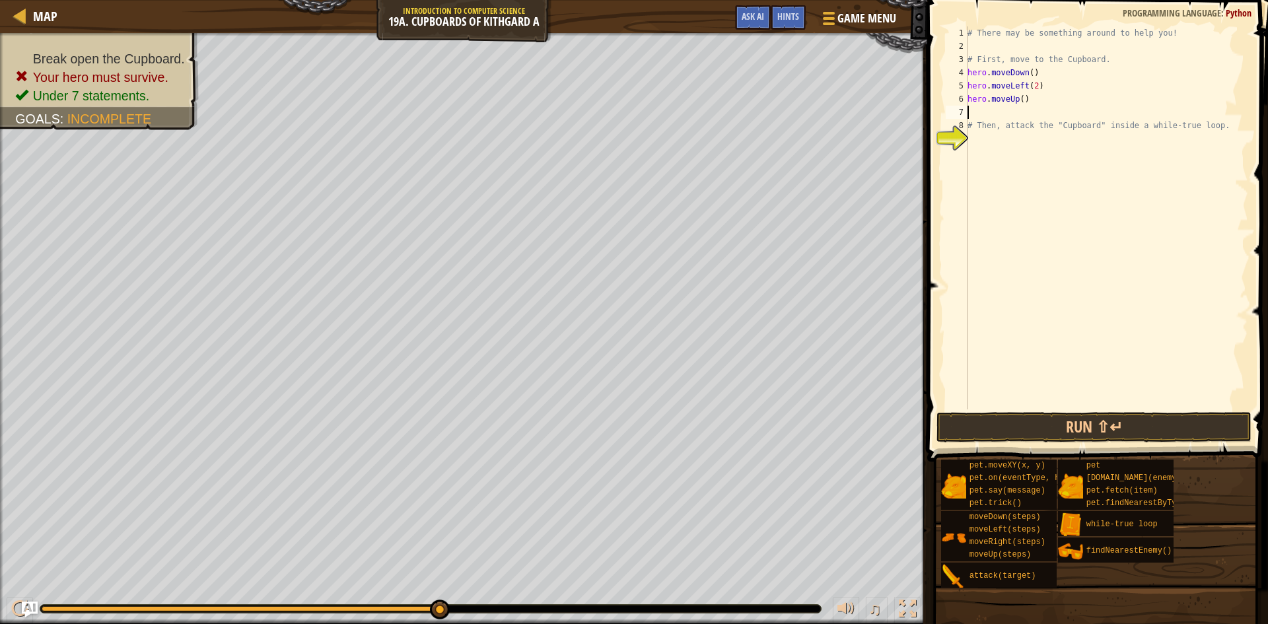
click at [1017, 98] on div "# There may be something around to help you! # First, move to the Cupboard. her…" at bounding box center [1106, 230] width 283 height 409
click at [1018, 98] on div "# There may be something around to help you! # First, move to the Cupboard. her…" at bounding box center [1106, 230] width 283 height 409
click at [1082, 421] on button "Run ⇧↵" at bounding box center [1093, 427] width 315 height 30
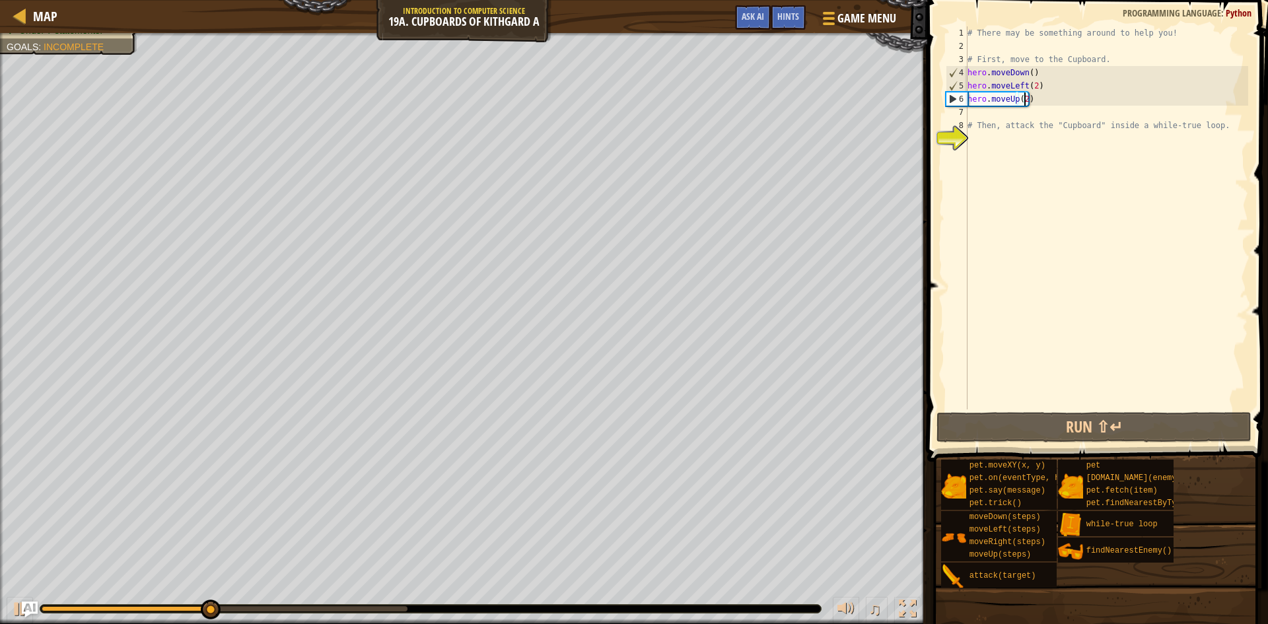
click at [992, 121] on div "# There may be something around to help you! # First, move to the Cupboard. her…" at bounding box center [1106, 230] width 283 height 409
type textarea "# Then, attack the "Cupboard" inside a while-true loop."
click at [980, 111] on div "# There may be something around to help you! # First, move to the Cupboard. her…" at bounding box center [1106, 230] width 283 height 409
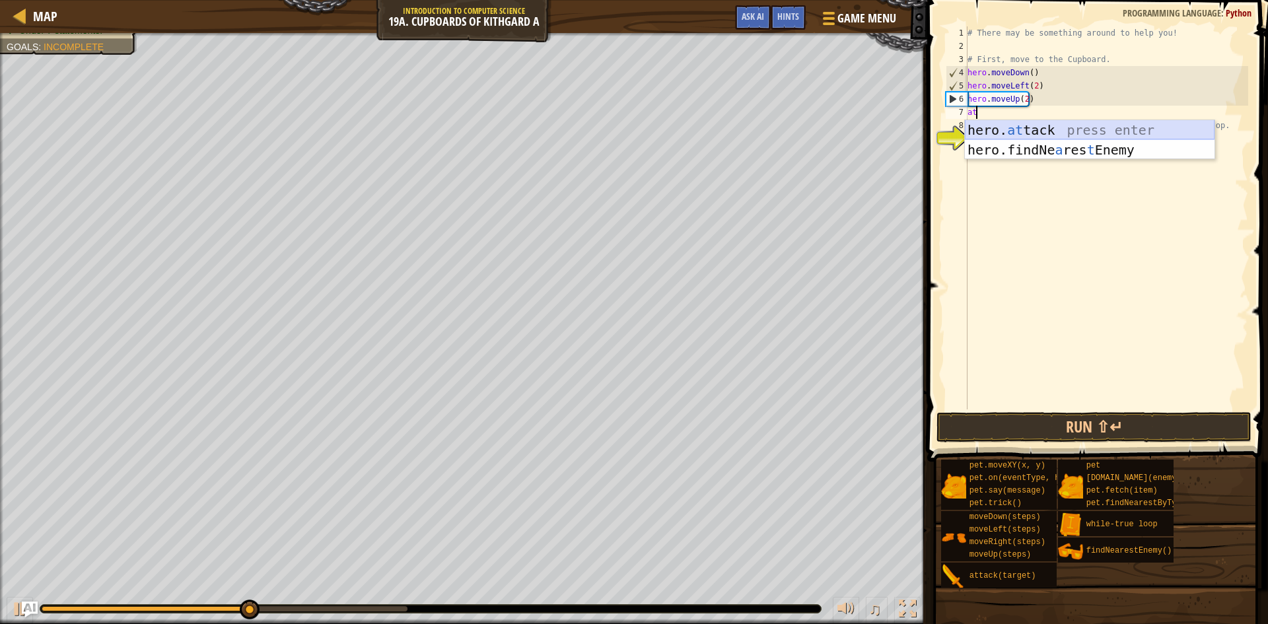
click at [1010, 129] on div "hero. at tack press enter hero.findNe a res t Enemy press enter" at bounding box center [1090, 159] width 250 height 79
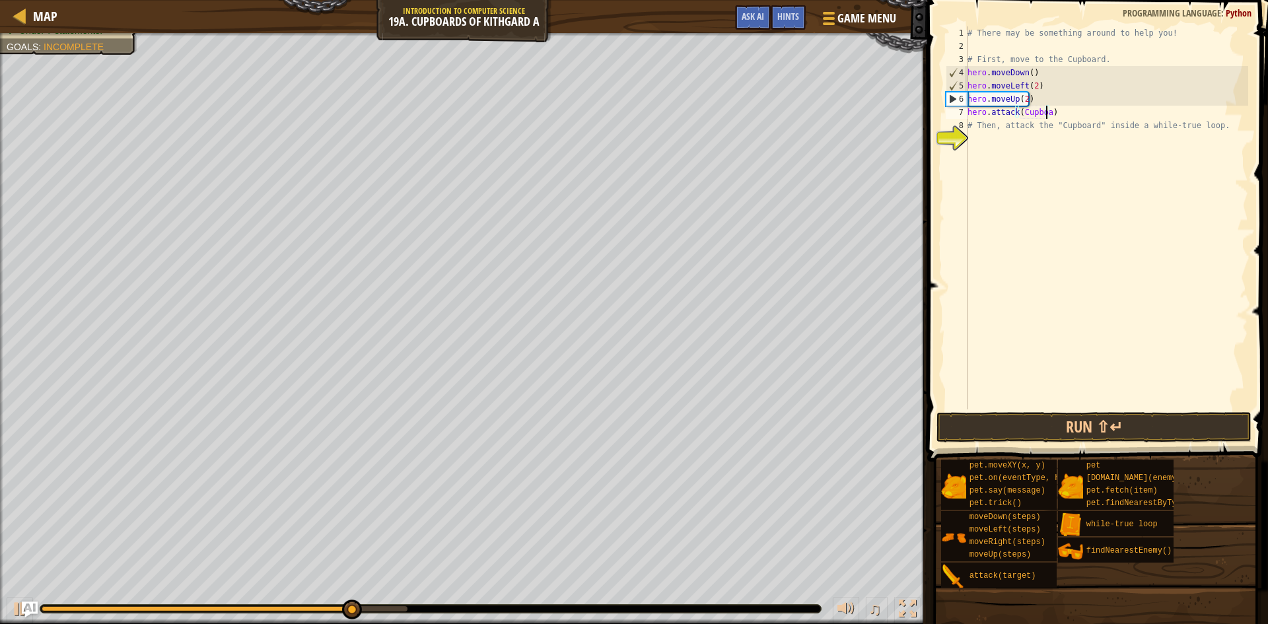
scroll to position [6, 7]
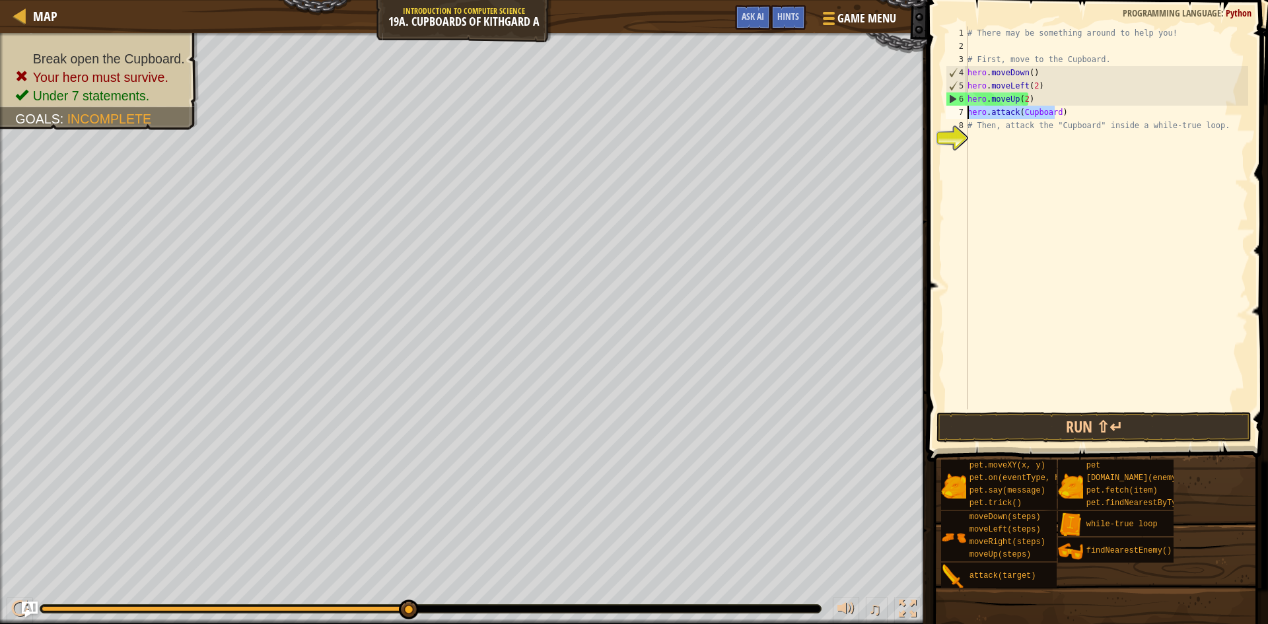
drag, startPoint x: 1057, startPoint y: 110, endPoint x: 968, endPoint y: 111, distance: 88.5
click at [968, 111] on div "# There may be something around to help you! # First, move to the Cupboard. her…" at bounding box center [1106, 230] width 283 height 409
click at [1069, 111] on div "# There may be something around to help you! # First, move to the Cupboard. her…" at bounding box center [1106, 230] width 283 height 409
type textarea "hero.attack(Cupboard)"
click at [1074, 431] on button "Run ⇧↵" at bounding box center [1093, 427] width 315 height 30
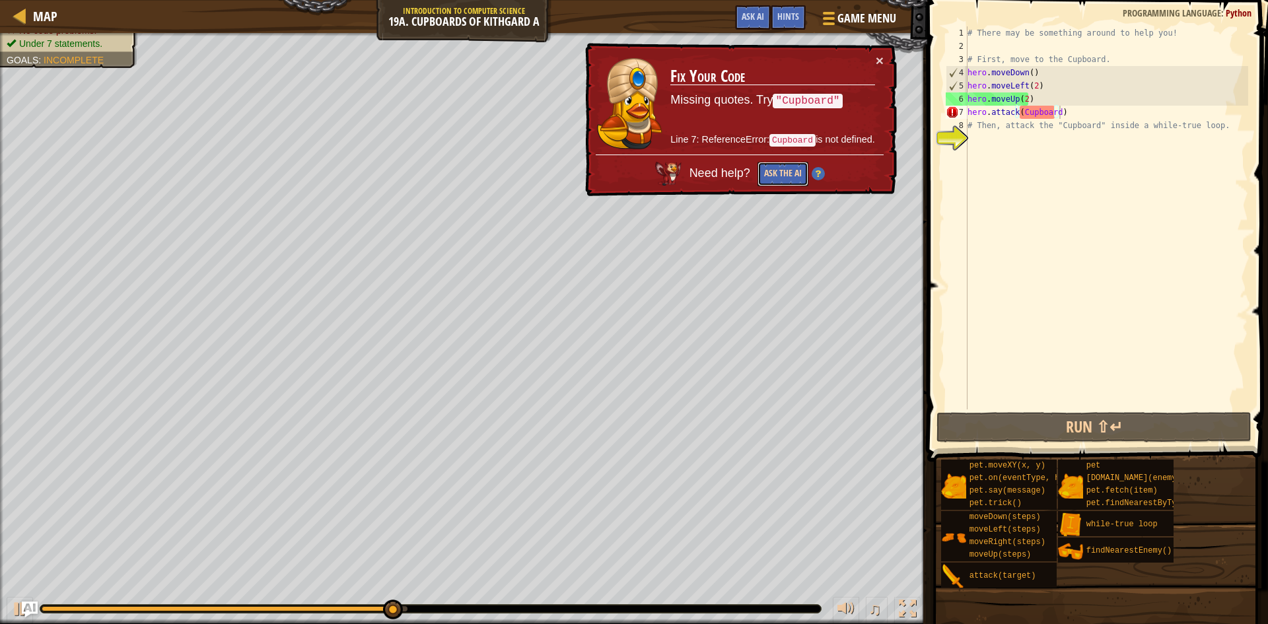
click at [791, 177] on button "Ask the AI" at bounding box center [782, 174] width 51 height 24
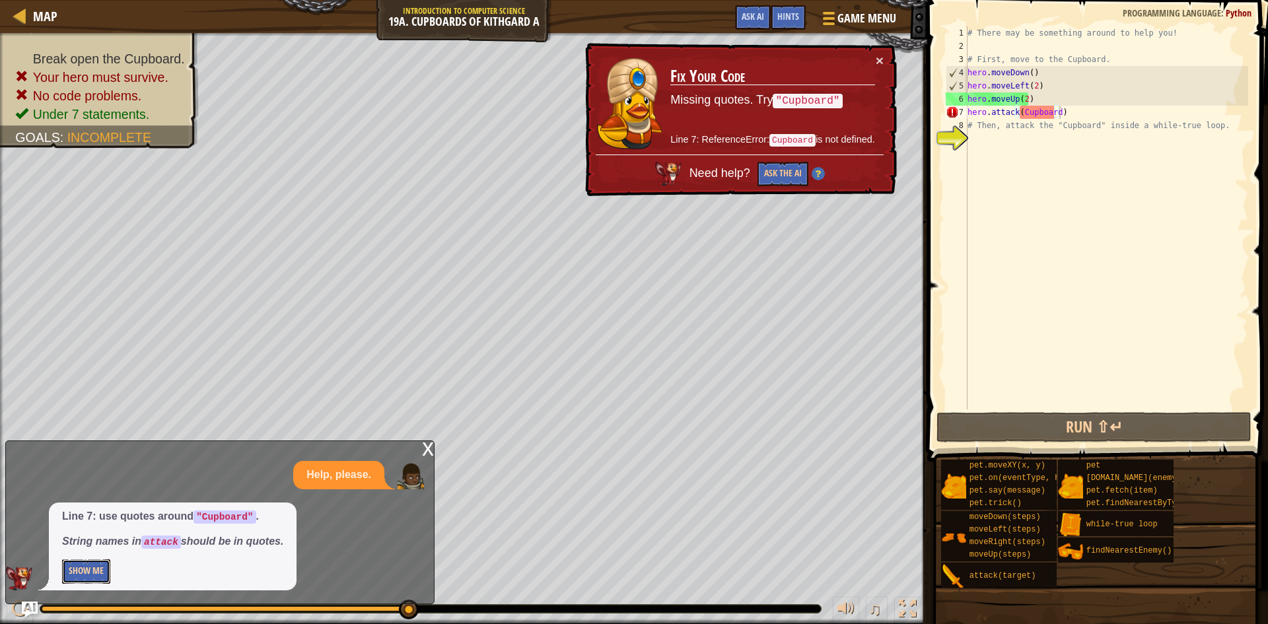
click at [95, 567] on button "Show Me" at bounding box center [86, 571] width 48 height 24
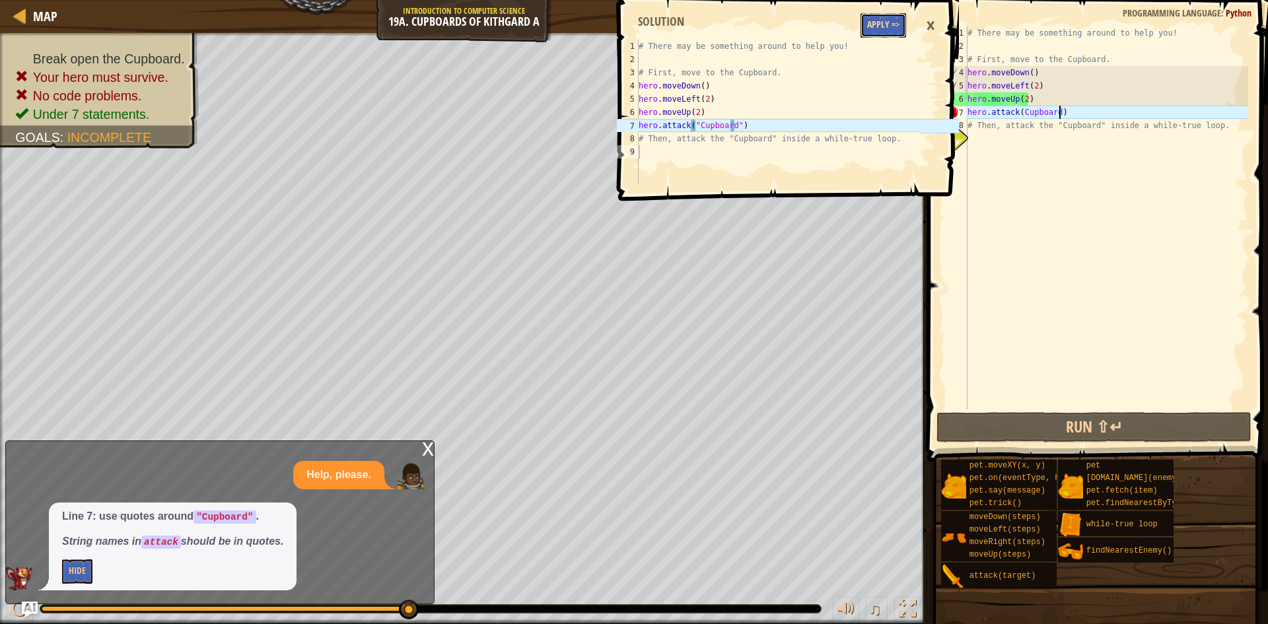
click at [873, 16] on button "Apply =>" at bounding box center [883, 25] width 46 height 24
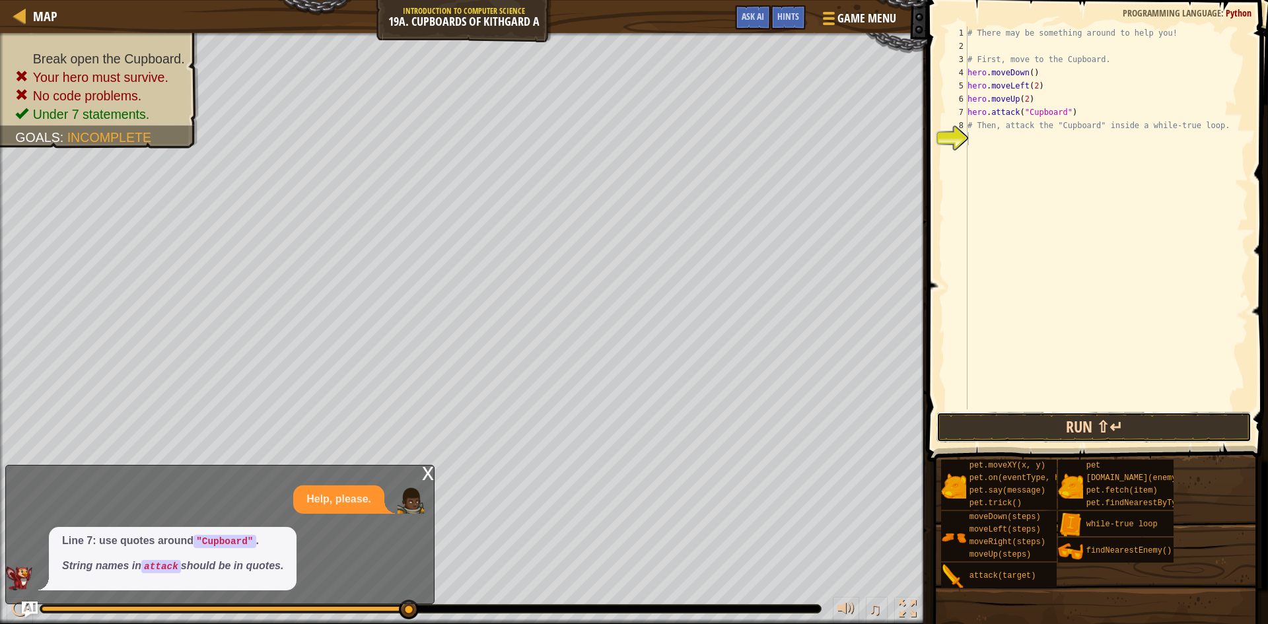
click at [1065, 425] on button "Run ⇧↵" at bounding box center [1093, 427] width 315 height 30
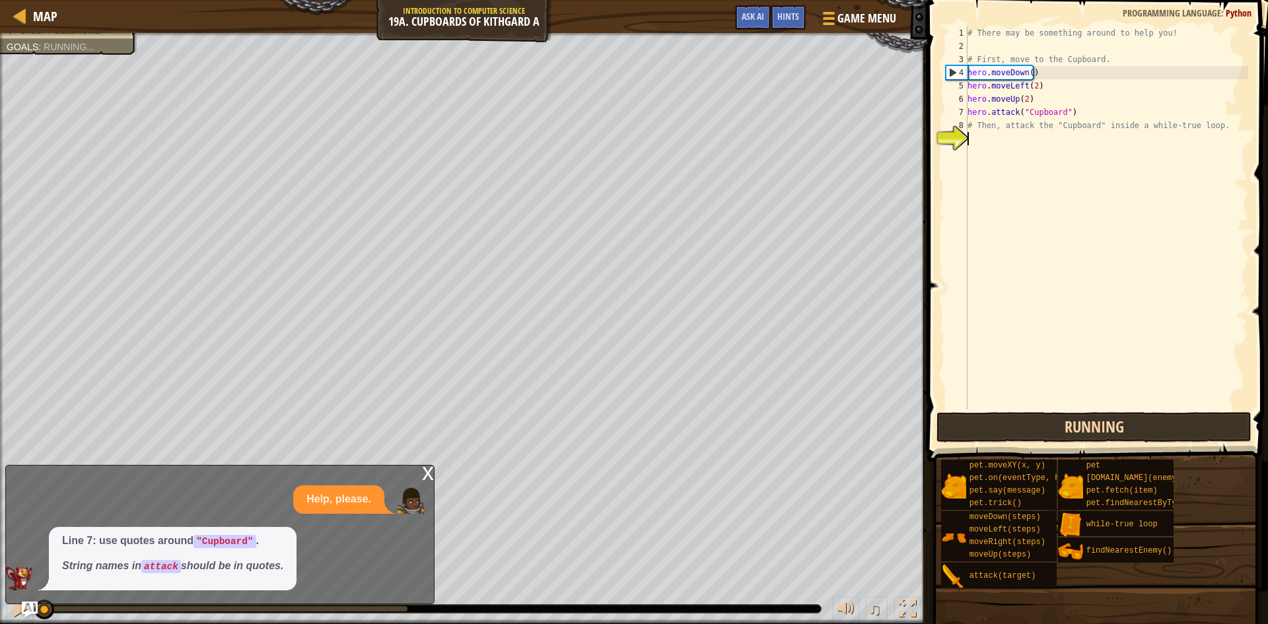
scroll to position [6, 0]
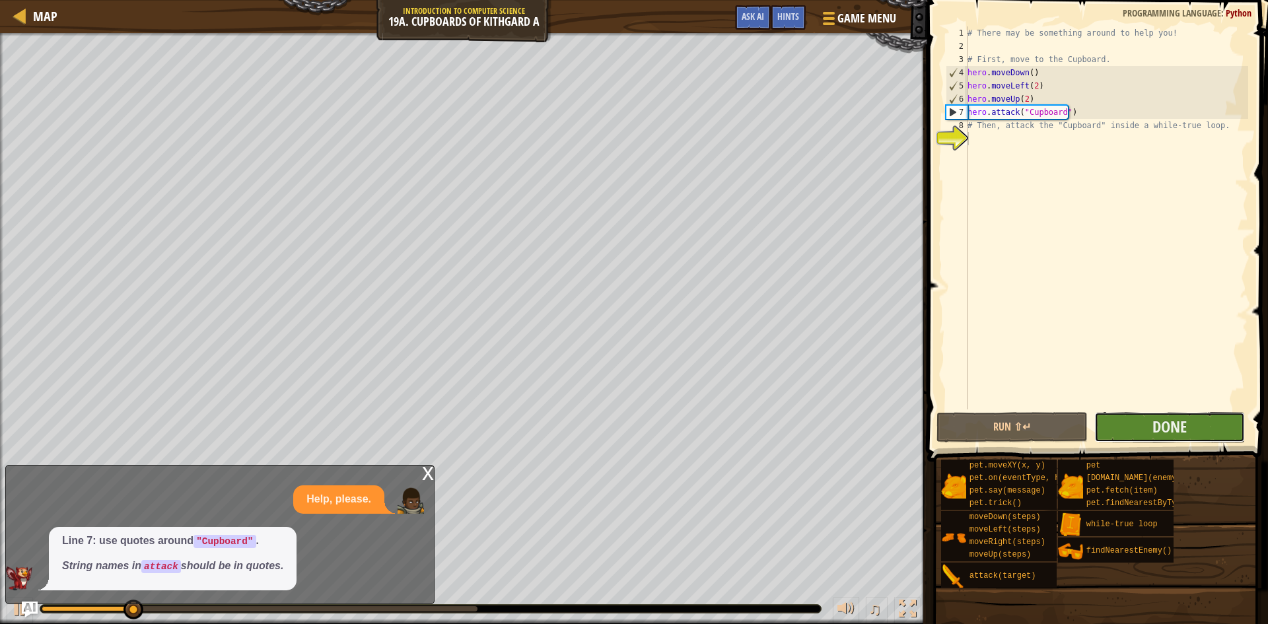
click at [1135, 421] on button "Done" at bounding box center [1169, 427] width 151 height 30
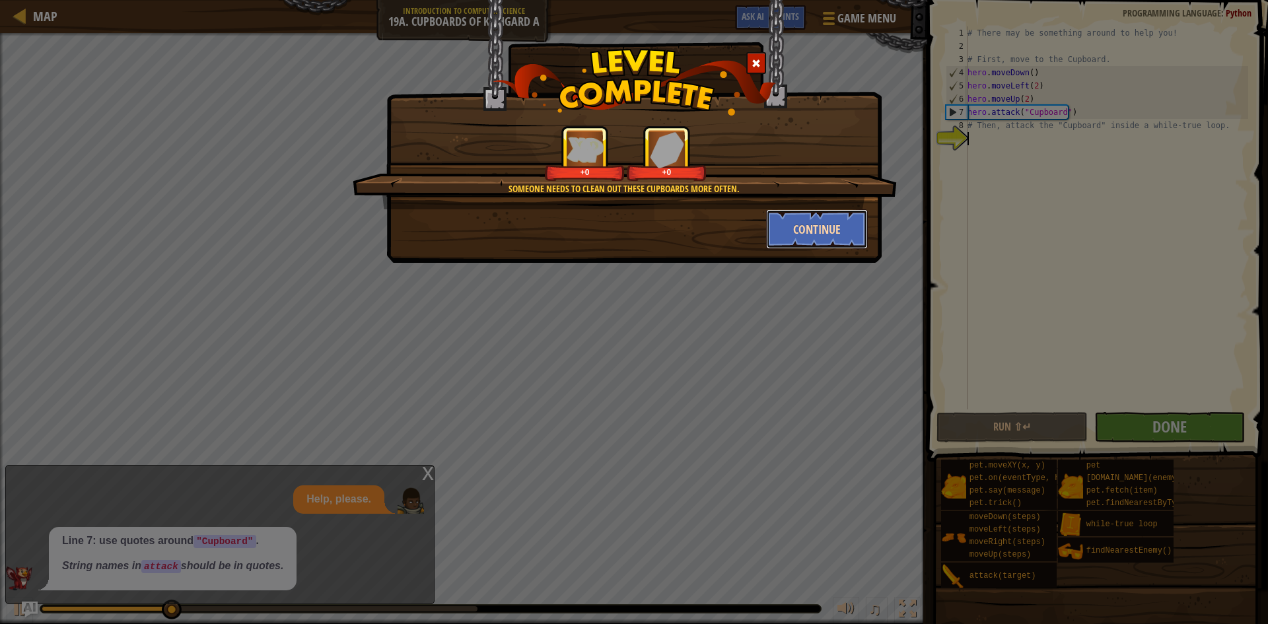
click at [797, 240] on button "Continue" at bounding box center [817, 229] width 102 height 40
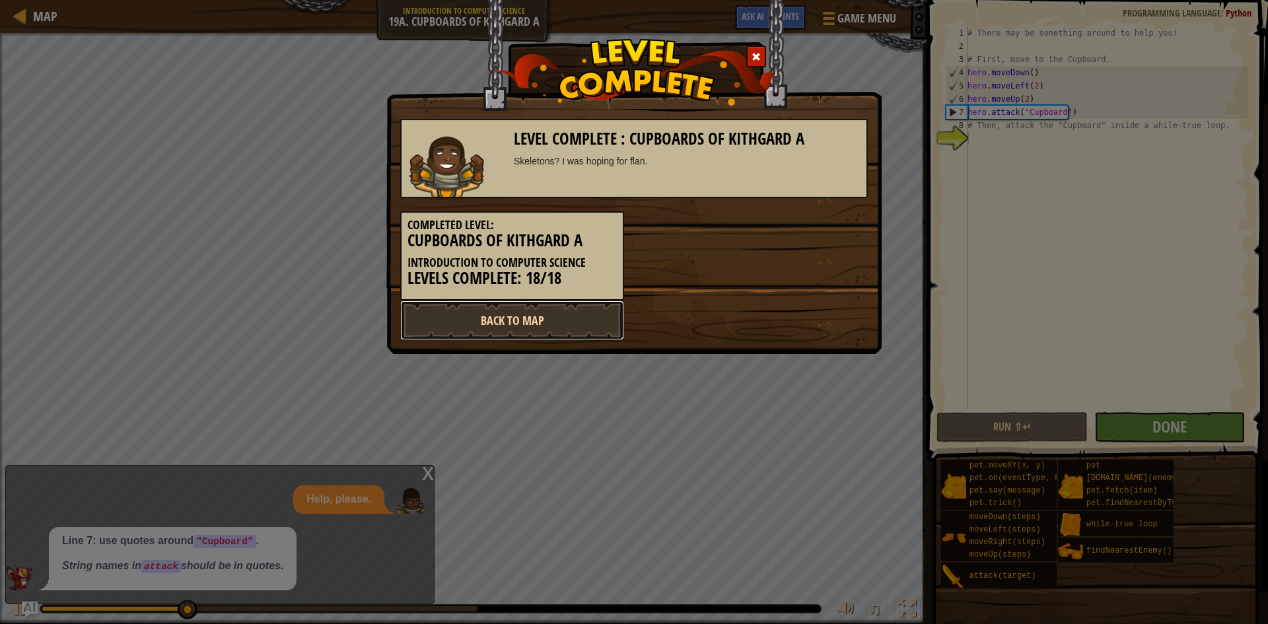
click at [479, 312] on link "Back to Map" at bounding box center [512, 320] width 224 height 40
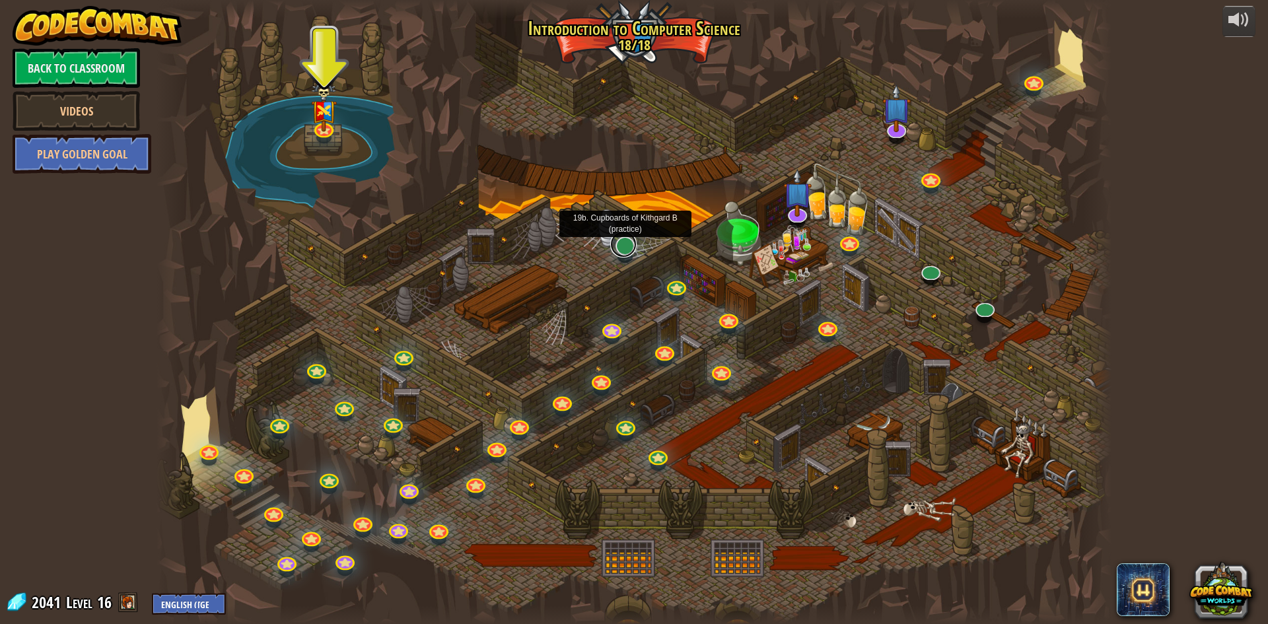
click at [626, 243] on link at bounding box center [623, 244] width 26 height 26
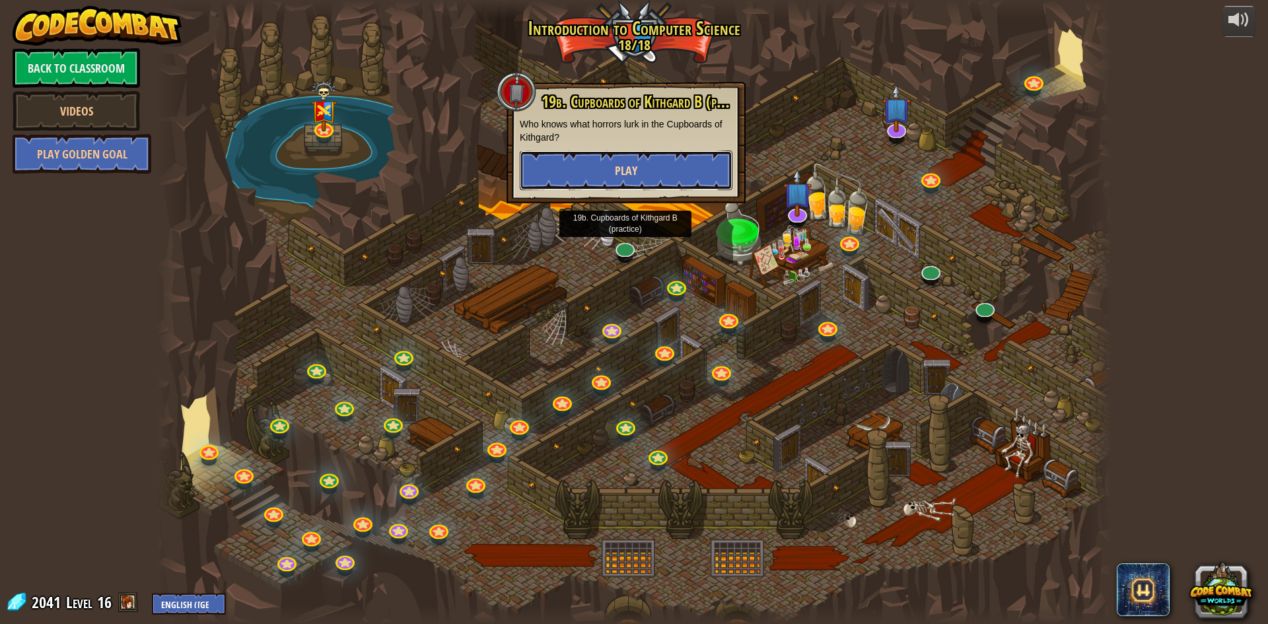
click at [641, 166] on button "Play" at bounding box center [626, 171] width 213 height 40
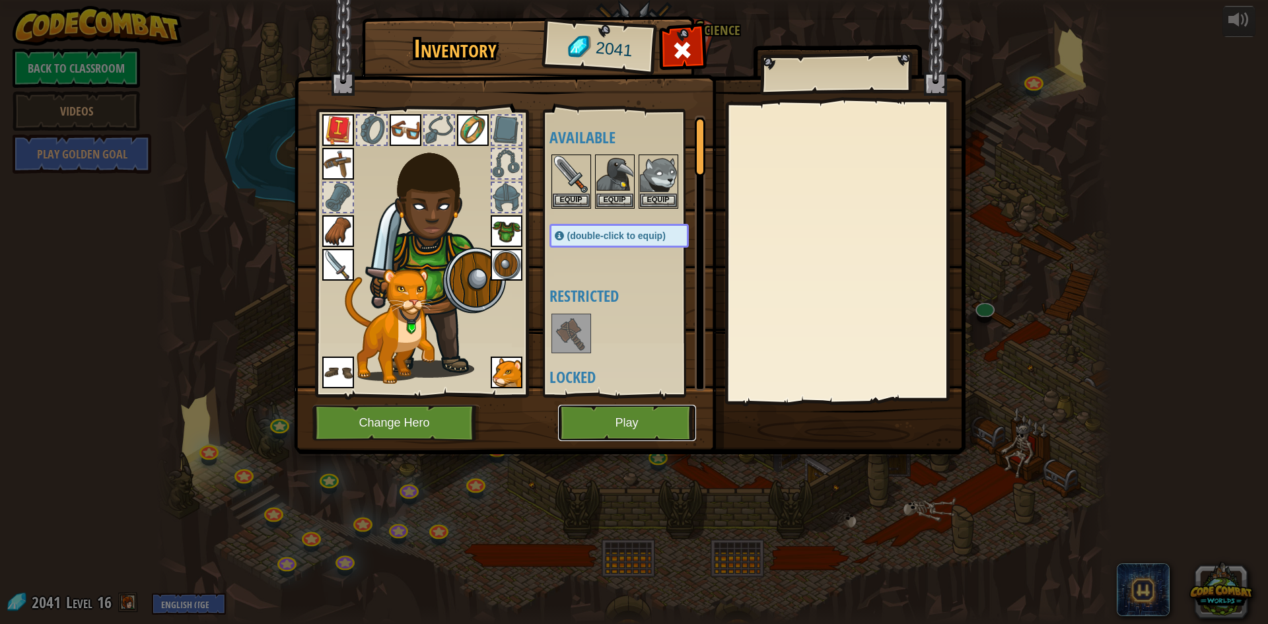
click at [664, 418] on button "Play" at bounding box center [627, 423] width 138 height 36
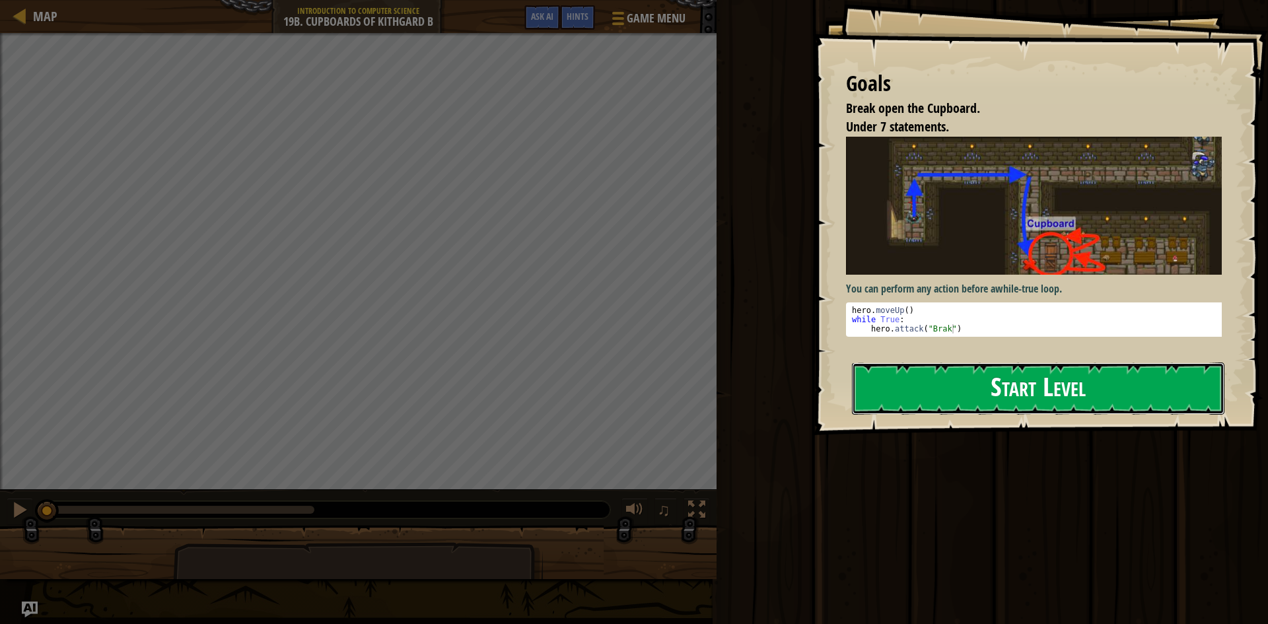
click at [925, 382] on button "Start Level" at bounding box center [1038, 389] width 372 height 52
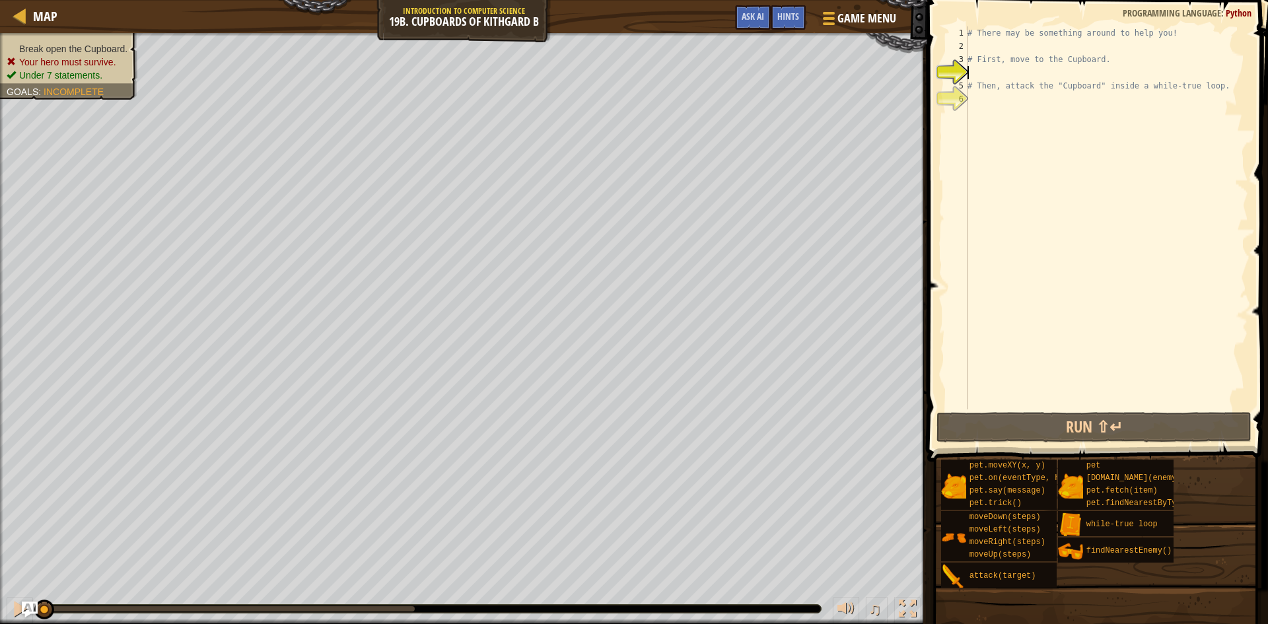
scroll to position [6, 0]
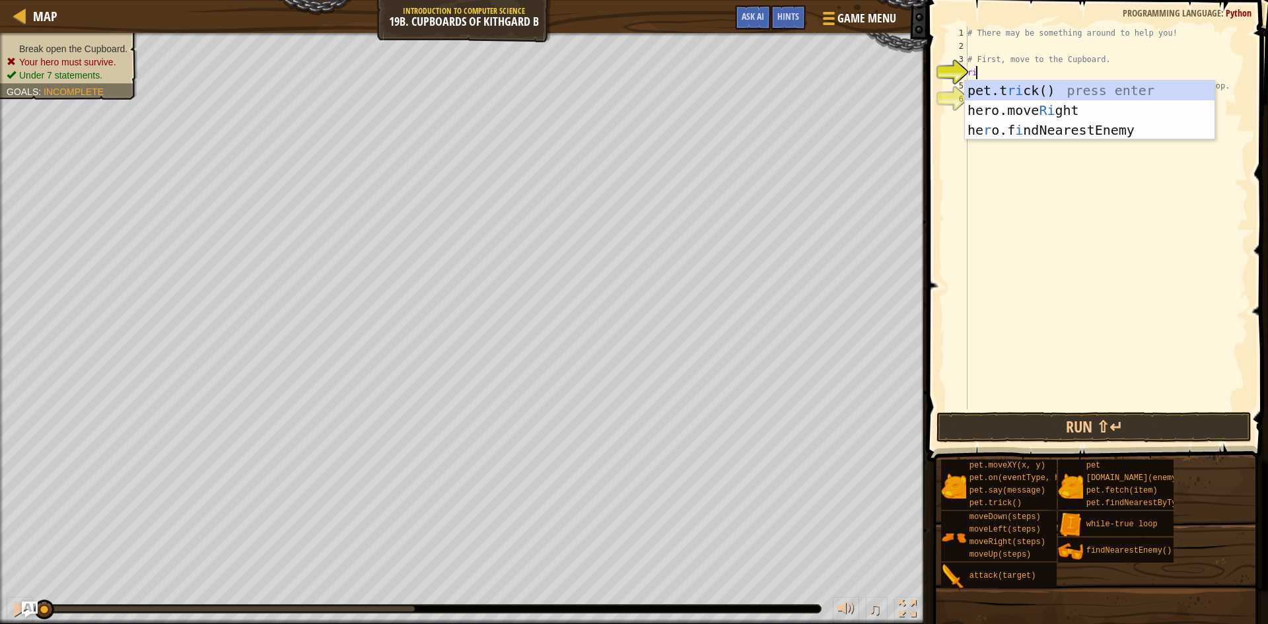
type textarea "rig"
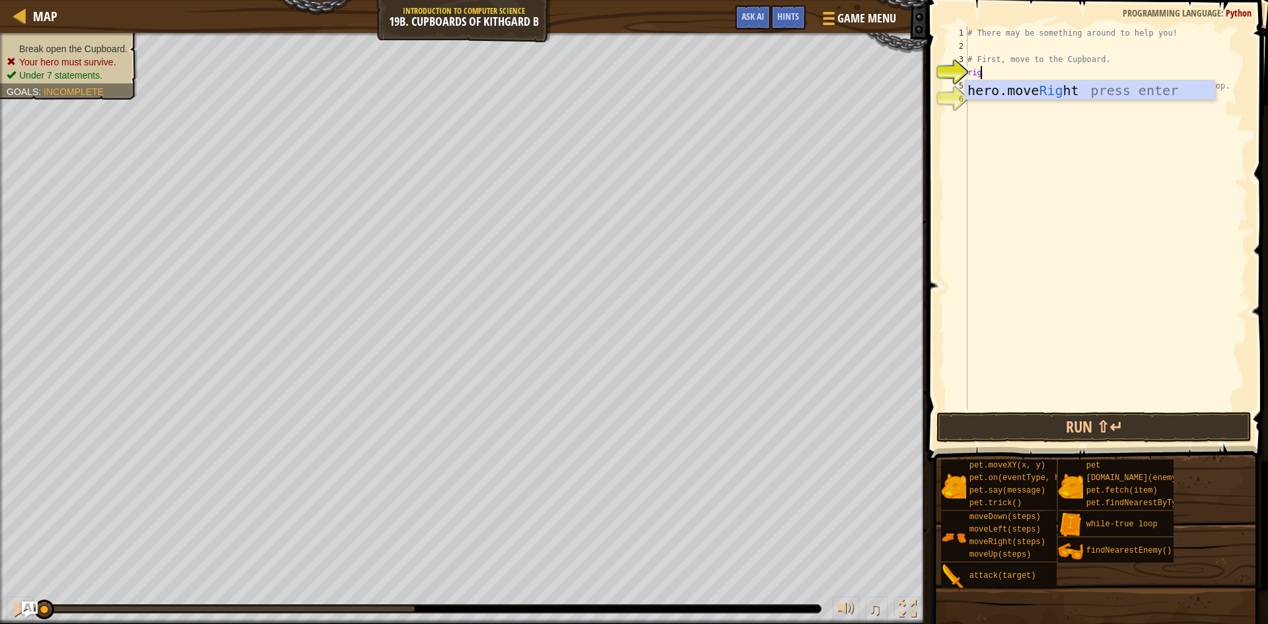
scroll to position [6, 1]
click at [1028, 90] on div "hero.move Rig ht press enter" at bounding box center [1090, 110] width 250 height 59
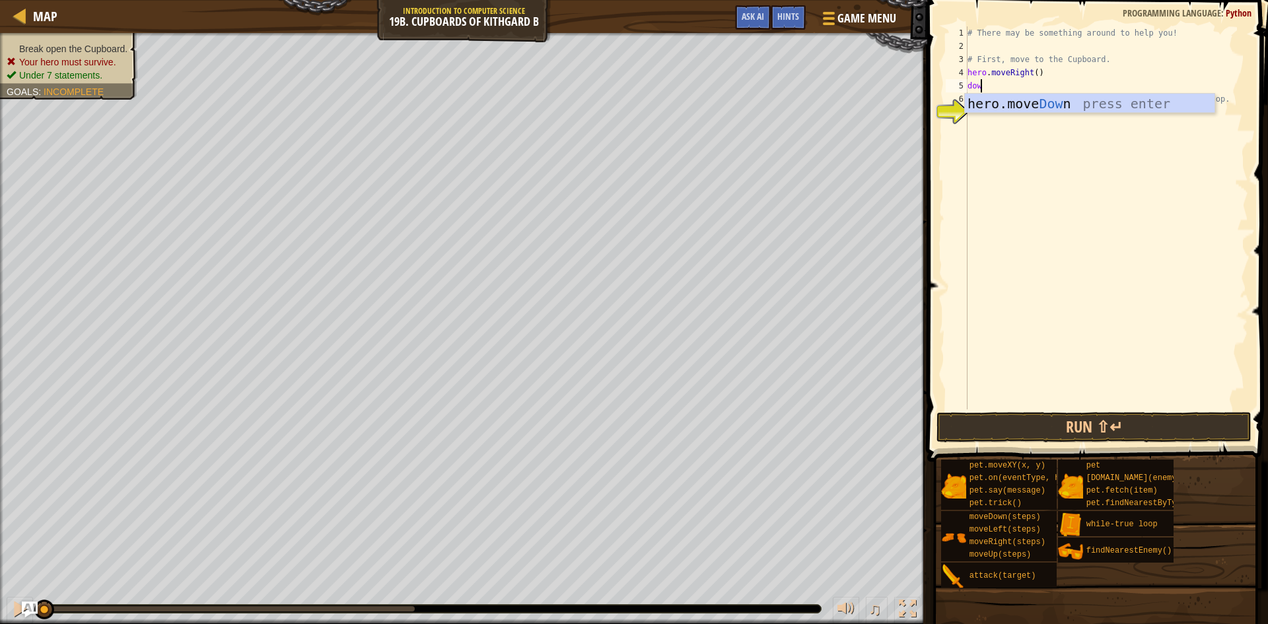
type textarea "down"
click at [1003, 102] on div "hero.move Down press enter" at bounding box center [1090, 123] width 250 height 59
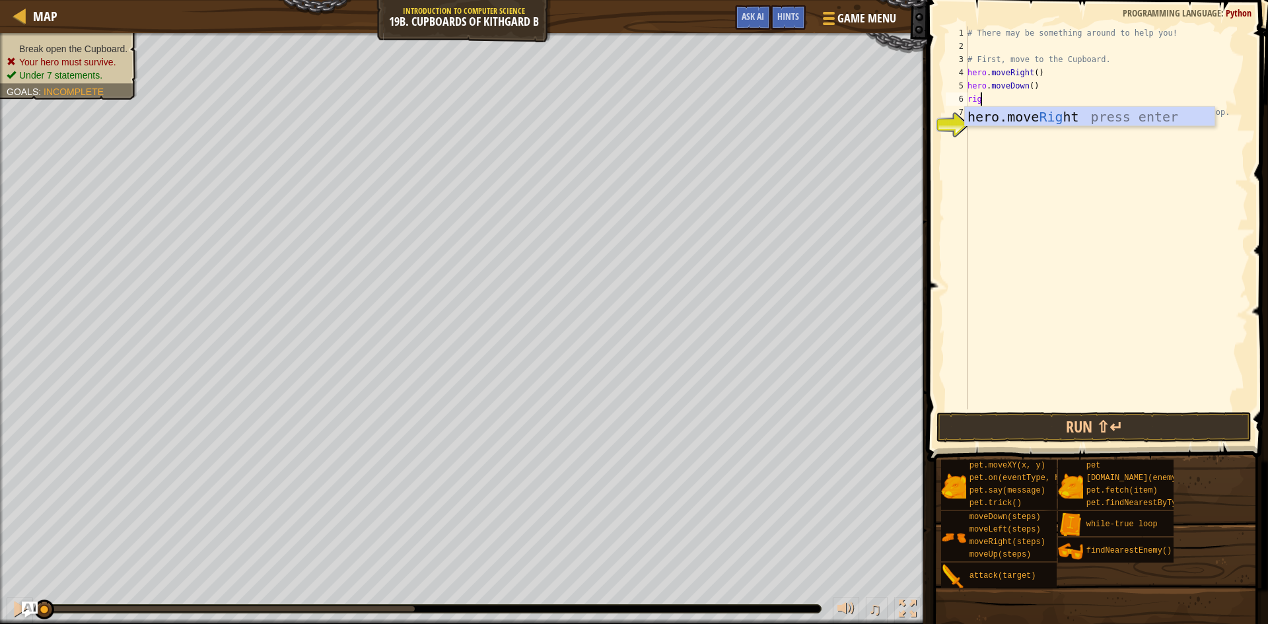
type textarea "right"
click at [983, 113] on div "hero.move Right press enter" at bounding box center [1090, 136] width 250 height 59
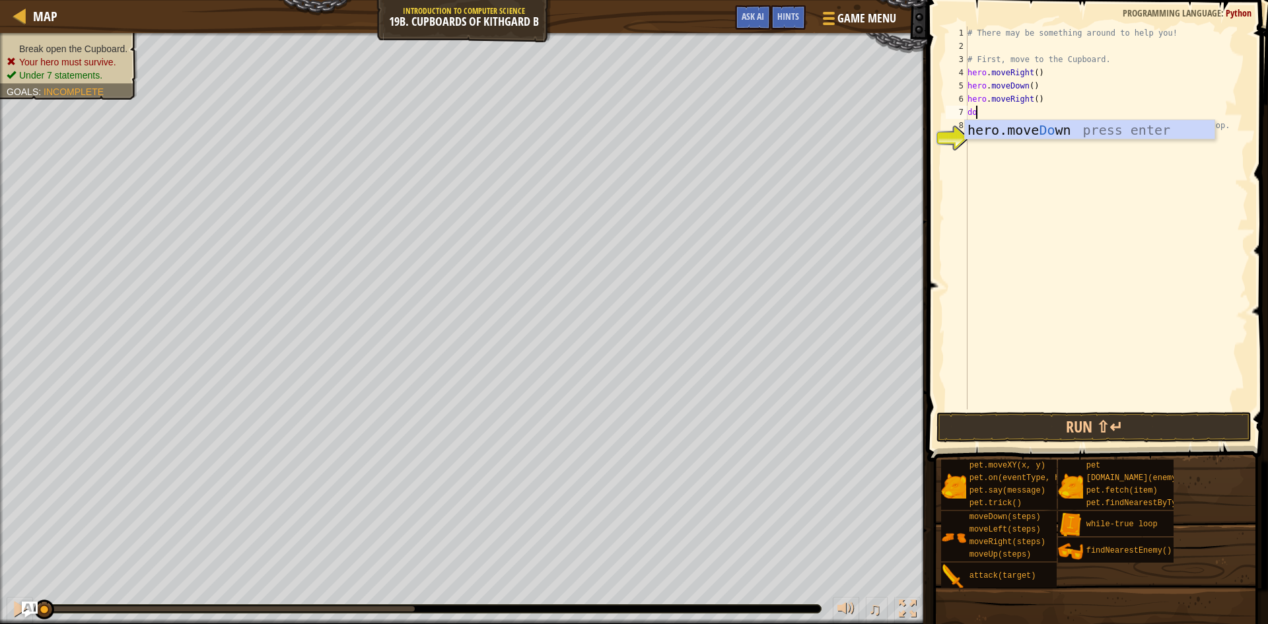
scroll to position [6, 1]
type textarea "down"
click at [997, 125] on div "hero.move Down press enter" at bounding box center [1090, 149] width 250 height 59
click at [1032, 110] on div "# There may be something around to help you! # First, move to the Cupboard. her…" at bounding box center [1108, 230] width 279 height 409
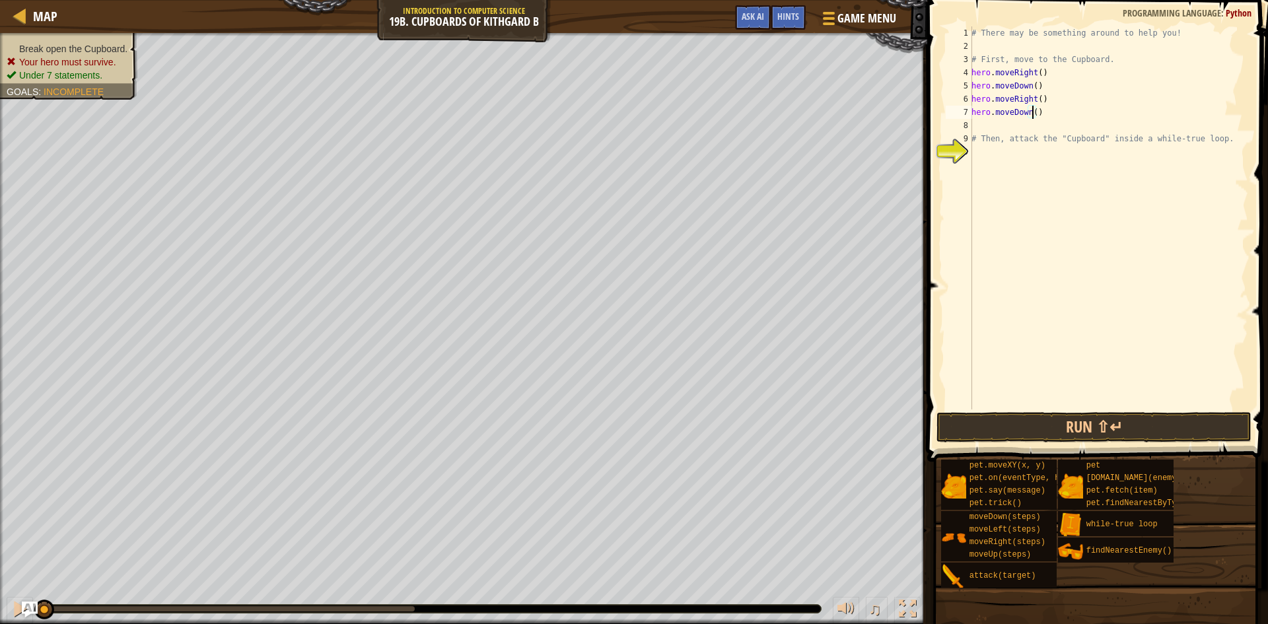
type textarea "hero.moveDown(2)"
click at [988, 121] on div "# There may be something around to help you! # First, move to the Cupboard. her…" at bounding box center [1108, 230] width 279 height 409
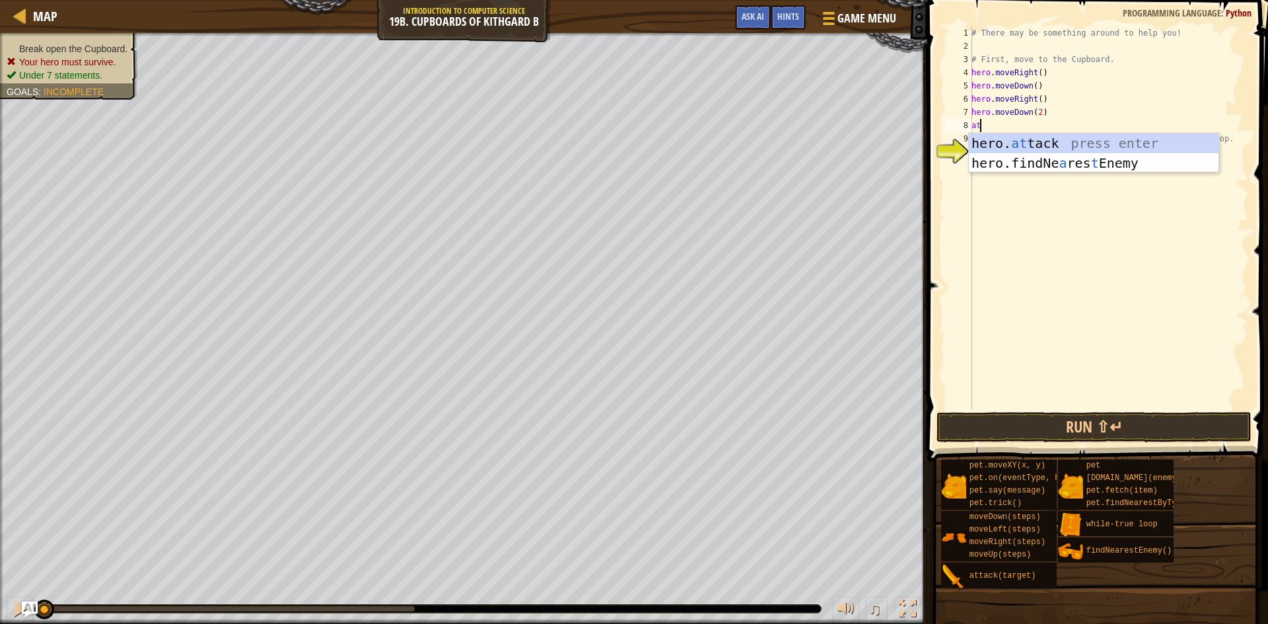
scroll to position [6, 1]
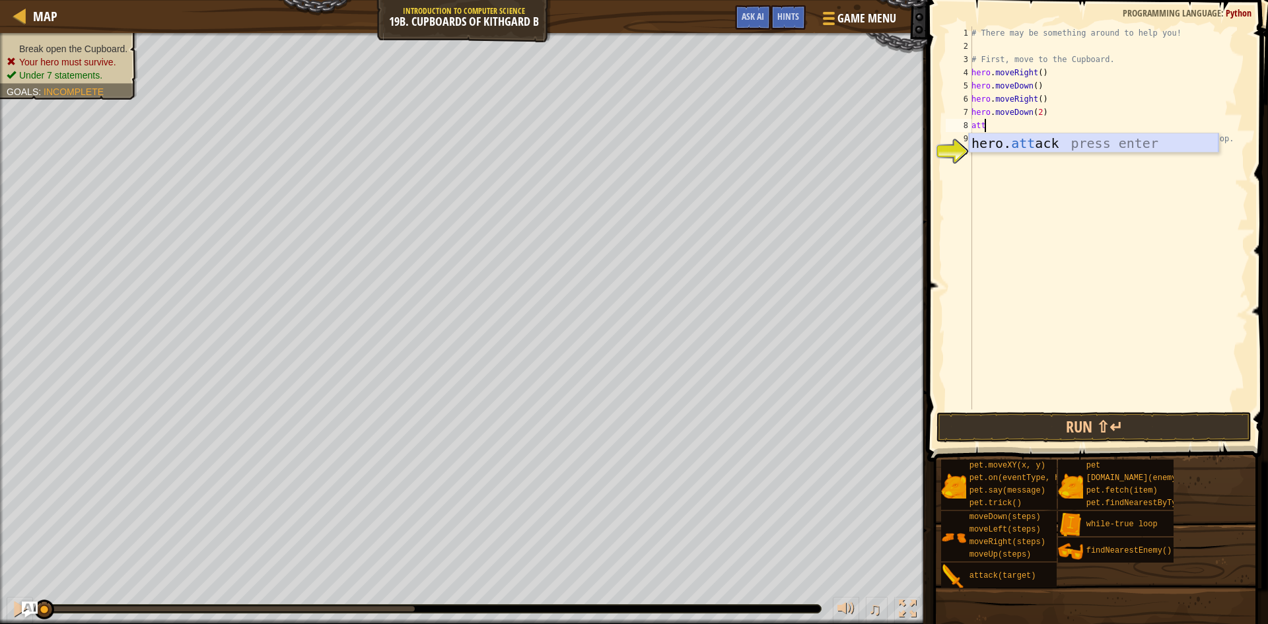
click at [991, 135] on div "hero. att ack press enter" at bounding box center [1094, 162] width 250 height 59
type textarea "hero.attack("Cupboard")"
click at [1046, 419] on button "Run ⇧↵" at bounding box center [1093, 427] width 315 height 30
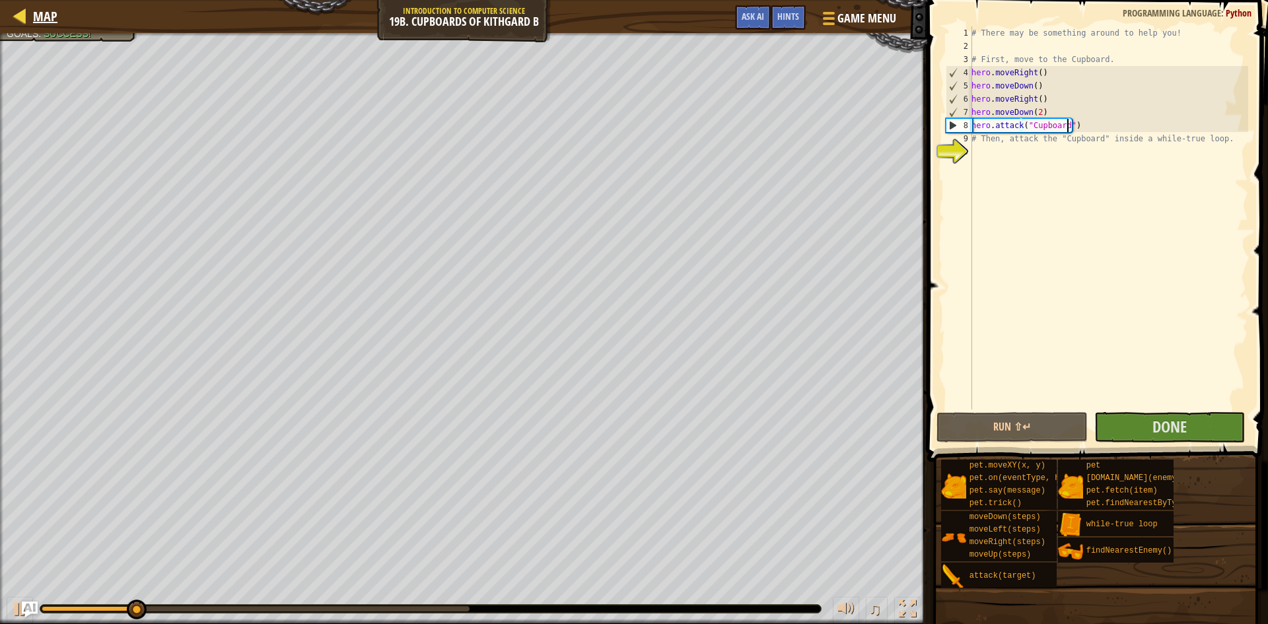
click at [12, 30] on div "Map Introduction to Computer Science 19b. Cupboards of Kithgard B Game Menu Don…" at bounding box center [634, 312] width 1268 height 624
click at [1132, 435] on button "Done" at bounding box center [1169, 427] width 151 height 30
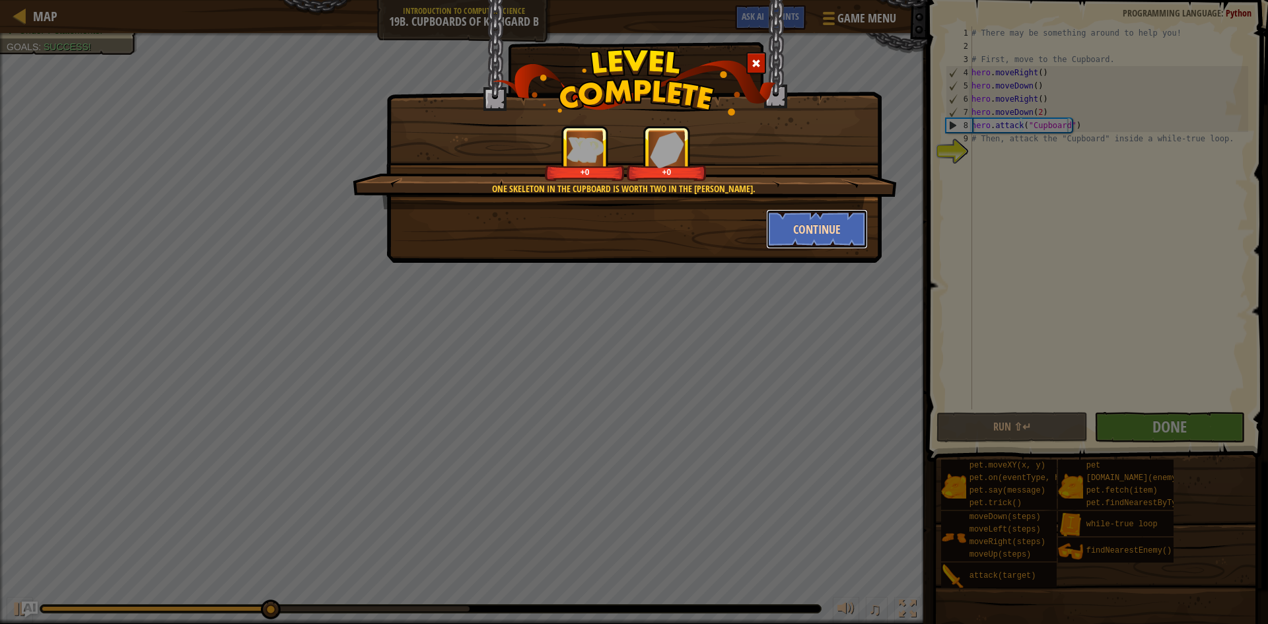
click at [795, 230] on button "Continue" at bounding box center [817, 229] width 102 height 40
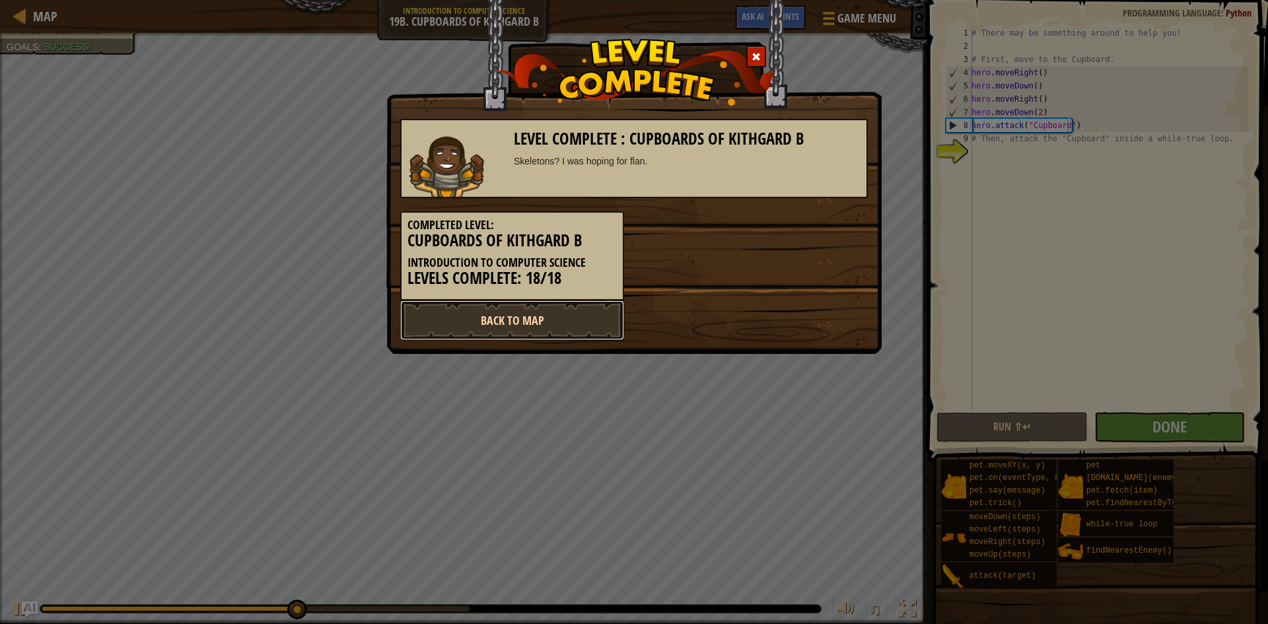
click at [510, 318] on link "Back to Map" at bounding box center [512, 320] width 224 height 40
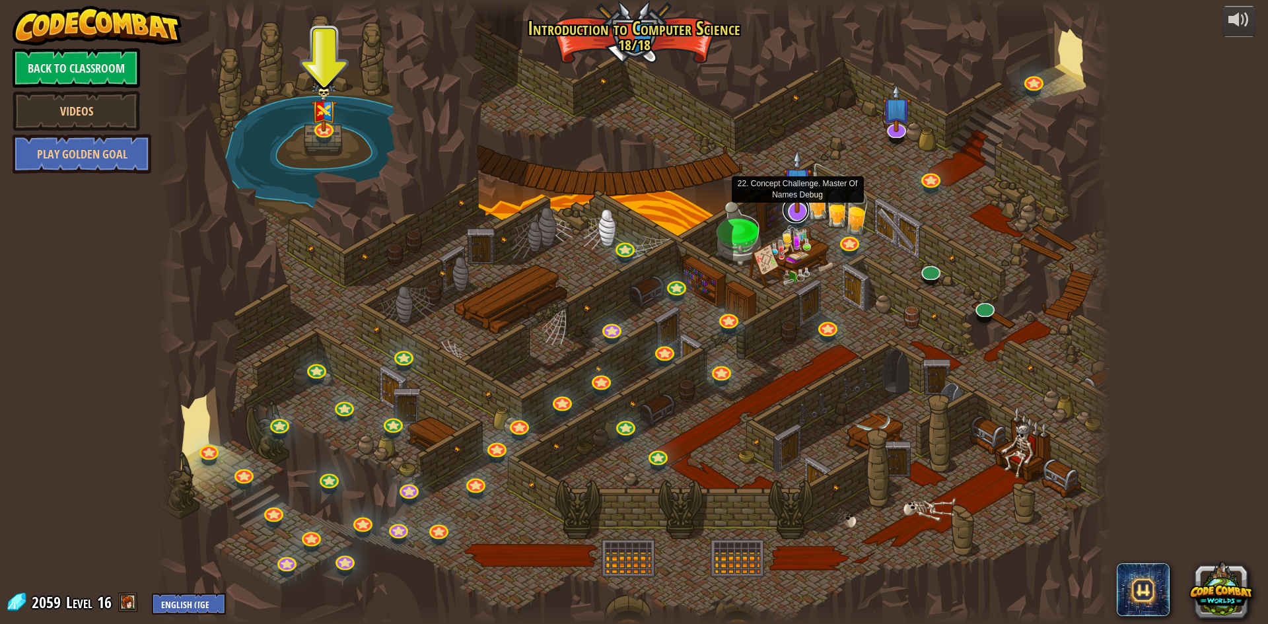
click at [790, 217] on link at bounding box center [796, 210] width 26 height 26
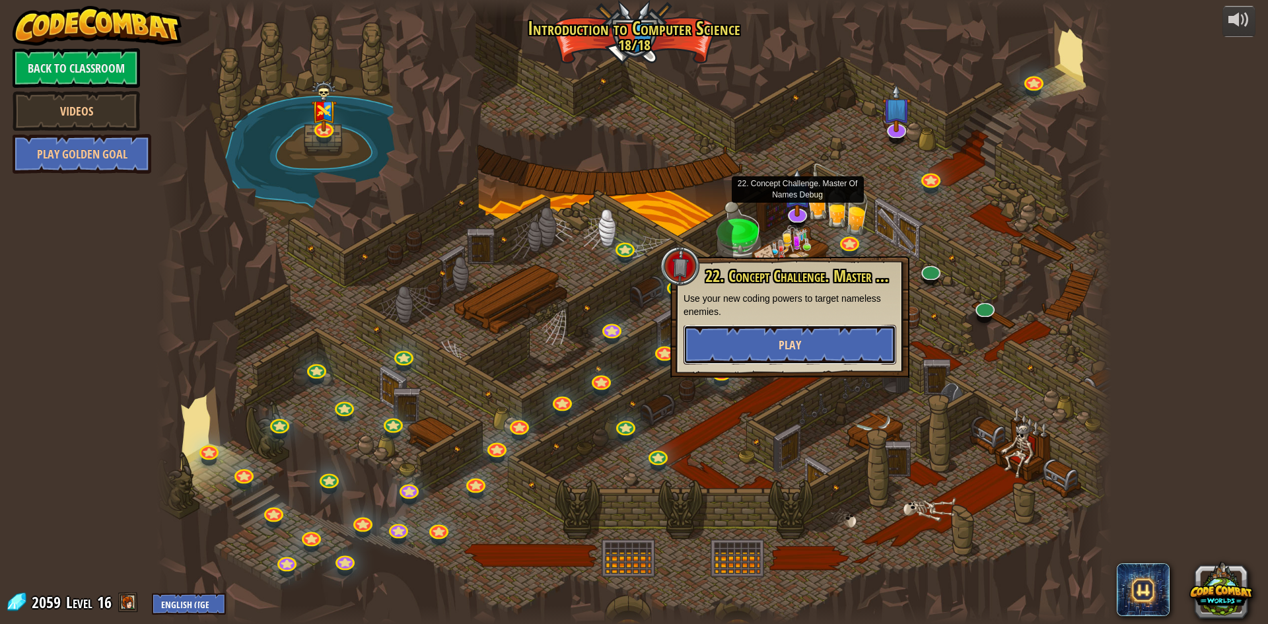
click at [764, 335] on button "Play" at bounding box center [790, 345] width 213 height 40
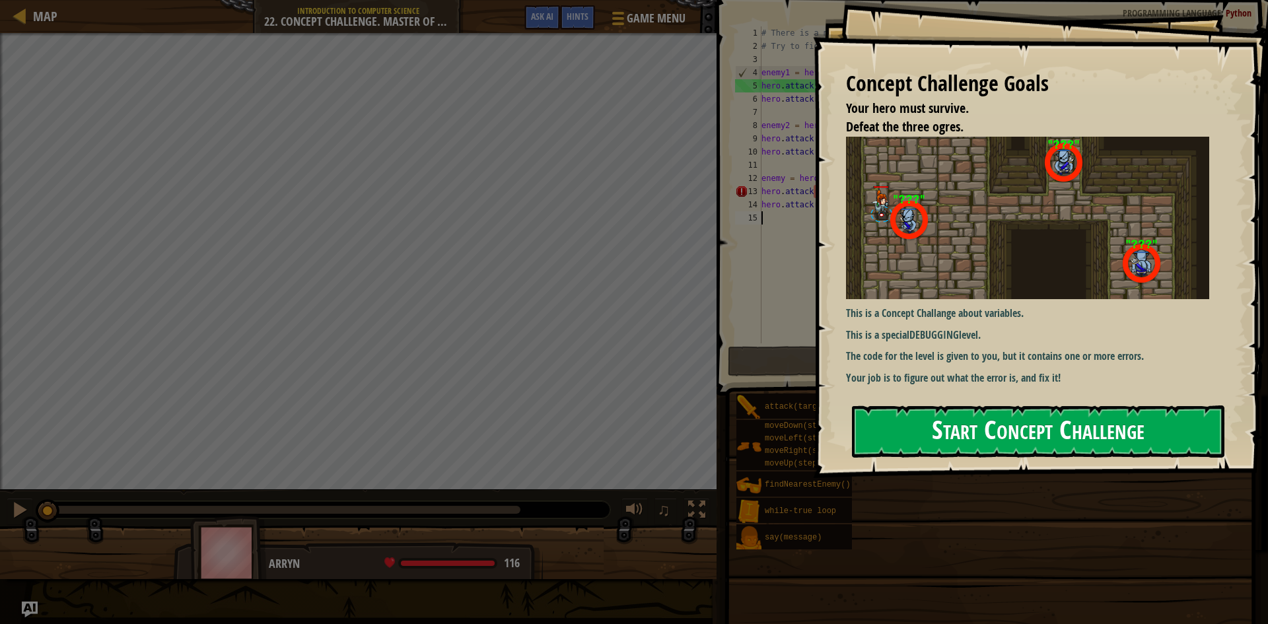
click at [870, 423] on button "Start Concept Challenge" at bounding box center [1038, 431] width 372 height 52
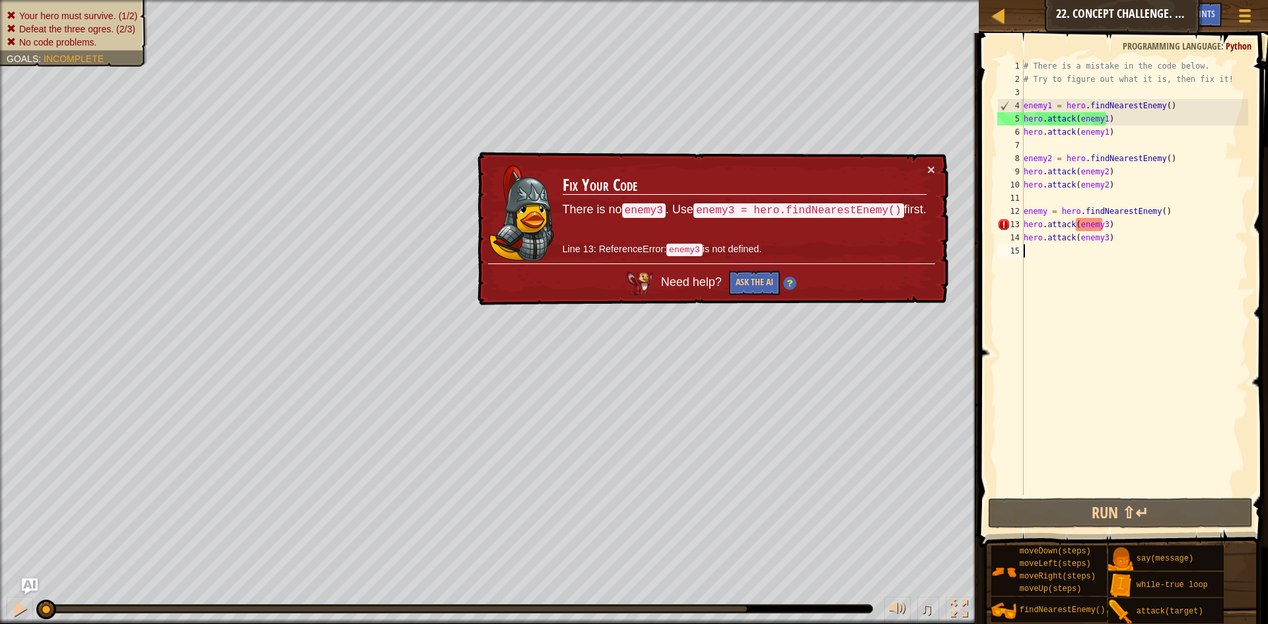
click at [925, 169] on td "Fix Your Code There is no enemy3 . Use enemy3 = hero.findNearestEnemy() first. …" at bounding box center [744, 214] width 367 height 108
click at [932, 168] on button "×" at bounding box center [931, 171] width 8 height 14
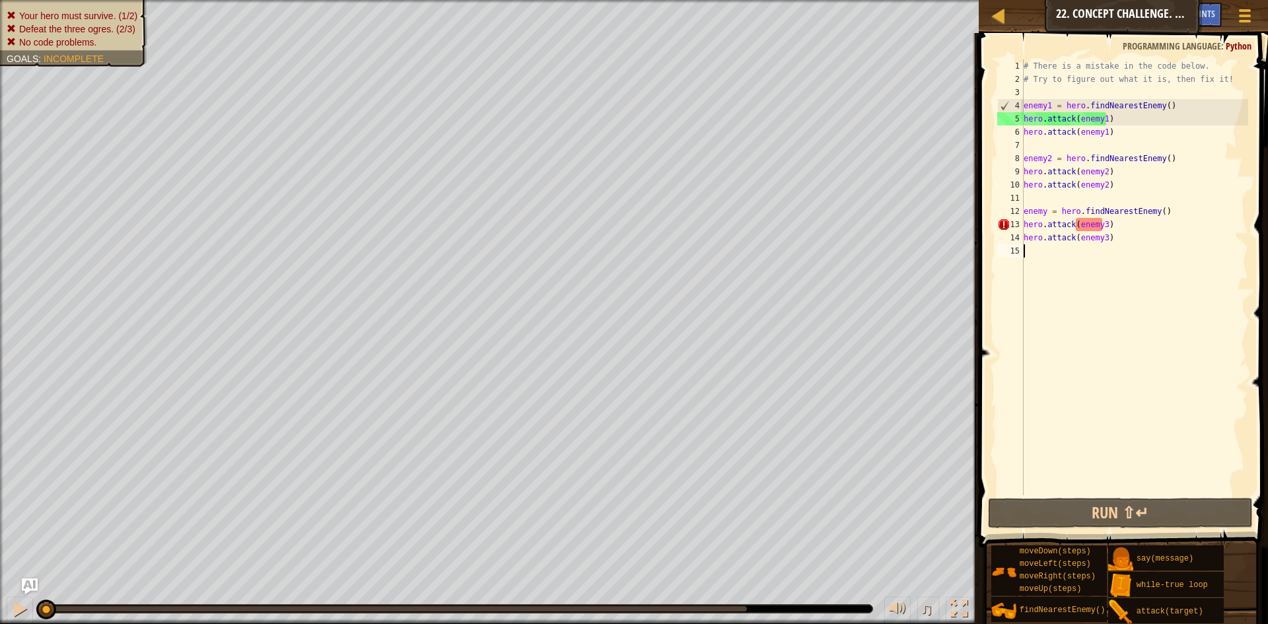
click at [1103, 224] on div "# There is a mistake in the code below. # Try to figure out what it is, then fi…" at bounding box center [1134, 290] width 227 height 462
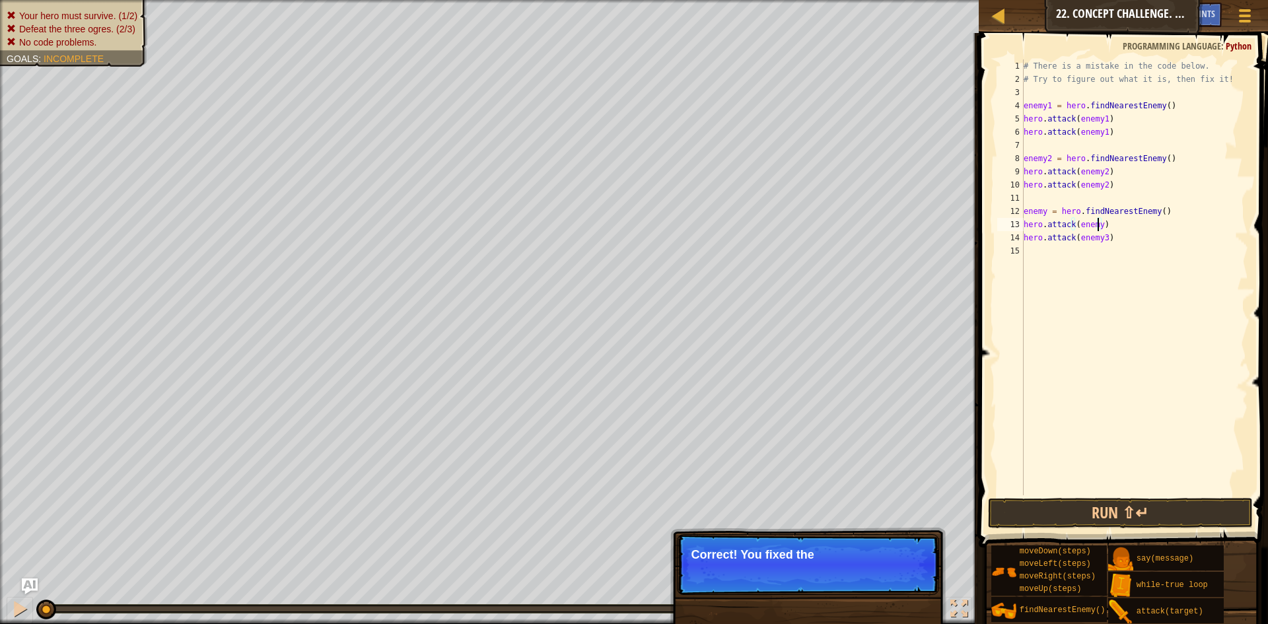
click at [1102, 237] on div "# There is a mistake in the code below. # Try to figure out what it is, then fi…" at bounding box center [1134, 290] width 227 height 462
type textarea "hero.attack(enemy)"
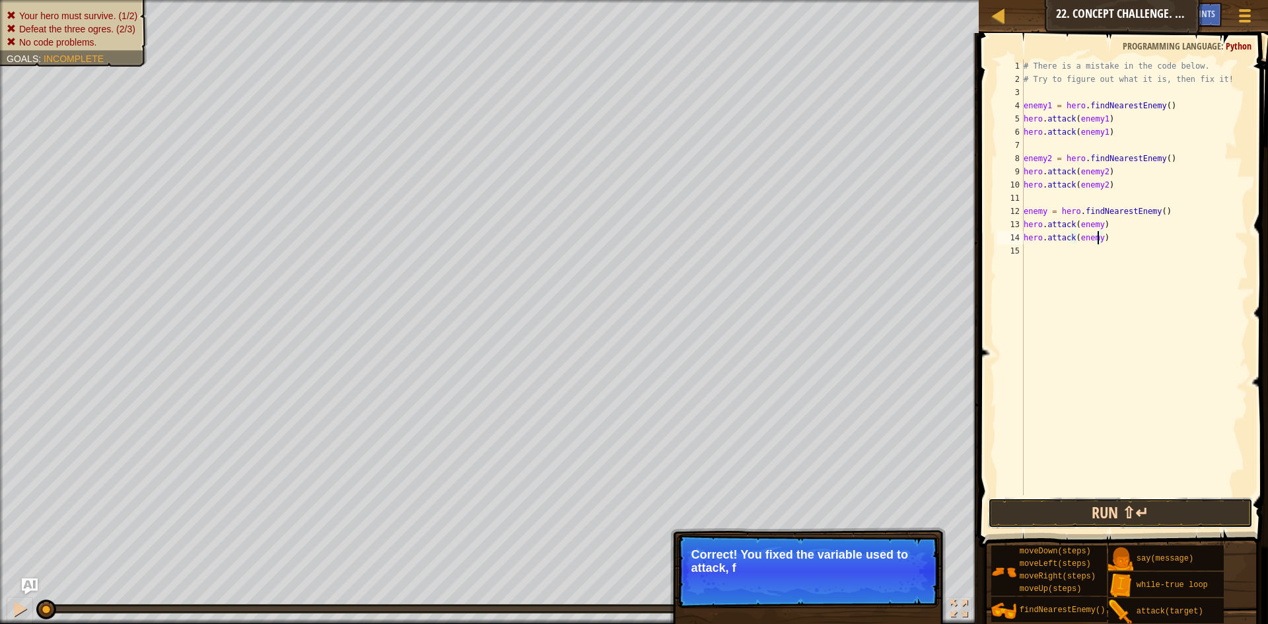
click at [1125, 518] on button "Run ⇧↵" at bounding box center [1120, 513] width 265 height 30
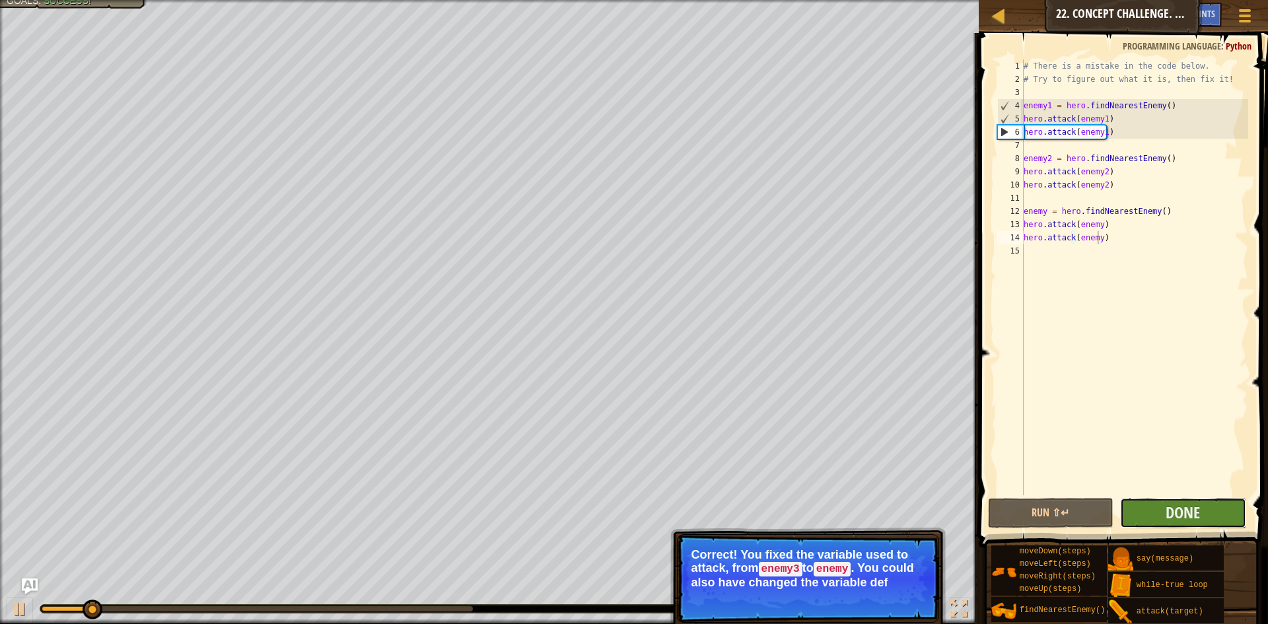
click at [1151, 520] on button "Done" at bounding box center [1183, 513] width 126 height 30
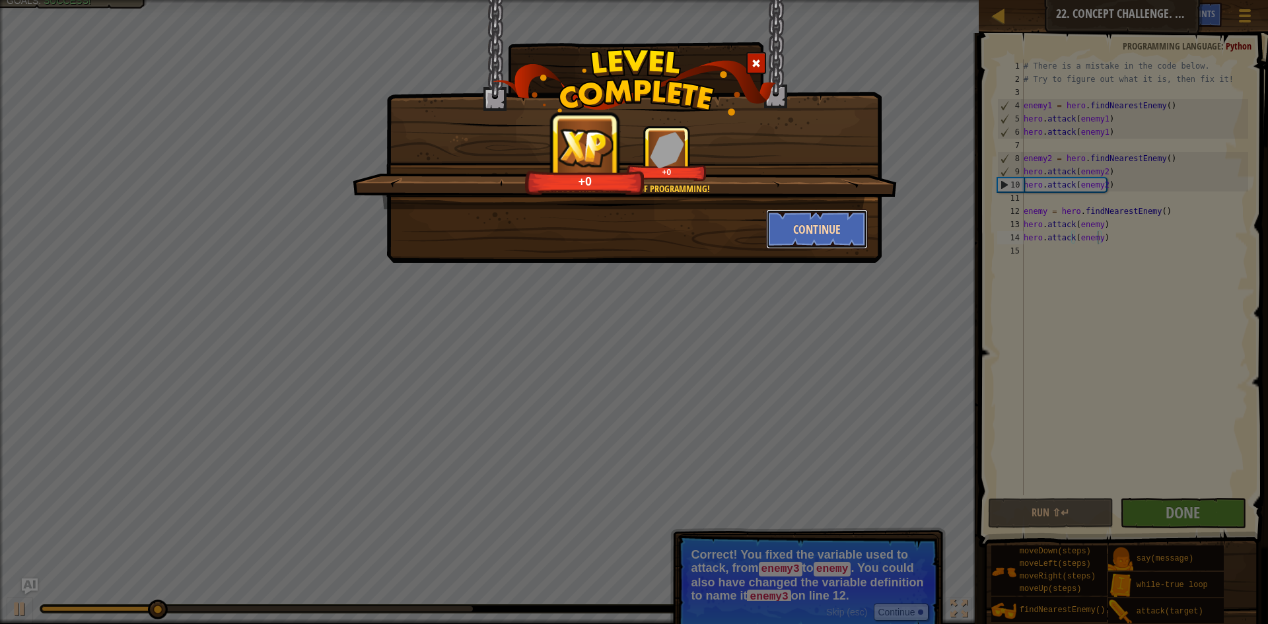
click at [790, 233] on button "Continue" at bounding box center [817, 229] width 102 height 40
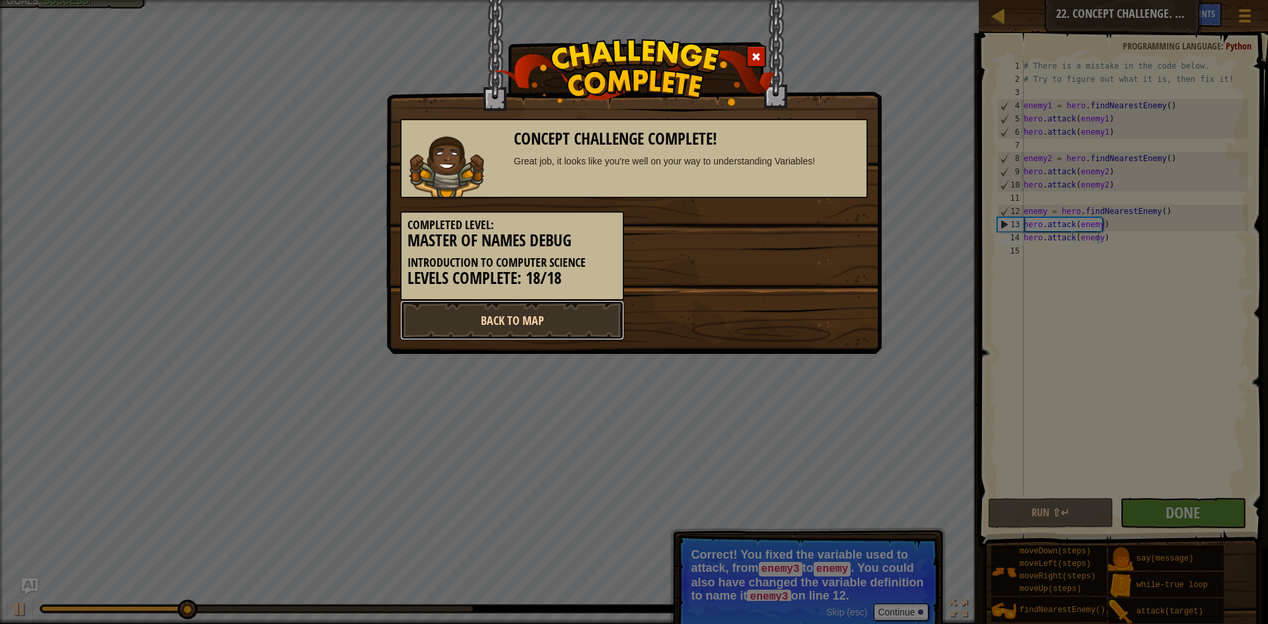
click at [487, 316] on link "Back to Map" at bounding box center [512, 320] width 224 height 40
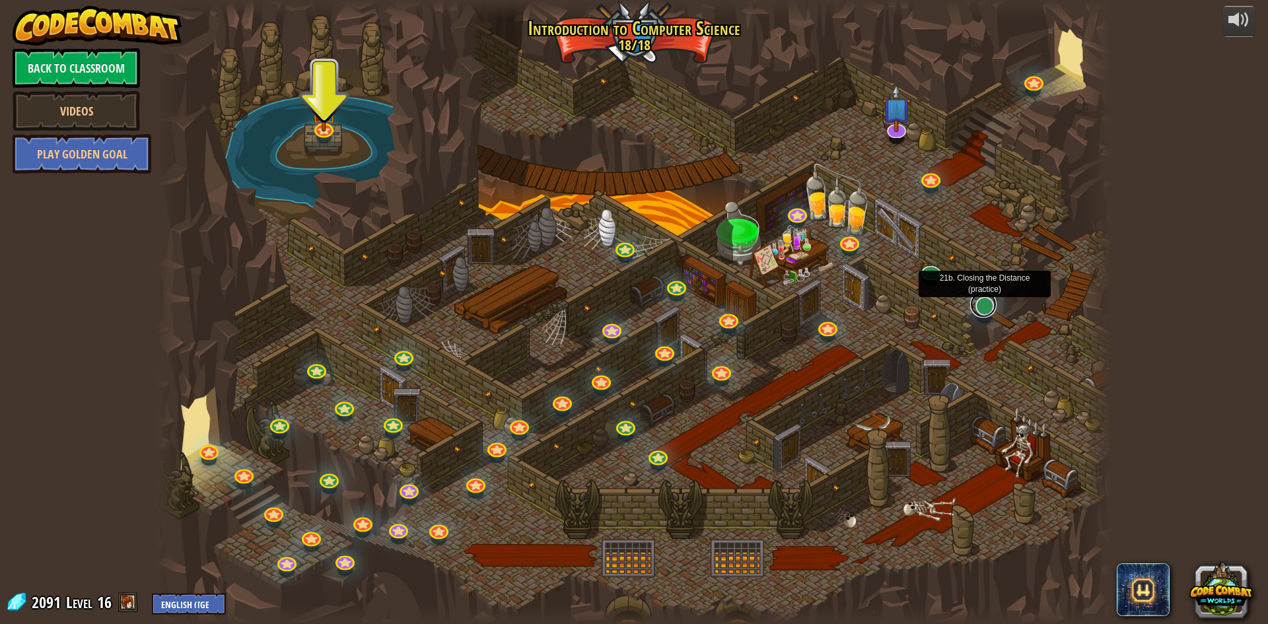
click at [971, 307] on link at bounding box center [983, 304] width 26 height 26
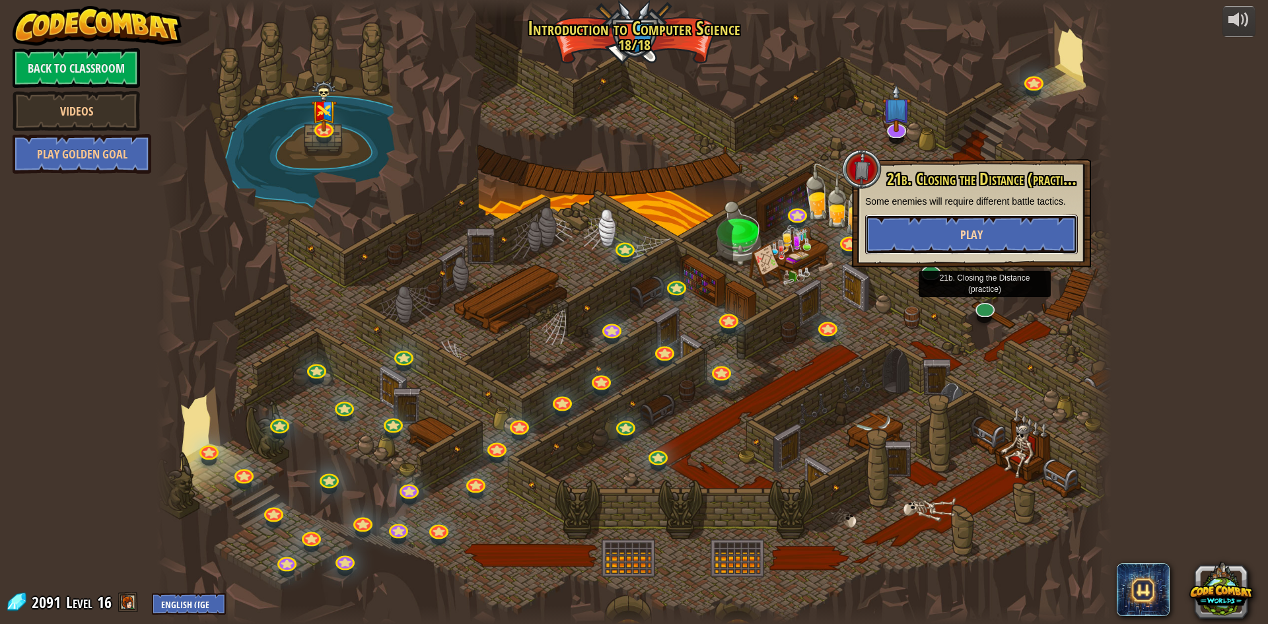
click at [964, 230] on span "Play" at bounding box center [971, 235] width 22 height 17
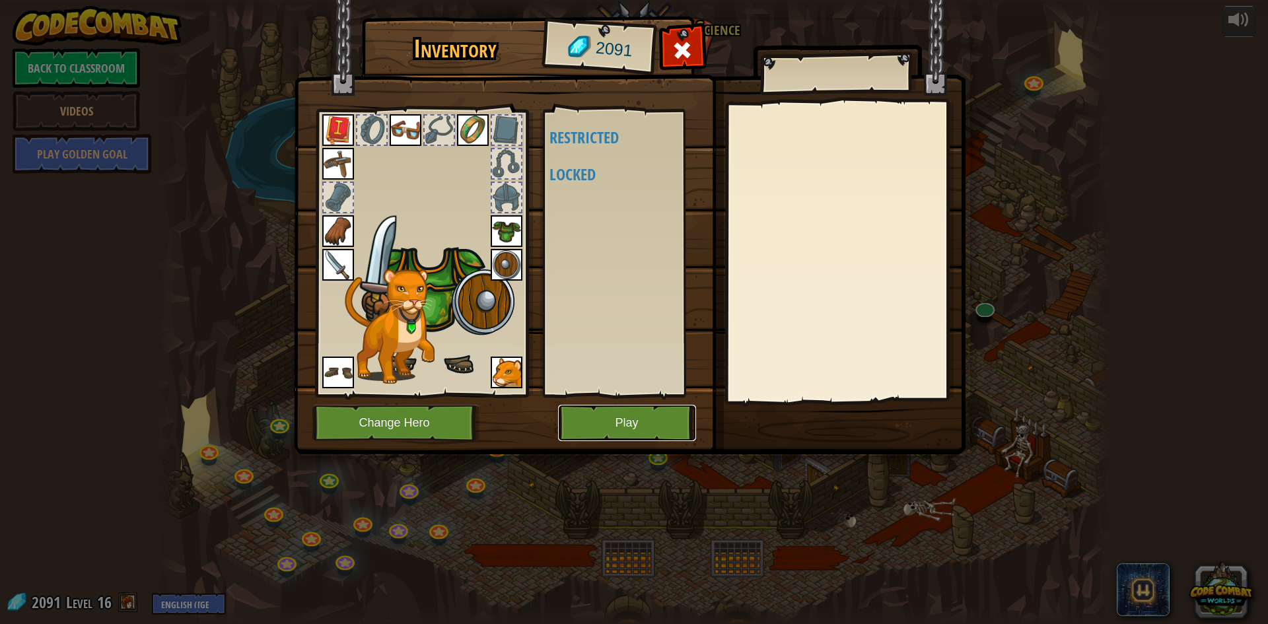
click at [652, 432] on button "Play" at bounding box center [627, 423] width 138 height 36
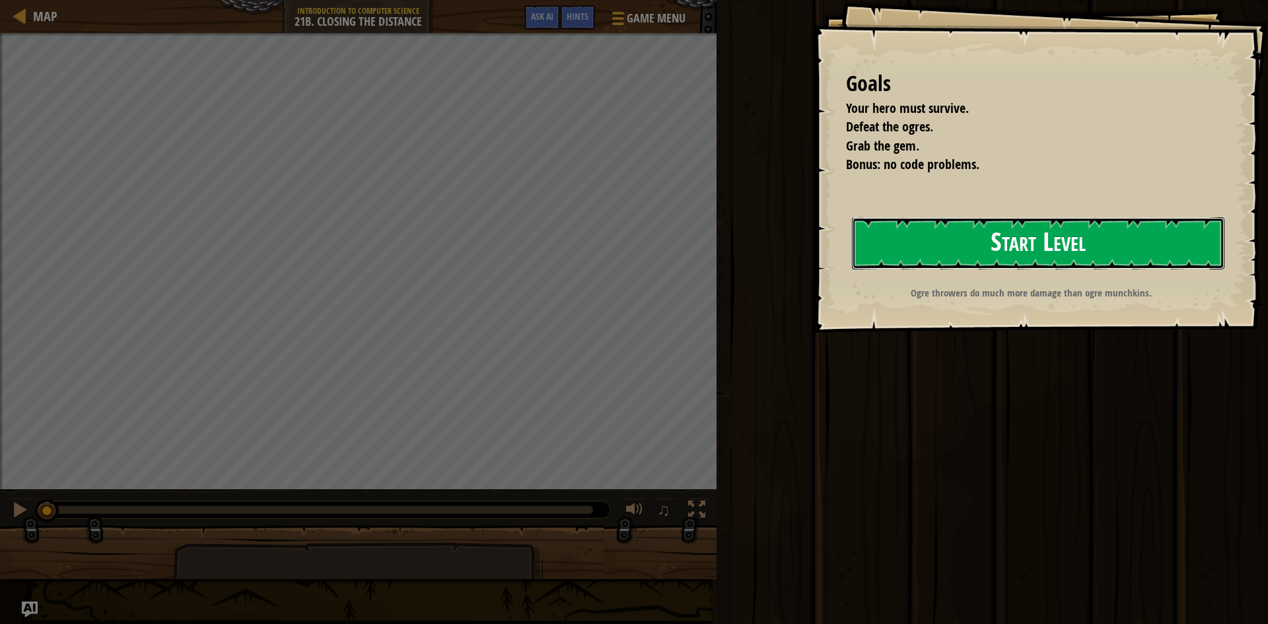
click at [977, 247] on button "Start Level" at bounding box center [1038, 243] width 372 height 52
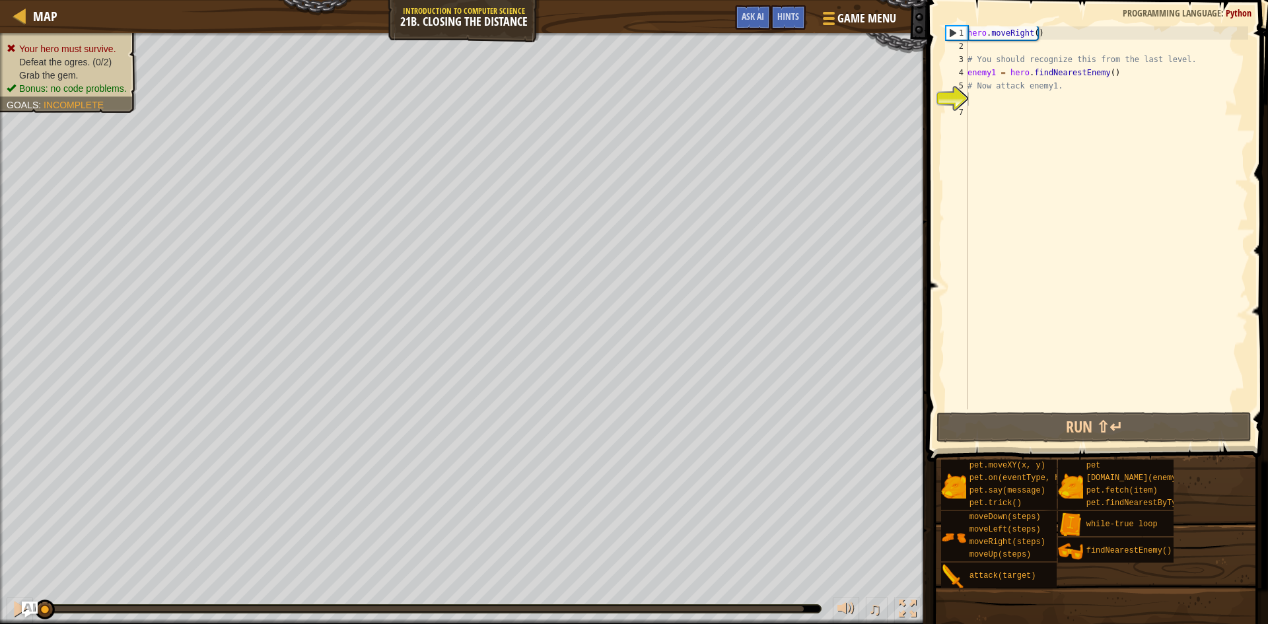
click at [1035, 411] on span at bounding box center [1098, 212] width 351 height 501
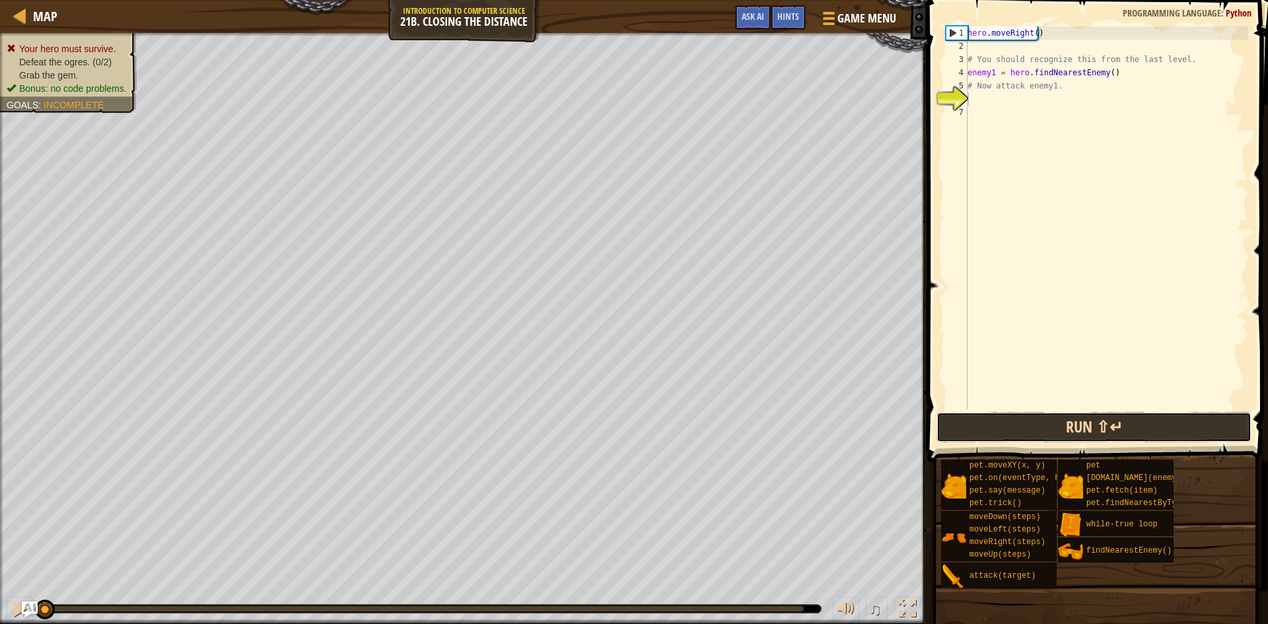
click at [1014, 431] on button "Run ⇧↵" at bounding box center [1093, 427] width 315 height 30
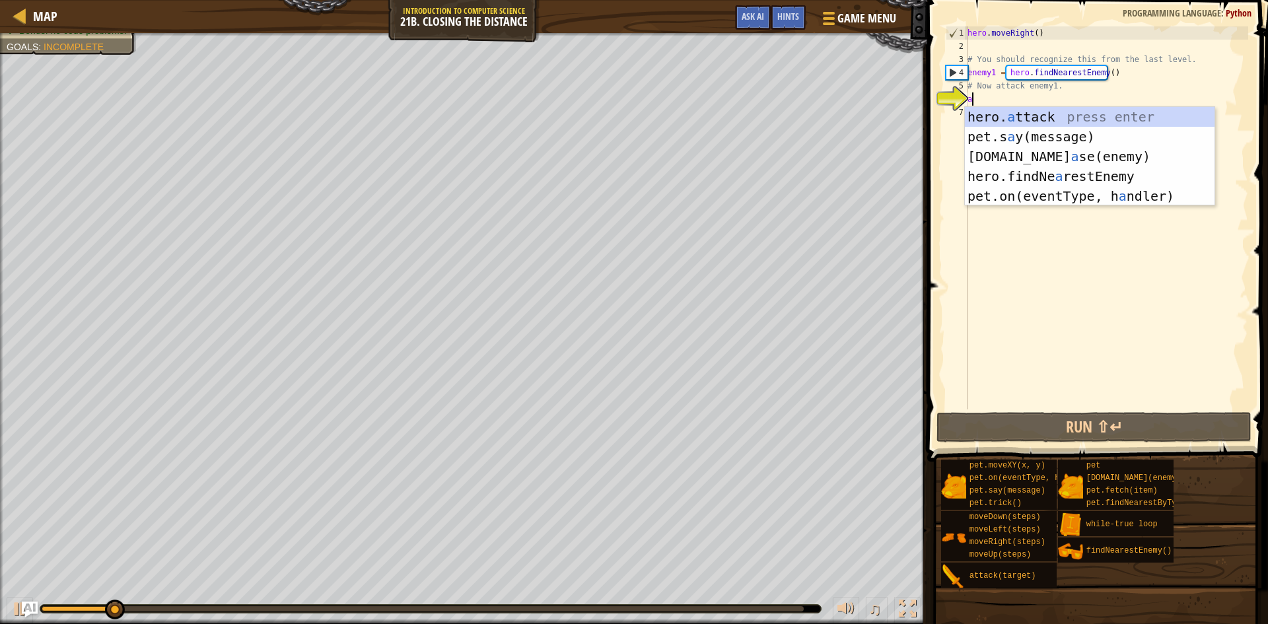
scroll to position [6, 0]
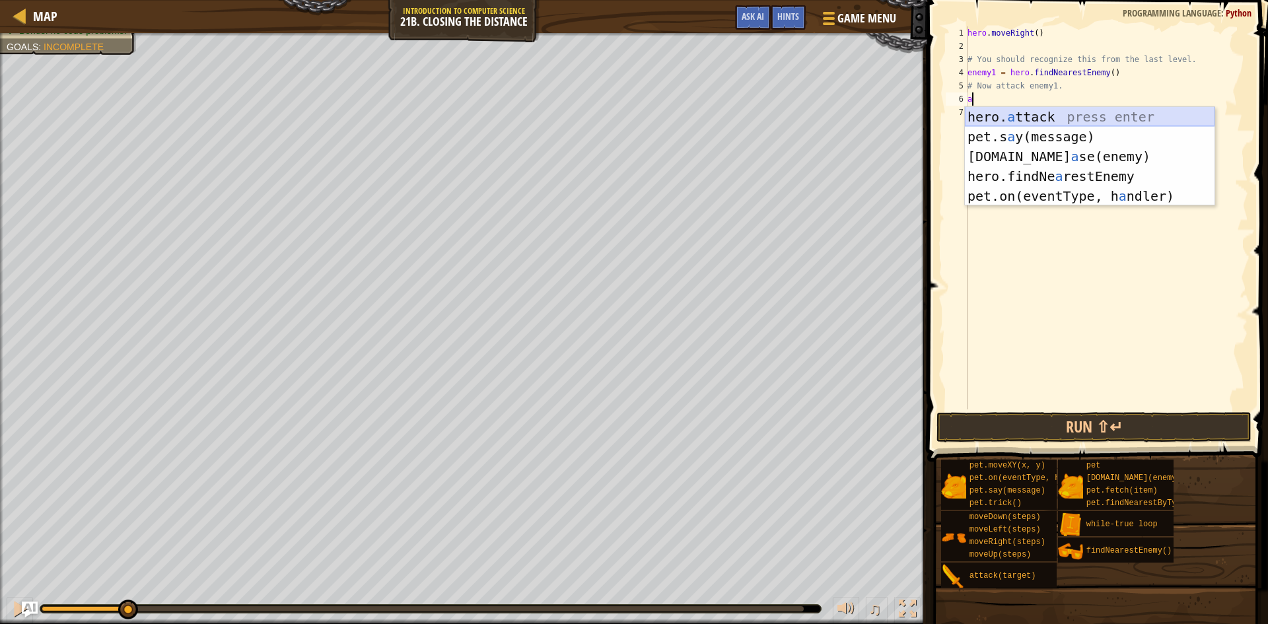
click at [987, 116] on div "hero. a ttack press enter pet.s a y(message) press enter [DOMAIN_NAME] a se(ene…" at bounding box center [1090, 176] width 250 height 139
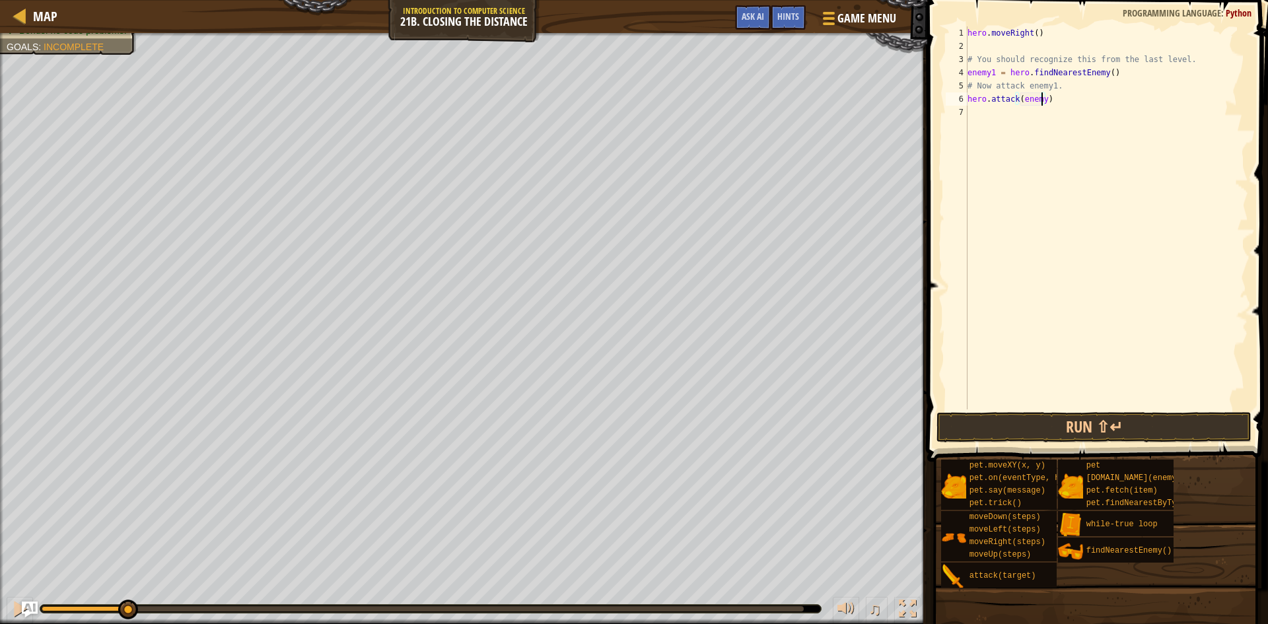
scroll to position [6, 6]
type textarea "hero.attack(enemy1)"
click at [1065, 433] on button "Run ⇧↵" at bounding box center [1093, 427] width 315 height 30
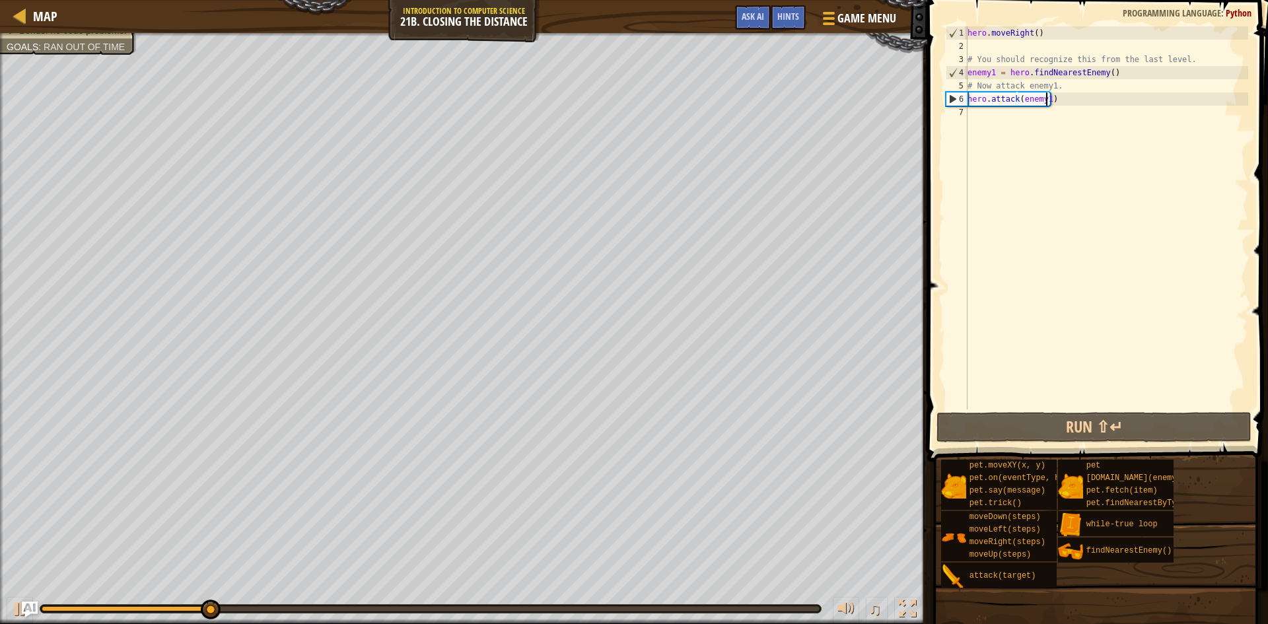
click at [1004, 114] on div "hero . moveRight ( ) # You should recognize this from the last level. enemy1 = …" at bounding box center [1106, 230] width 283 height 409
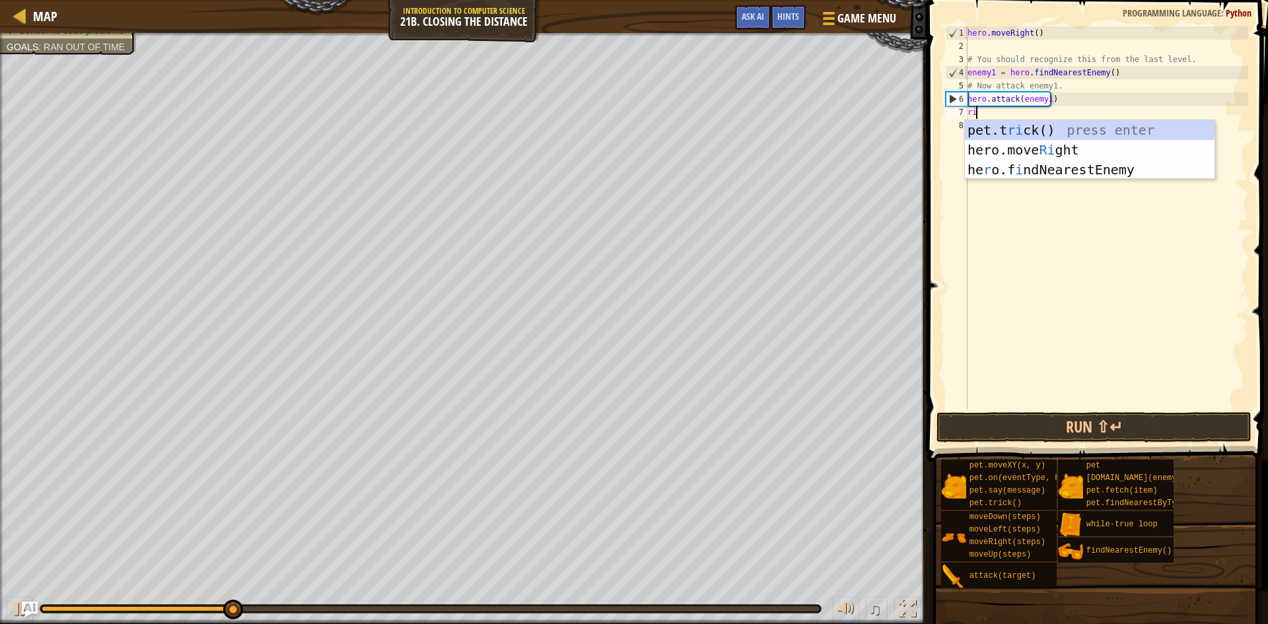
type textarea "rig"
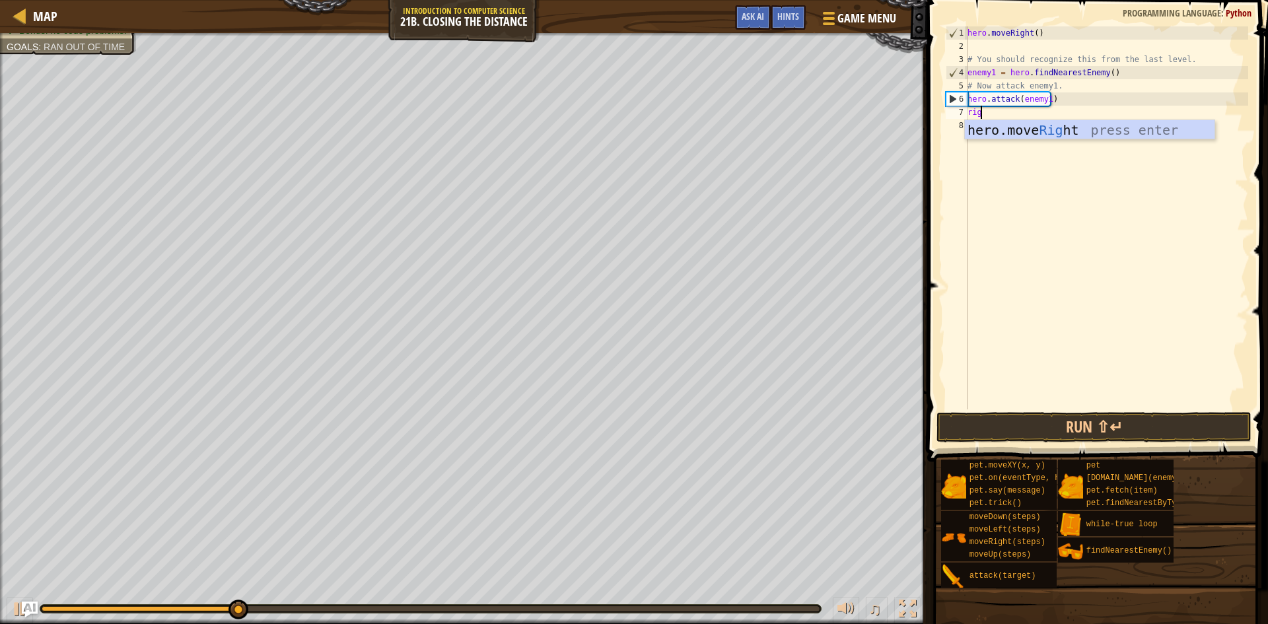
scroll to position [6, 1]
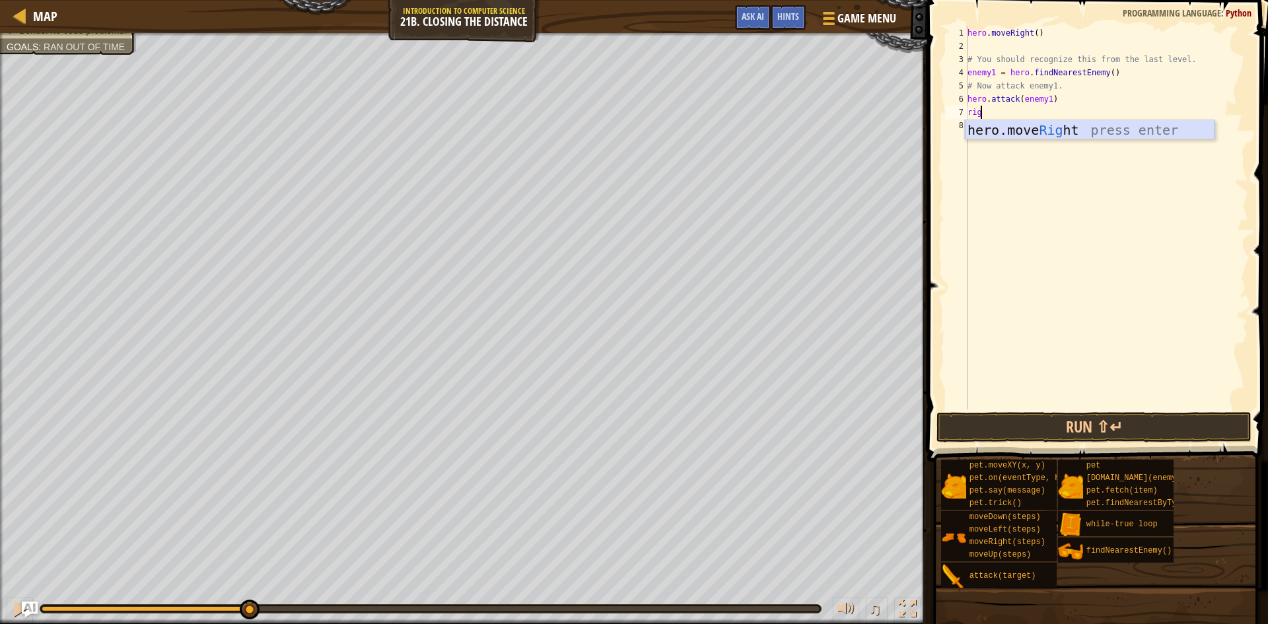
click at [1006, 127] on div "hero.move Rig ht press enter" at bounding box center [1090, 149] width 250 height 59
click at [1063, 407] on div "hero . moveRight ( ) # You should recognize this from the last level. enemy1 = …" at bounding box center [1106, 230] width 283 height 409
click at [1055, 418] on button "Run ⇧↵" at bounding box center [1093, 427] width 315 height 30
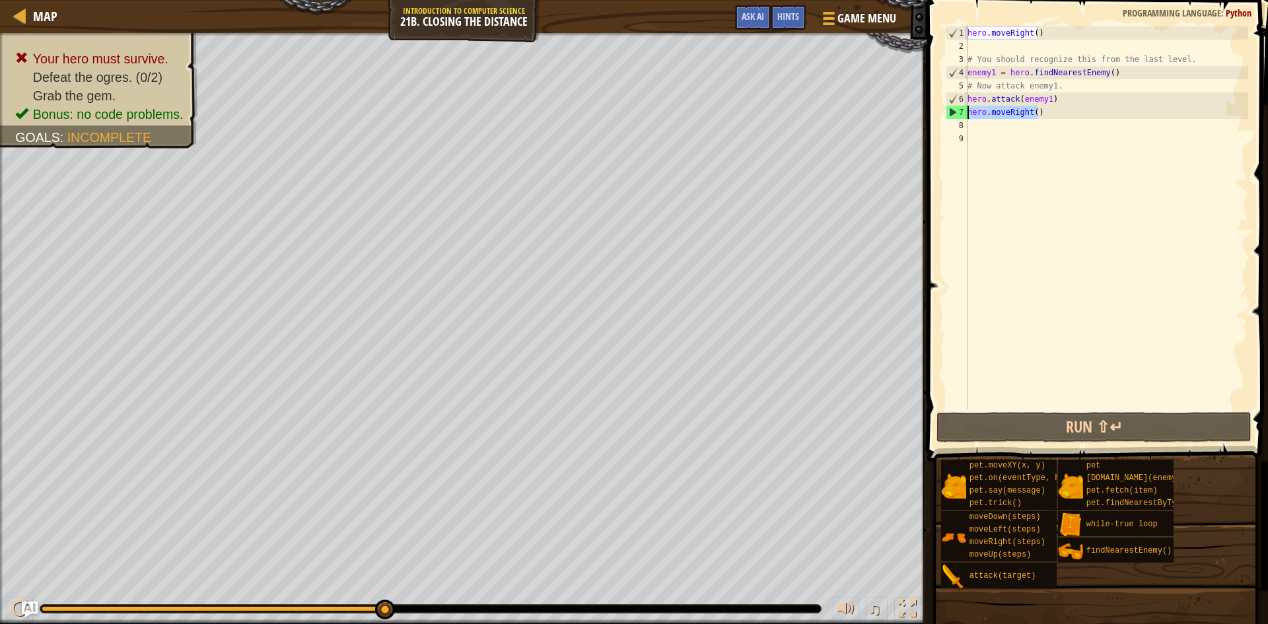
drag, startPoint x: 1041, startPoint y: 114, endPoint x: 963, endPoint y: 117, distance: 78.7
click at [963, 117] on div "1 2 3 4 5 6 7 8 9 hero . moveRight ( ) # You should recognize this from the las…" at bounding box center [1095, 217] width 305 height 383
type textarea "hero.moveRight()"
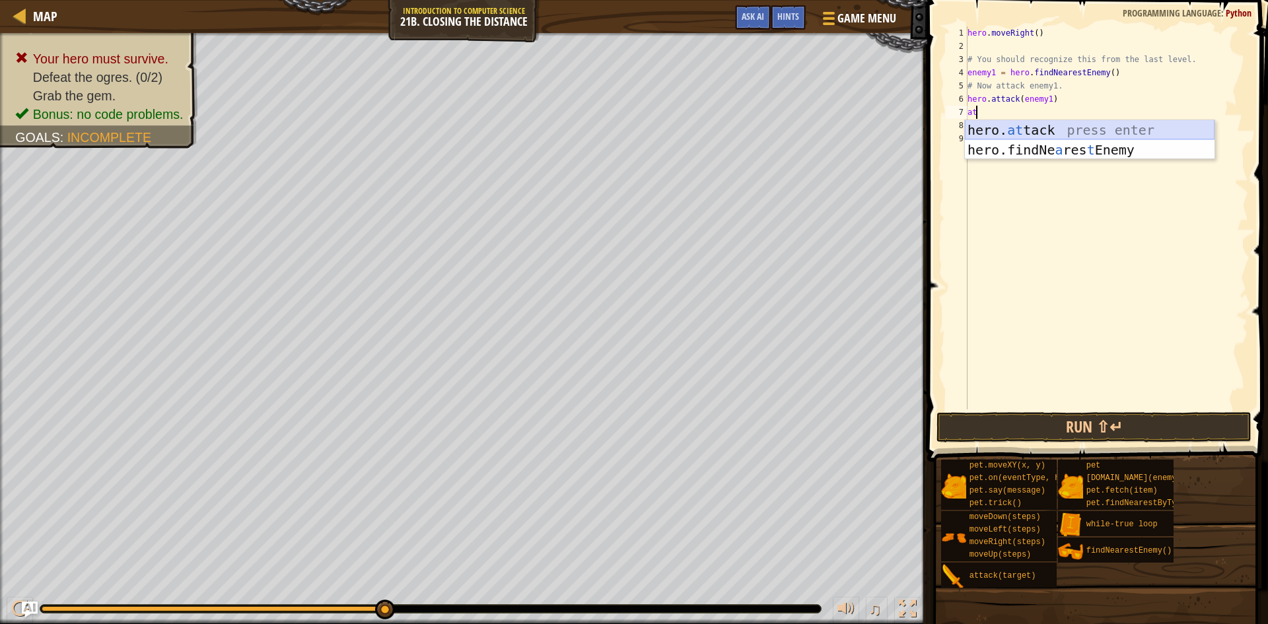
click at [1014, 131] on div "hero. at tack press enter hero.findNe a res t Enemy press enter" at bounding box center [1090, 159] width 250 height 79
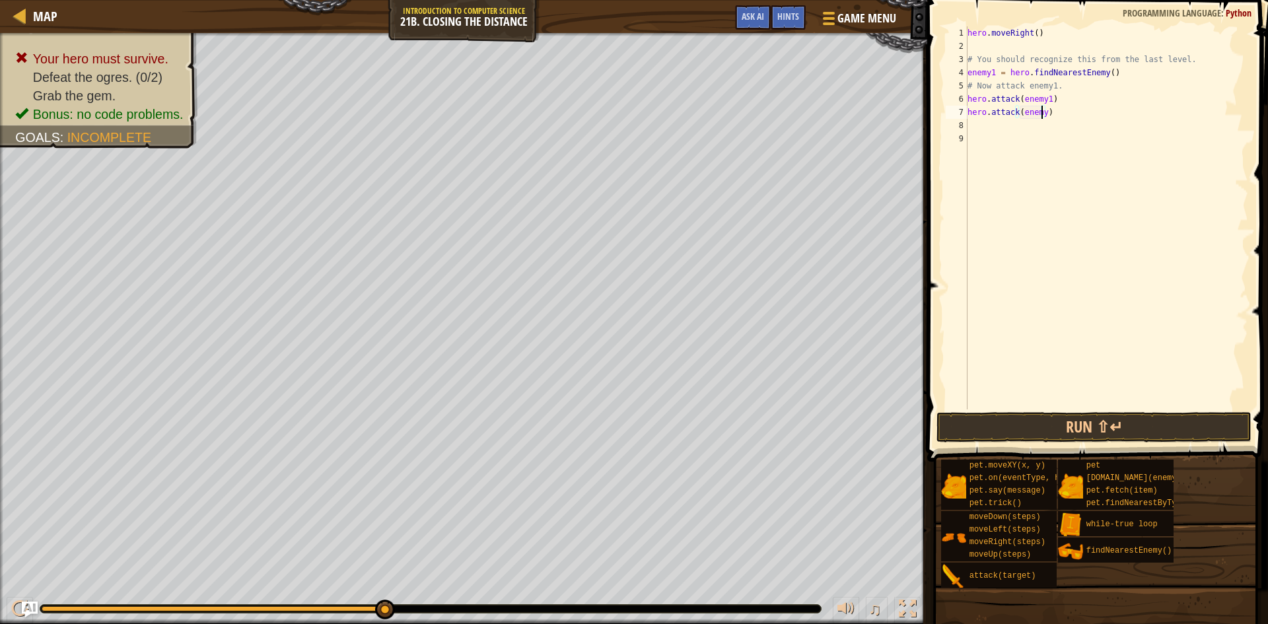
scroll to position [6, 6]
type textarea "hero.attack(enemy1)"
click at [1078, 432] on button "Run ⇧↵" at bounding box center [1093, 427] width 315 height 30
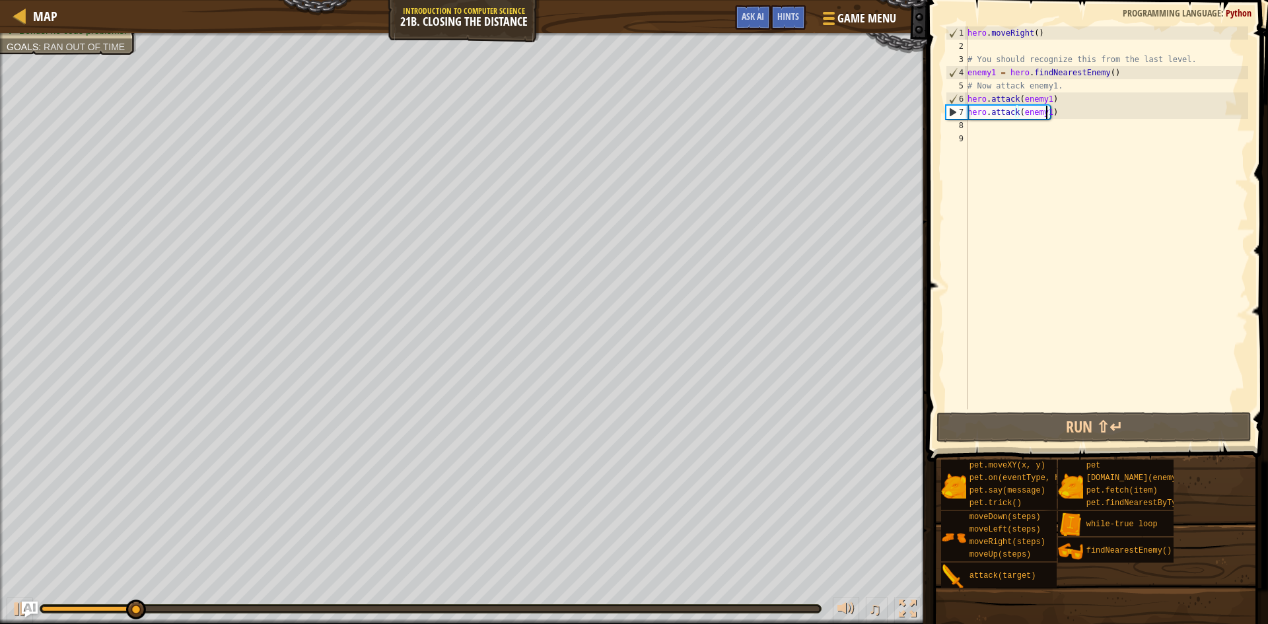
click at [982, 131] on div "hero . moveRight ( ) # You should recognize this from the last level. enemy1 = …" at bounding box center [1106, 230] width 283 height 409
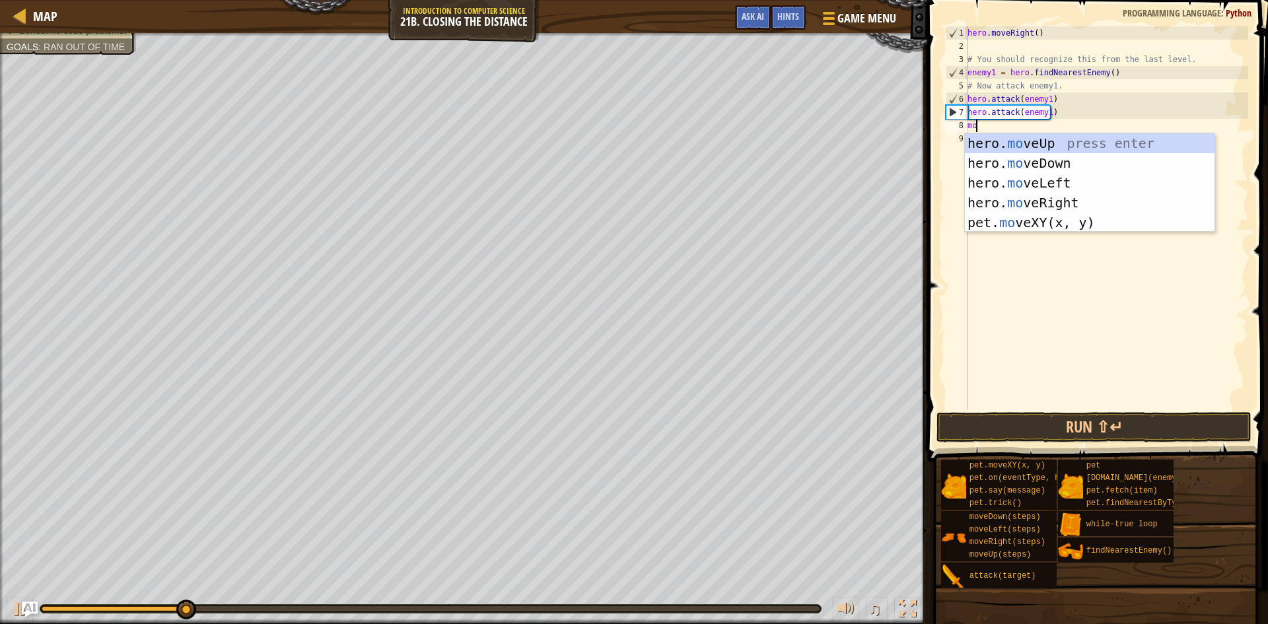
type textarea "mov"
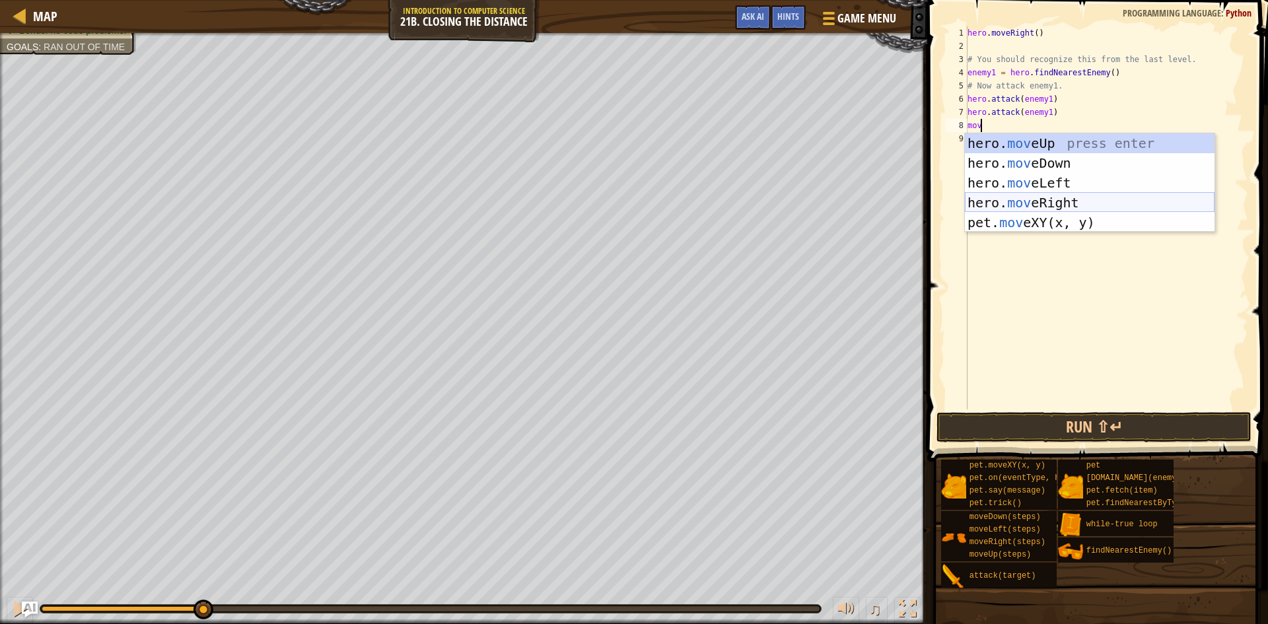
click at [1014, 197] on div "hero. mov eUp press enter hero. mov eDown press enter hero. mov eLeft press ent…" at bounding box center [1090, 202] width 250 height 139
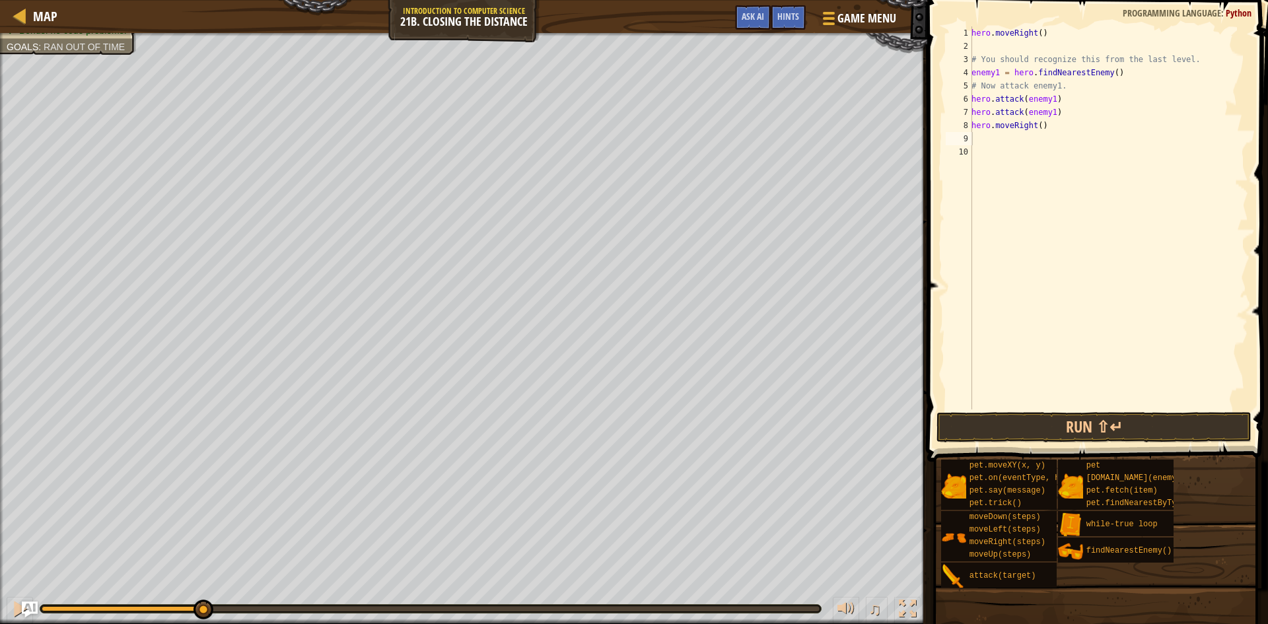
drag, startPoint x: 59, startPoint y: 613, endPoint x: 3, endPoint y: 613, distance: 56.8
click at [3, 613] on div "♫" at bounding box center [463, 606] width 927 height 40
drag, startPoint x: 60, startPoint y: 606, endPoint x: 37, endPoint y: 616, distance: 25.4
click at [3, 619] on div "0:00.1 Now: 0:07.2 Max: 0:34.9 ♫" at bounding box center [463, 606] width 927 height 40
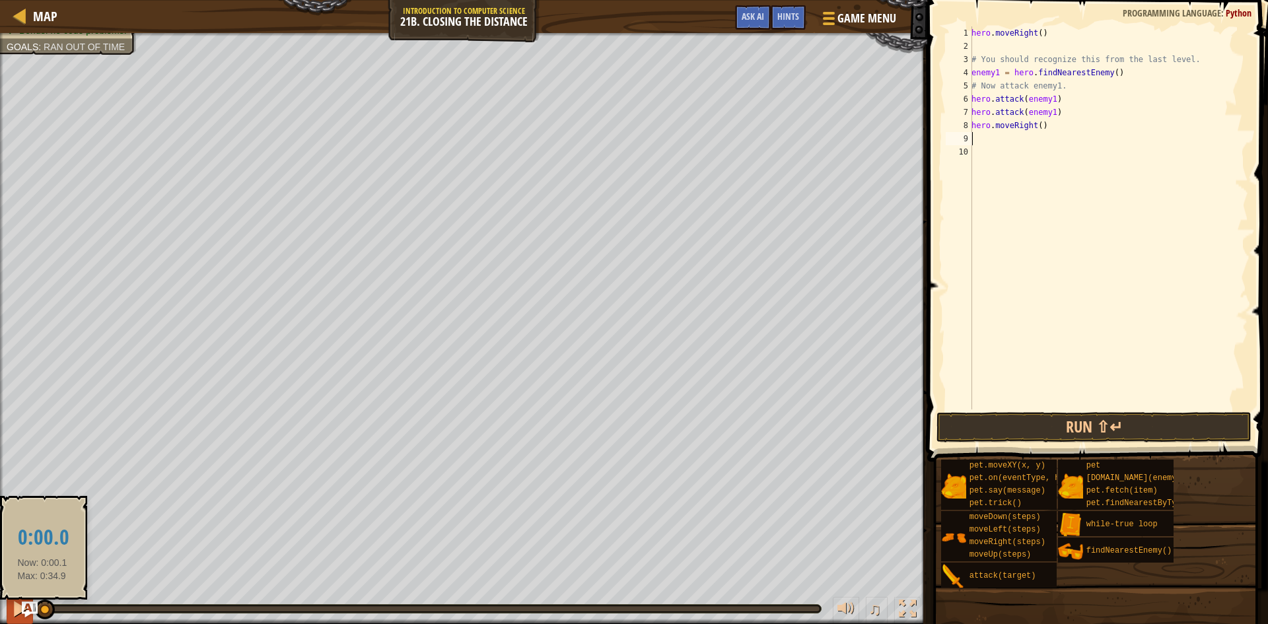
drag, startPoint x: 53, startPoint y: 612, endPoint x: 19, endPoint y: 619, distance: 35.2
click at [19, 619] on div "♫" at bounding box center [463, 606] width 927 height 40
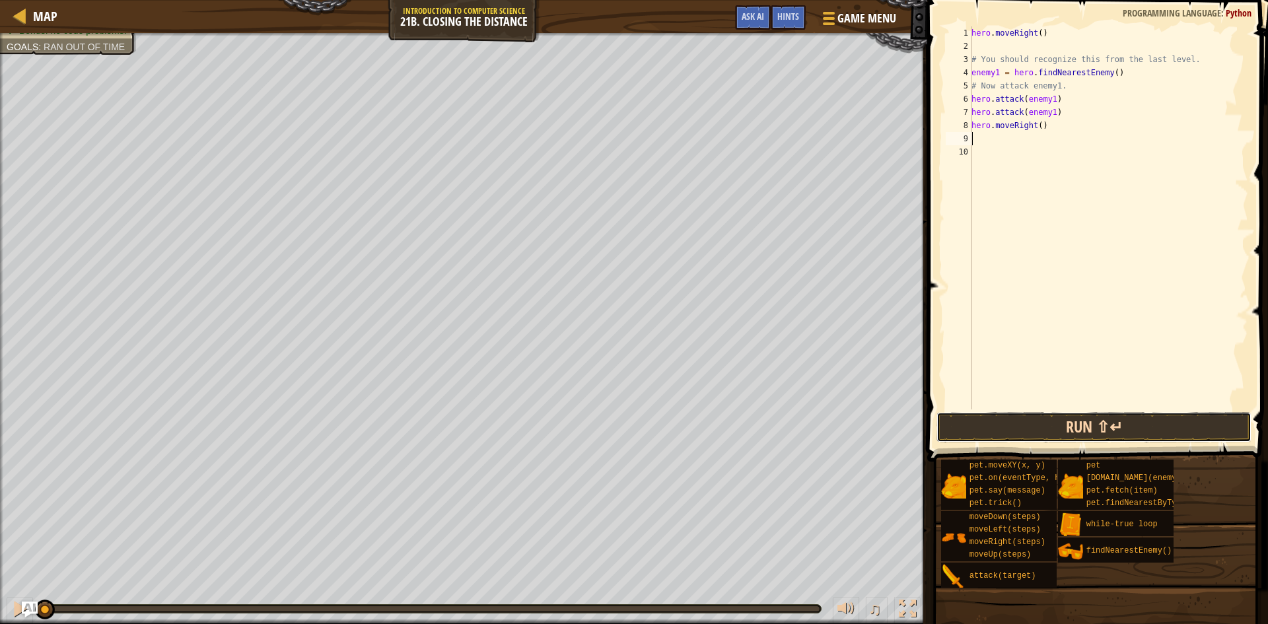
click at [980, 439] on button "Run ⇧↵" at bounding box center [1093, 427] width 315 height 30
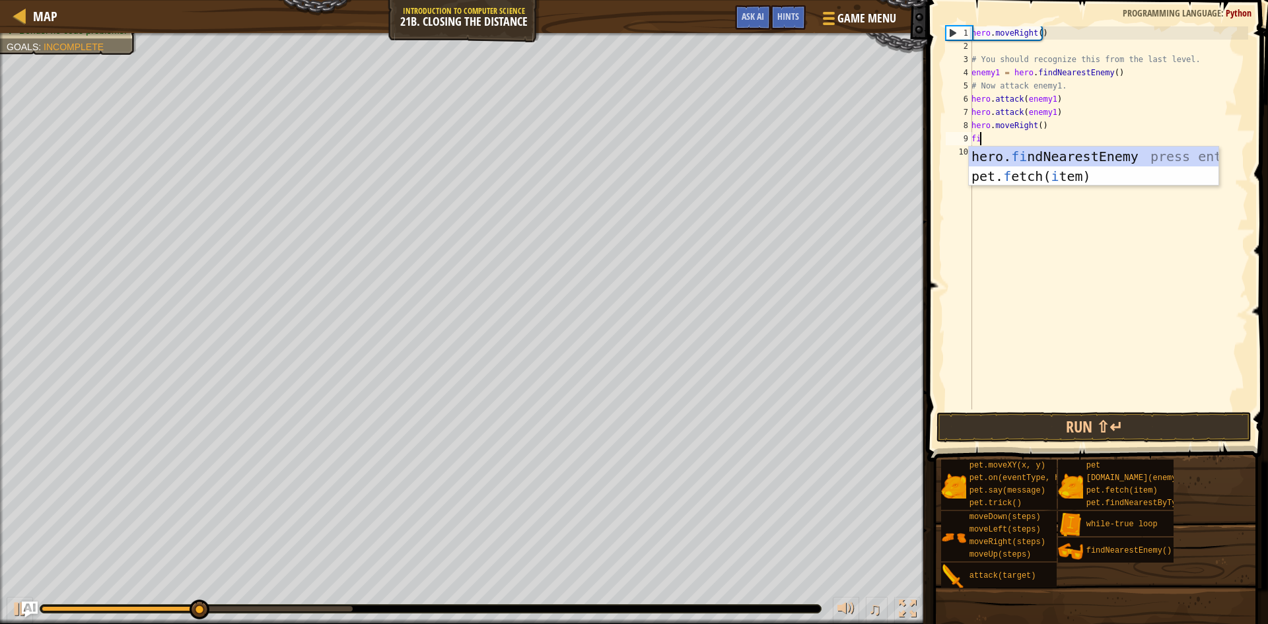
scroll to position [6, 1]
type textarea "find"
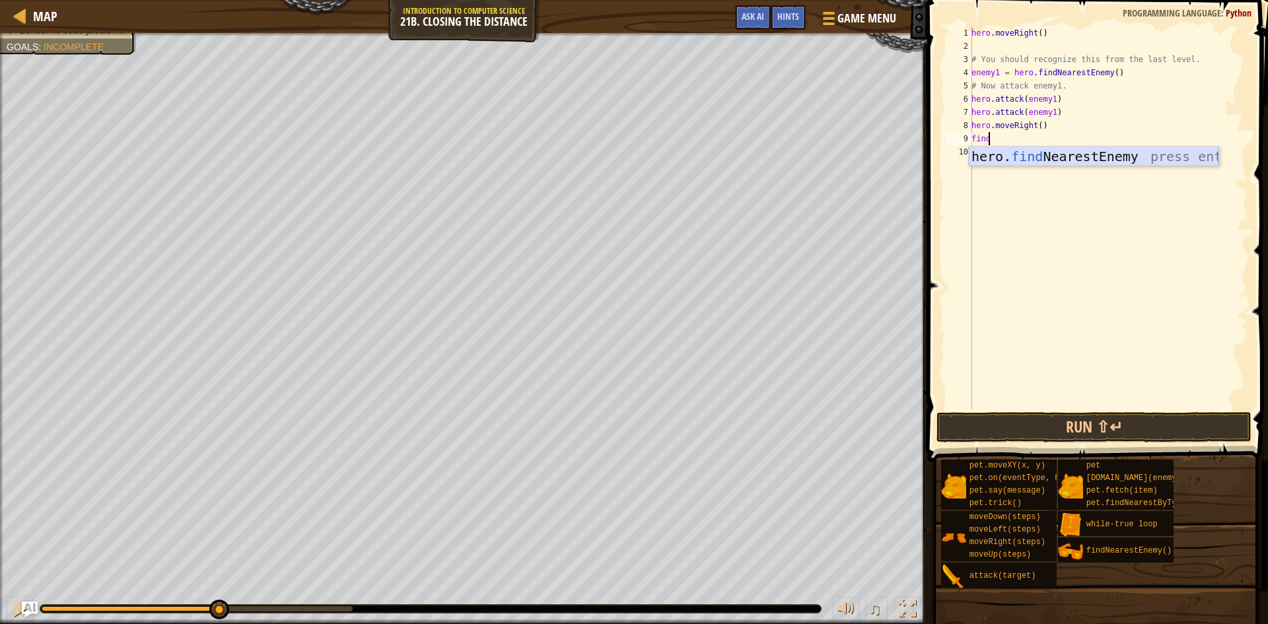
click at [1012, 152] on div "hero. find NearestEnemy press enter" at bounding box center [1094, 176] width 250 height 59
click at [986, 427] on button "Run ⇧↵" at bounding box center [1093, 427] width 315 height 30
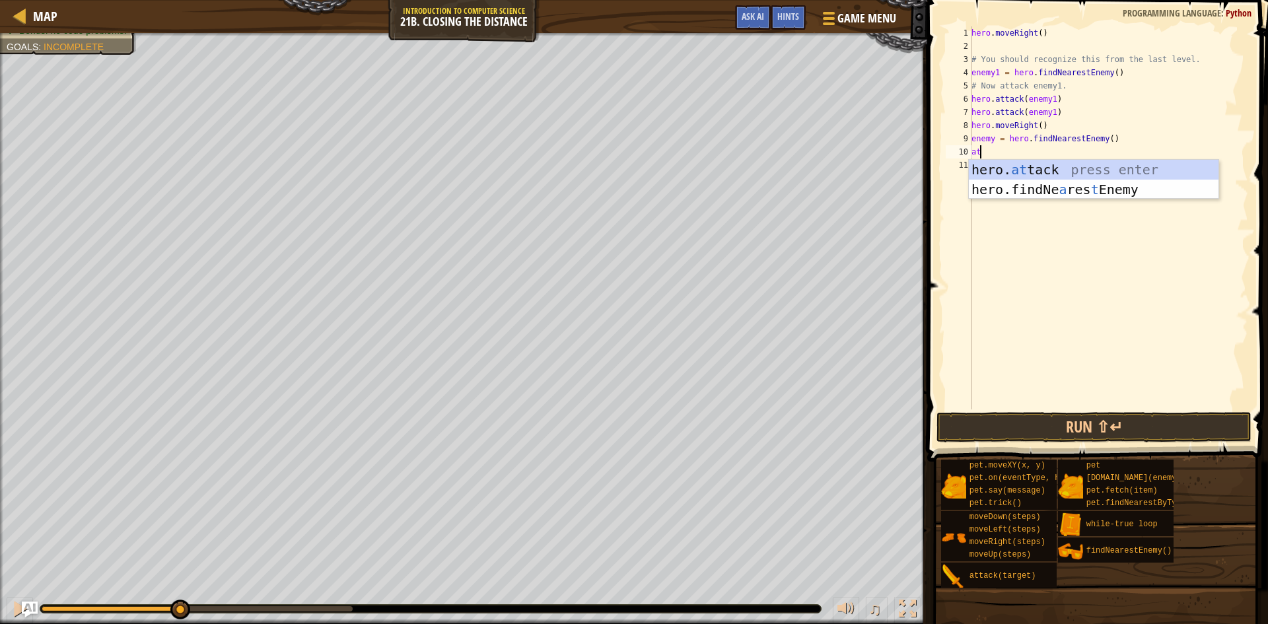
click at [1027, 155] on div "hero . moveRight ( ) # You should recognize this from the last level. enemy1 = …" at bounding box center [1108, 230] width 279 height 409
click at [999, 168] on div "hero. att ack press enter" at bounding box center [1094, 189] width 250 height 59
type textarea "hero.attack(enemy)"
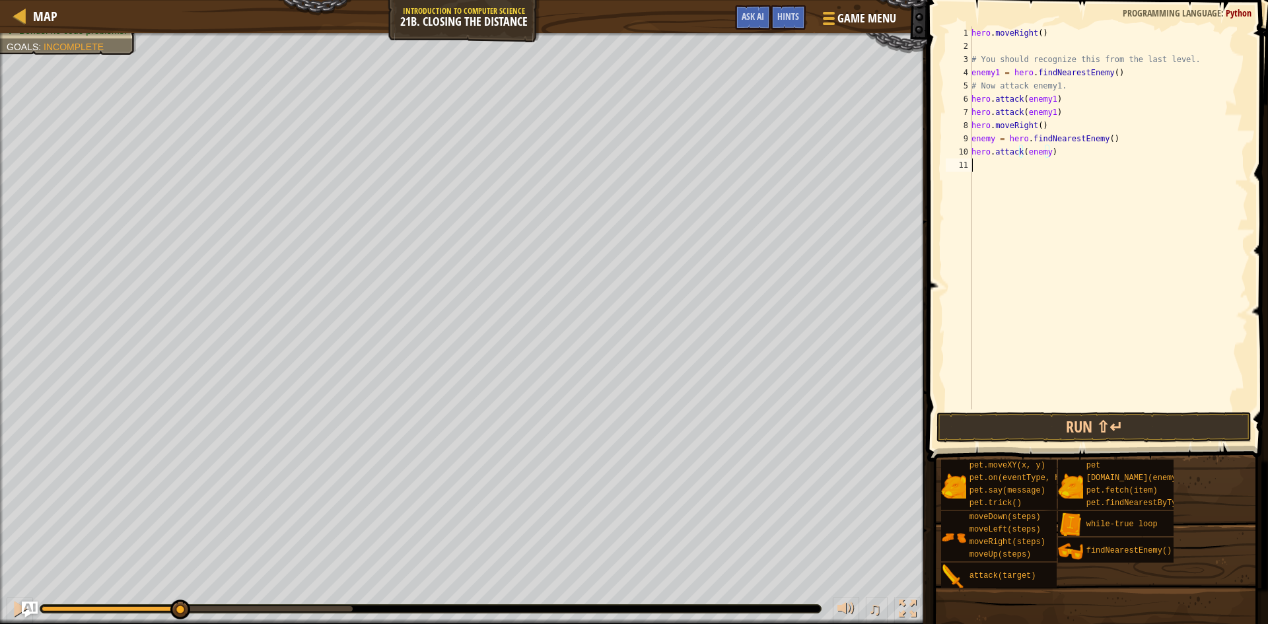
click at [1012, 164] on div "hero . moveRight ( ) # You should recognize this from the last level. enemy1 = …" at bounding box center [1108, 230] width 279 height 409
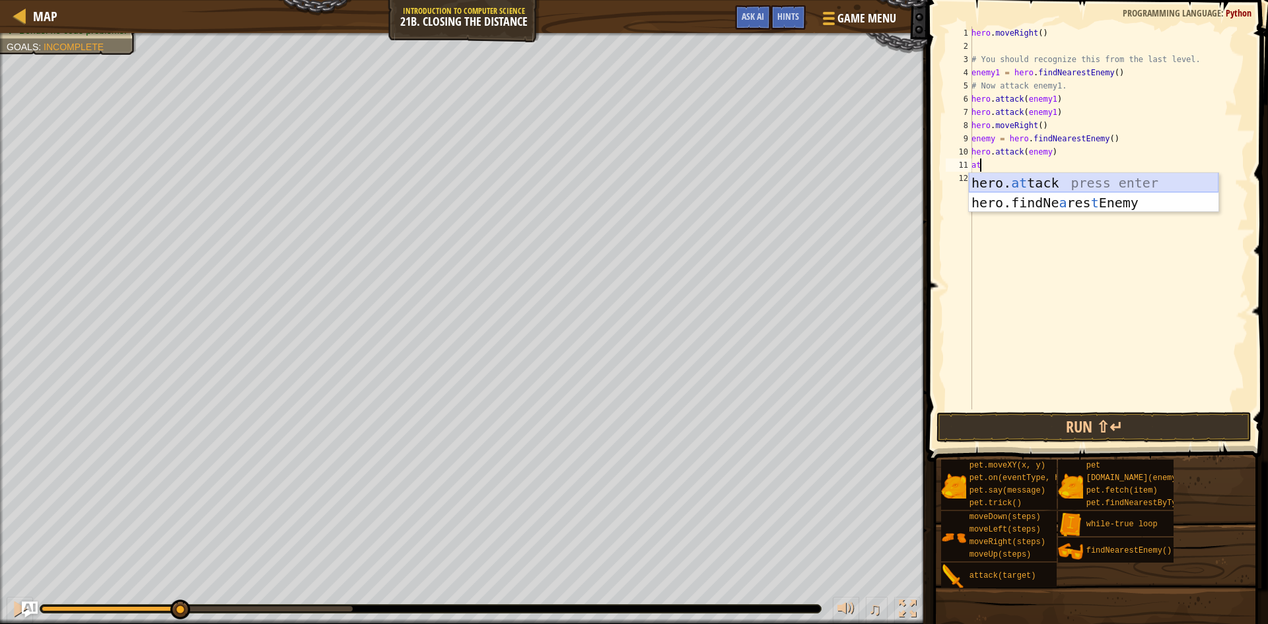
click at [1014, 181] on div "hero. at tack press enter hero.findNe a res t Enemy press enter" at bounding box center [1094, 212] width 250 height 79
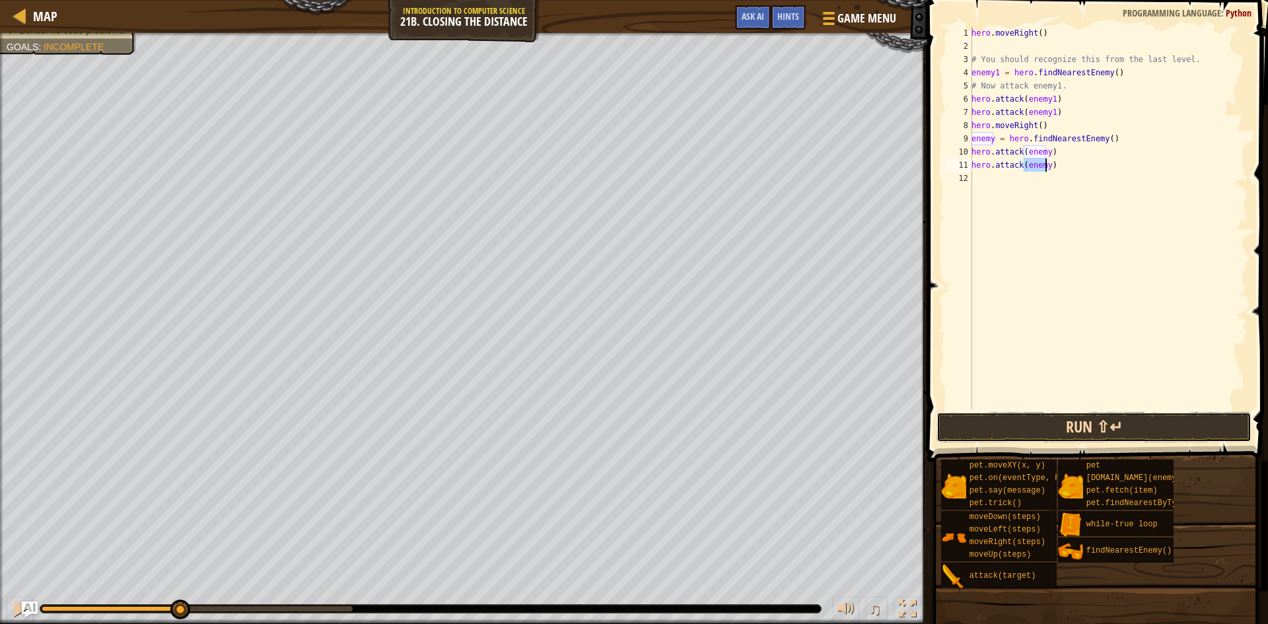
click at [1012, 429] on button "Run ⇧↵" at bounding box center [1093, 427] width 315 height 30
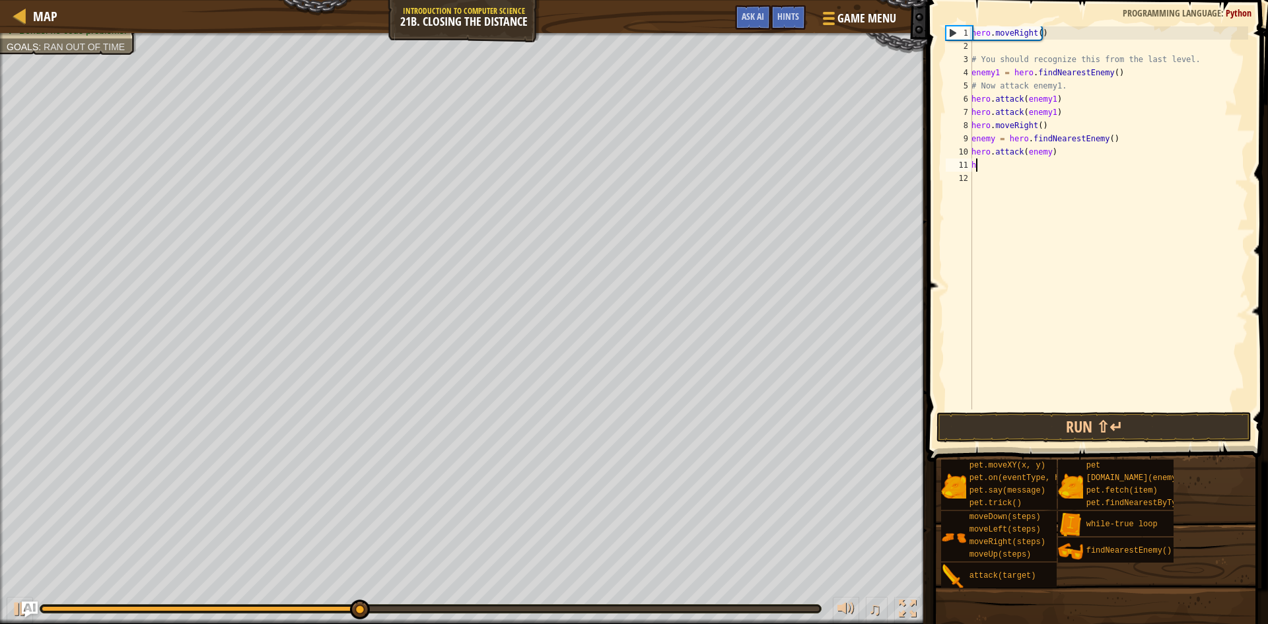
type textarea "h"
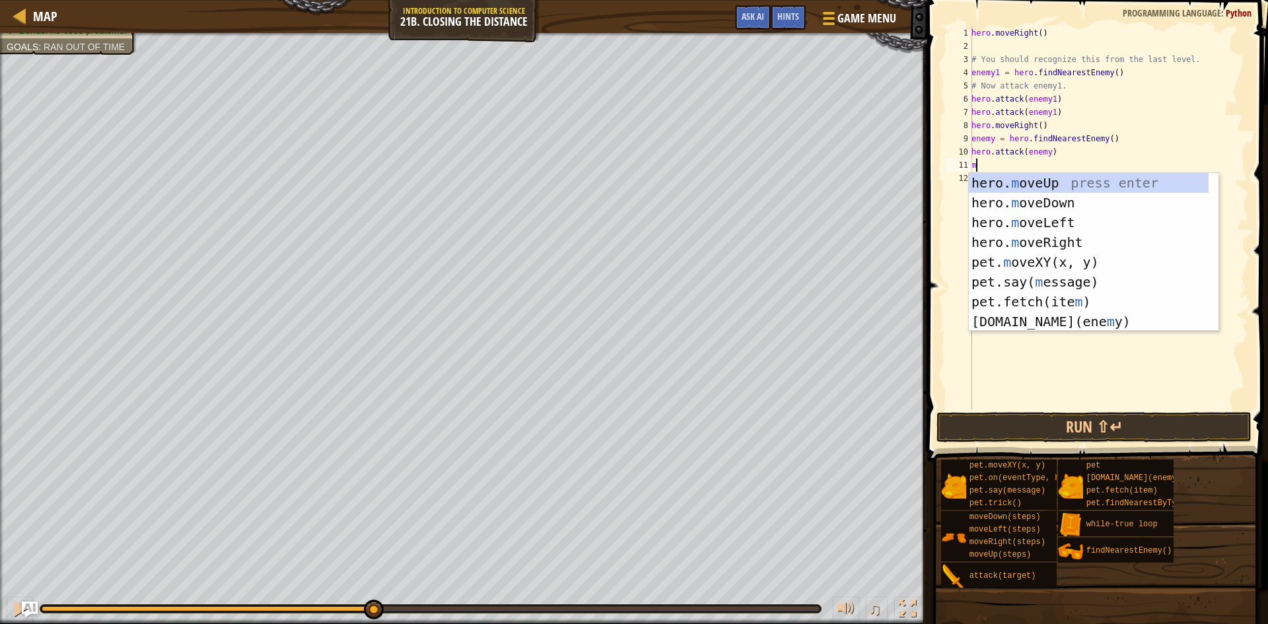
type textarea "mi"
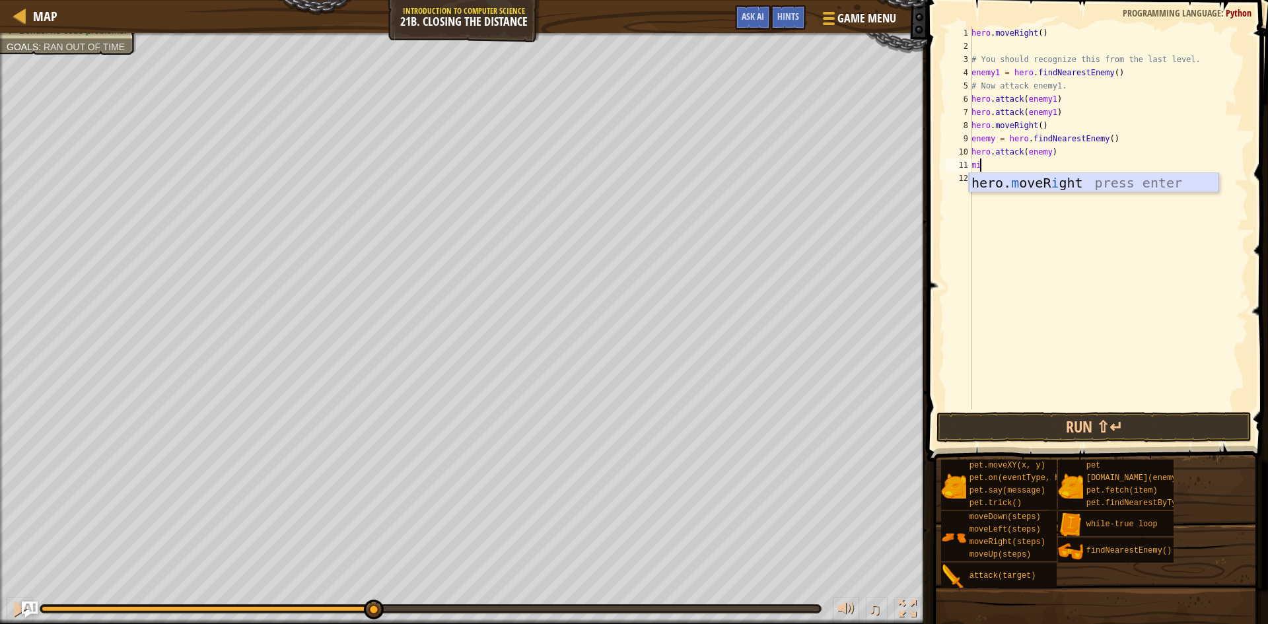
click at [999, 180] on div "hero. m oveR i ght press enter" at bounding box center [1094, 202] width 250 height 59
click at [1028, 429] on button "Run ⇧↵" at bounding box center [1093, 427] width 315 height 30
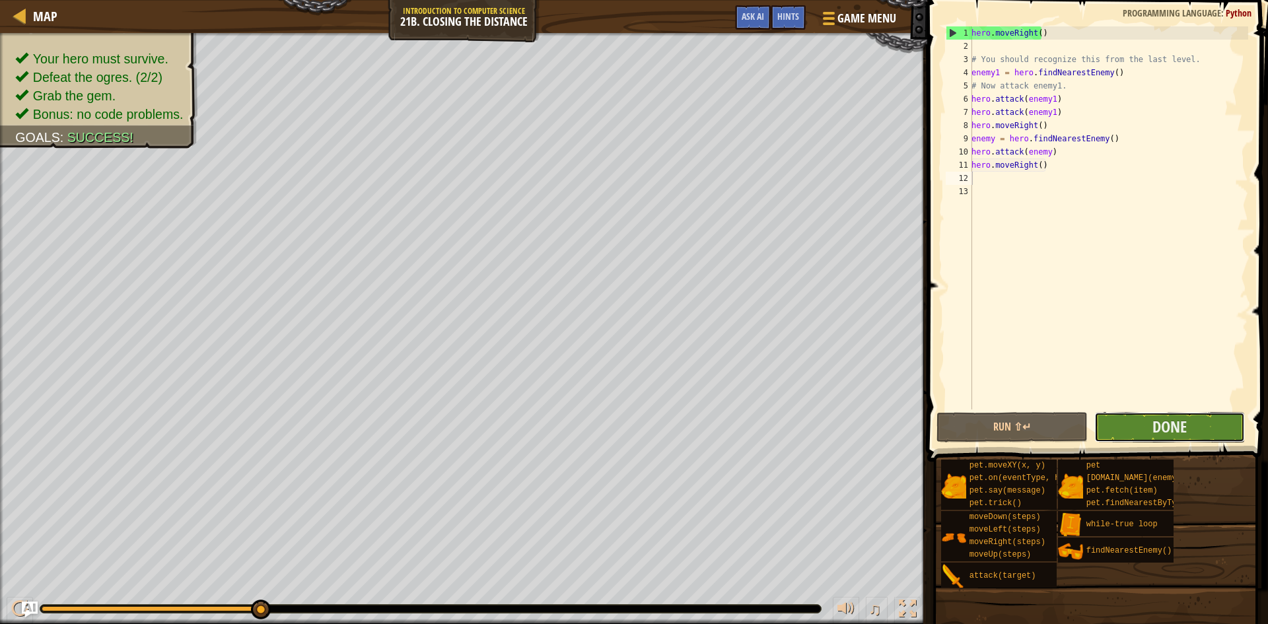
click at [1173, 415] on button "Done" at bounding box center [1169, 427] width 151 height 30
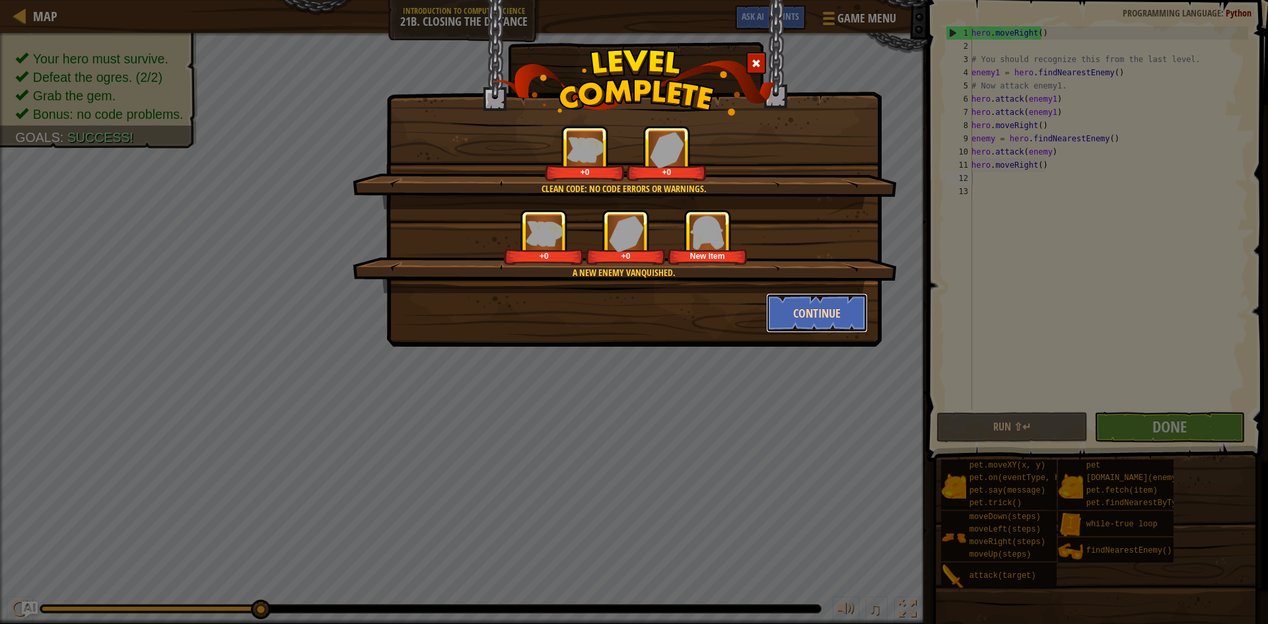
click at [792, 298] on button "Continue" at bounding box center [817, 313] width 102 height 40
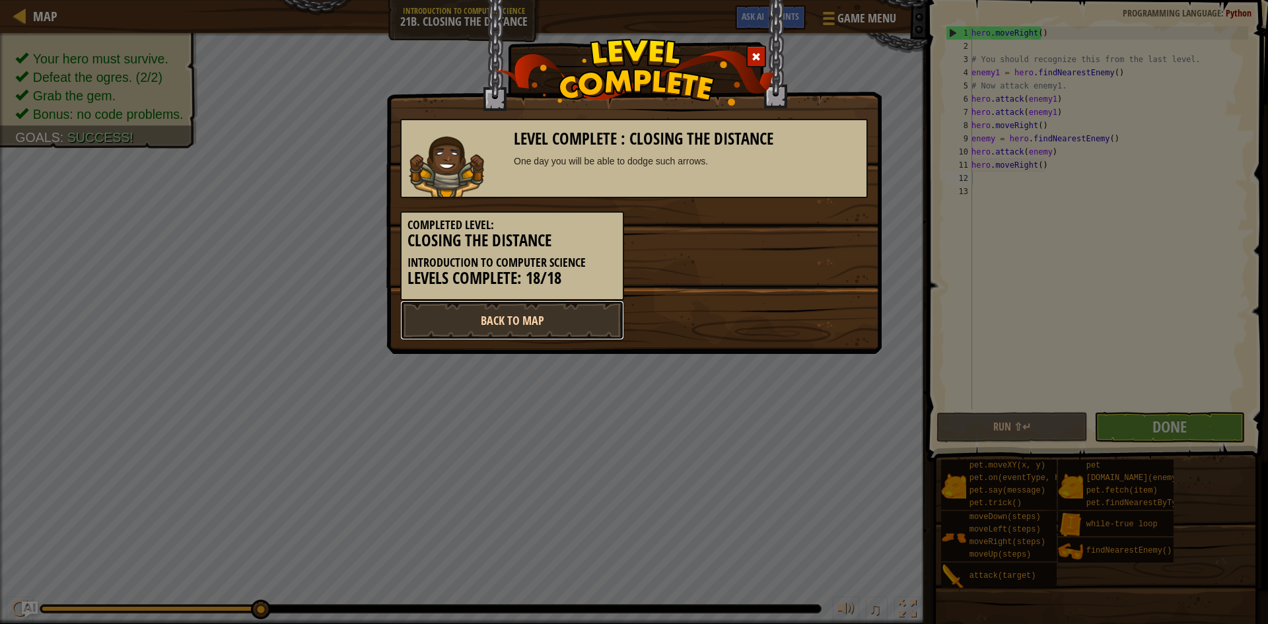
click at [495, 321] on link "Back to Map" at bounding box center [512, 320] width 224 height 40
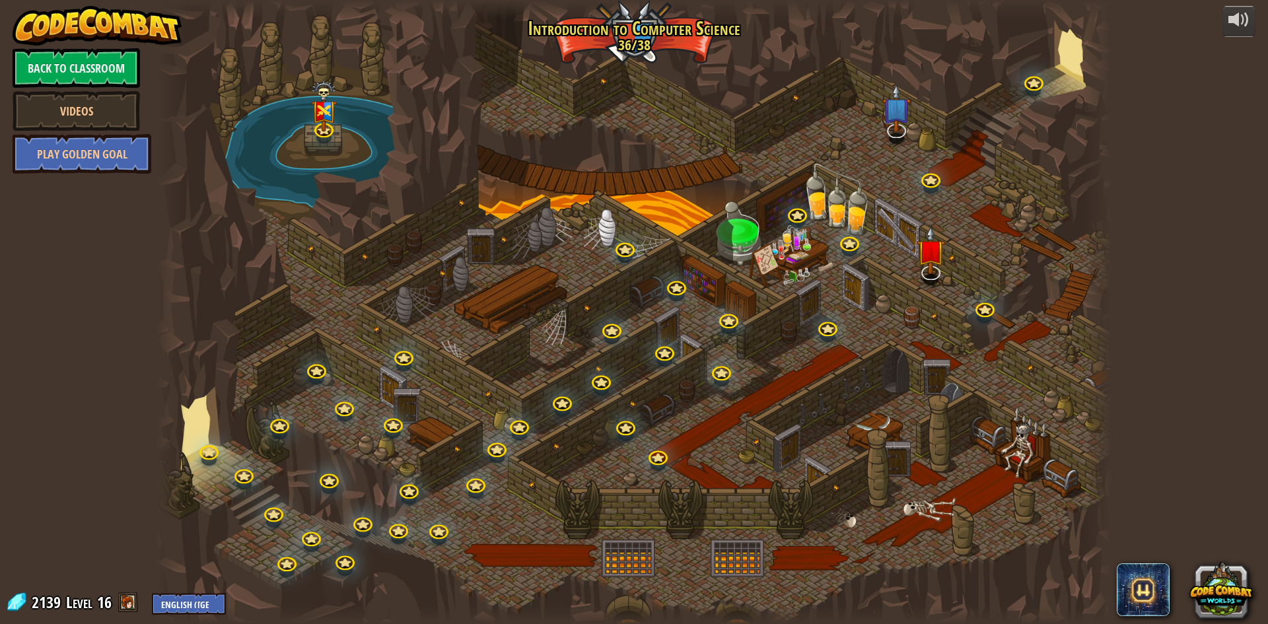
drag, startPoint x: 853, startPoint y: 388, endPoint x: 777, endPoint y: 444, distance: 94.3
click at [777, 444] on div at bounding box center [634, 312] width 955 height 624
click at [934, 266] on img at bounding box center [931, 239] width 28 height 64
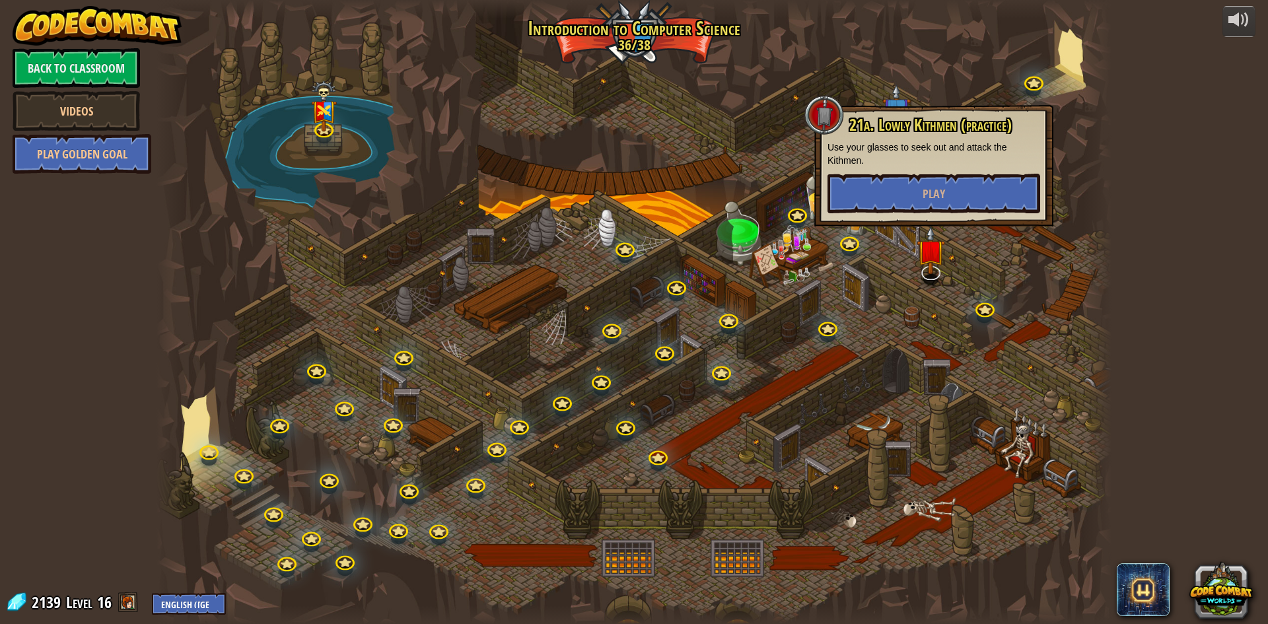
click at [909, 282] on div at bounding box center [634, 312] width 955 height 624
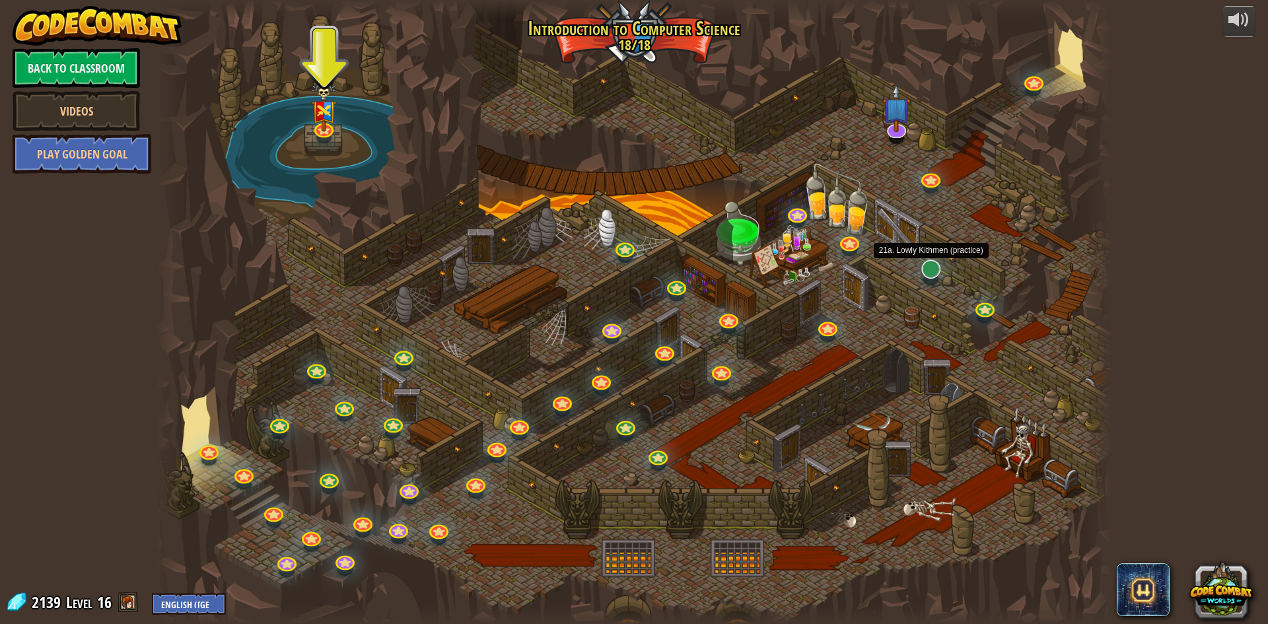
click at [925, 279] on div at bounding box center [930, 279] width 15 height 11
click at [930, 273] on link at bounding box center [929, 267] width 26 height 26
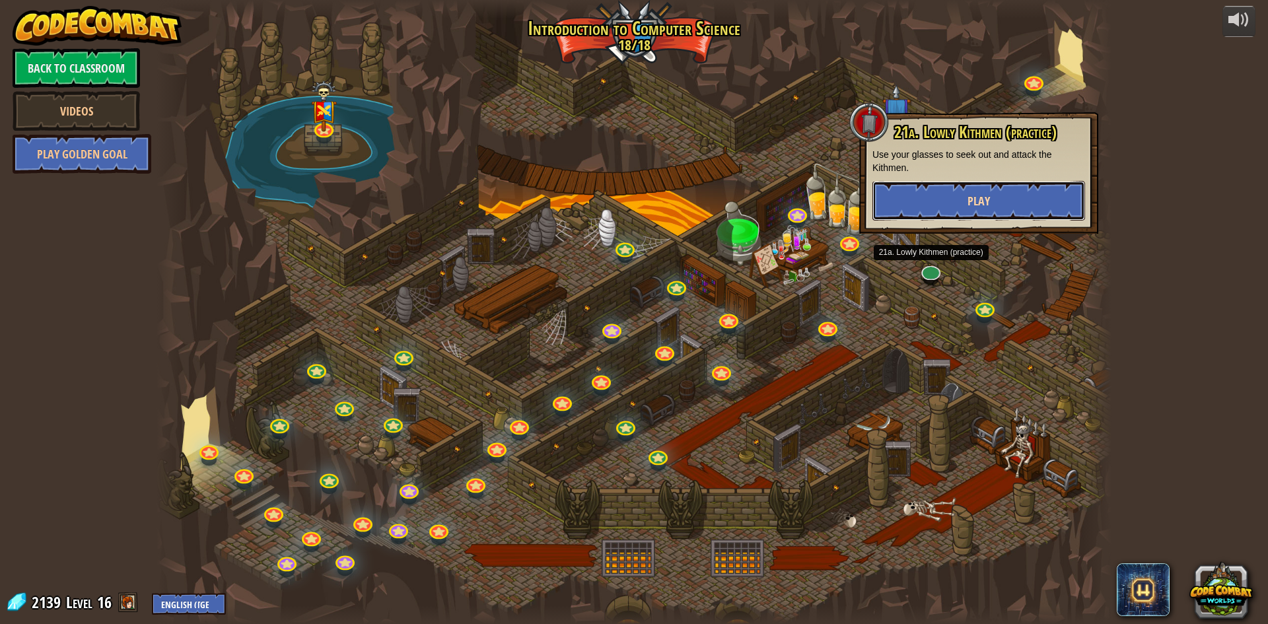
click at [987, 190] on button "Play" at bounding box center [978, 201] width 213 height 40
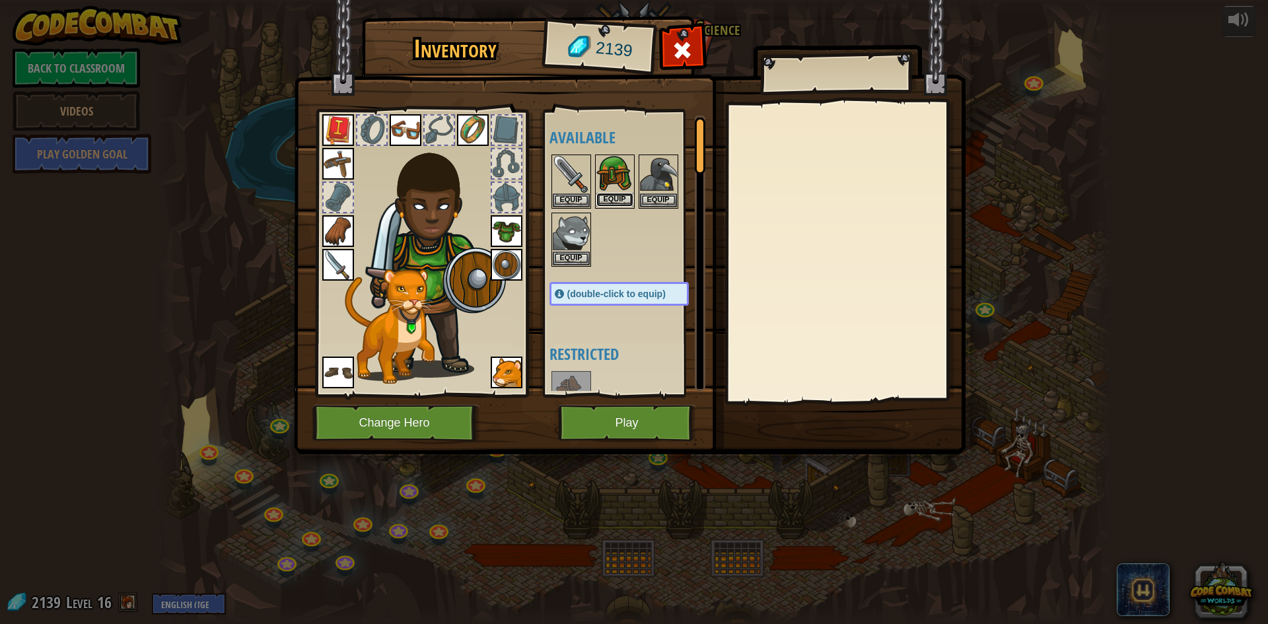
click at [612, 197] on button "Equip" at bounding box center [614, 200] width 37 height 14
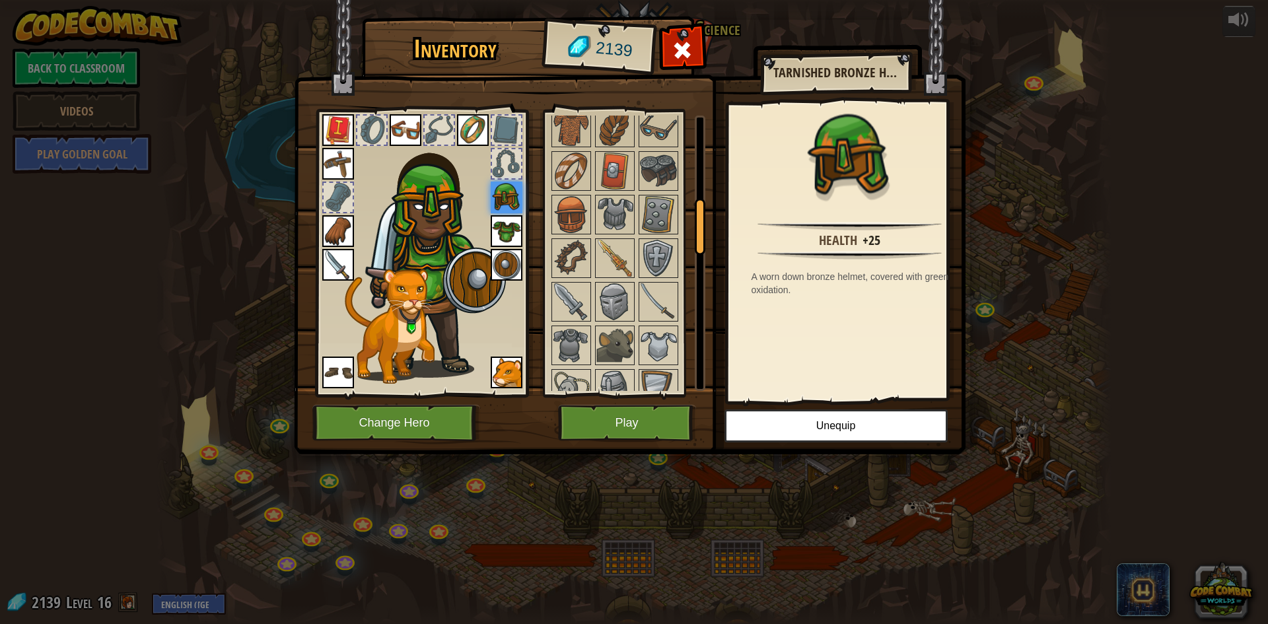
scroll to position [594, 0]
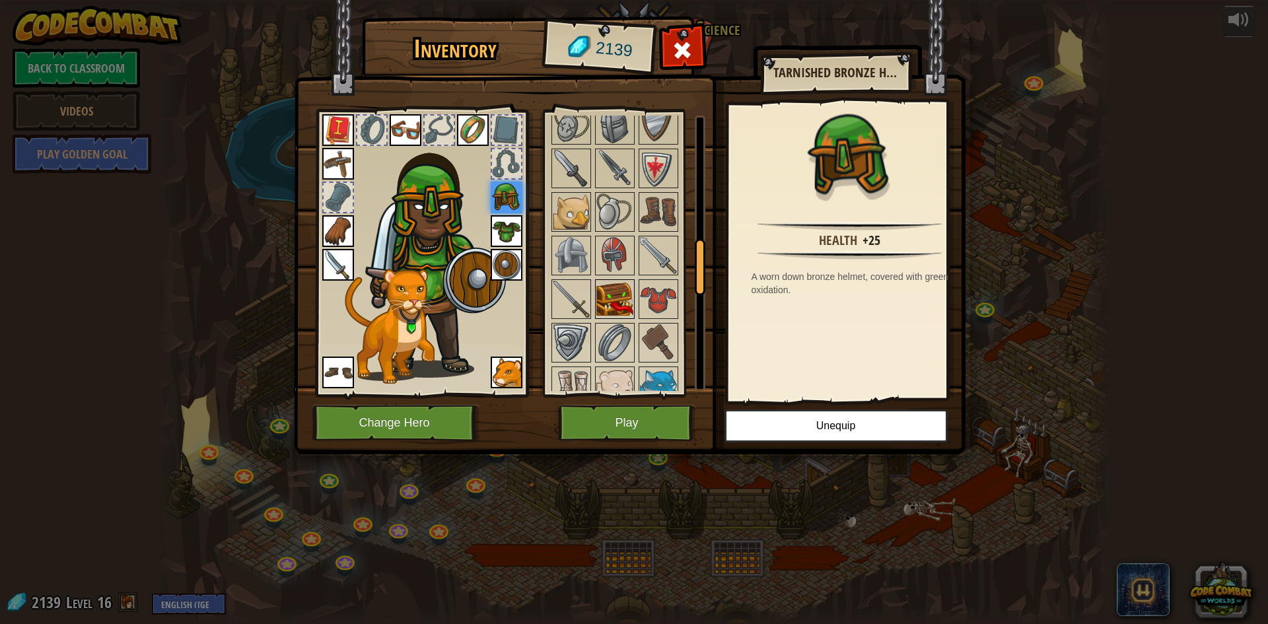
click at [611, 288] on img at bounding box center [614, 299] width 37 height 37
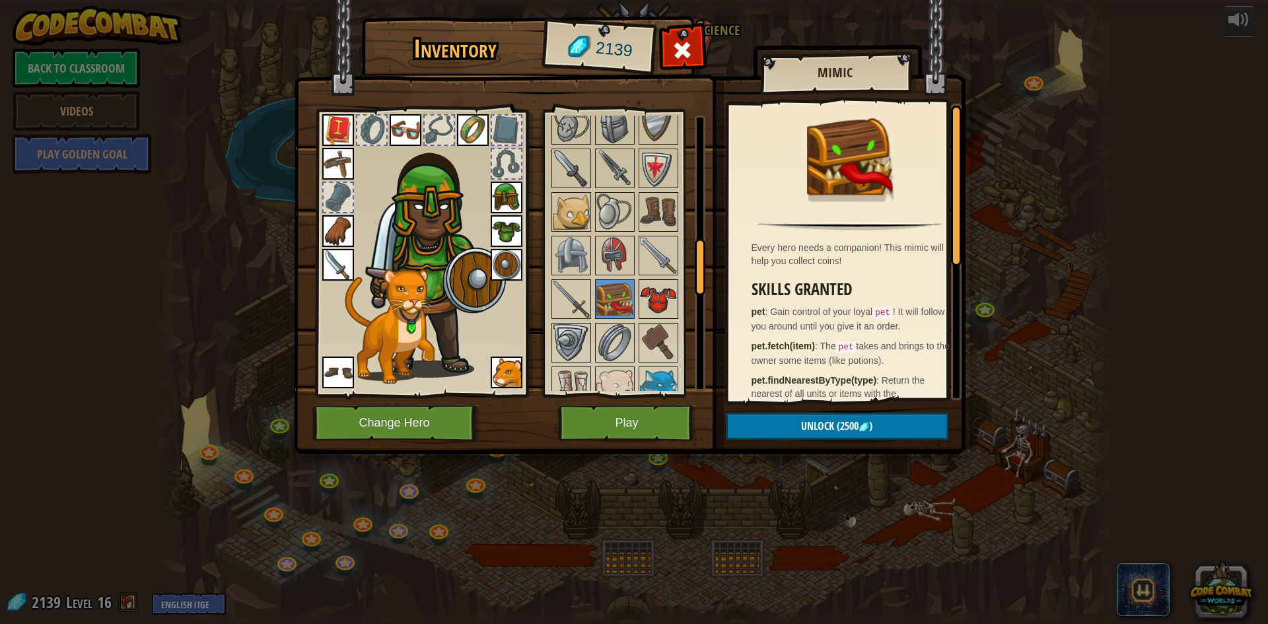
click at [663, 289] on img at bounding box center [658, 299] width 37 height 37
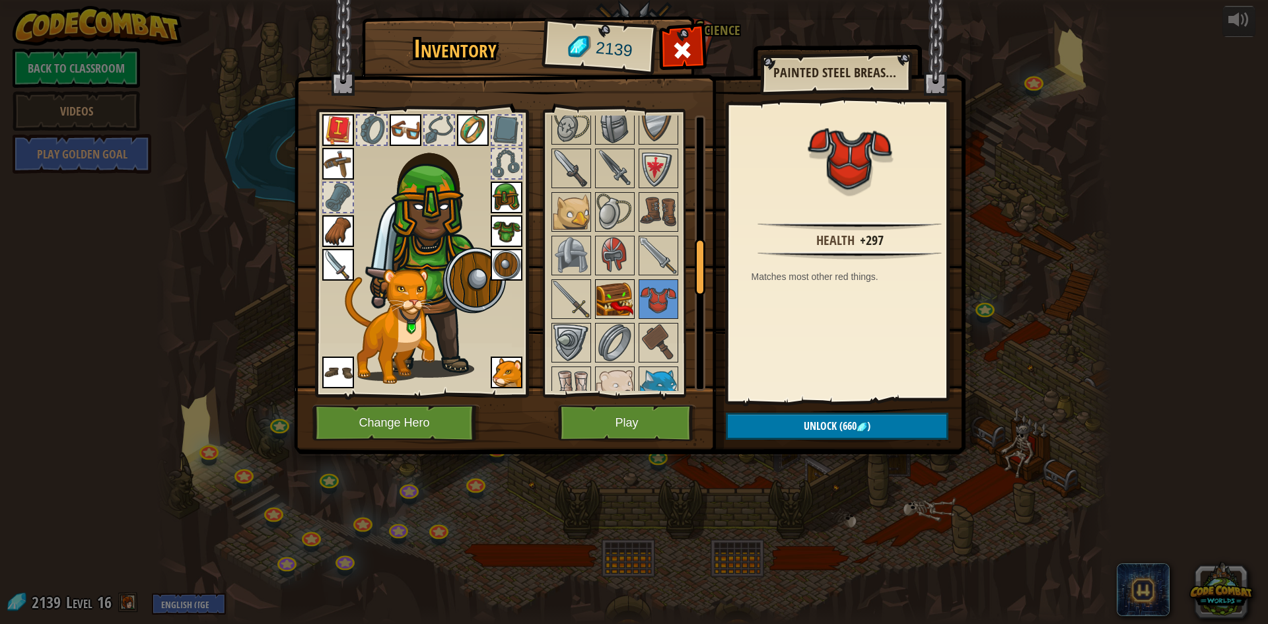
click at [614, 297] on img at bounding box center [614, 299] width 37 height 37
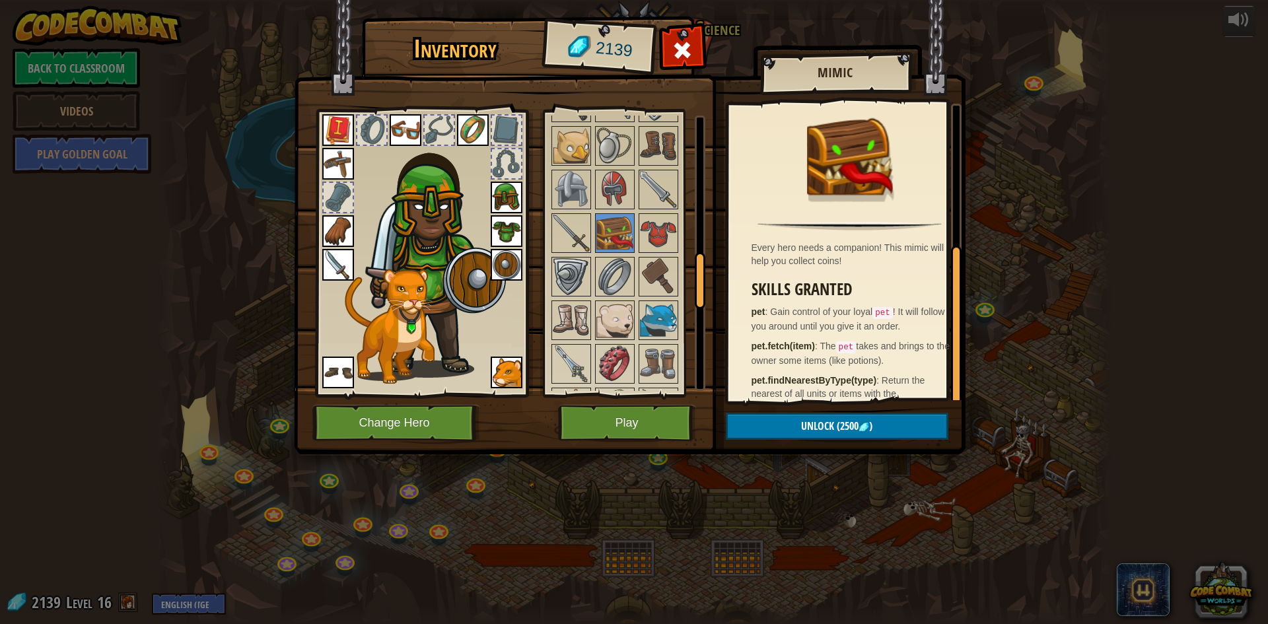
scroll to position [255, 0]
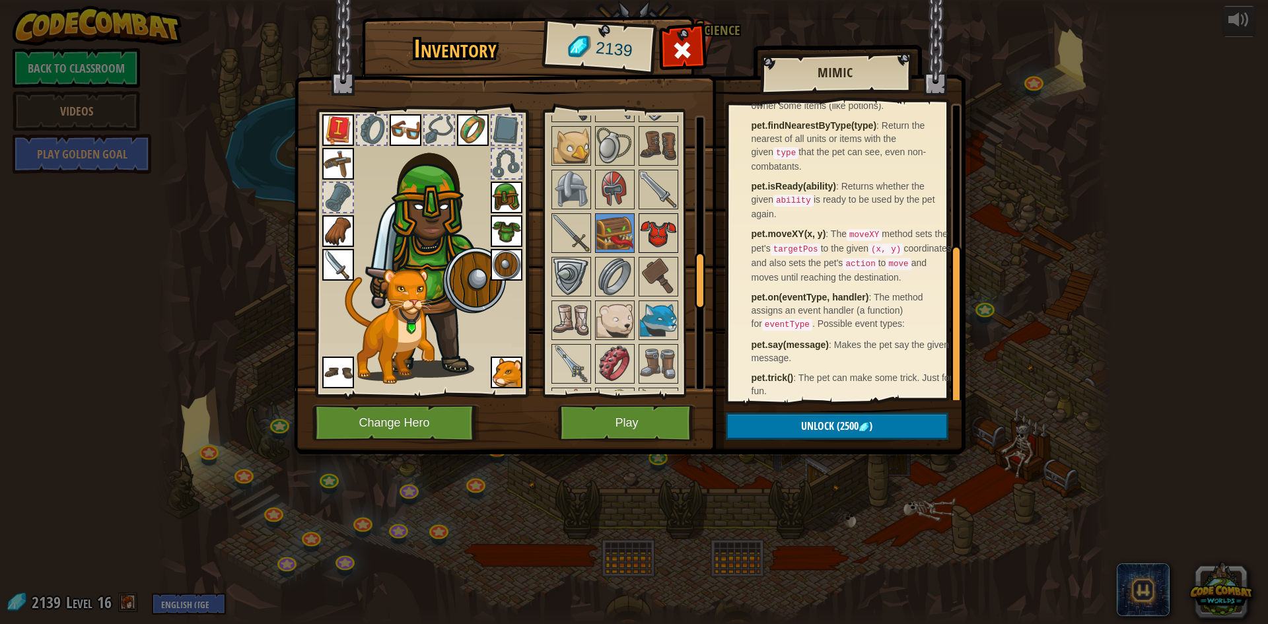
click at [639, 232] on div at bounding box center [659, 233] width 40 height 40
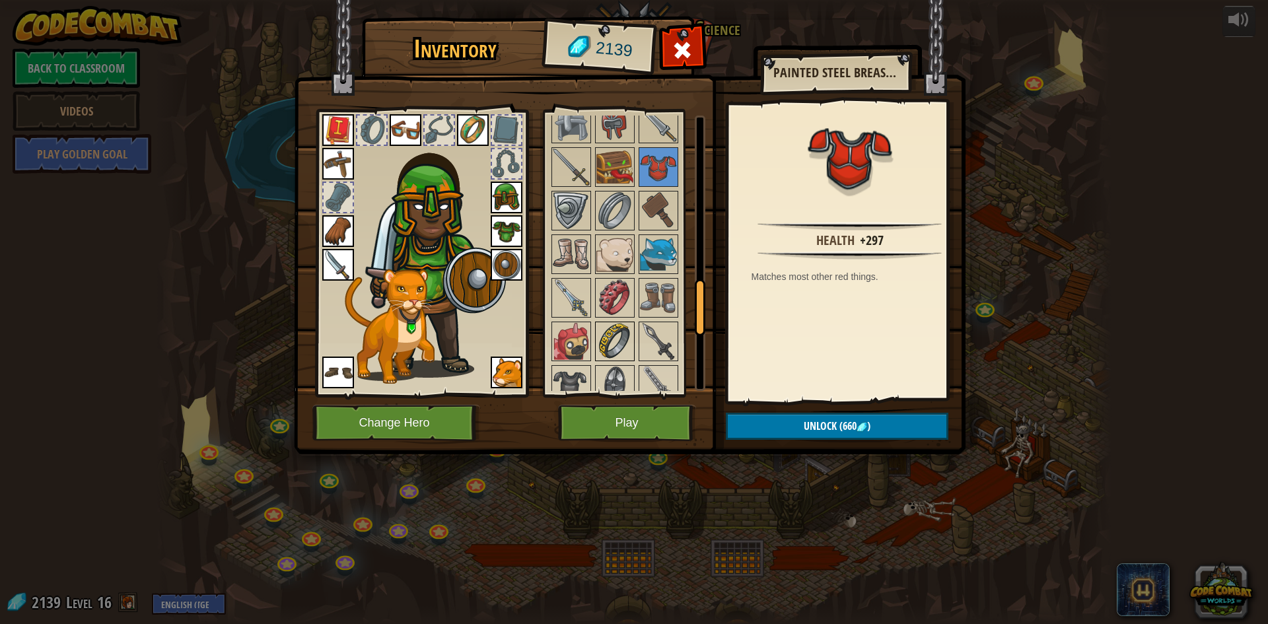
scroll to position [792, 0]
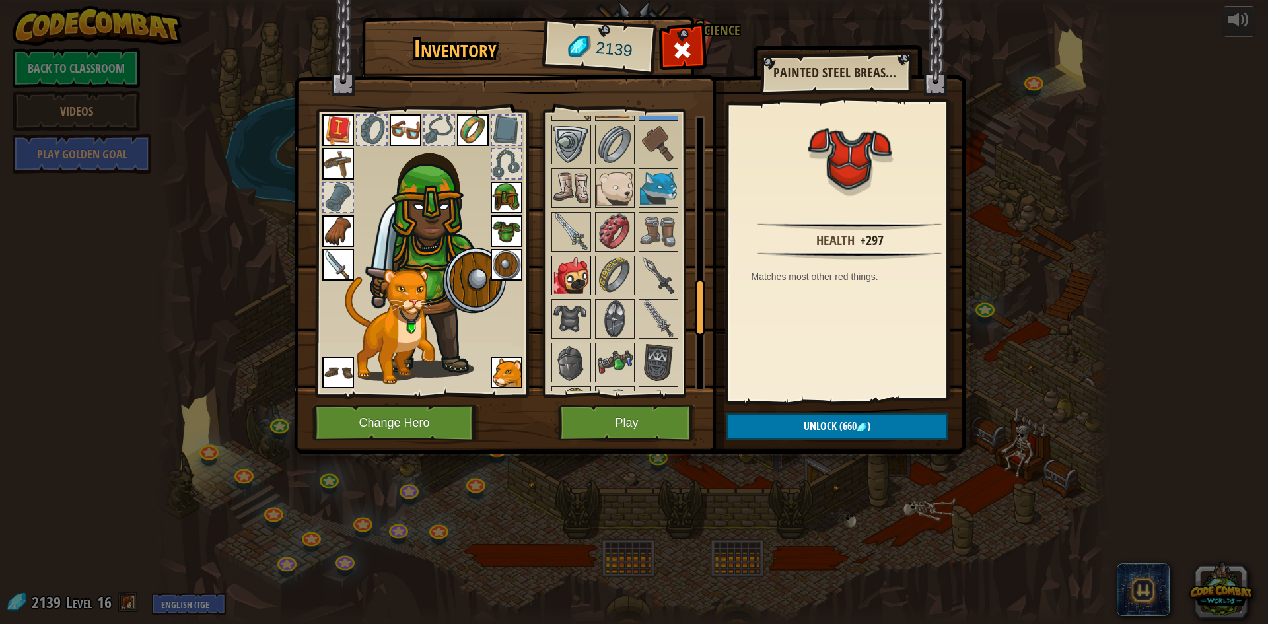
click at [573, 281] on img at bounding box center [571, 275] width 37 height 37
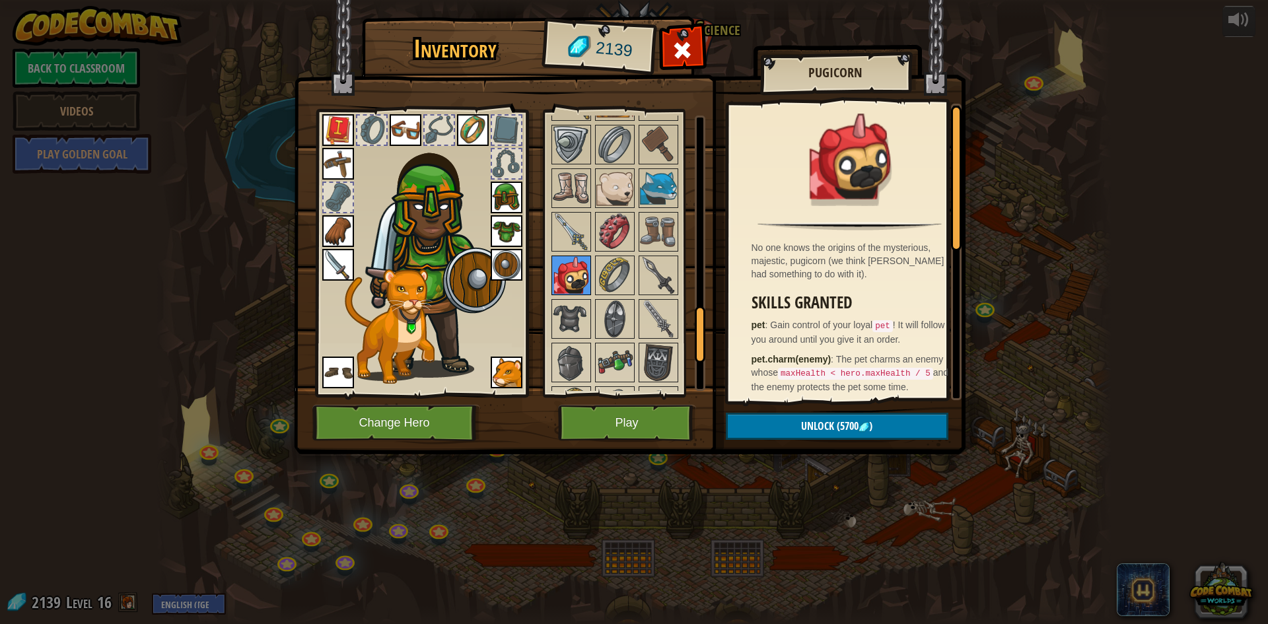
scroll to position [925, 0]
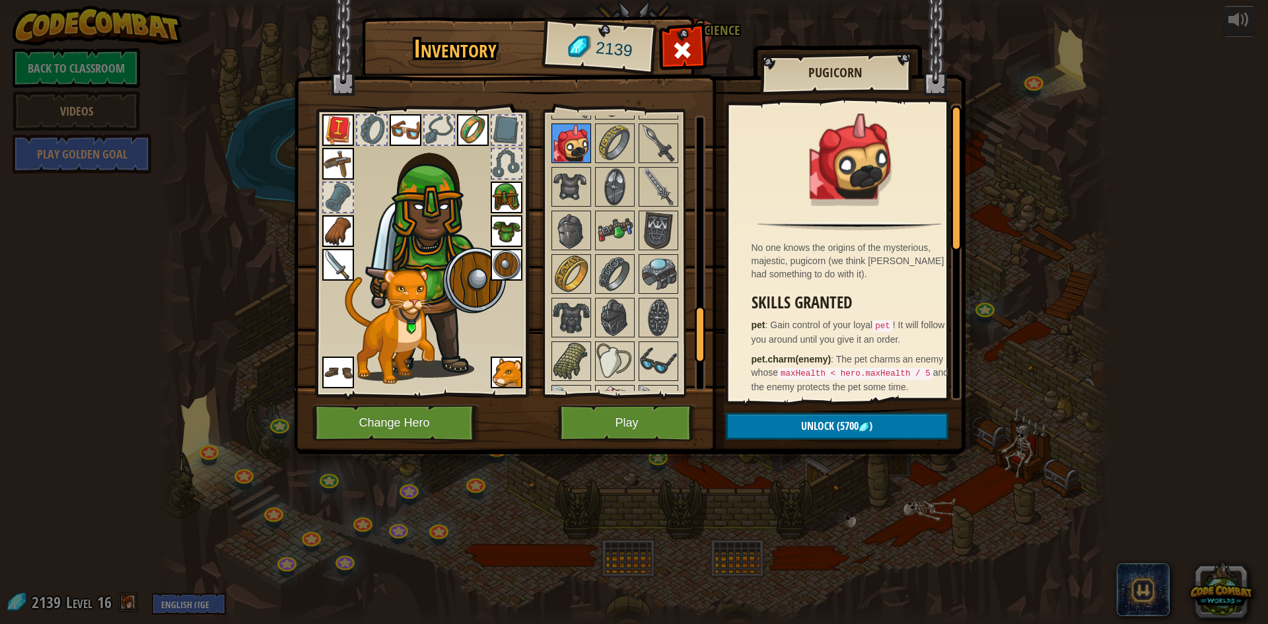
click at [573, 281] on img at bounding box center [571, 274] width 37 height 37
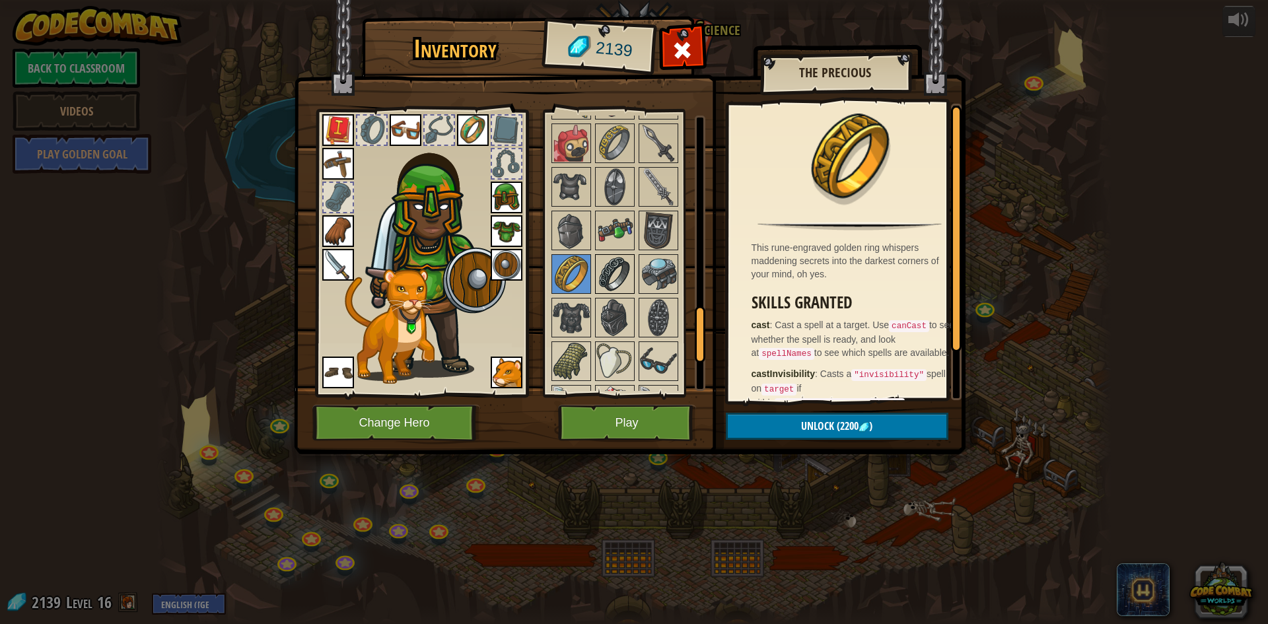
click at [610, 254] on div at bounding box center [615, 274] width 40 height 40
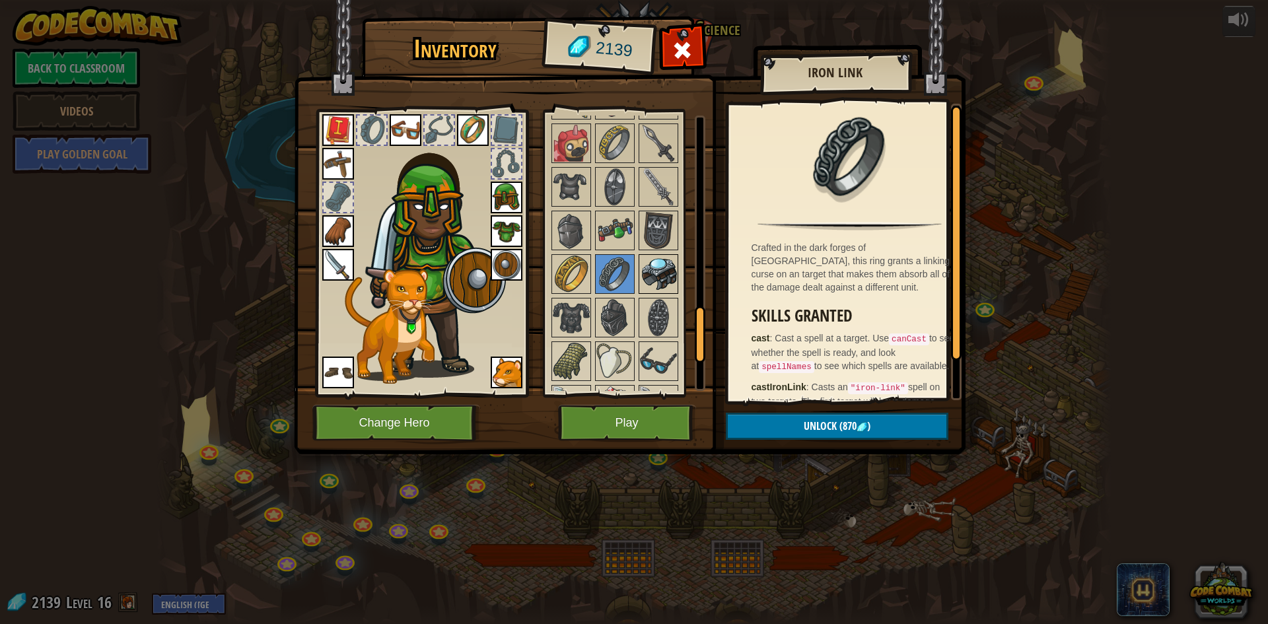
click at [665, 269] on img at bounding box center [658, 274] width 37 height 37
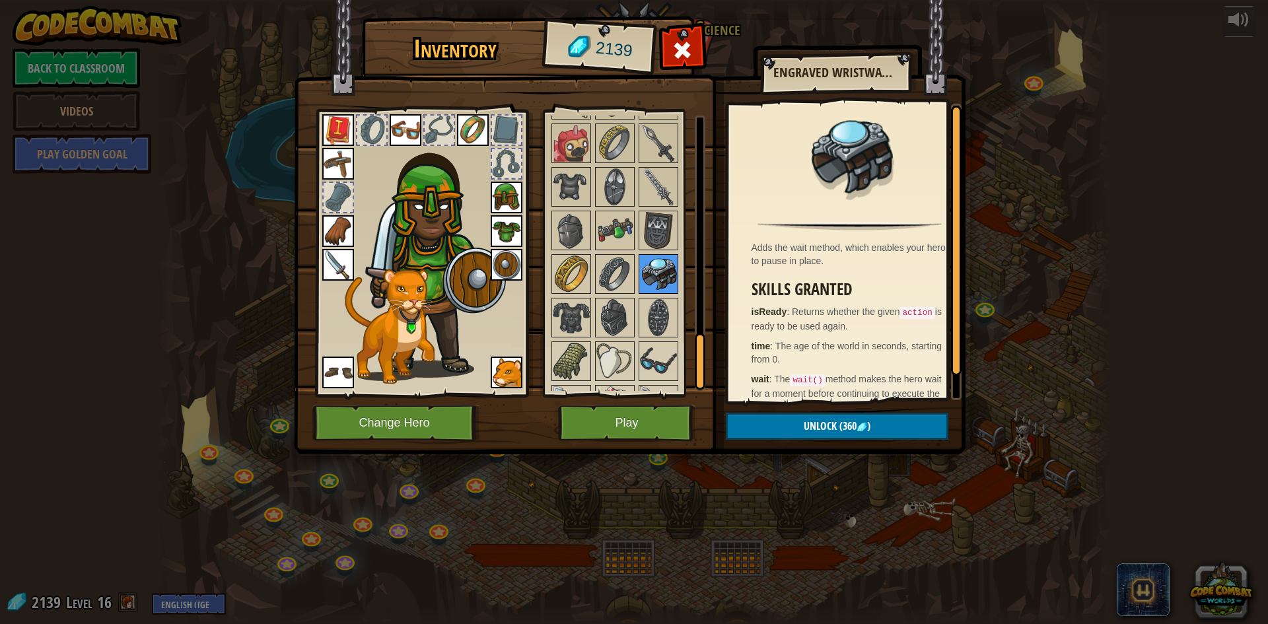
scroll to position [1091, 0]
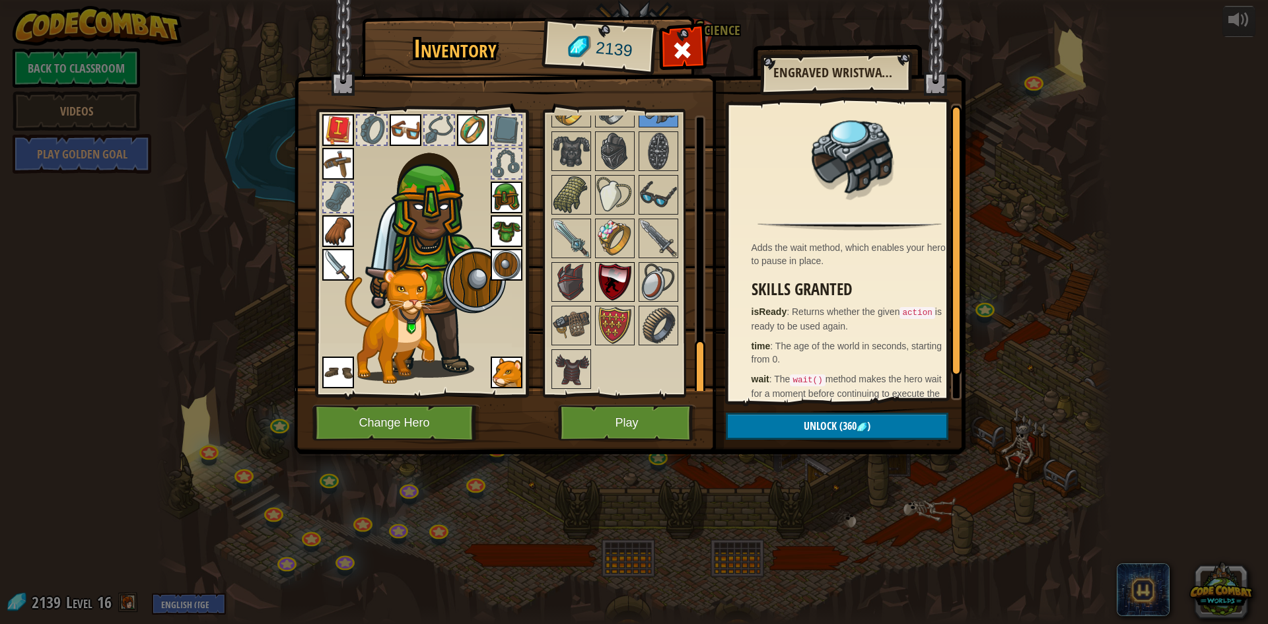
click at [612, 283] on img at bounding box center [614, 281] width 37 height 37
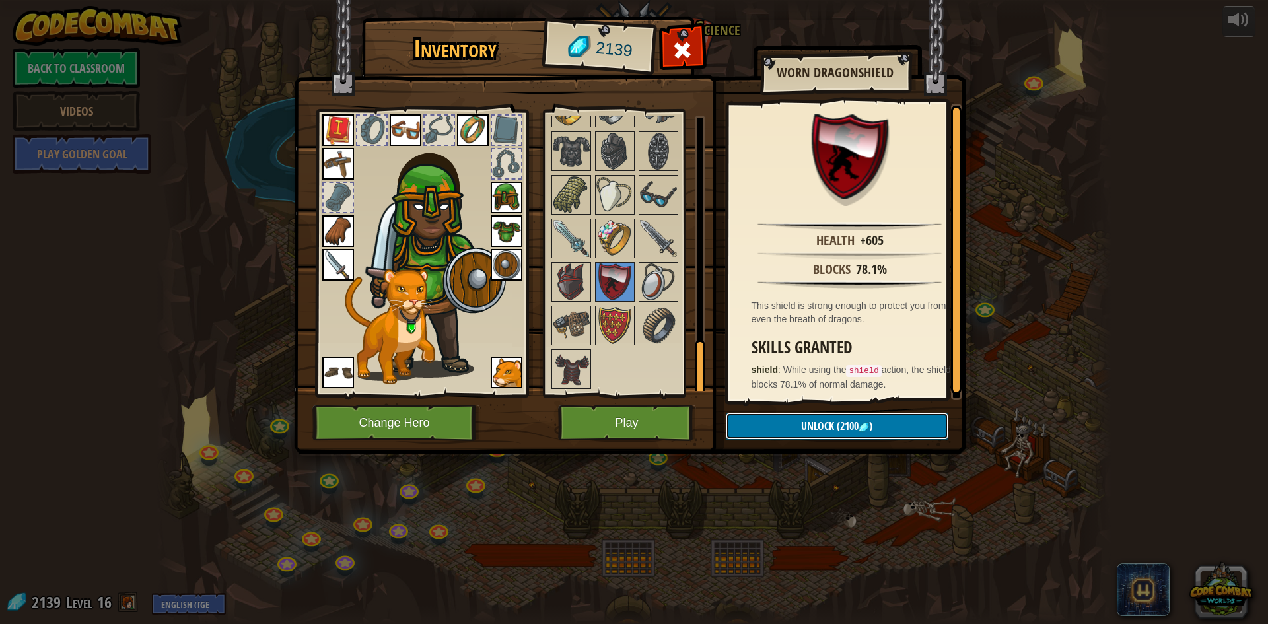
click at [808, 433] on button "Unlock (2100 )" at bounding box center [837, 426] width 223 height 27
click at [795, 431] on button "Confirm" at bounding box center [837, 426] width 223 height 27
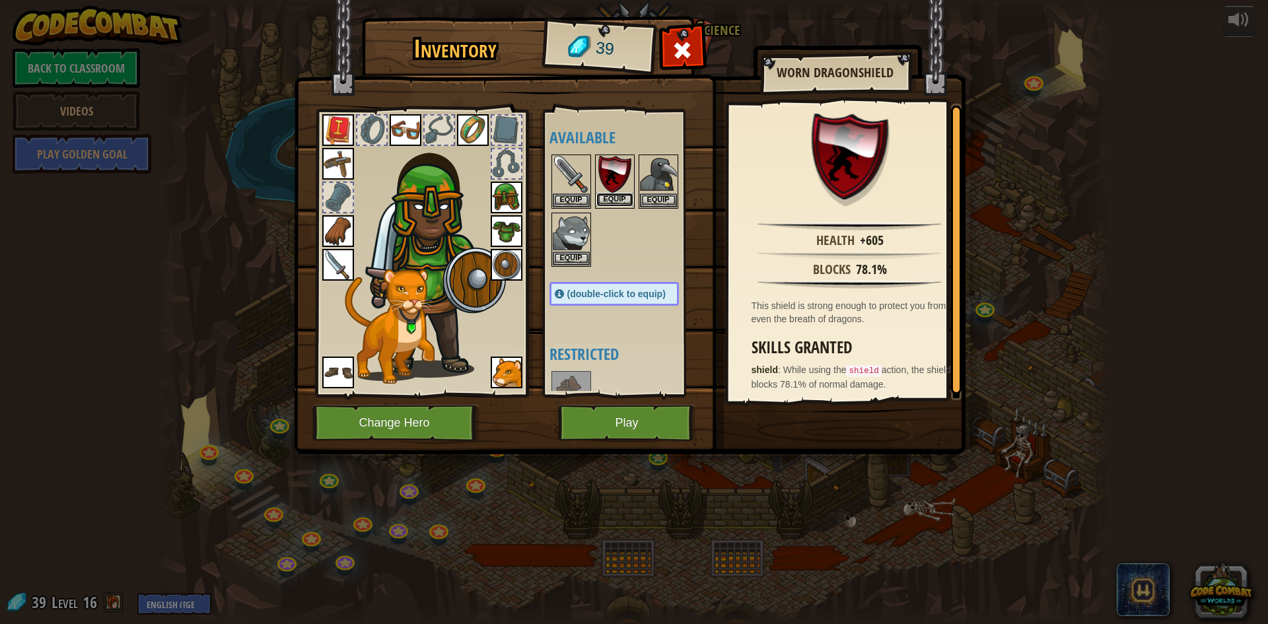
click at [623, 197] on button "Equip" at bounding box center [614, 200] width 37 height 14
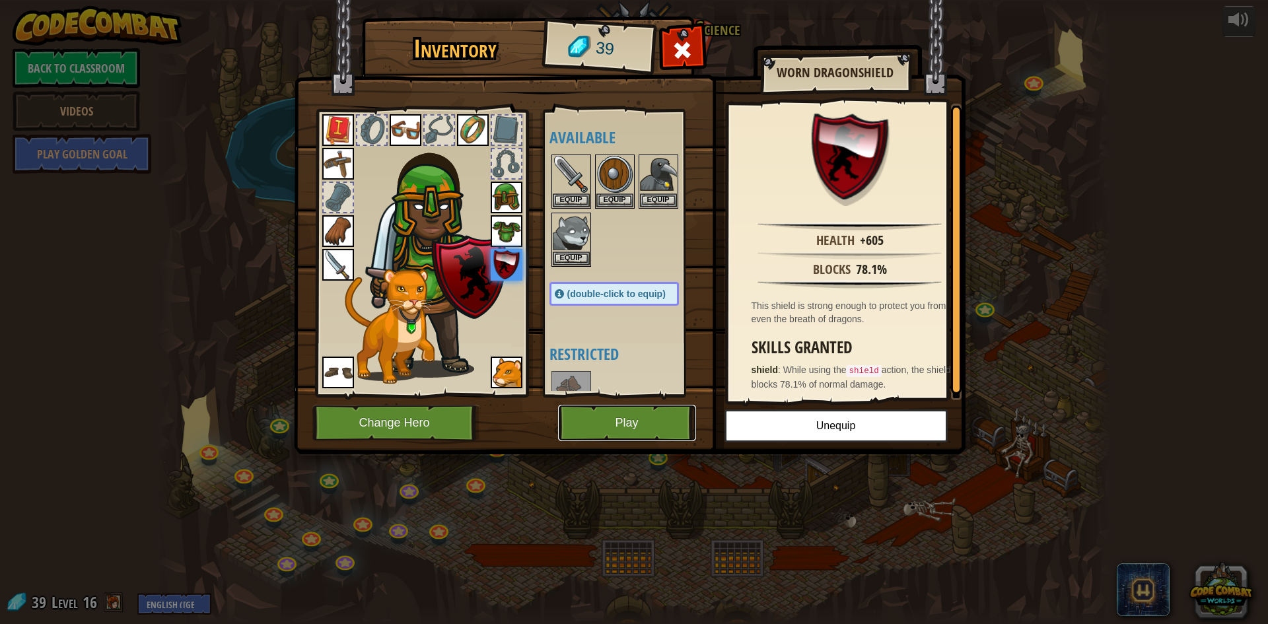
click at [601, 414] on button "Play" at bounding box center [627, 423] width 138 height 36
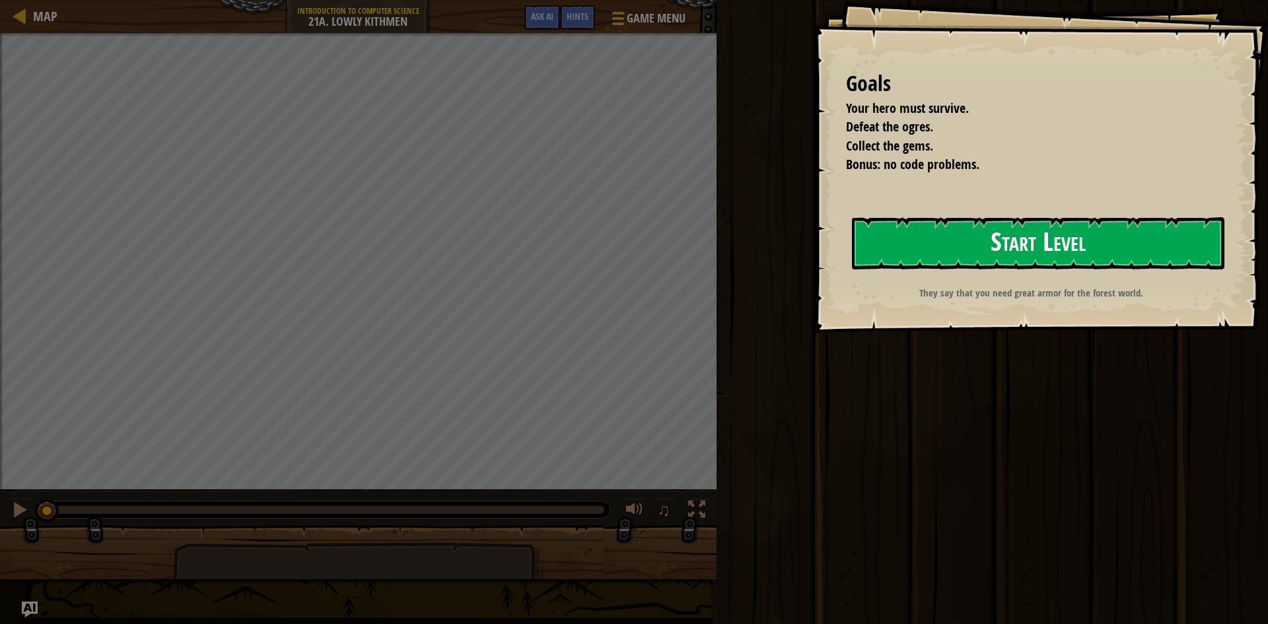
click at [985, 256] on button "Start Level" at bounding box center [1038, 243] width 372 height 52
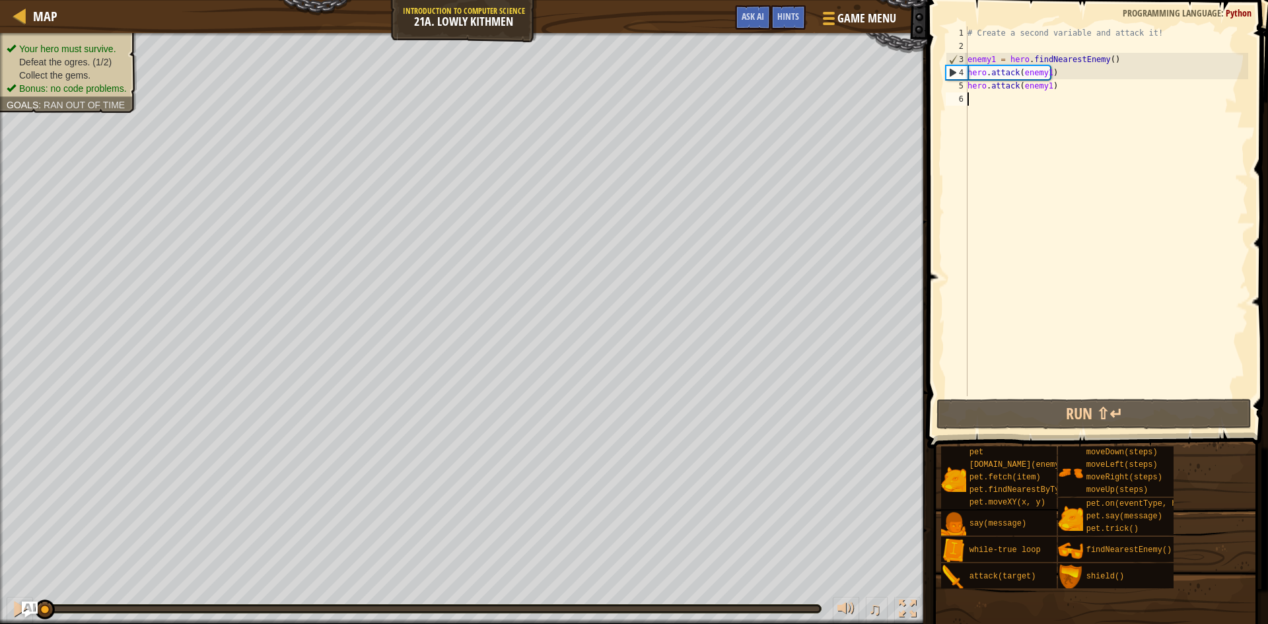
click at [983, 386] on div "# Create a second variable and attack it! enemy1 = hero . findNearestEnemy ( ) …" at bounding box center [1106, 224] width 283 height 396
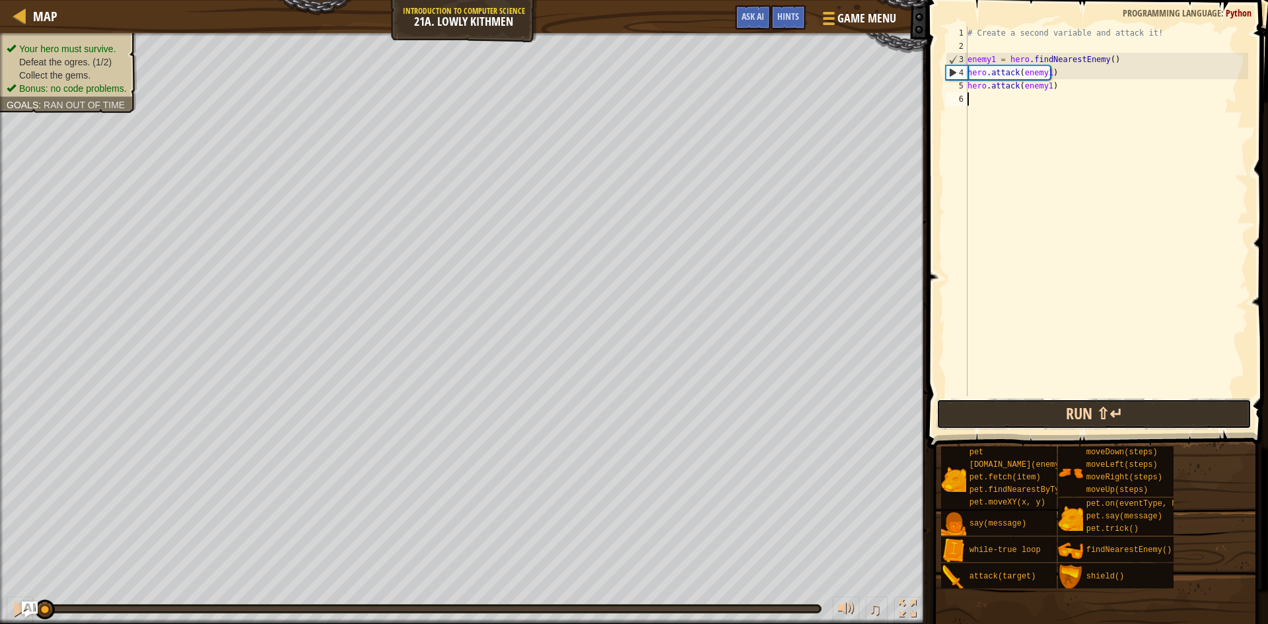
click at [971, 418] on button "Run ⇧↵" at bounding box center [1093, 414] width 315 height 30
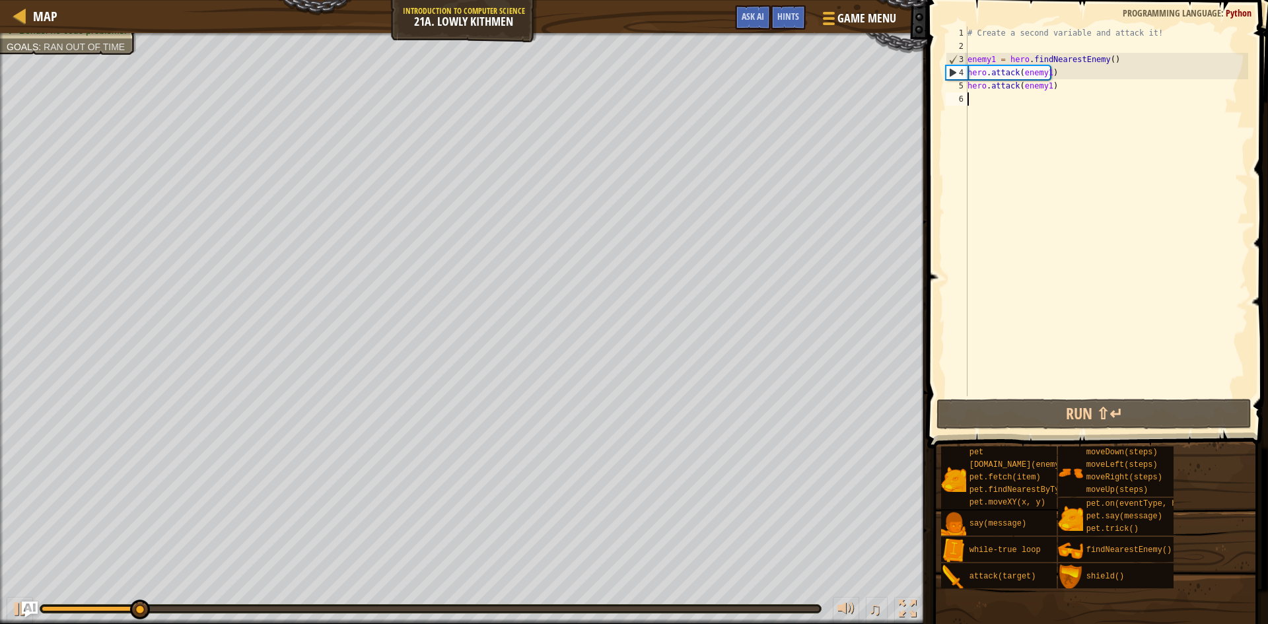
click at [984, 102] on div "# Create a second variable and attack it! enemy1 = hero . findNearestEnemy ( ) …" at bounding box center [1106, 224] width 283 height 396
drag, startPoint x: 1066, startPoint y: 85, endPoint x: 969, endPoint y: 60, distance: 100.3
click at [969, 60] on div "# Create a second variable and attack it! enemy1 = hero . findNearestEnemy ( ) …" at bounding box center [1106, 224] width 283 height 396
type textarea "enemy1 = hero.findNearestEnemy() hero.attack(enemy1)"
click at [973, 99] on div "# Create a second variable and attack it! enemy1 = hero . findNearestEnemy ( ) …" at bounding box center [1106, 224] width 283 height 396
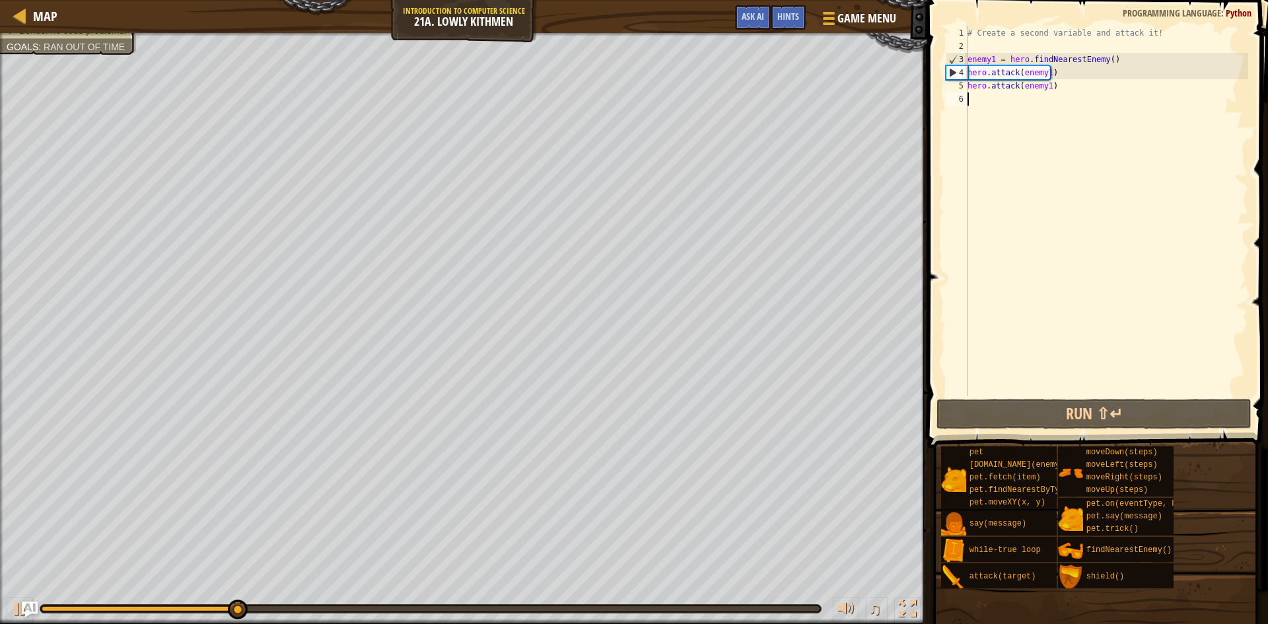
paste textarea "hero.attack(enemy1)"
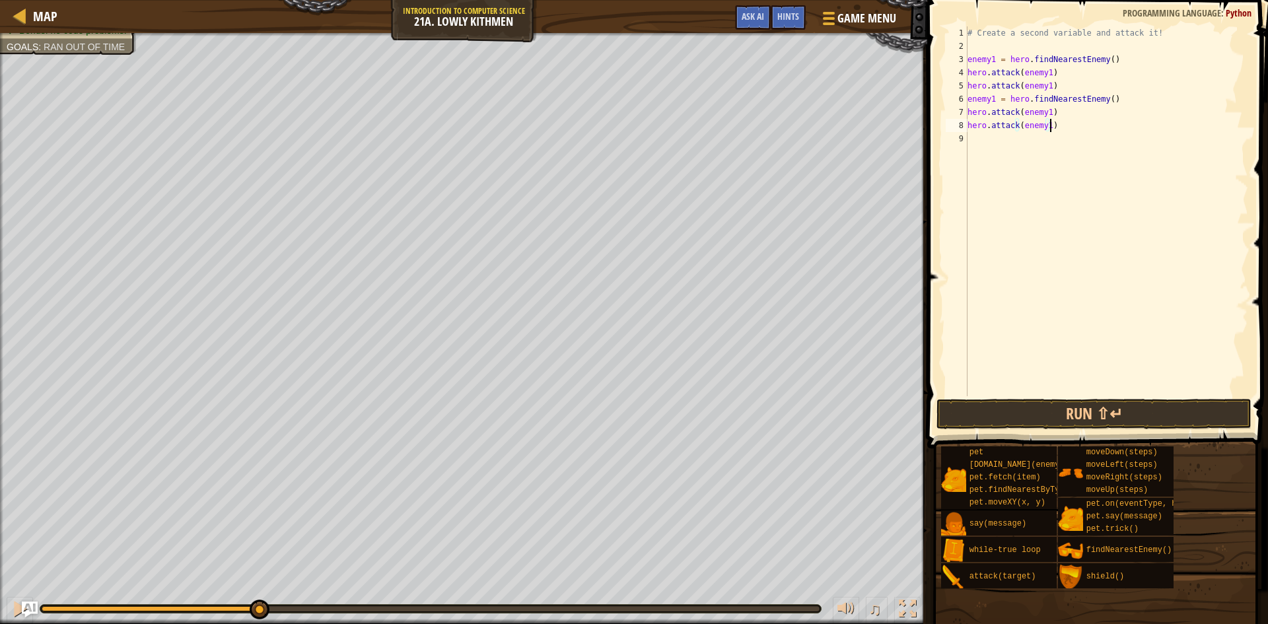
click at [1045, 114] on div "# Create a second variable and attack it! enemy1 = hero . findNearestEnemy ( ) …" at bounding box center [1106, 224] width 283 height 396
click at [1046, 126] on div "# Create a second variable and attack it! enemy1 = hero . findNearestEnemy ( ) …" at bounding box center [1106, 224] width 283 height 396
click at [1075, 414] on button "Run ⇧↵" at bounding box center [1093, 414] width 315 height 30
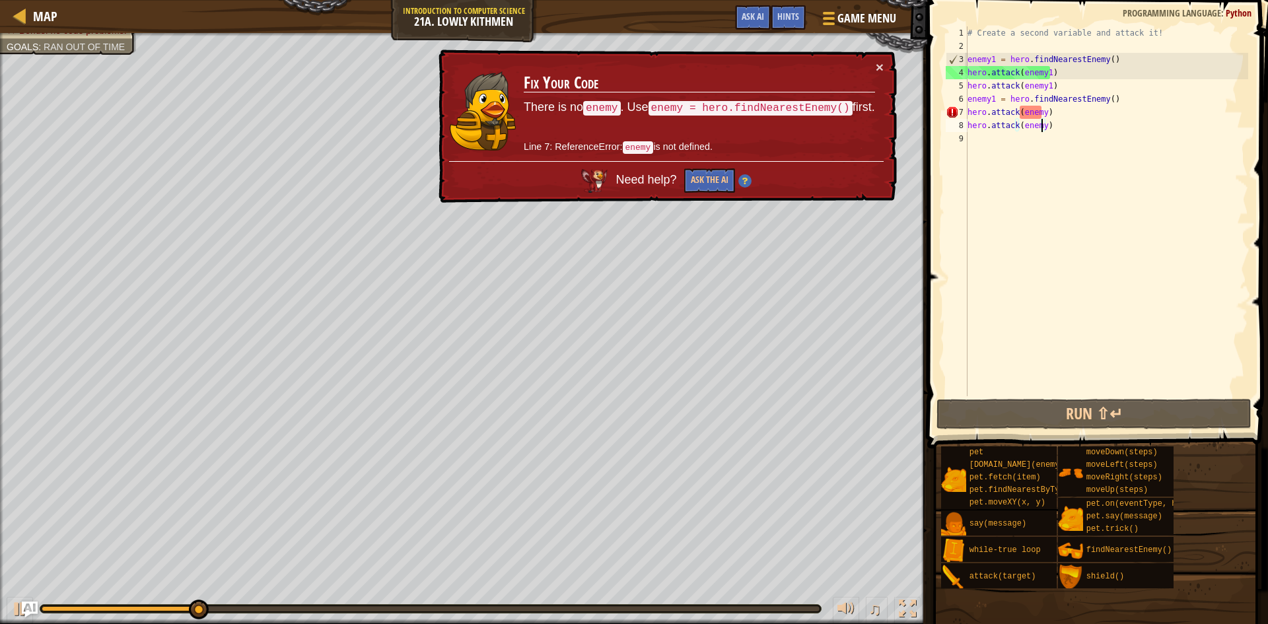
scroll to position [6, 6]
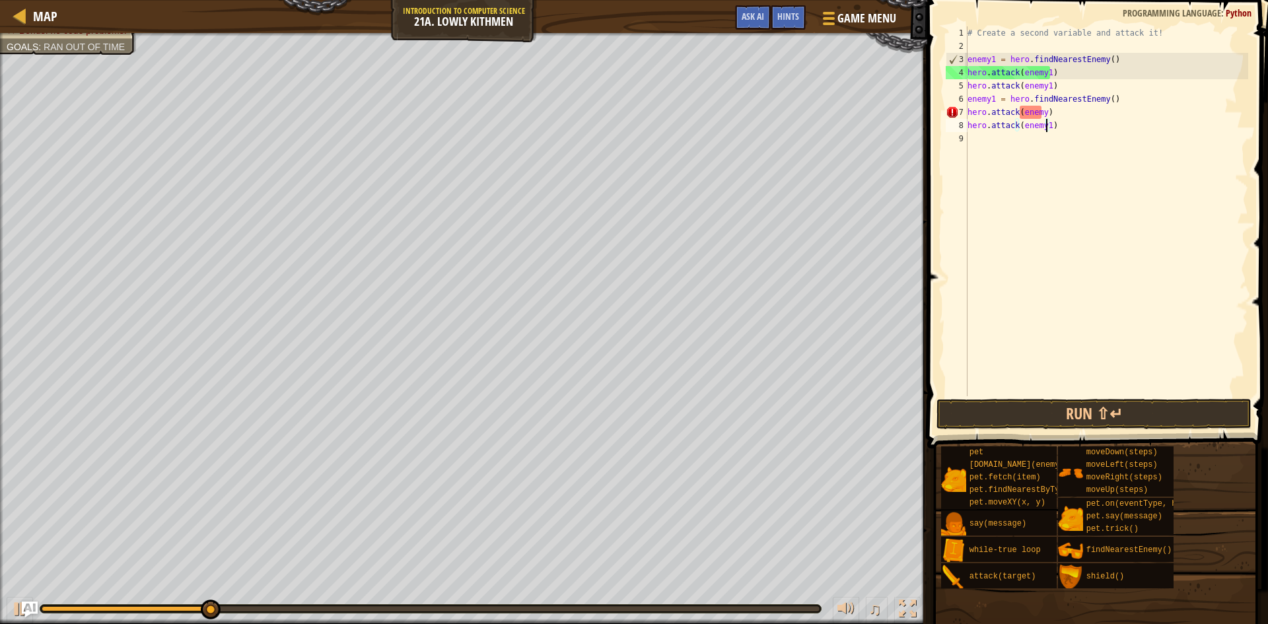
click at [1040, 111] on div "# Create a second variable and attack it! enemy1 = hero . findNearestEnemy ( ) …" at bounding box center [1106, 224] width 283 height 396
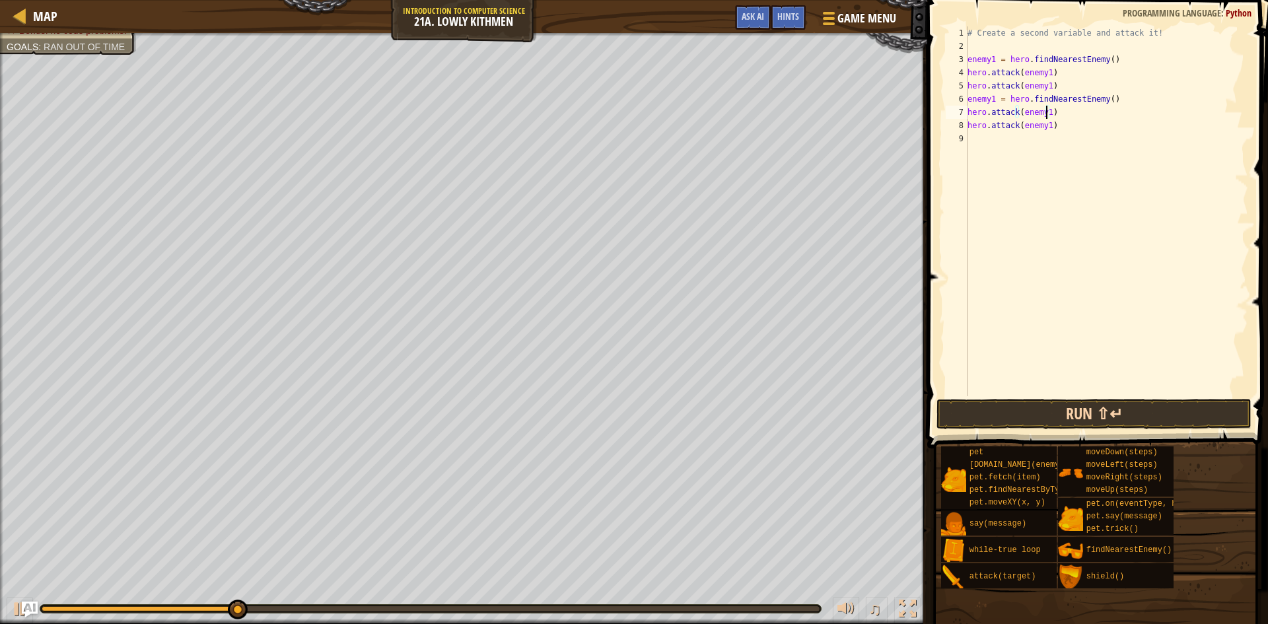
type textarea "hero.attack(enemy1)"
click at [1065, 403] on button "Run ⇧↵" at bounding box center [1093, 414] width 315 height 30
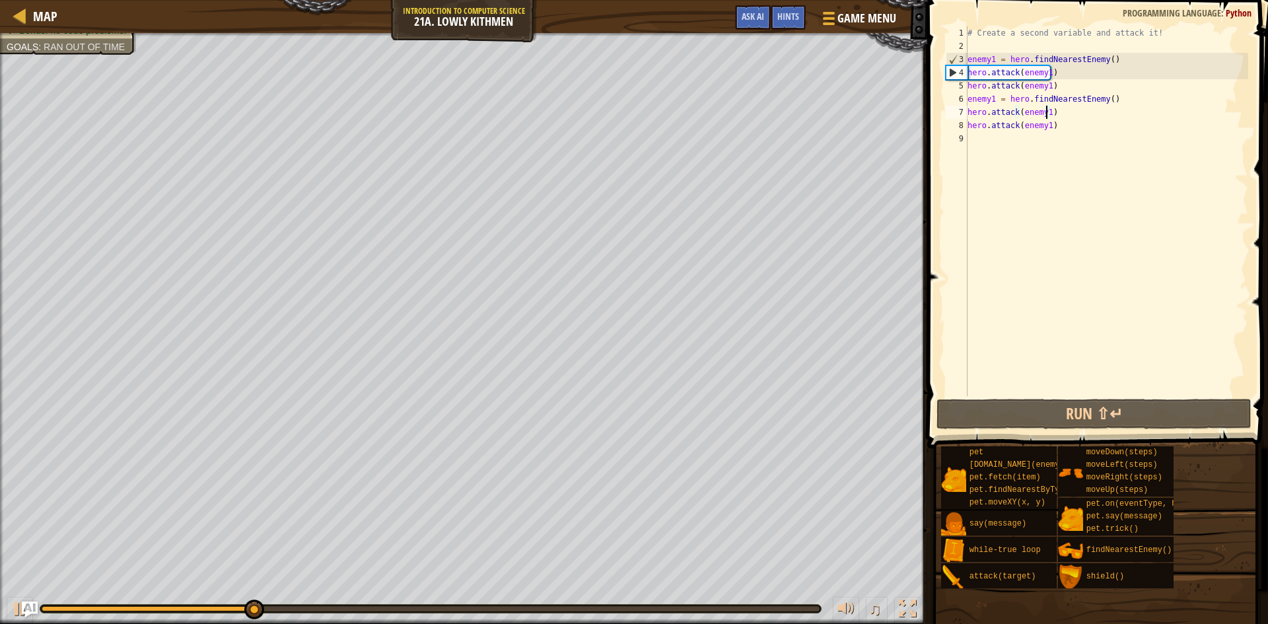
click at [980, 138] on div "# Create a second variable and attack it! enemy1 = hero . findNearestEnemy ( ) …" at bounding box center [1106, 224] width 283 height 396
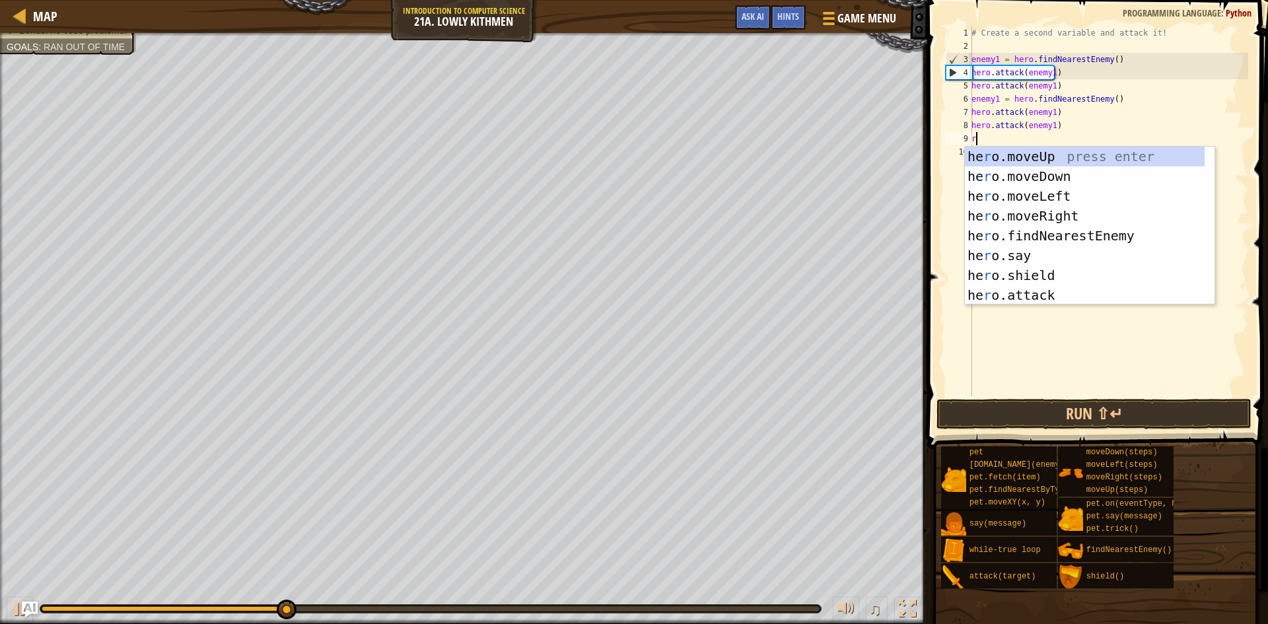
type textarea "rig"
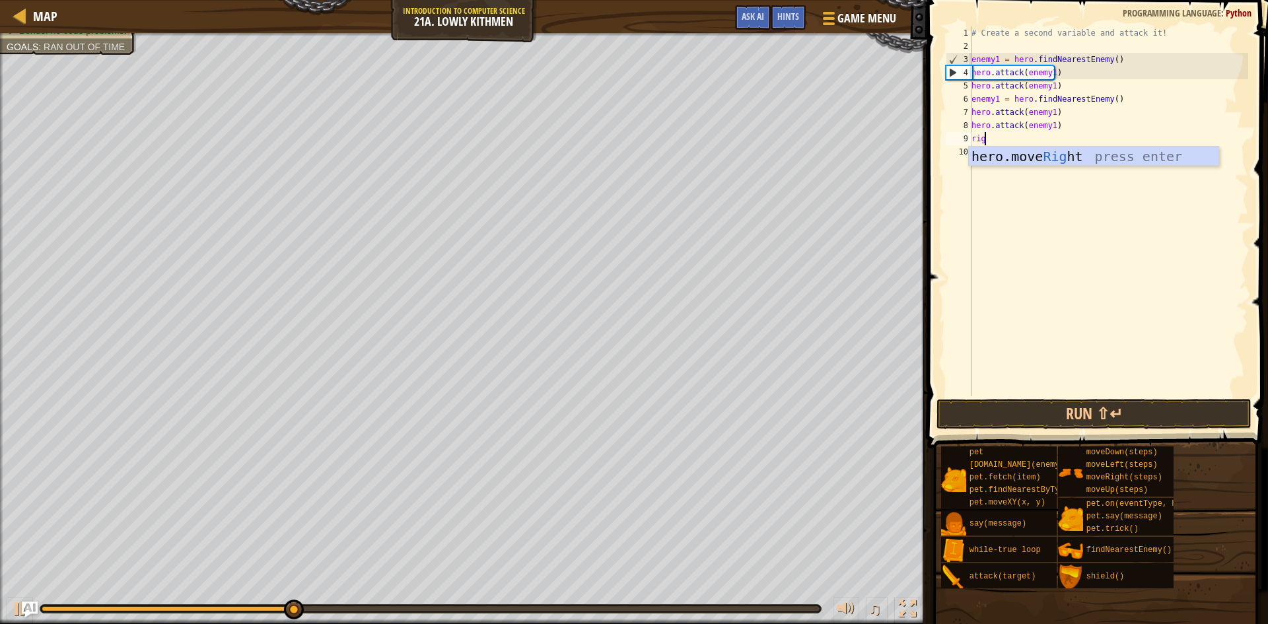
scroll to position [6, 1]
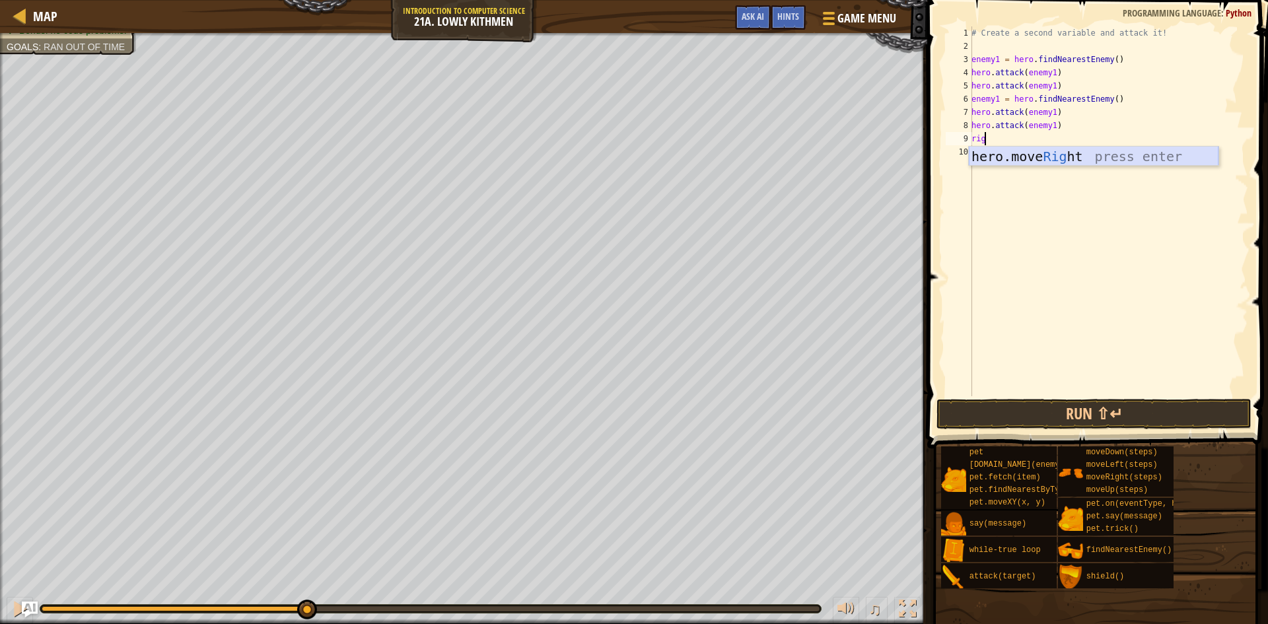
click at [985, 158] on div "hero.move Rig ht press enter" at bounding box center [1094, 176] width 250 height 59
type textarea "do"
click at [1010, 174] on div "hero.move Do wn press enter" at bounding box center [1094, 189] width 250 height 59
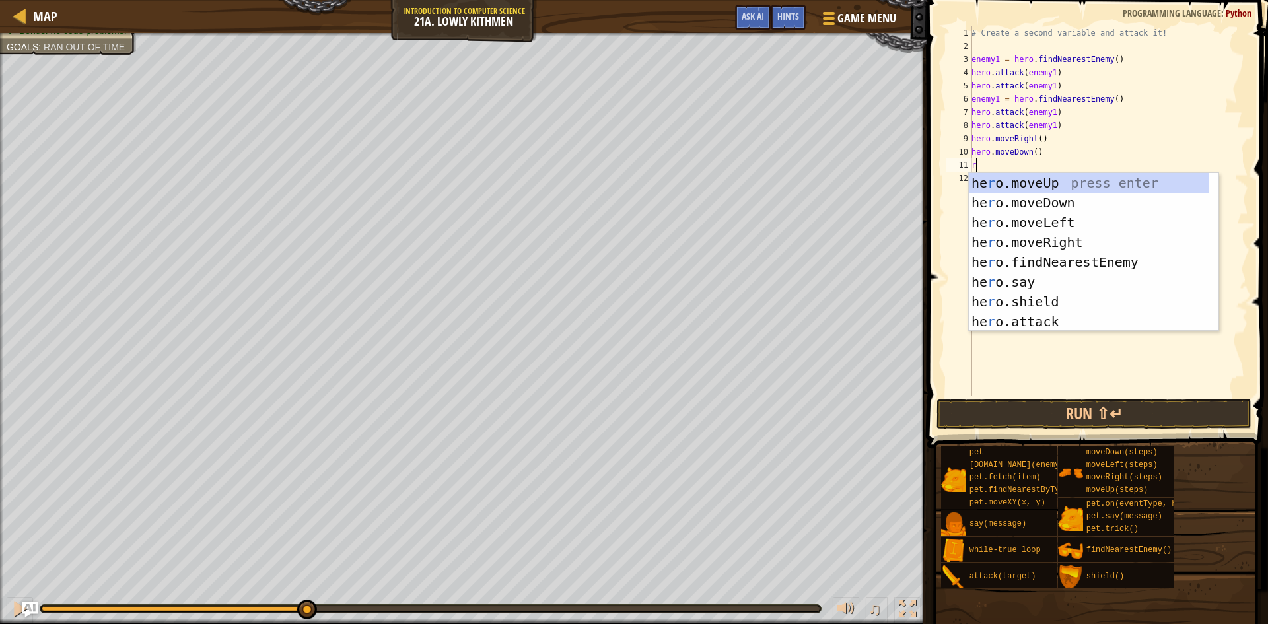
type textarea "ri"
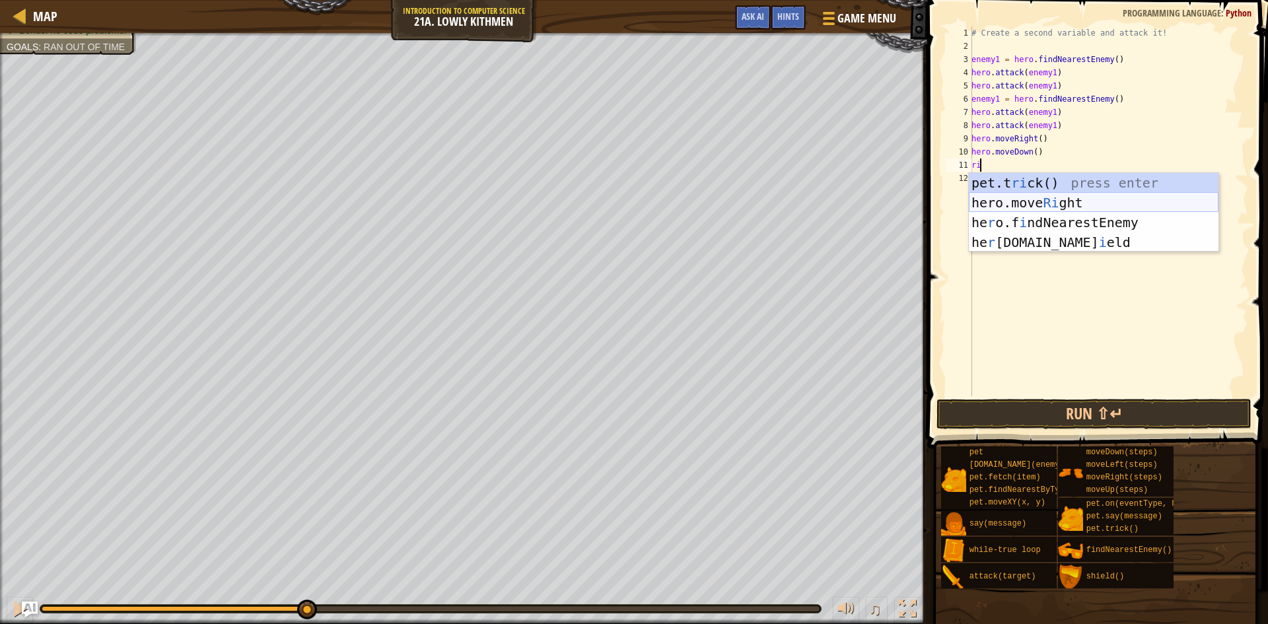
click at [1011, 207] on div "pet.t ri ck() press enter hero.move Ri ght press enter he r o.f i ndNearestEnem…" at bounding box center [1094, 232] width 250 height 119
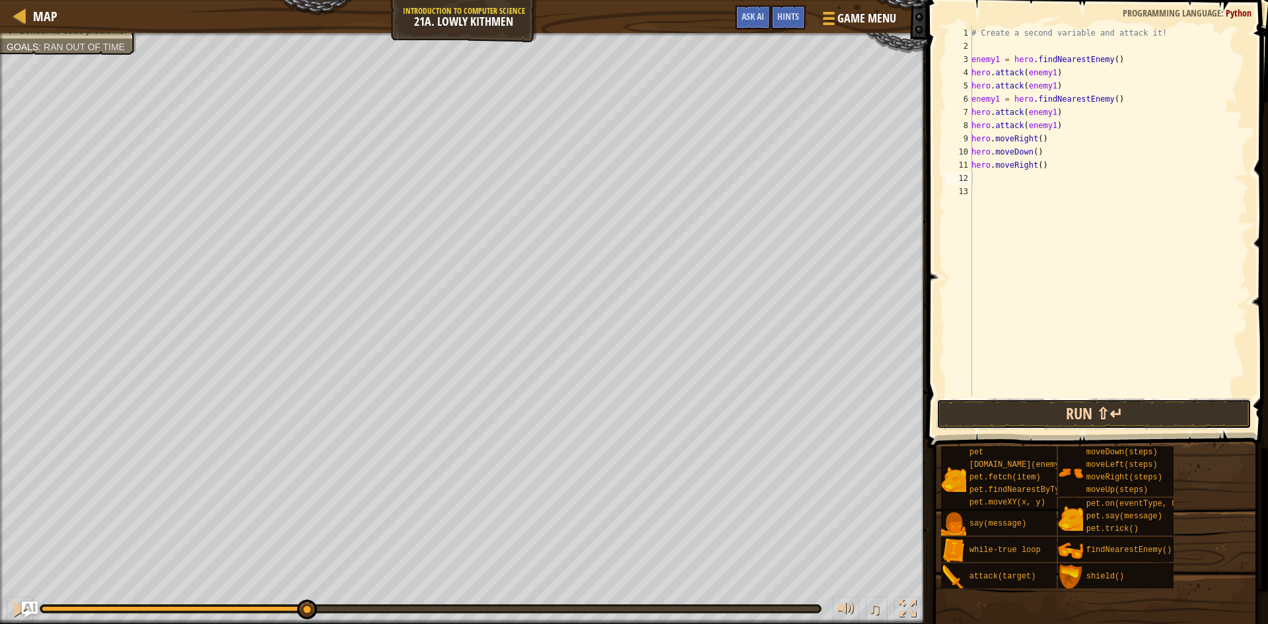
click at [1065, 411] on button "Run ⇧↵" at bounding box center [1093, 414] width 315 height 30
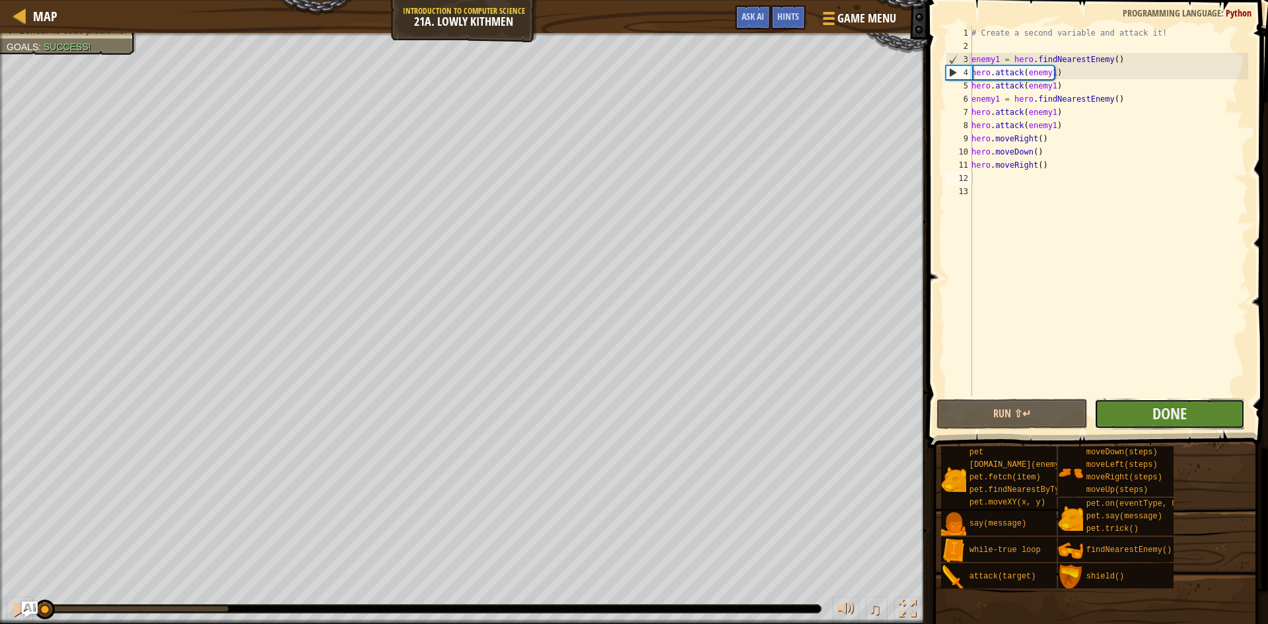
click at [1115, 408] on button "Done" at bounding box center [1169, 414] width 151 height 30
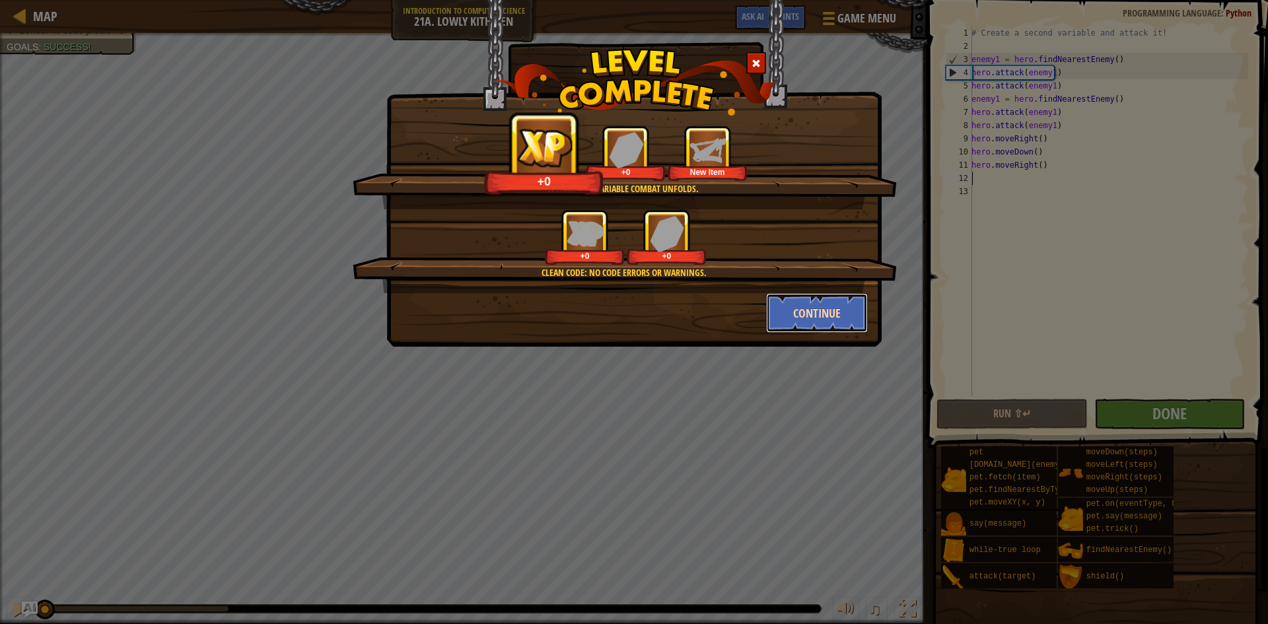
click at [785, 308] on button "Continue" at bounding box center [817, 313] width 102 height 40
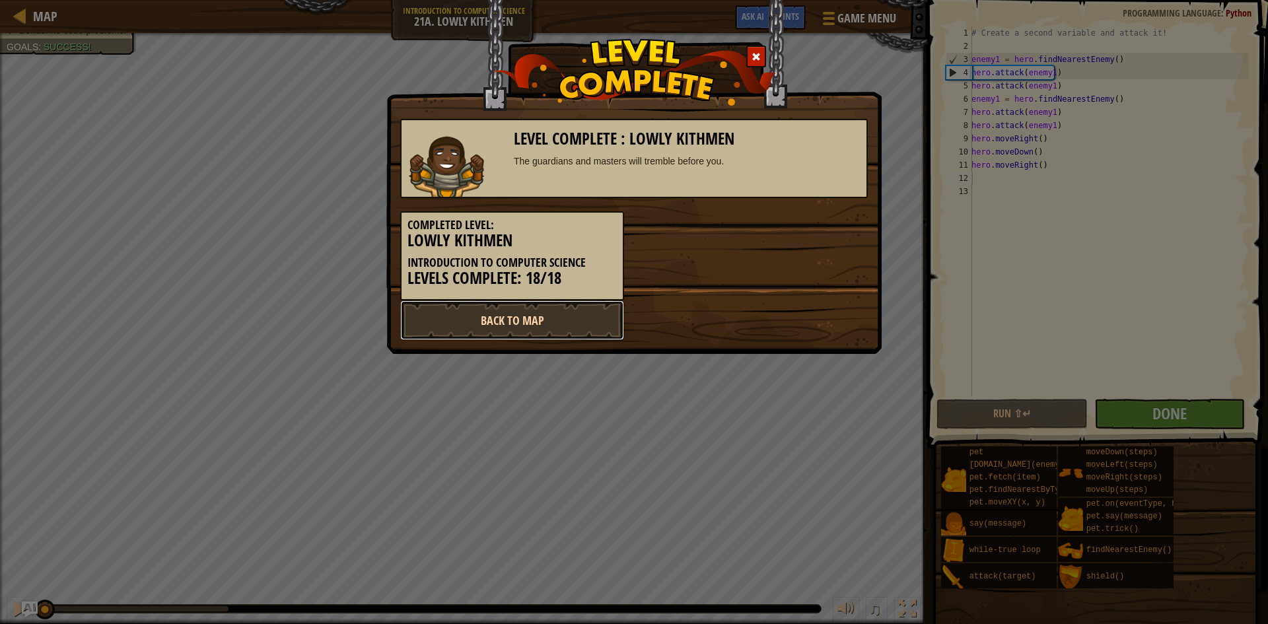
click at [435, 310] on link "Back to Map" at bounding box center [512, 320] width 224 height 40
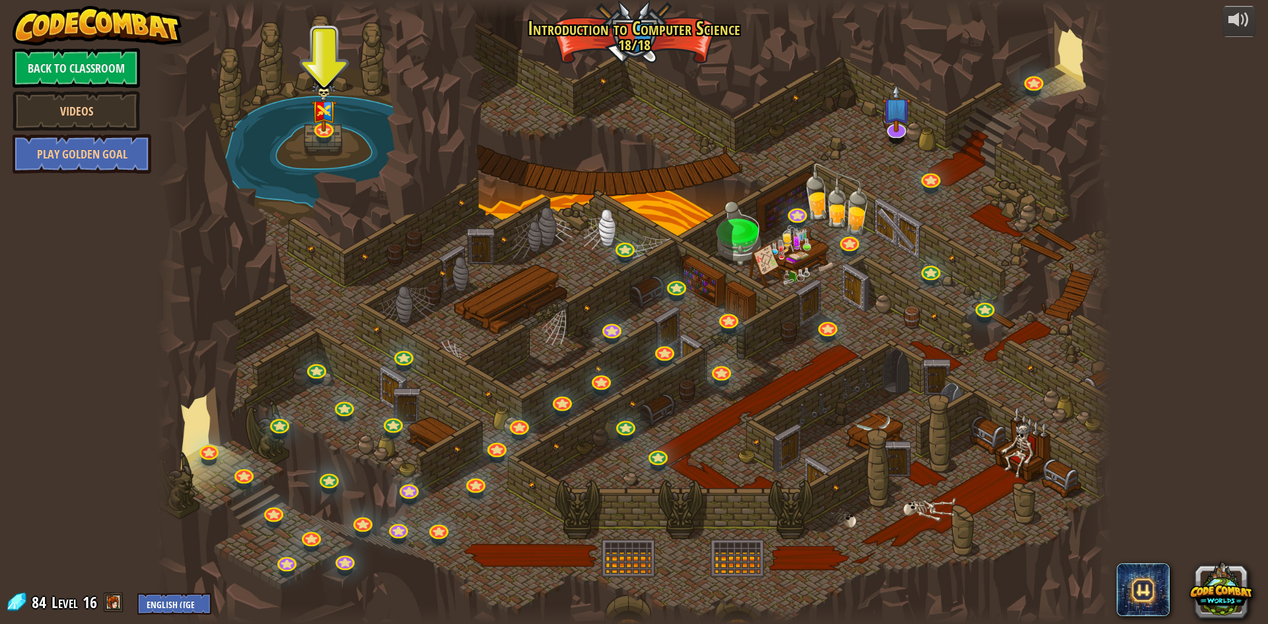
click at [891, 140] on div at bounding box center [896, 138] width 15 height 11
click at [891, 133] on link at bounding box center [895, 125] width 26 height 26
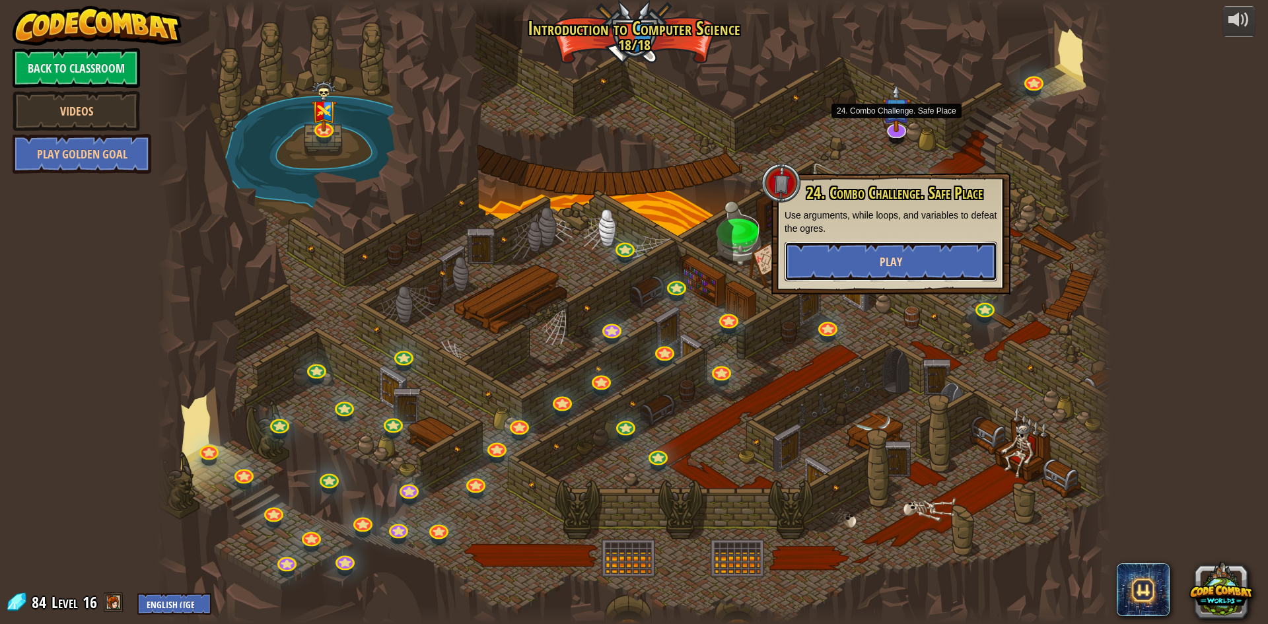
click at [865, 270] on button "Play" at bounding box center [891, 262] width 213 height 40
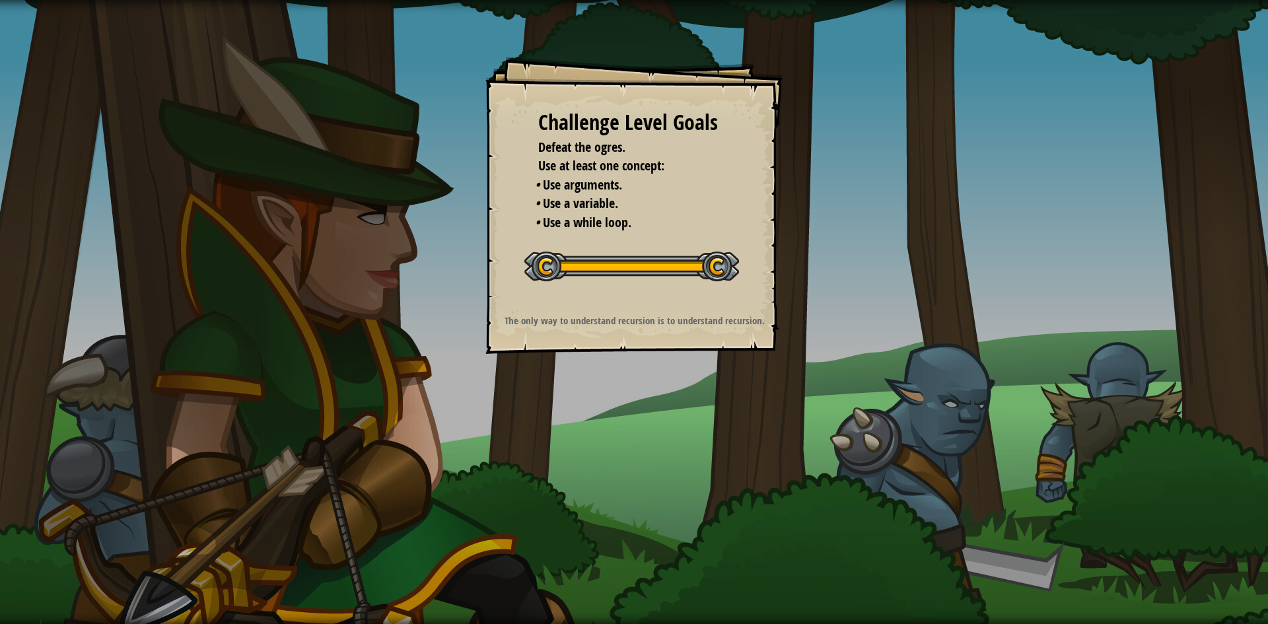
click at [665, 292] on div "Challenge Level Goals Defeat the ogres. Use at least one concept: • Use argumen…" at bounding box center [633, 205] width 297 height 297
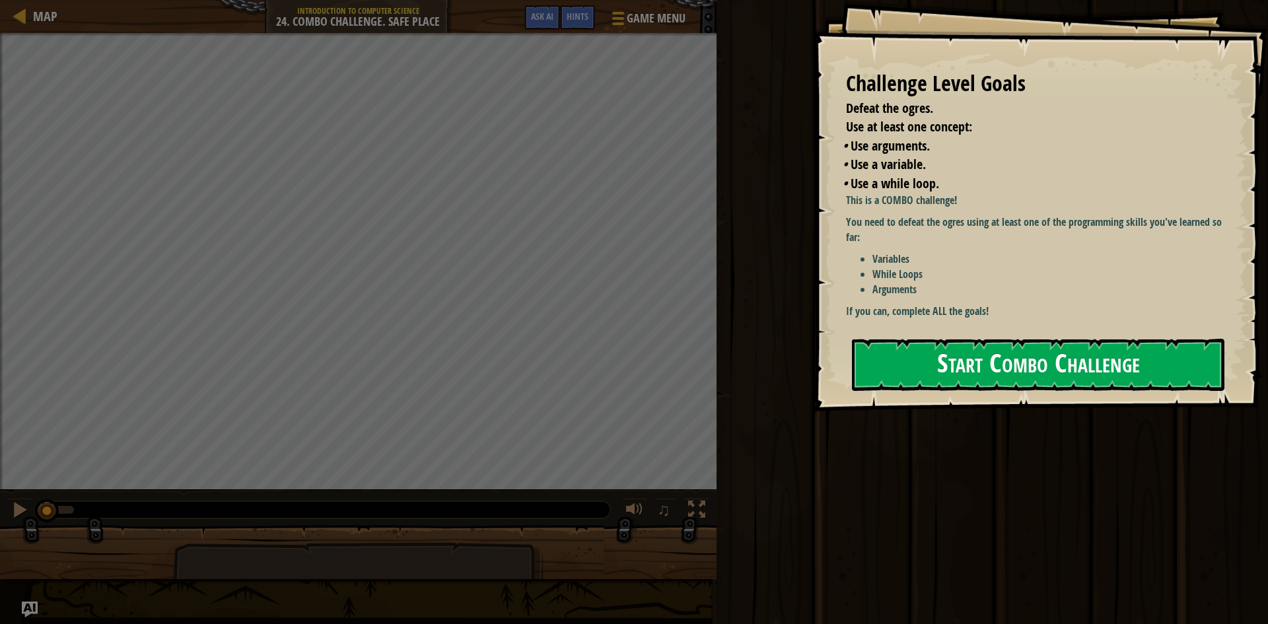
click at [1171, 339] on button "Start Combo Challenge" at bounding box center [1038, 365] width 372 height 52
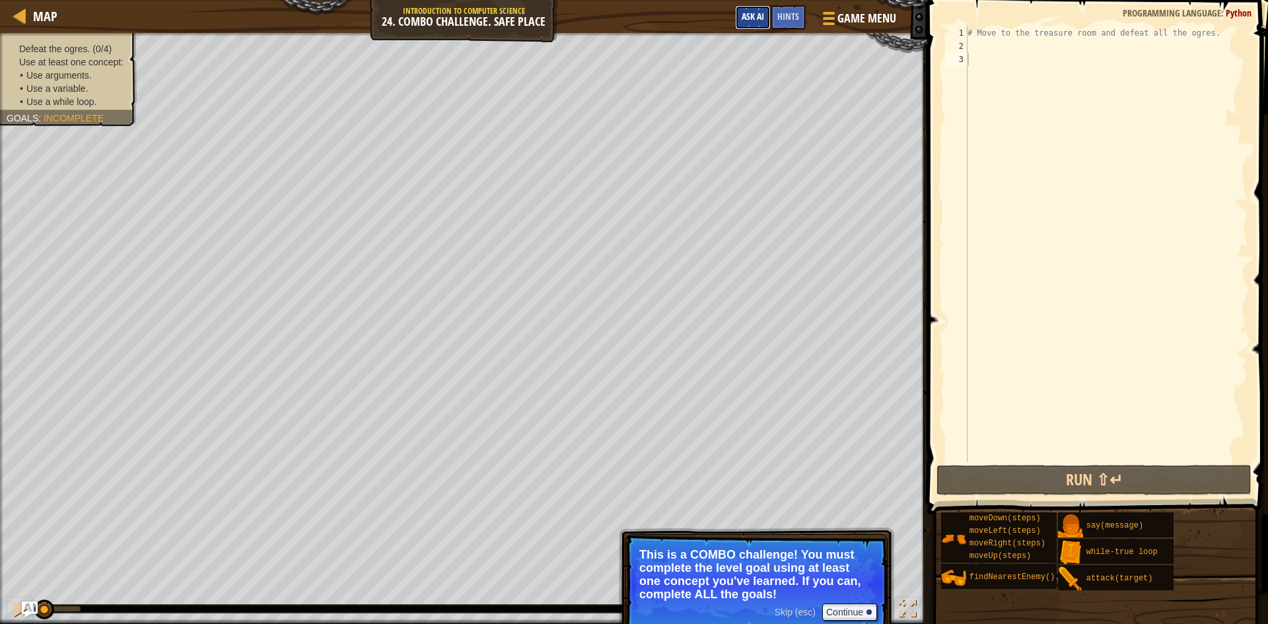
click at [750, 29] on button "Ask AI" at bounding box center [753, 17] width 36 height 24
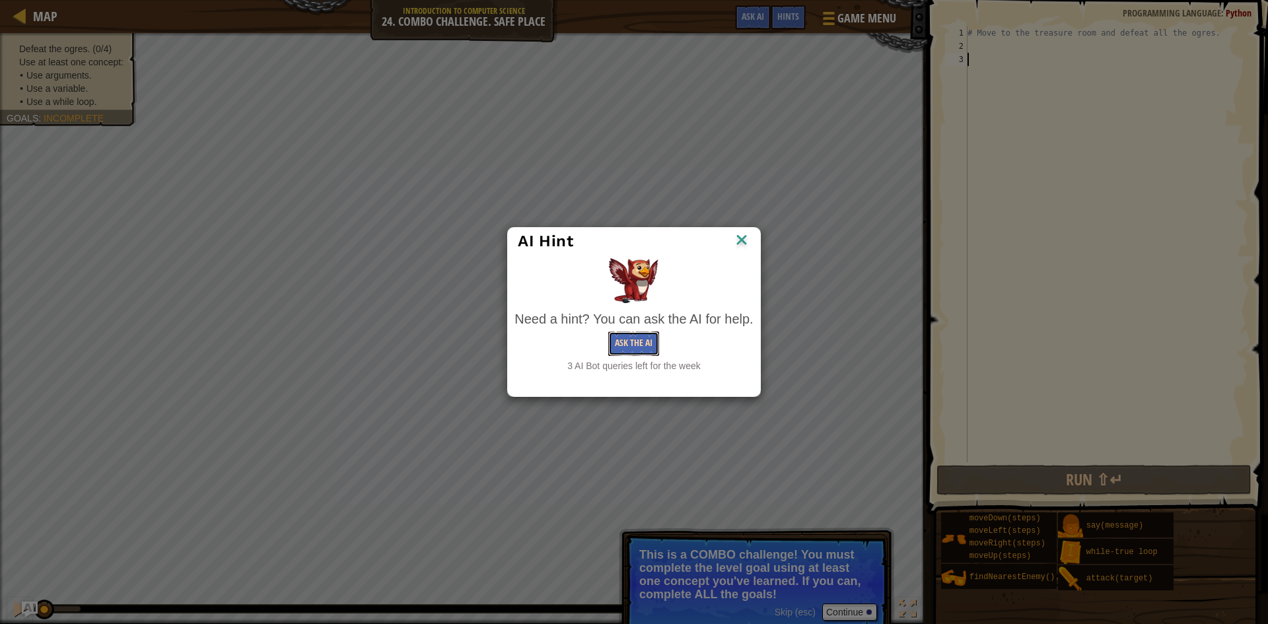
click at [608, 335] on button "Ask the AI" at bounding box center [633, 344] width 51 height 24
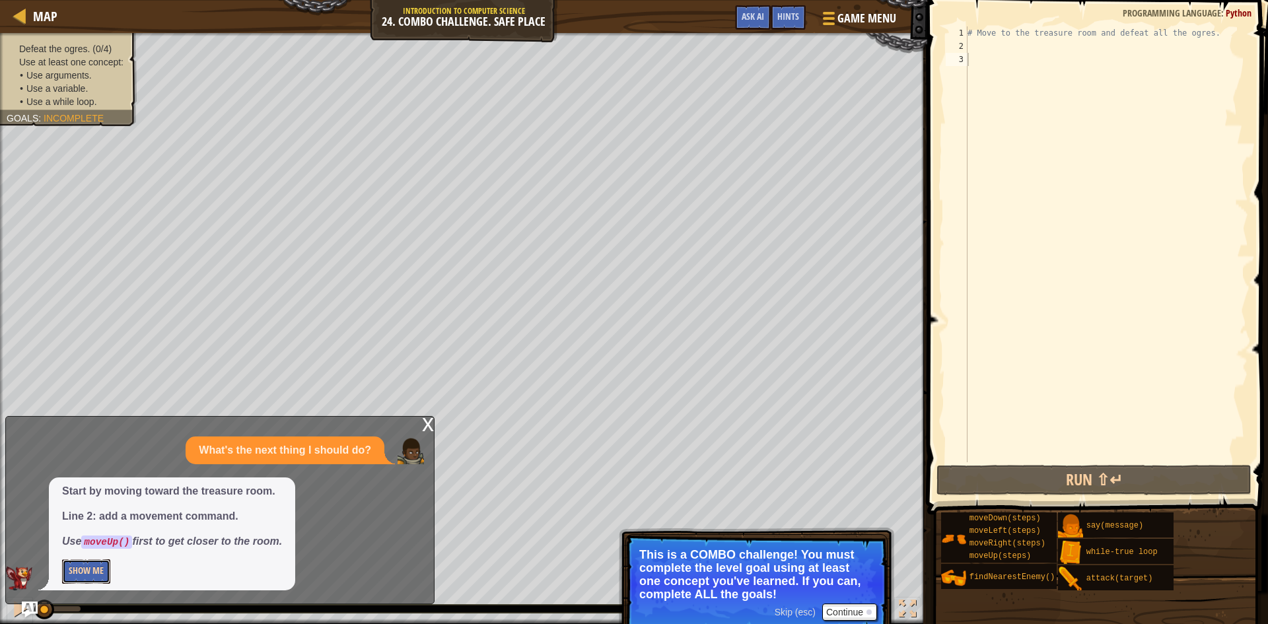
click at [86, 579] on button "Show Me" at bounding box center [86, 571] width 48 height 24
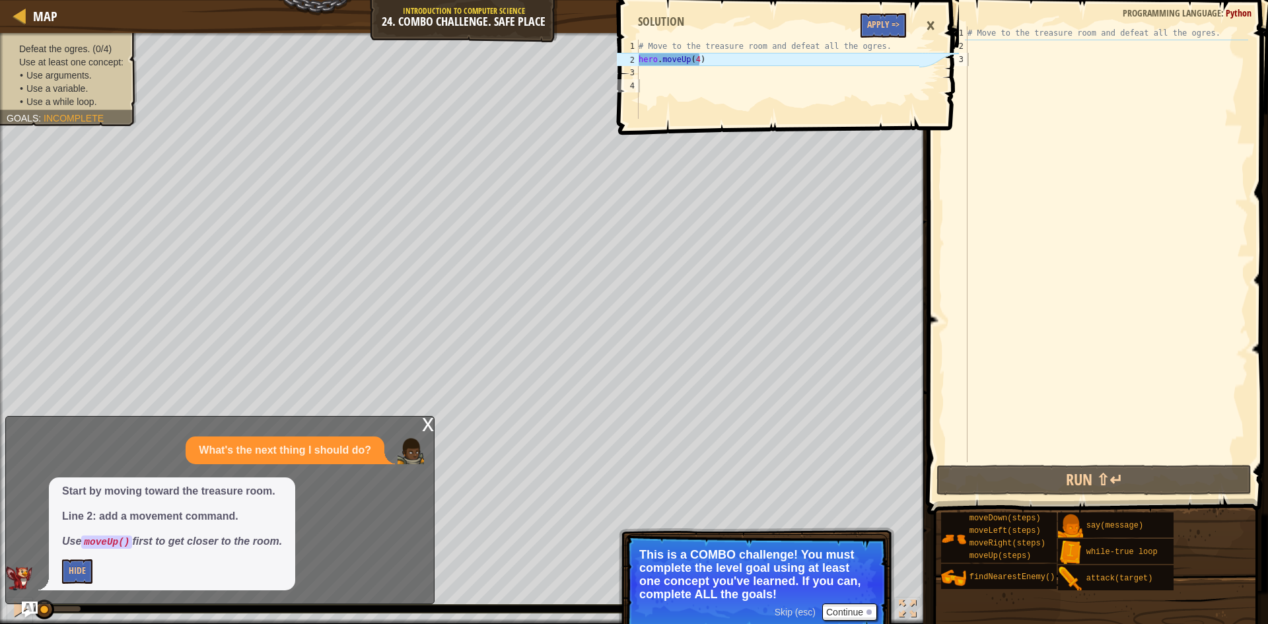
drag, startPoint x: 920, startPoint y: 25, endPoint x: 919, endPoint y: 54, distance: 29.1
click at [890, 46] on div "1 2 3 4 # Move to the treasure room and defeat all the ogres. hero . moveUp ( 4…" at bounding box center [786, 65] width 345 height 116
click at [901, 22] on button "Apply =>" at bounding box center [883, 25] width 46 height 24
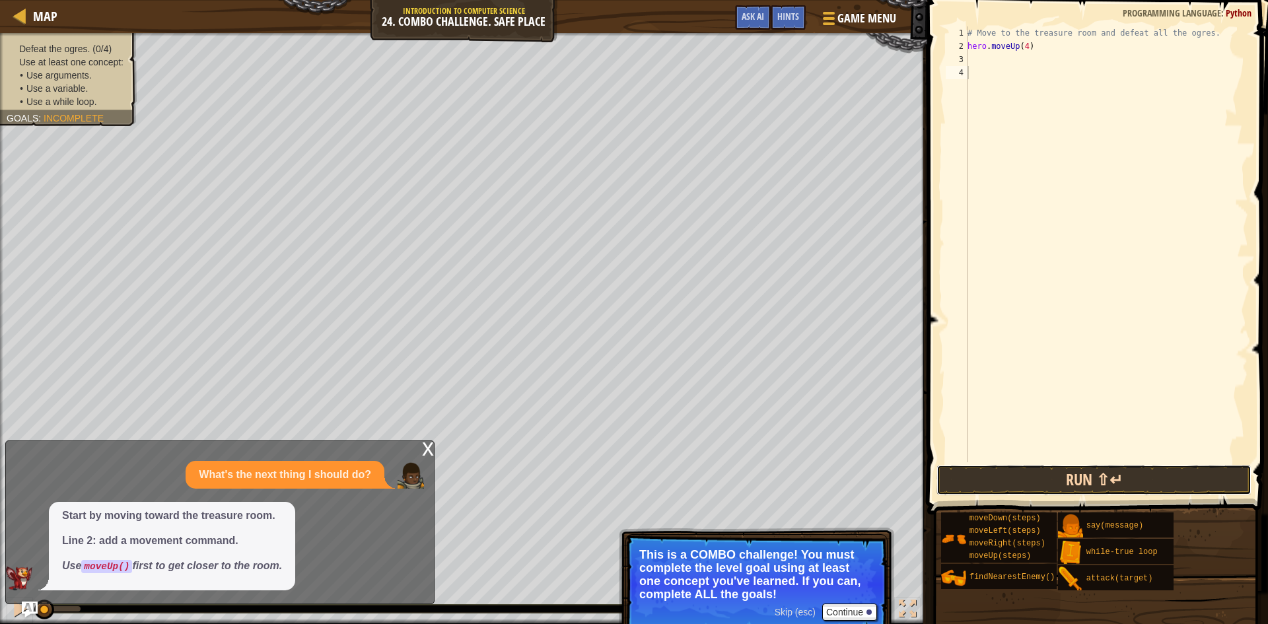
click at [1077, 492] on button "Run ⇧↵" at bounding box center [1093, 480] width 315 height 30
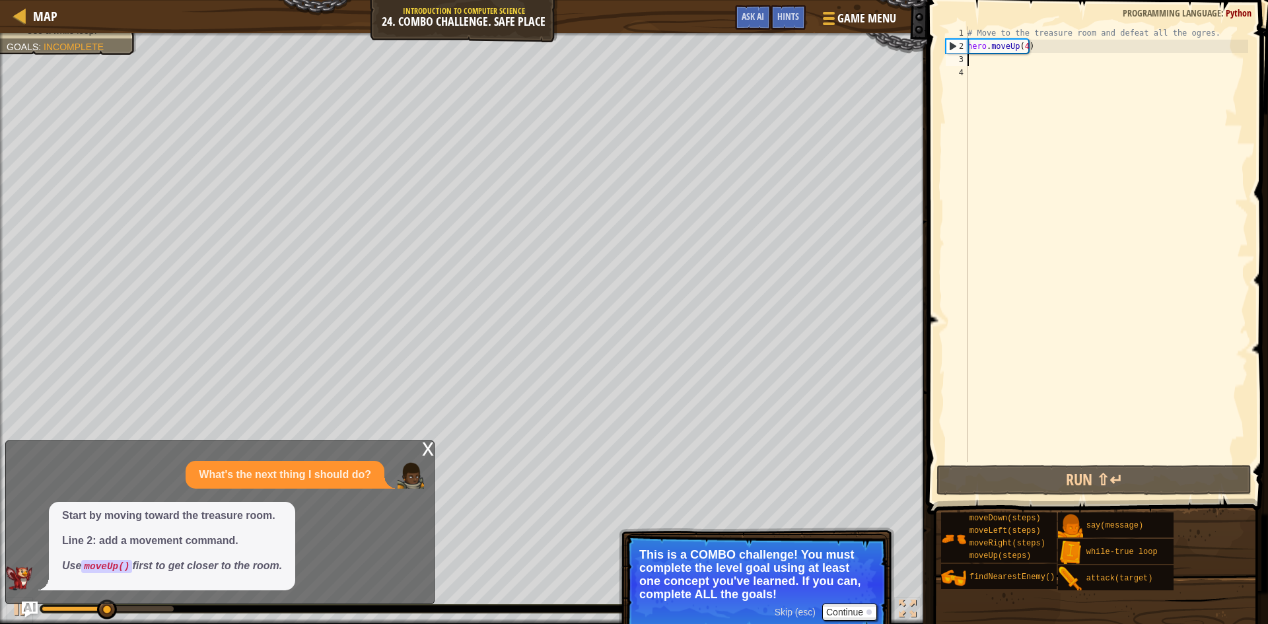
click at [977, 61] on div "# Move to the treasure room and defeat all the ogres. hero . moveUp ( 4 )" at bounding box center [1106, 257] width 283 height 462
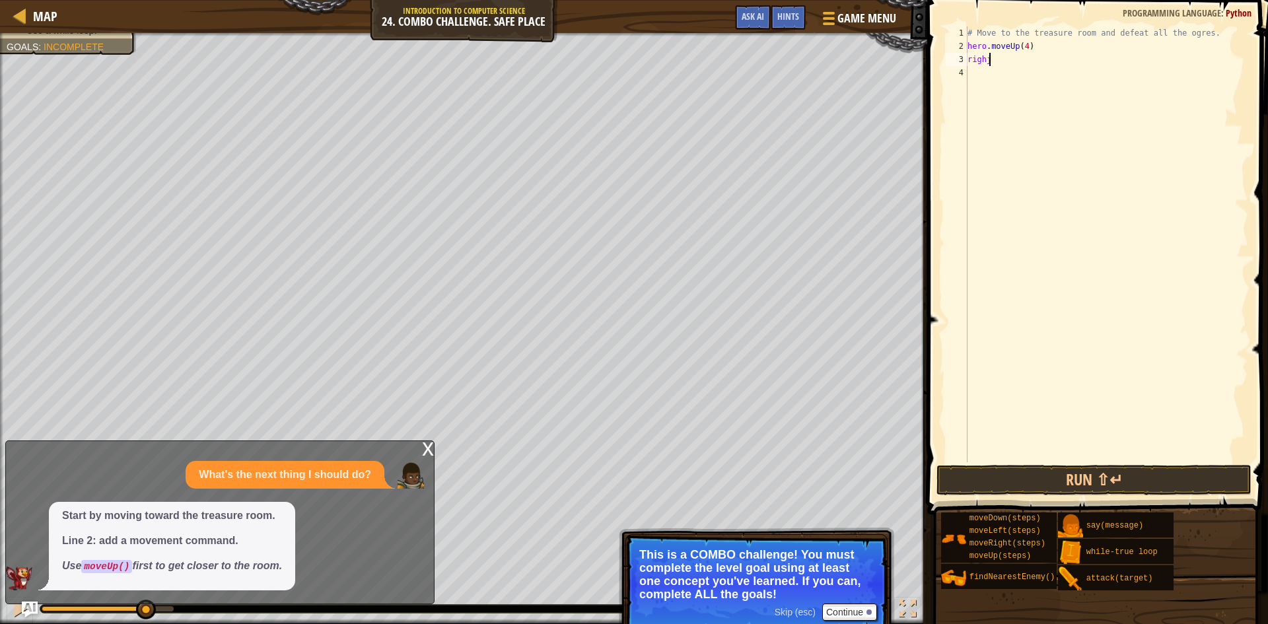
scroll to position [6, 1]
type textarea "right"
click at [1009, 75] on div "hero.move Right press enter" at bounding box center [1090, 96] width 250 height 59
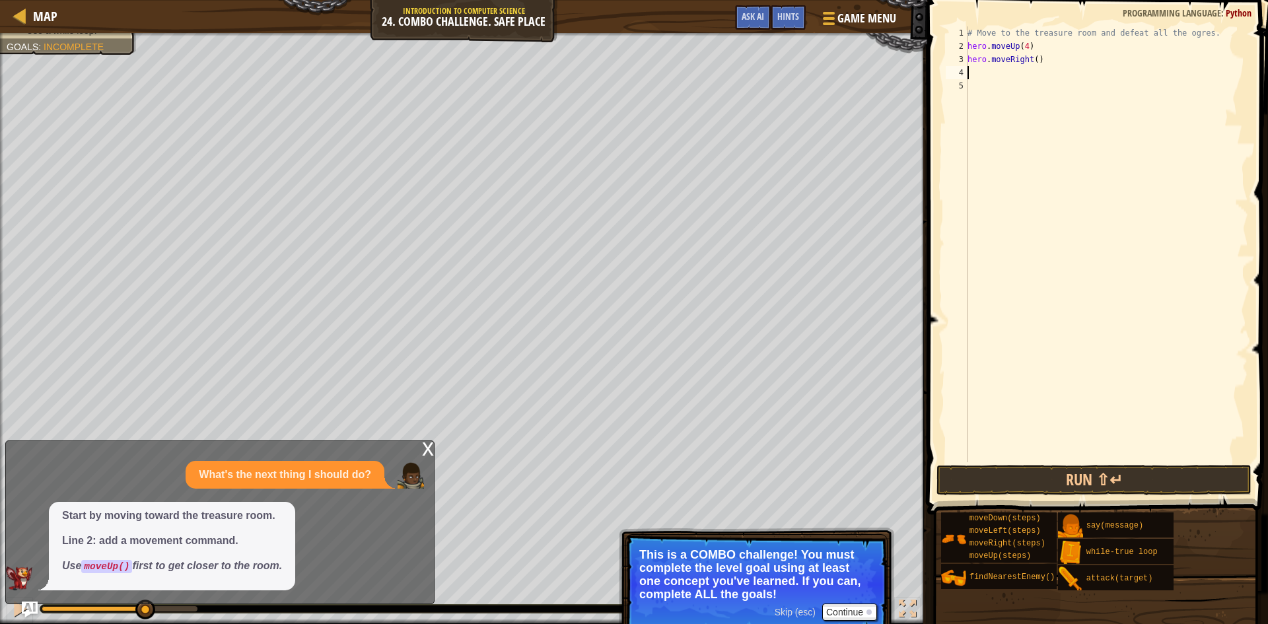
click at [1033, 63] on div "# Move to the treasure room and defeat all the ogres. hero . moveUp ( 4 ) hero …" at bounding box center [1106, 257] width 283 height 462
type textarea "hero.moveRight(4)"
click at [1067, 473] on button "Run ⇧↵" at bounding box center [1093, 480] width 315 height 30
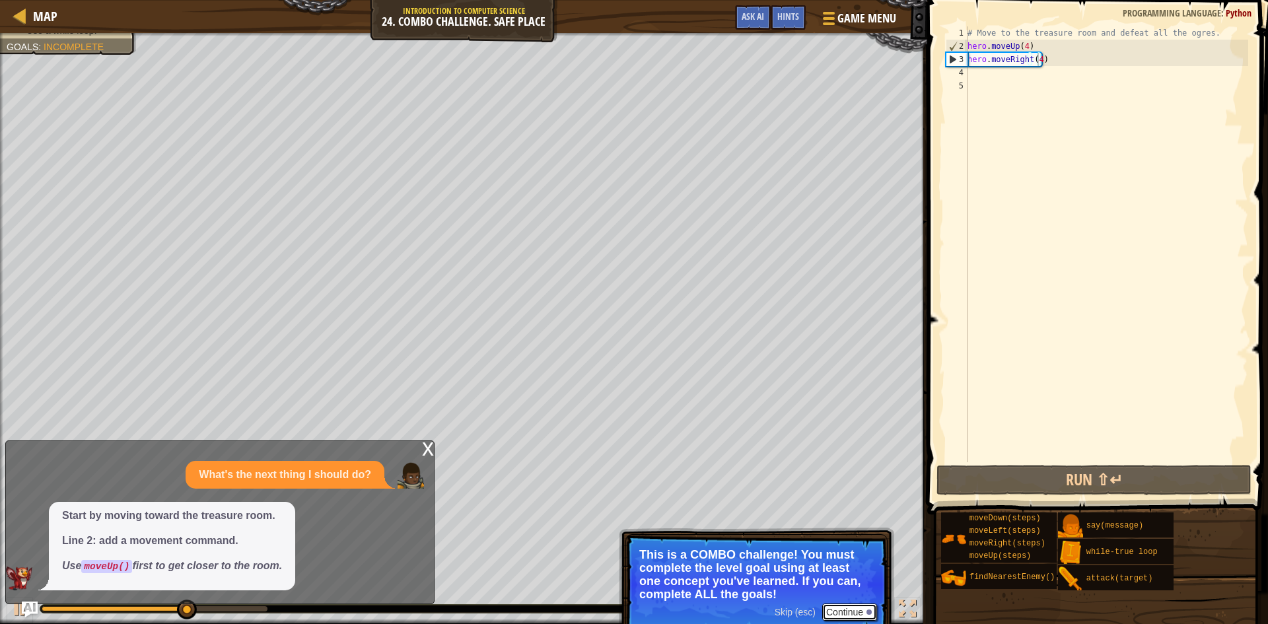
click at [854, 615] on button "Continue" at bounding box center [849, 612] width 55 height 17
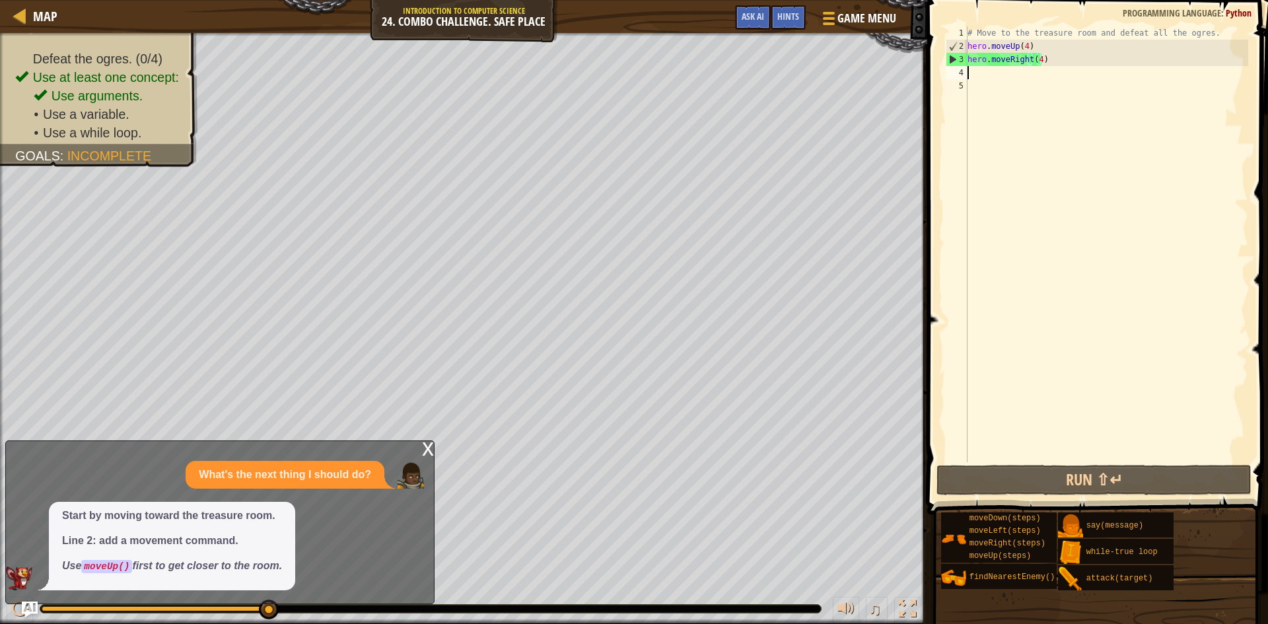
click at [990, 71] on div "# Move to the treasure room and defeat all the ogres. hero . moveUp ( 4 ) hero …" at bounding box center [1106, 257] width 283 height 462
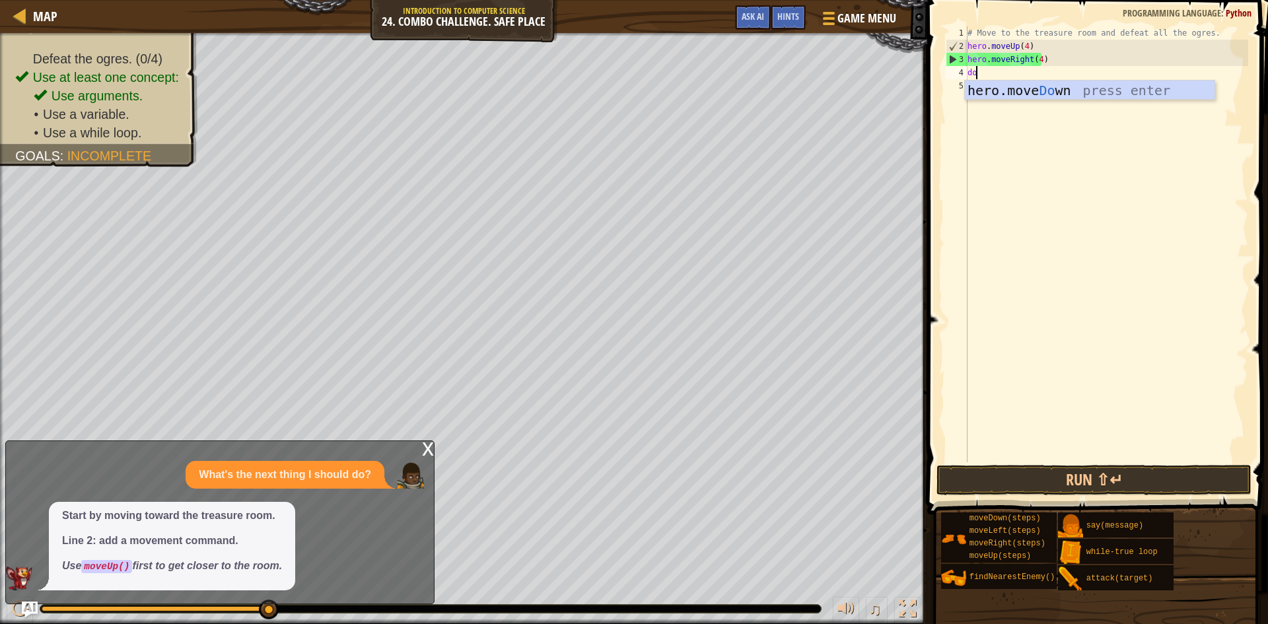
scroll to position [6, 1]
type textarea "down"
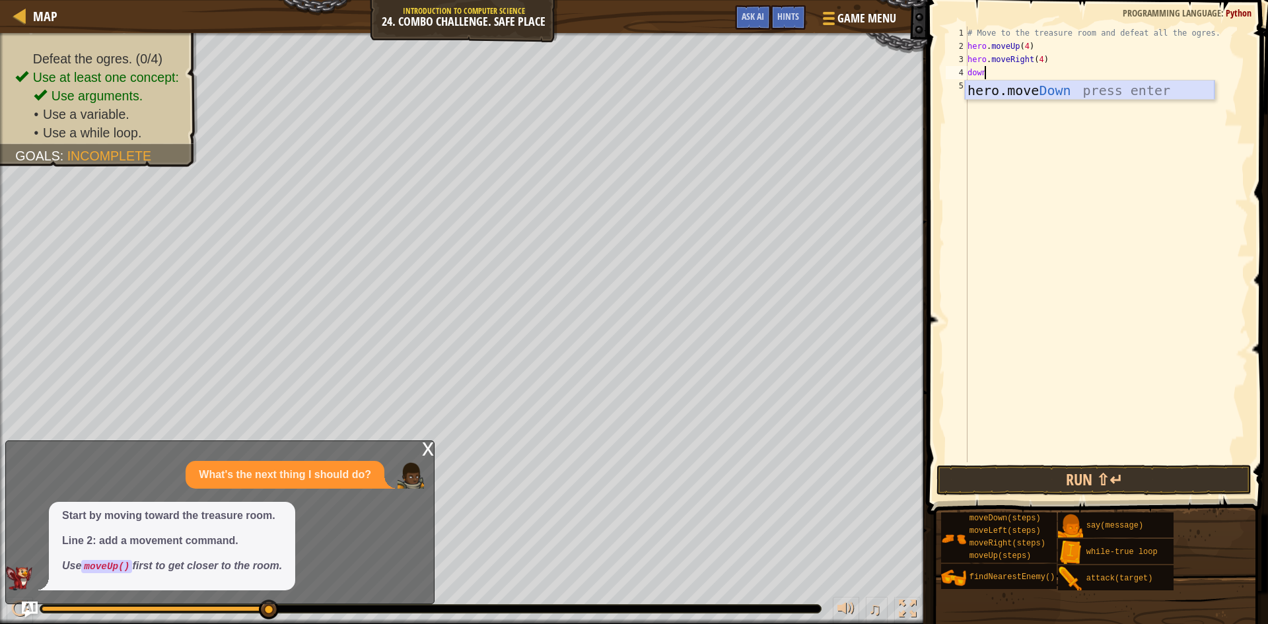
click at [975, 81] on div "hero.move Down press enter" at bounding box center [1090, 110] width 250 height 59
click at [1030, 71] on div "# Move to the treasure room and defeat all the ogres. hero . moveUp ( 4 ) hero …" at bounding box center [1106, 257] width 283 height 462
type textarea "hero.moveDown(3)"
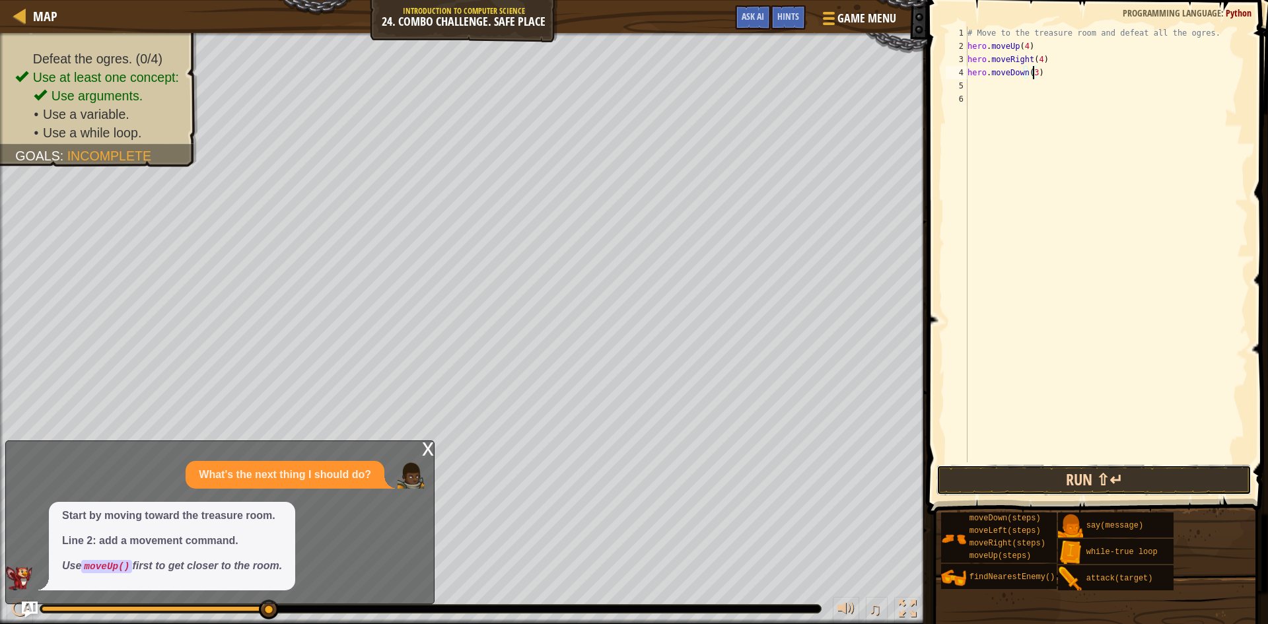
click at [1085, 478] on button "Run ⇧↵" at bounding box center [1093, 480] width 315 height 30
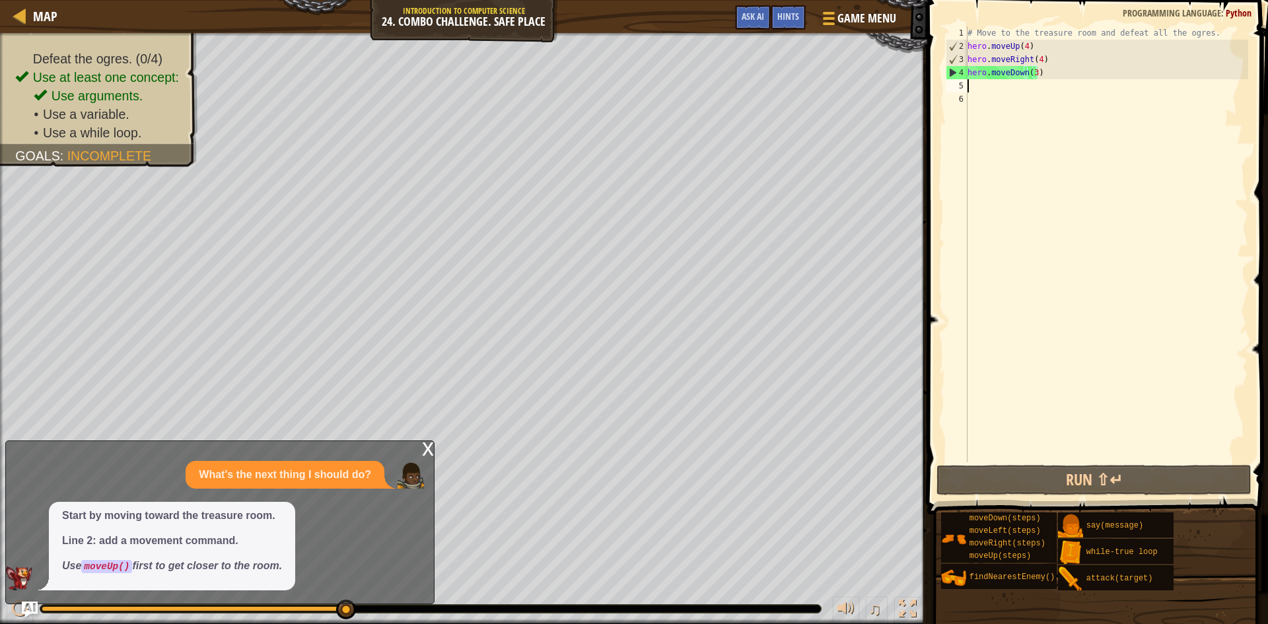
click at [969, 87] on div "# Move to the treasure room and defeat all the ogres. hero . moveUp ( 4 ) hero …" at bounding box center [1106, 257] width 283 height 462
type textarea "f"
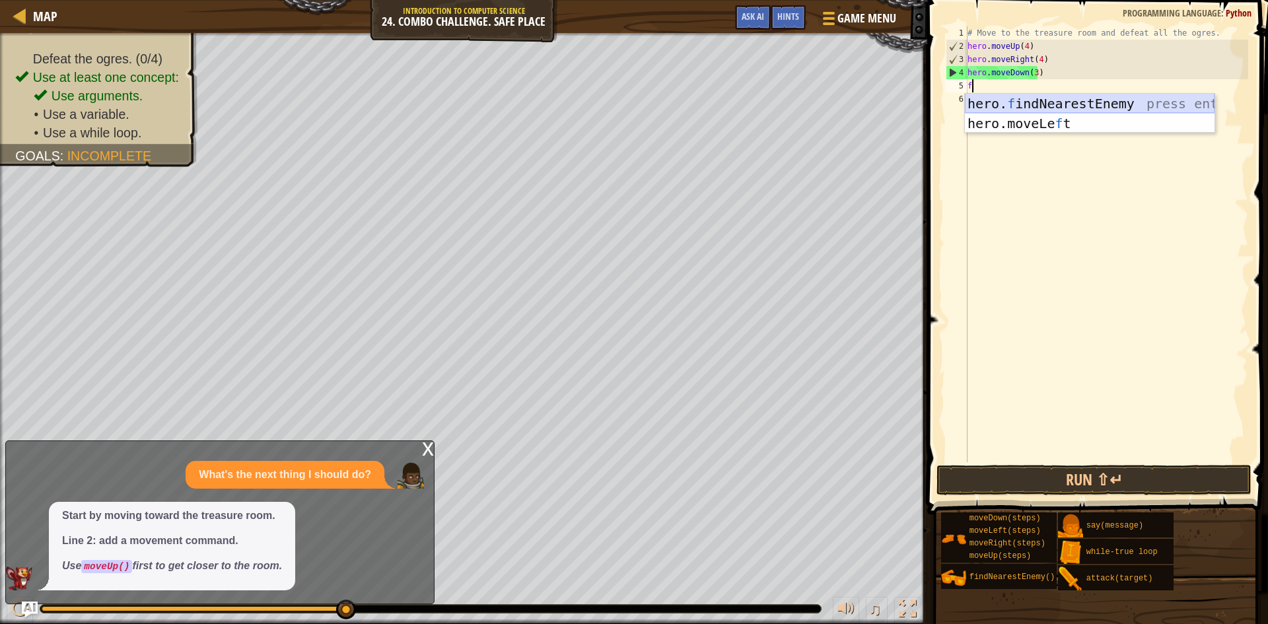
click at [972, 100] on div "hero. f indNearestEnemy press enter hero.moveLe f t press enter" at bounding box center [1090, 133] width 250 height 79
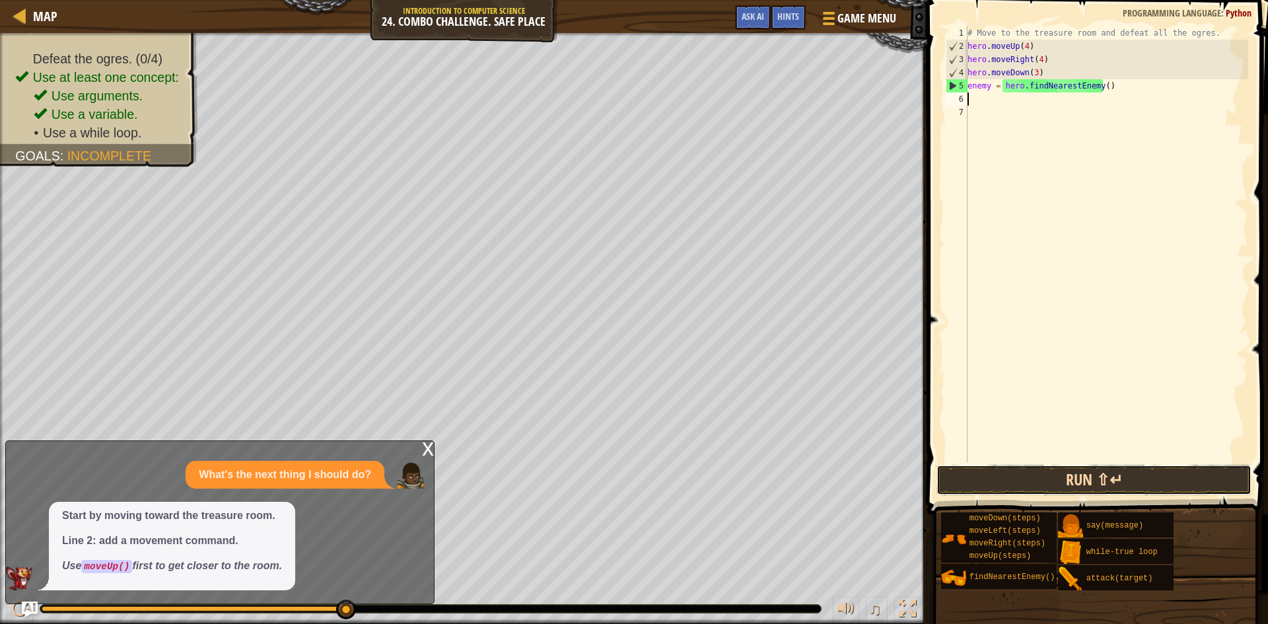
click at [1069, 476] on button "Run ⇧↵" at bounding box center [1093, 480] width 315 height 30
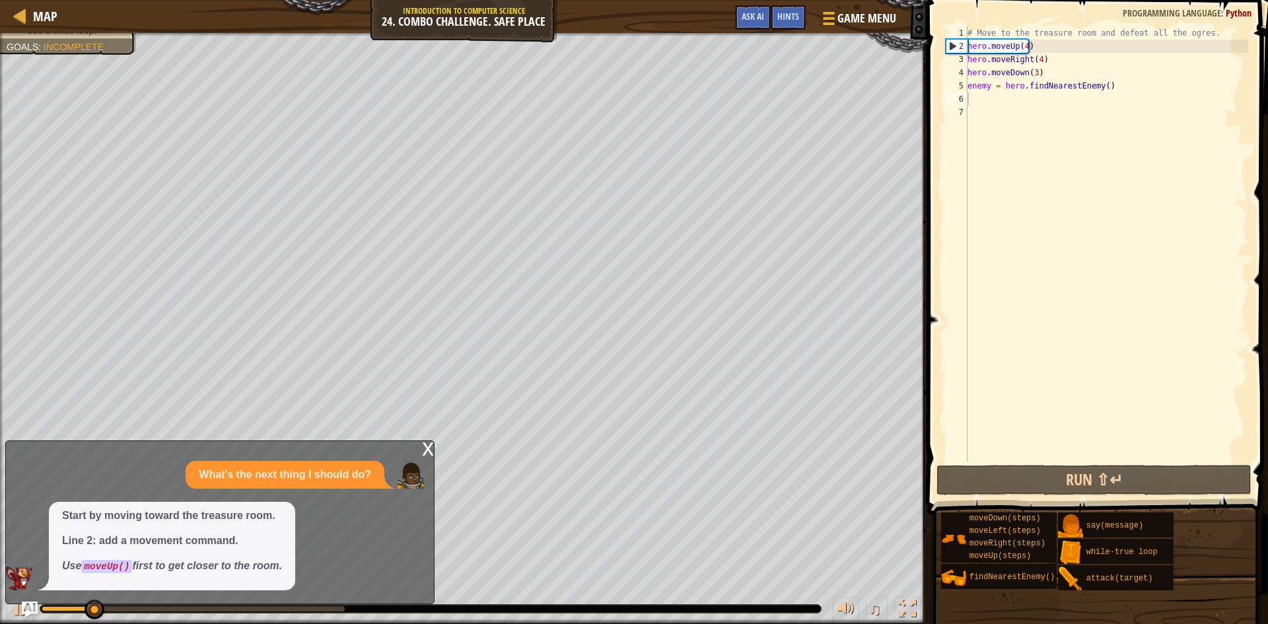
drag, startPoint x: 345, startPoint y: 611, endPoint x: 356, endPoint y: 609, distance: 11.4
click at [356, 609] on div at bounding box center [430, 609] width 781 height 8
click at [365, 604] on div "x What's the next thing I should do? Start by moving toward the treasure room. …" at bounding box center [219, 522] width 429 height 164
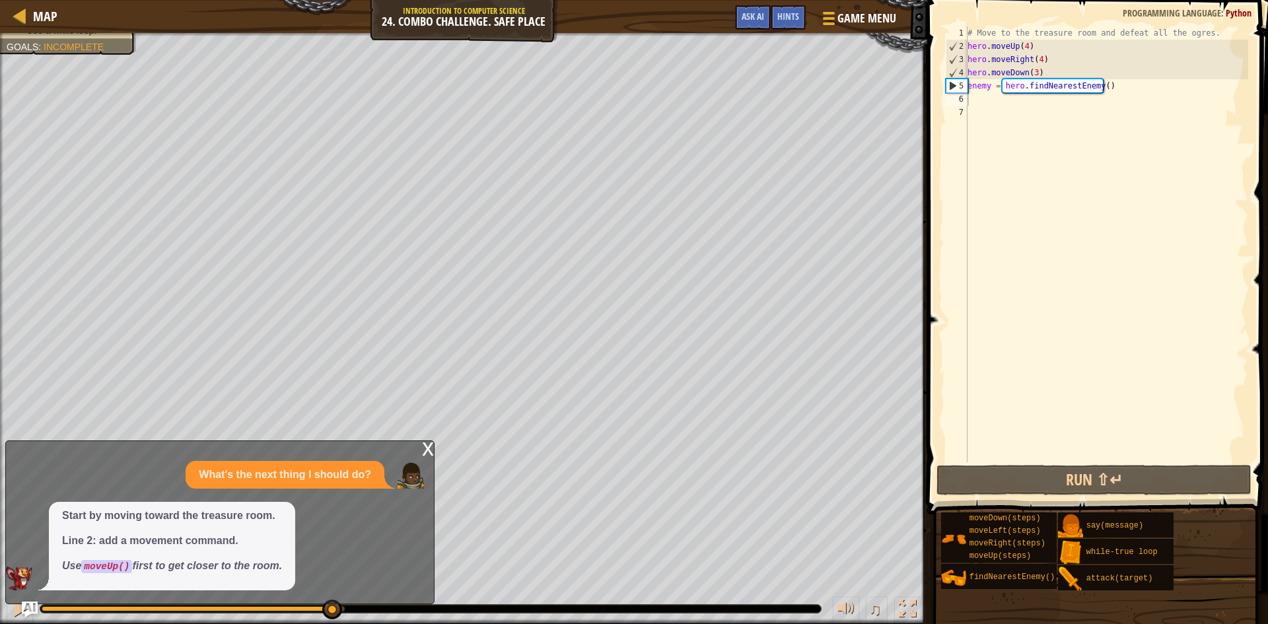
click at [330, 607] on div "0:22.2 Now: 0:07.0 Max: 0:23.3" at bounding box center [193, 608] width 303 height 5
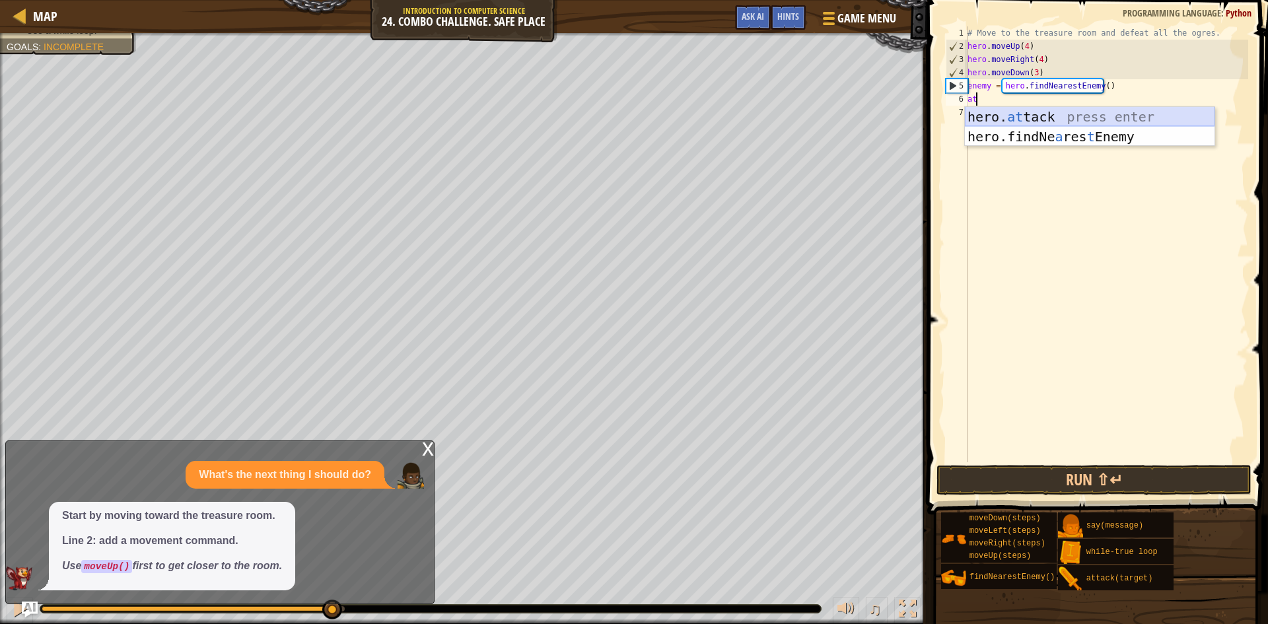
click at [1028, 115] on div "hero. at tack press enter hero.findNe a res t Enemy press enter" at bounding box center [1090, 146] width 250 height 79
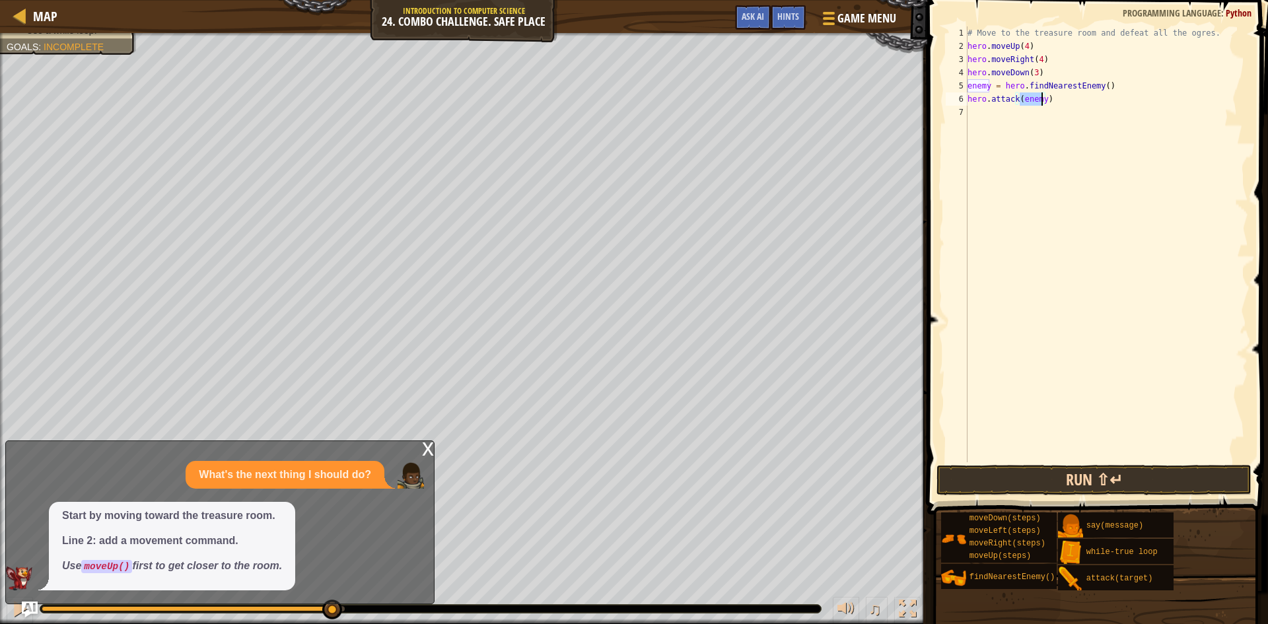
type textarea "hero.attack(enemy)"
click at [1030, 470] on button "Run ⇧↵" at bounding box center [1093, 480] width 315 height 30
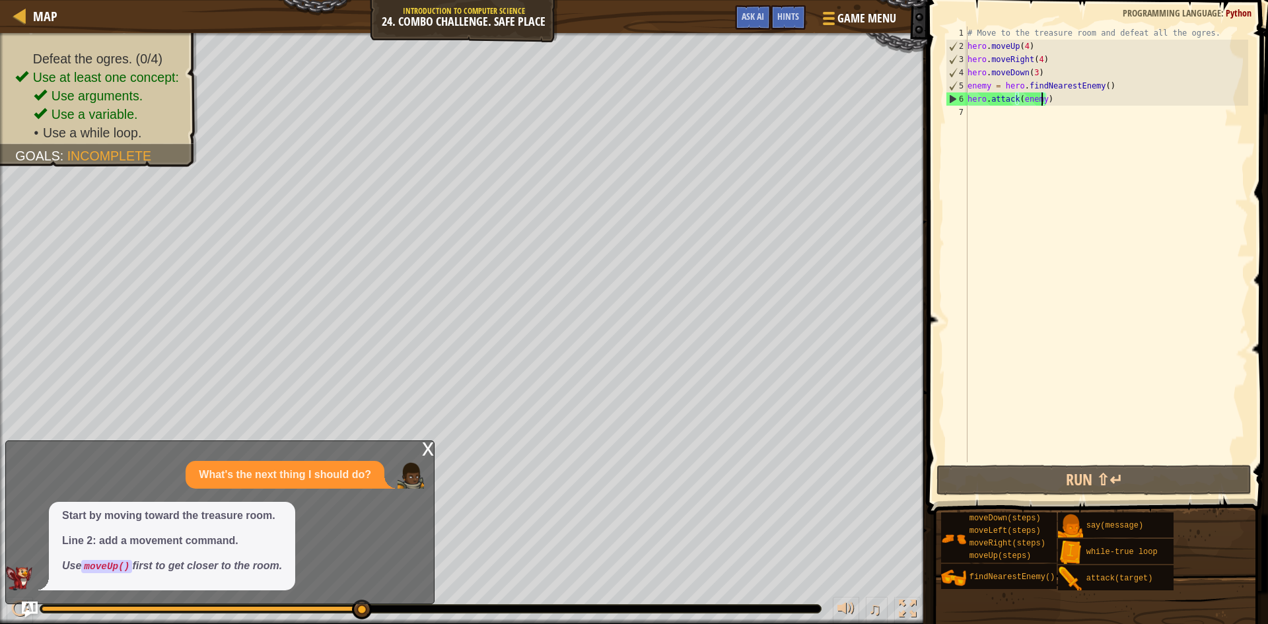
drag, startPoint x: 189, startPoint y: 610, endPoint x: 389, endPoint y: 605, distance: 200.2
click at [389, 605] on div at bounding box center [430, 609] width 781 height 8
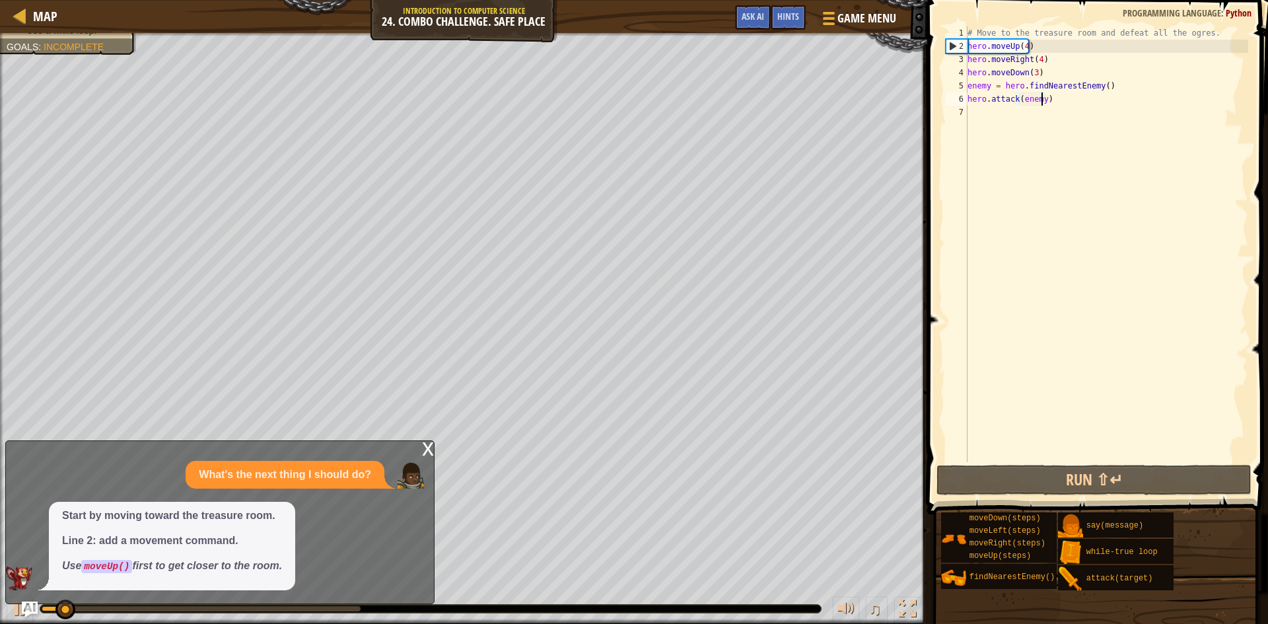
click at [329, 609] on div at bounding box center [201, 608] width 319 height 5
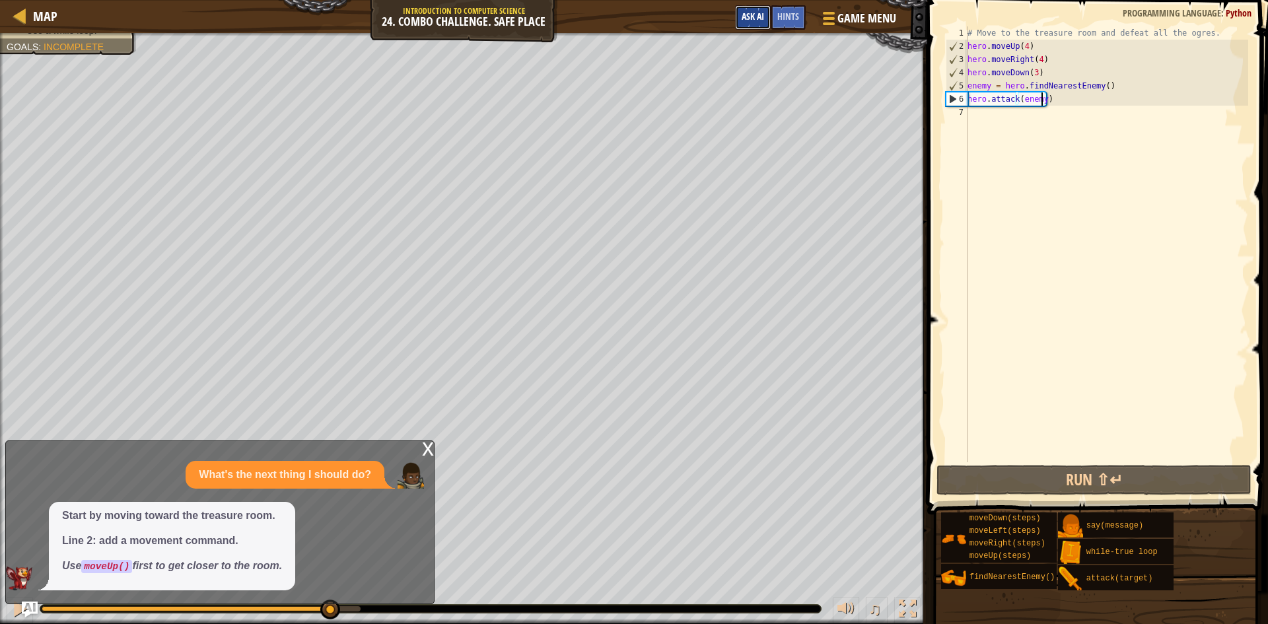
click at [769, 15] on button "Ask AI" at bounding box center [753, 17] width 36 height 24
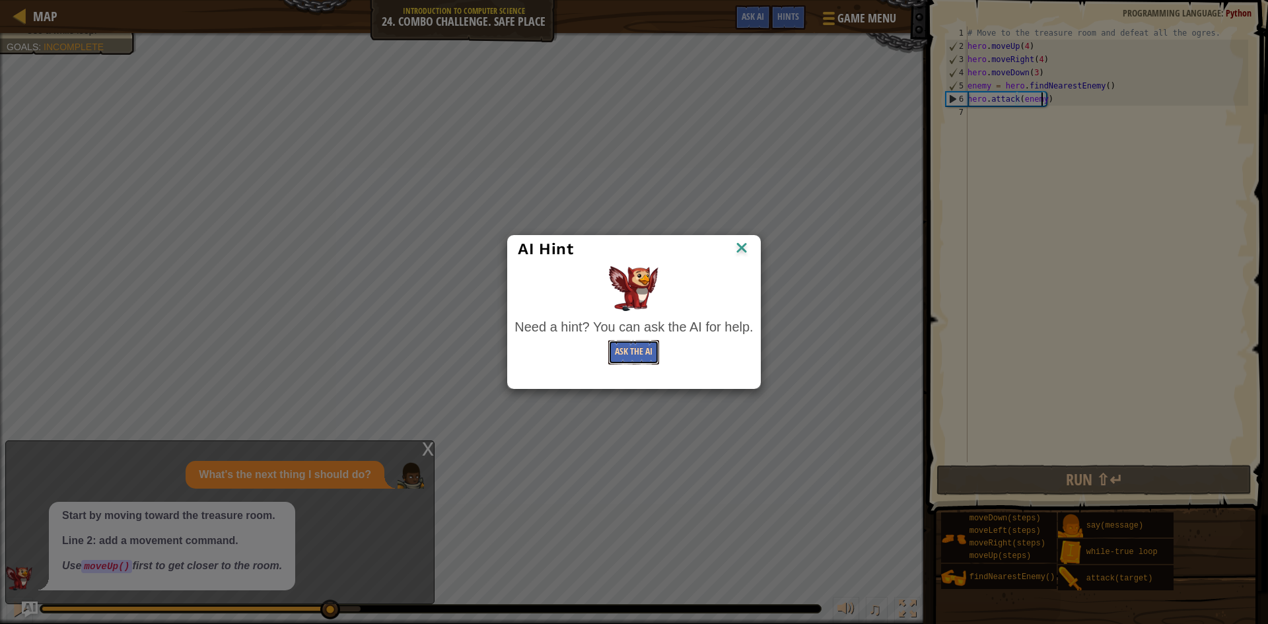
click at [626, 361] on button "Ask the AI" at bounding box center [633, 352] width 51 height 24
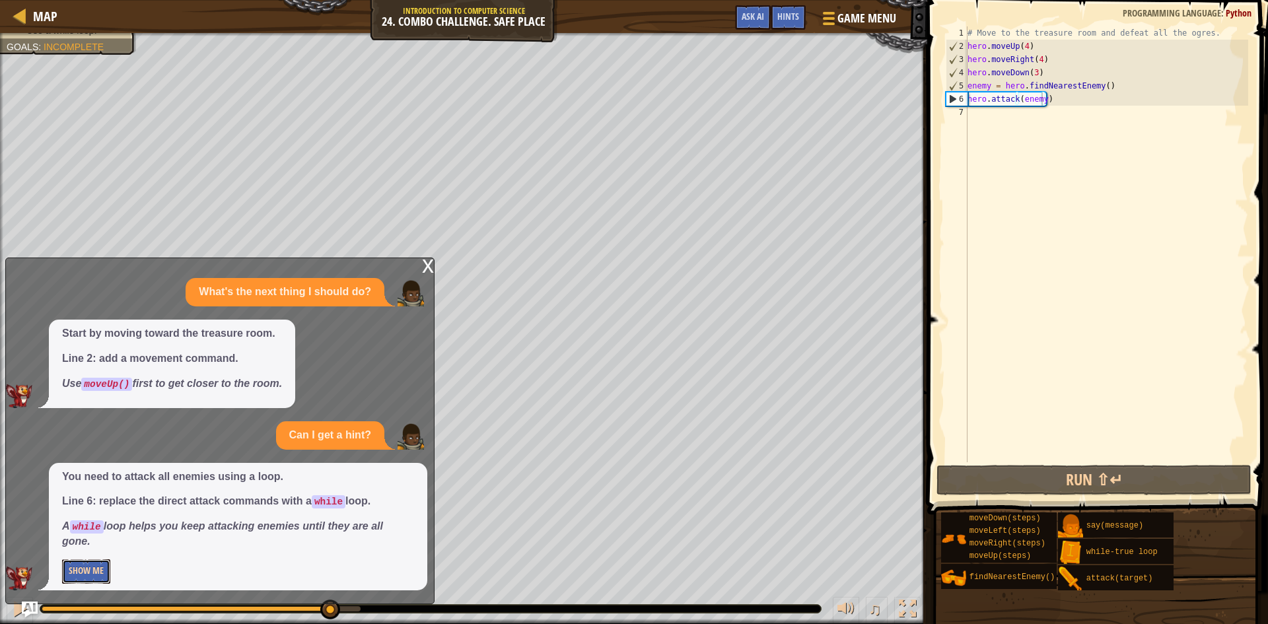
click at [72, 565] on button "Show Me" at bounding box center [86, 571] width 48 height 24
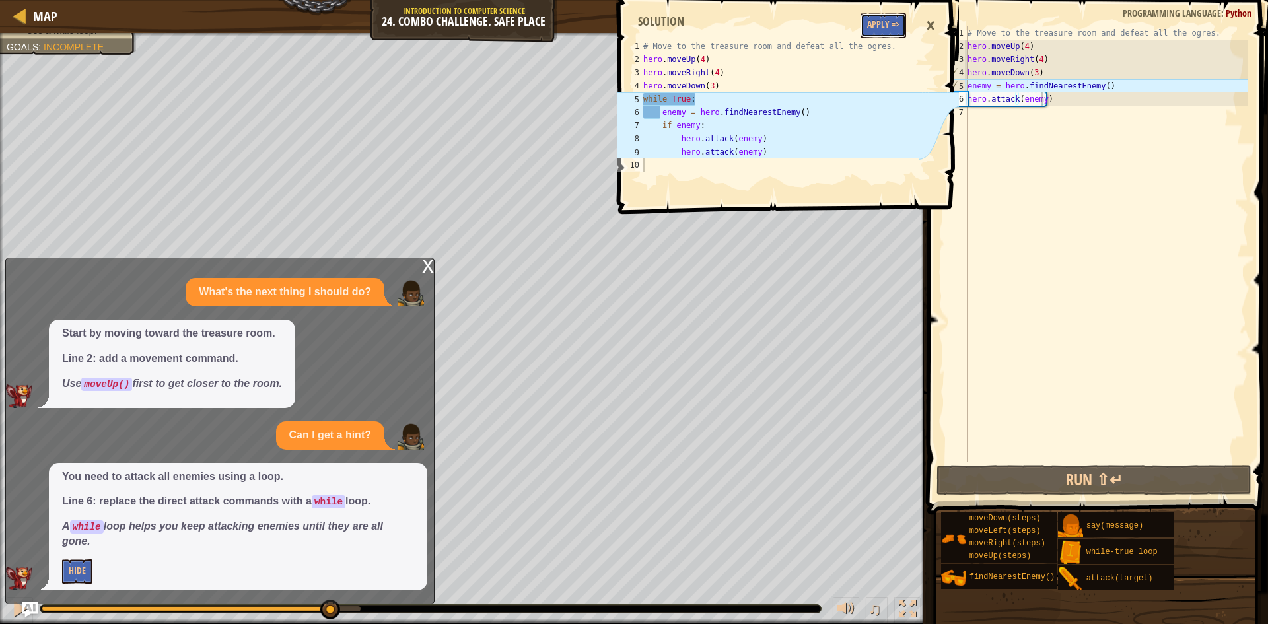
click at [882, 21] on button "Apply =>" at bounding box center [883, 25] width 46 height 24
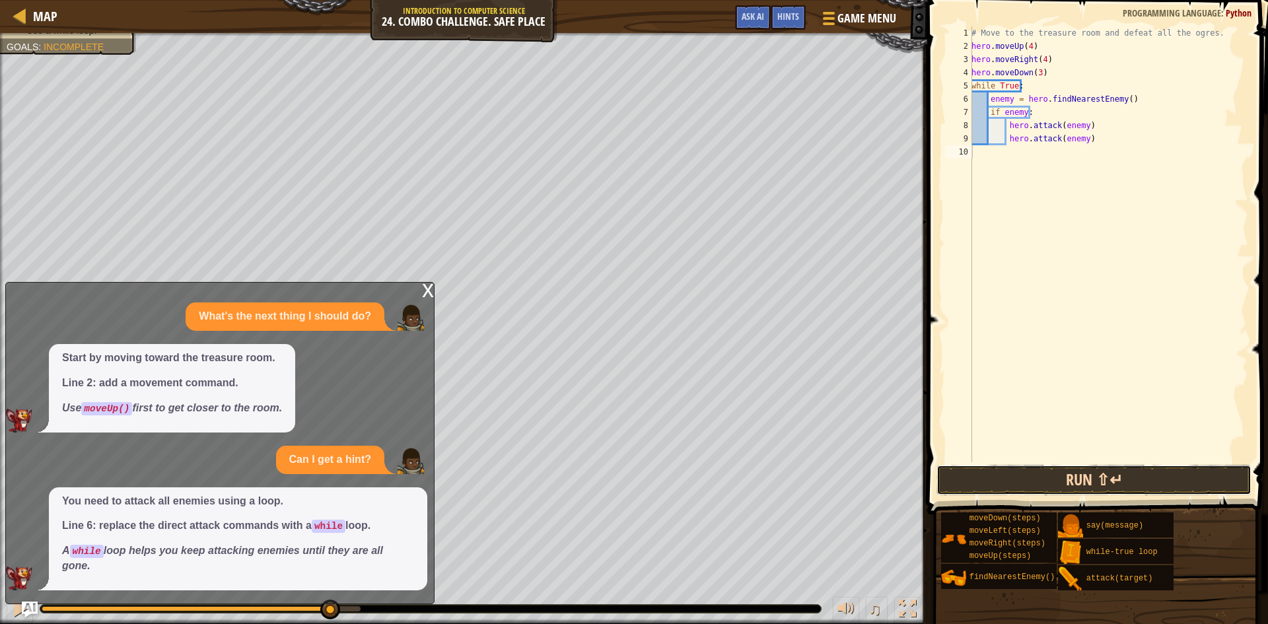
click at [1090, 487] on button "Run ⇧↵" at bounding box center [1093, 480] width 315 height 30
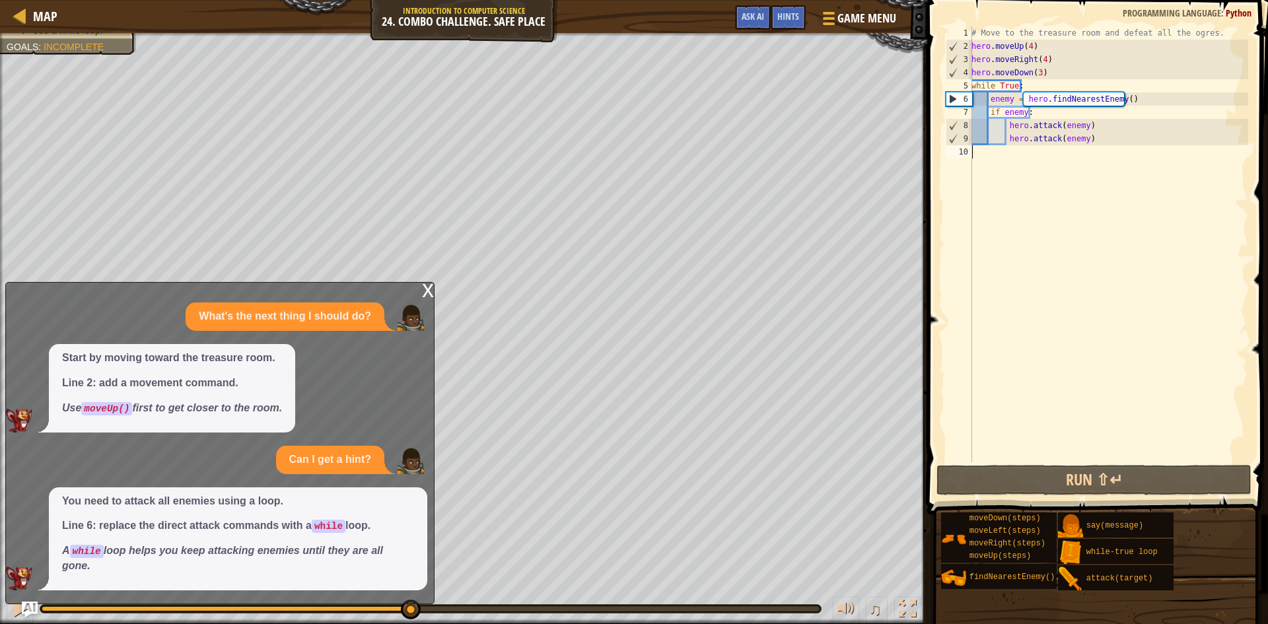
drag, startPoint x: 561, startPoint y: 608, endPoint x: 409, endPoint y: 599, distance: 152.2
click at [409, 599] on div "Map Introduction to Computer Science 24. Combo Challenge. Safe Place Game Menu …" at bounding box center [634, 312] width 1268 height 624
click at [1012, 149] on div "# Move to the treasure room and defeat all the ogres. hero . moveUp ( 4 ) hero …" at bounding box center [1108, 257] width 279 height 462
click at [1006, 149] on div "# Move to the treasure room and defeat all the ogres. hero . moveUp ( 4 ) hero …" at bounding box center [1108, 257] width 279 height 462
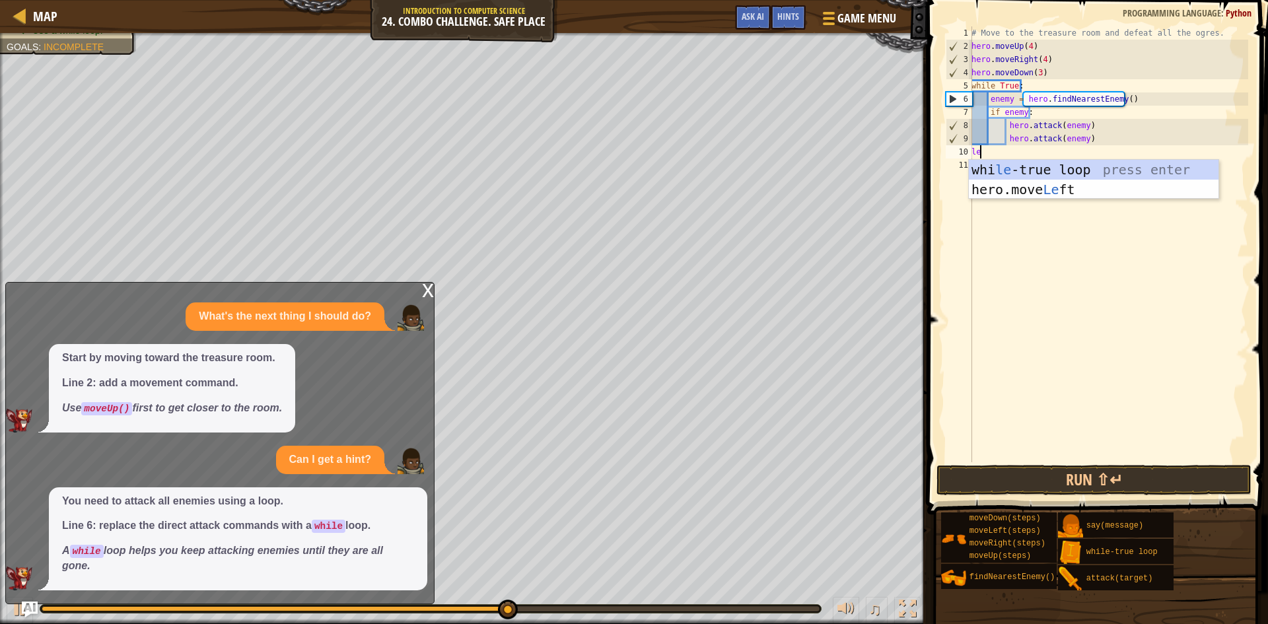
type textarea "lef"
click at [989, 170] on div "hero.move Lef t press enter" at bounding box center [1094, 189] width 250 height 59
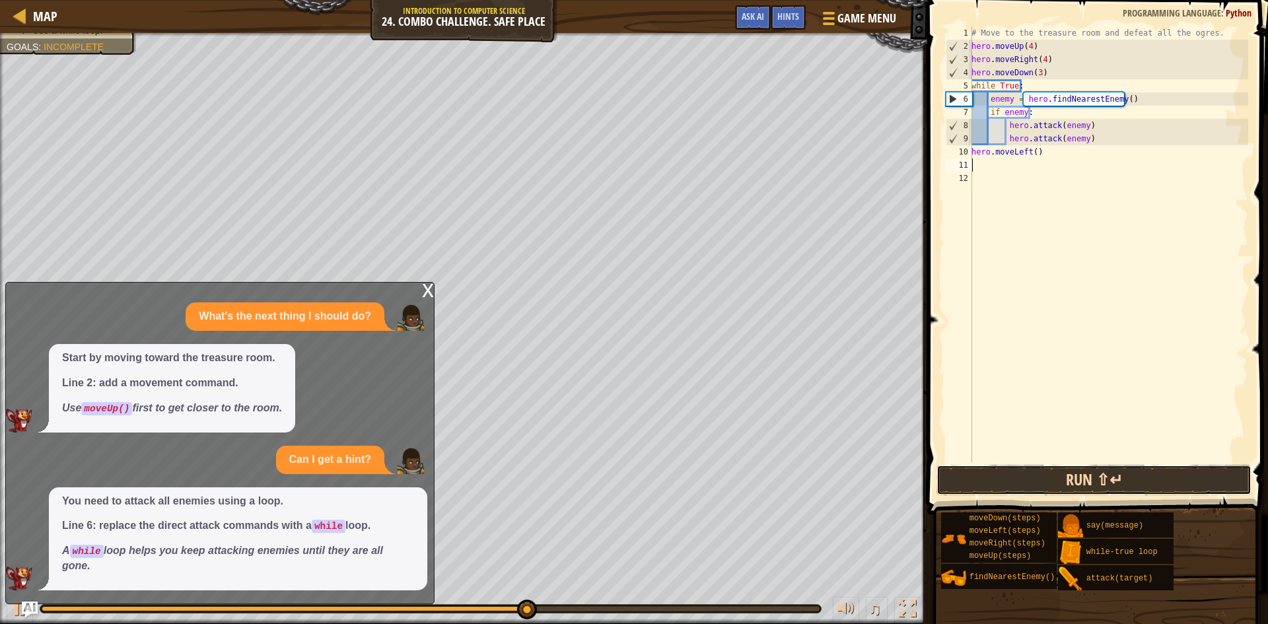
click at [1088, 483] on button "Run ⇧↵" at bounding box center [1093, 480] width 315 height 30
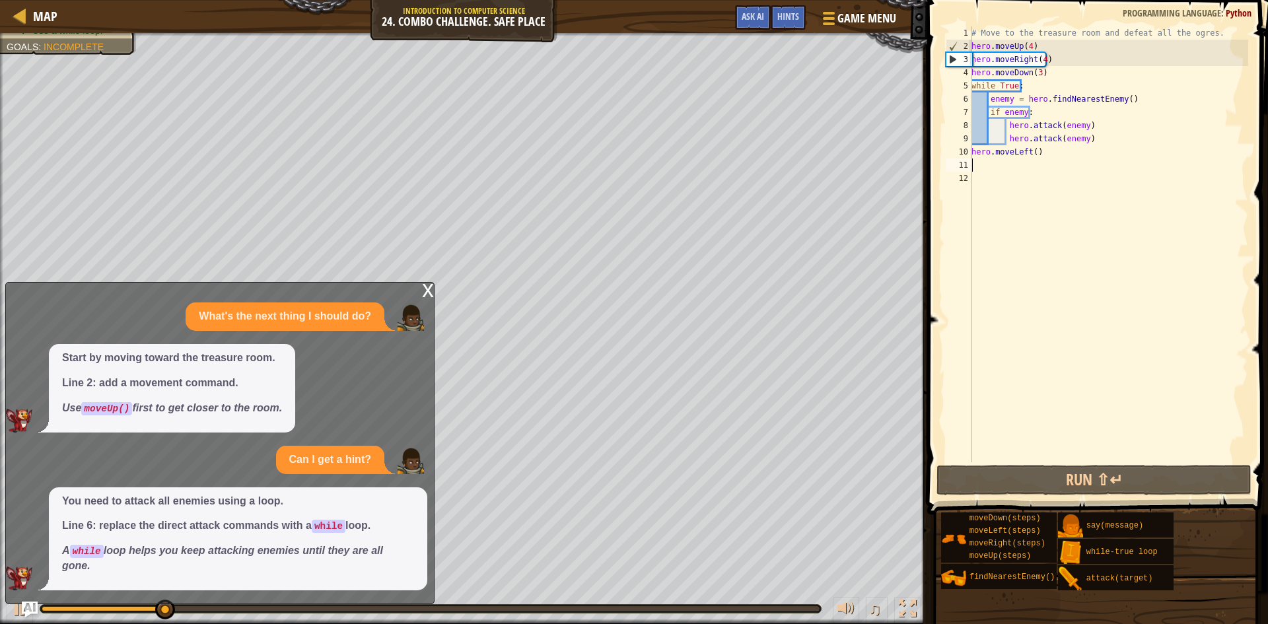
click at [505, 607] on div at bounding box center [431, 608] width 778 height 5
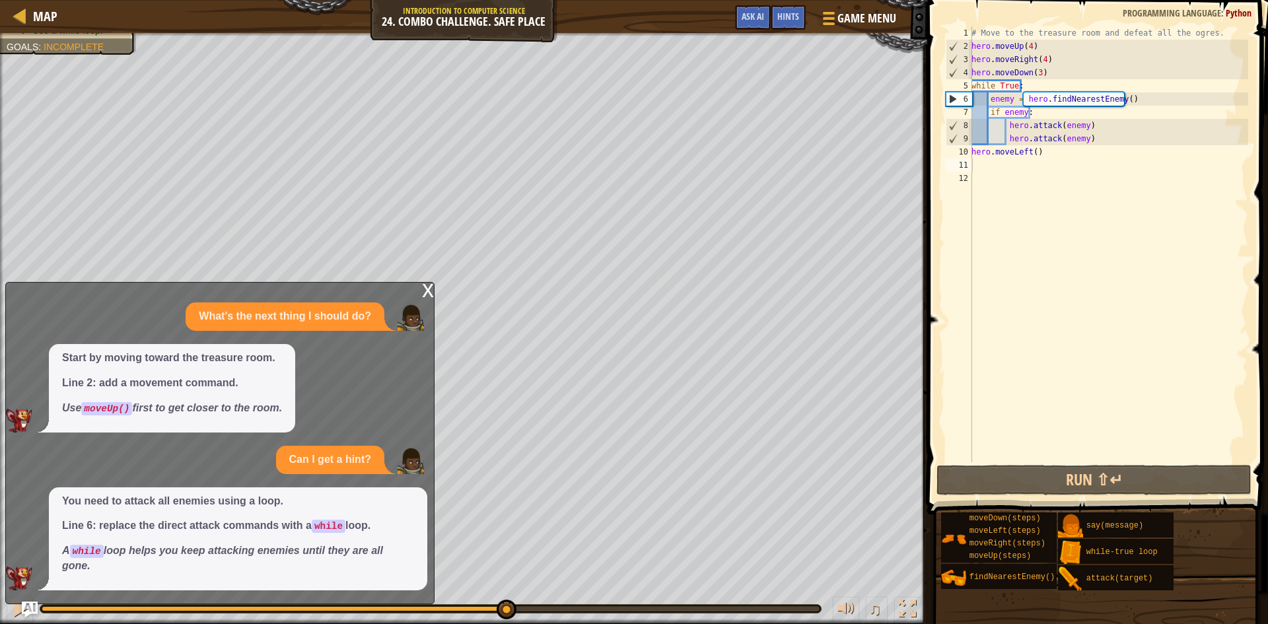
click at [437, 603] on div "♫" at bounding box center [463, 606] width 927 height 40
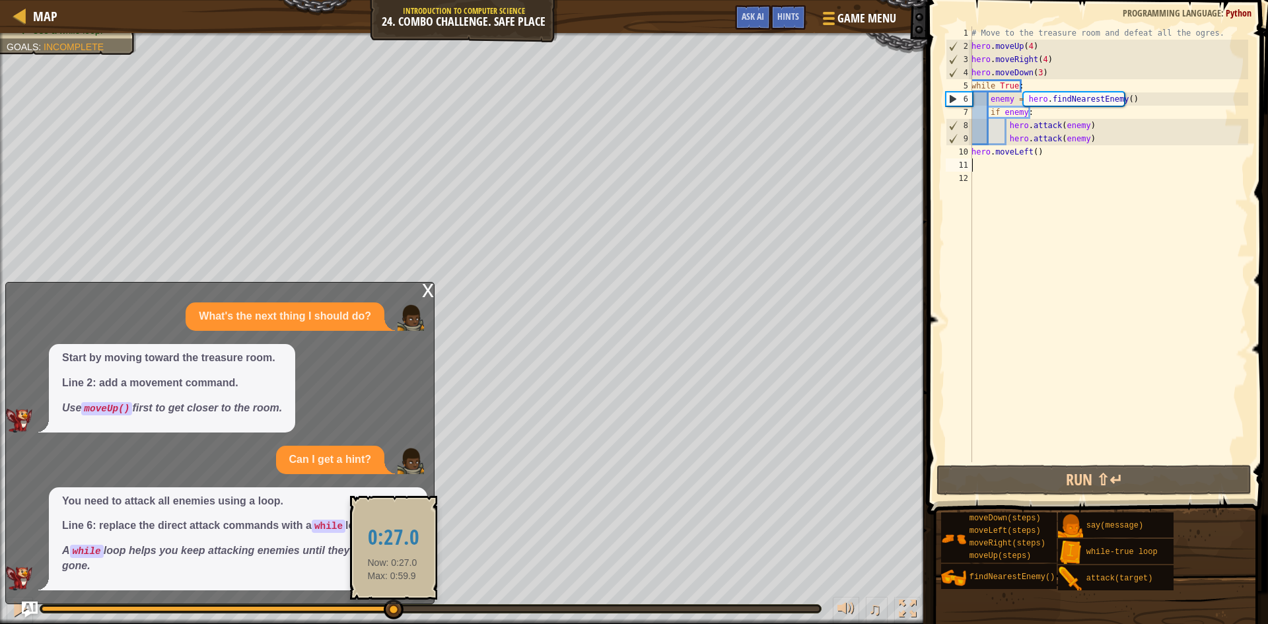
drag, startPoint x: 401, startPoint y: 607, endPoint x: 313, endPoint y: 608, distance: 87.8
click at [325, 609] on div at bounding box center [217, 608] width 351 height 5
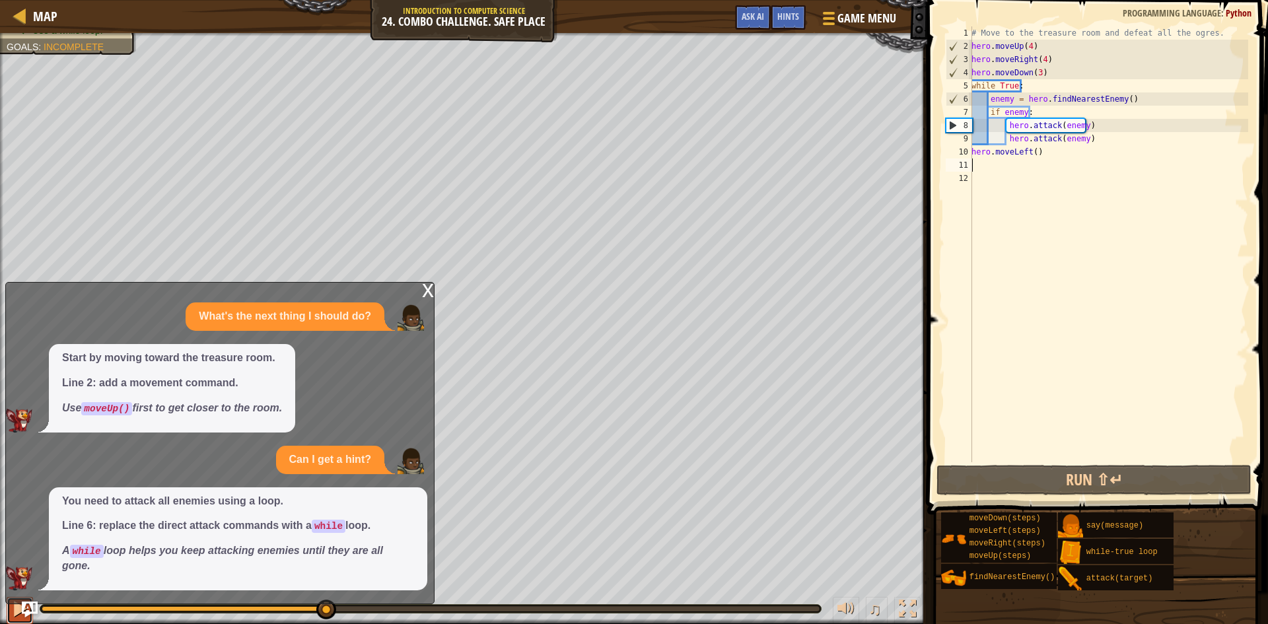
click at [10, 610] on button at bounding box center [20, 610] width 26 height 27
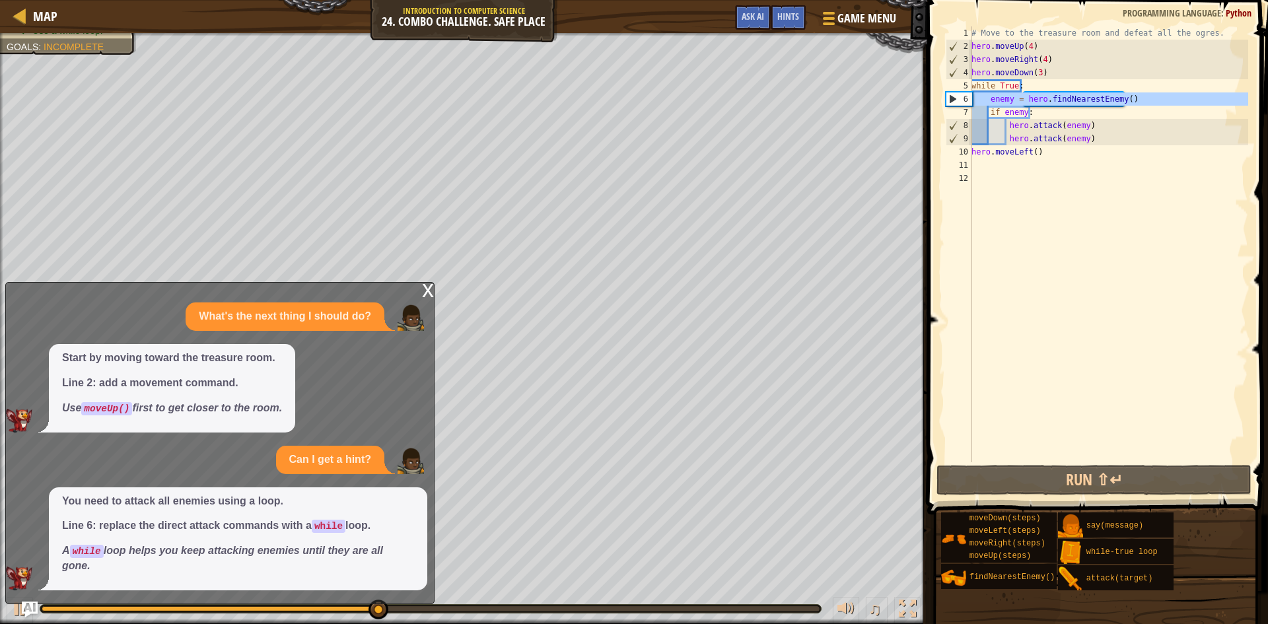
click at [952, 101] on div "6" at bounding box center [959, 98] width 26 height 13
type textarea "enemy = hero.findNearestEnemy()"
click at [952, 101] on div "6" at bounding box center [959, 98] width 26 height 13
click at [768, 22] on button "Ask AI" at bounding box center [753, 17] width 36 height 24
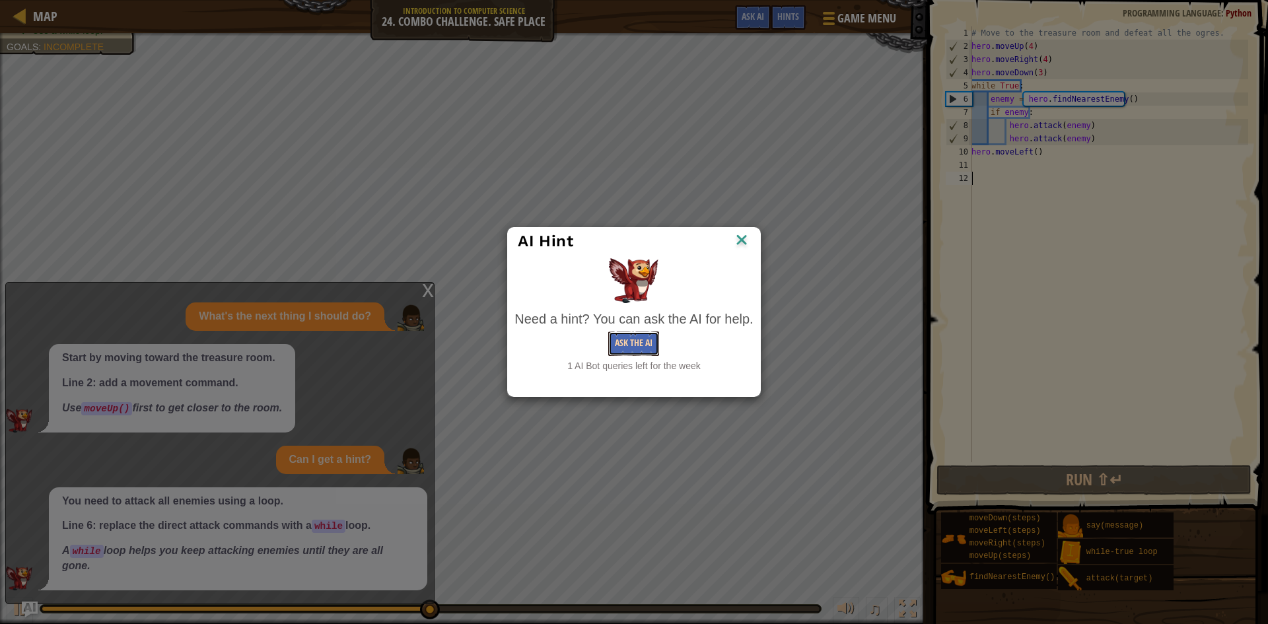
click at [619, 353] on button "Ask the AI" at bounding box center [633, 344] width 51 height 24
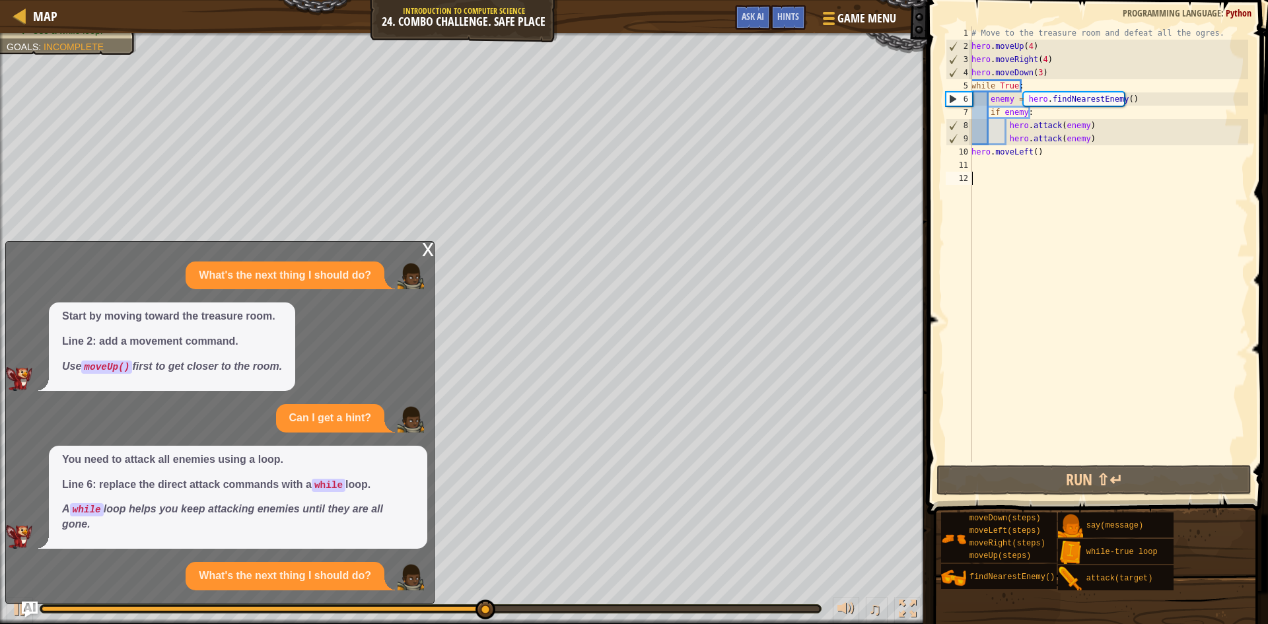
scroll to position [93, 0]
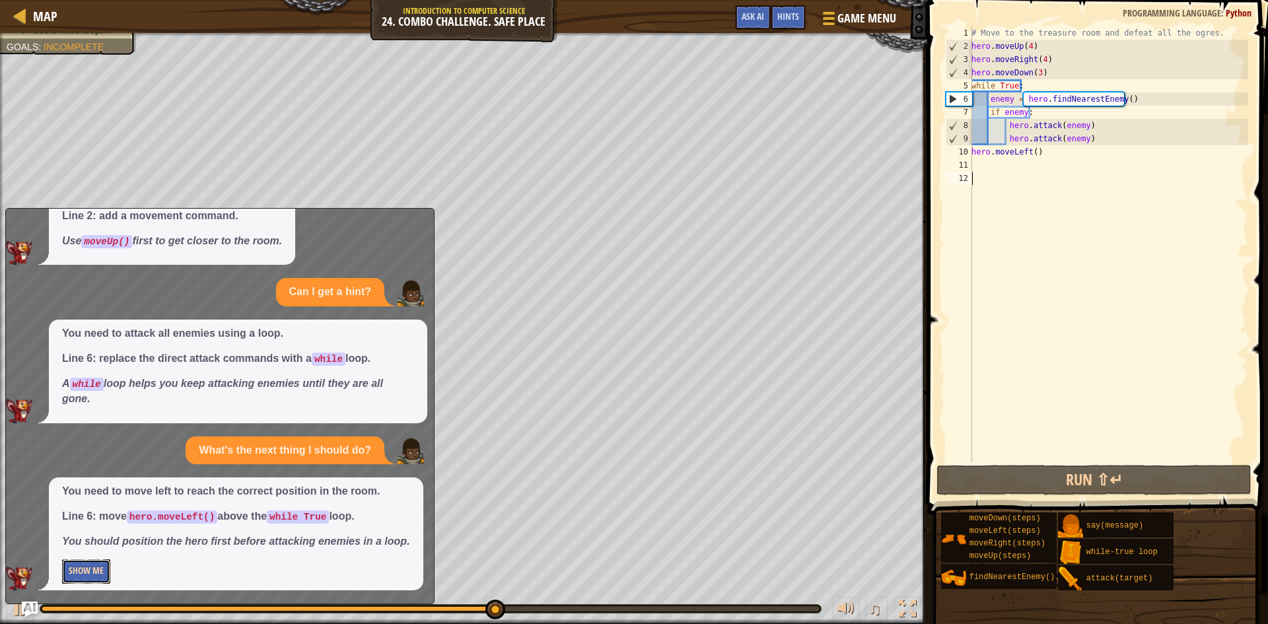
click at [103, 568] on button "Show Me" at bounding box center [86, 571] width 48 height 24
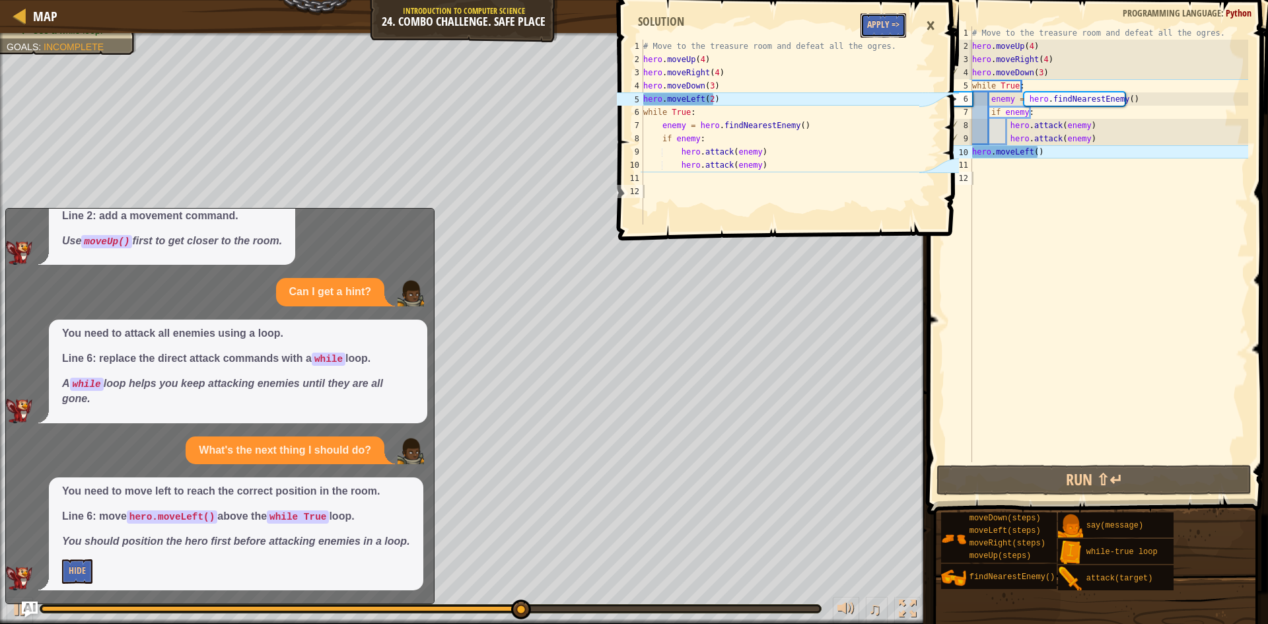
click at [874, 25] on button "Apply =>" at bounding box center [883, 25] width 46 height 24
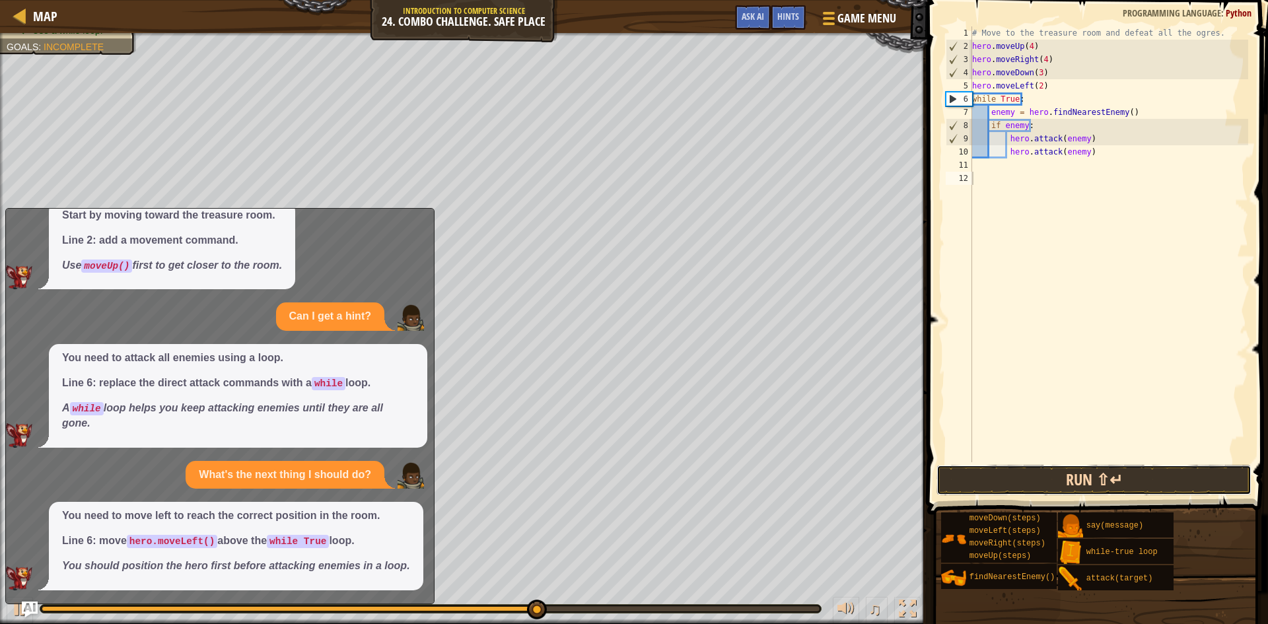
click at [1087, 484] on button "Run ⇧↵" at bounding box center [1093, 480] width 315 height 30
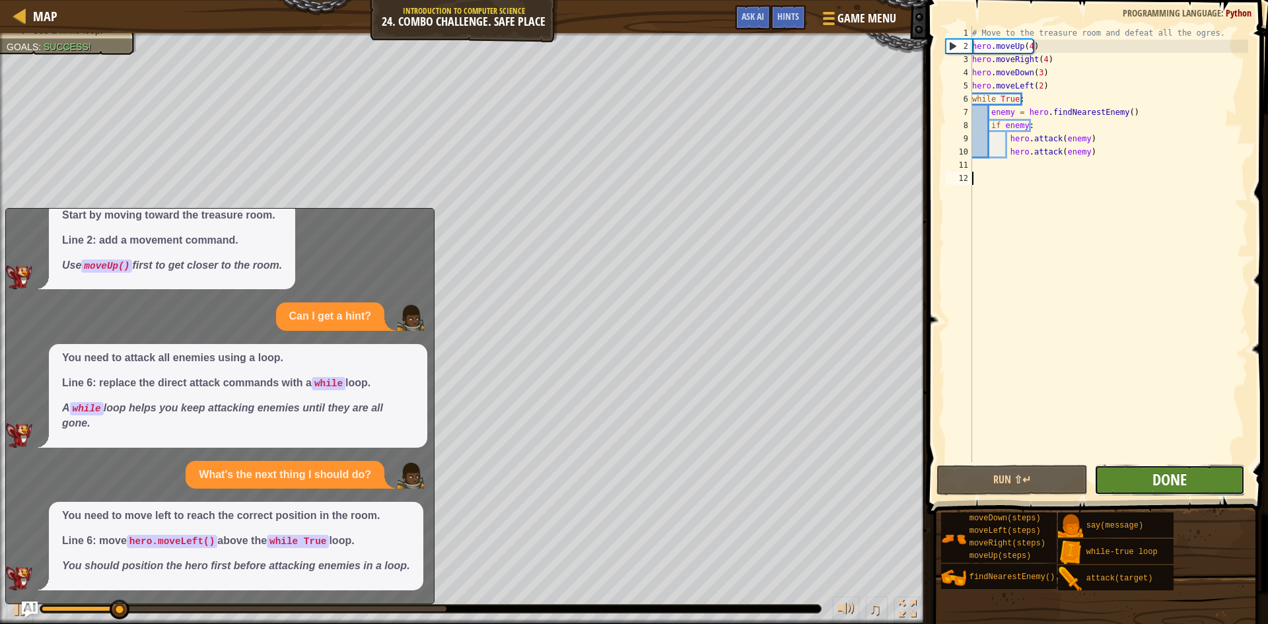
click at [1159, 479] on span "Done" at bounding box center [1169, 479] width 34 height 21
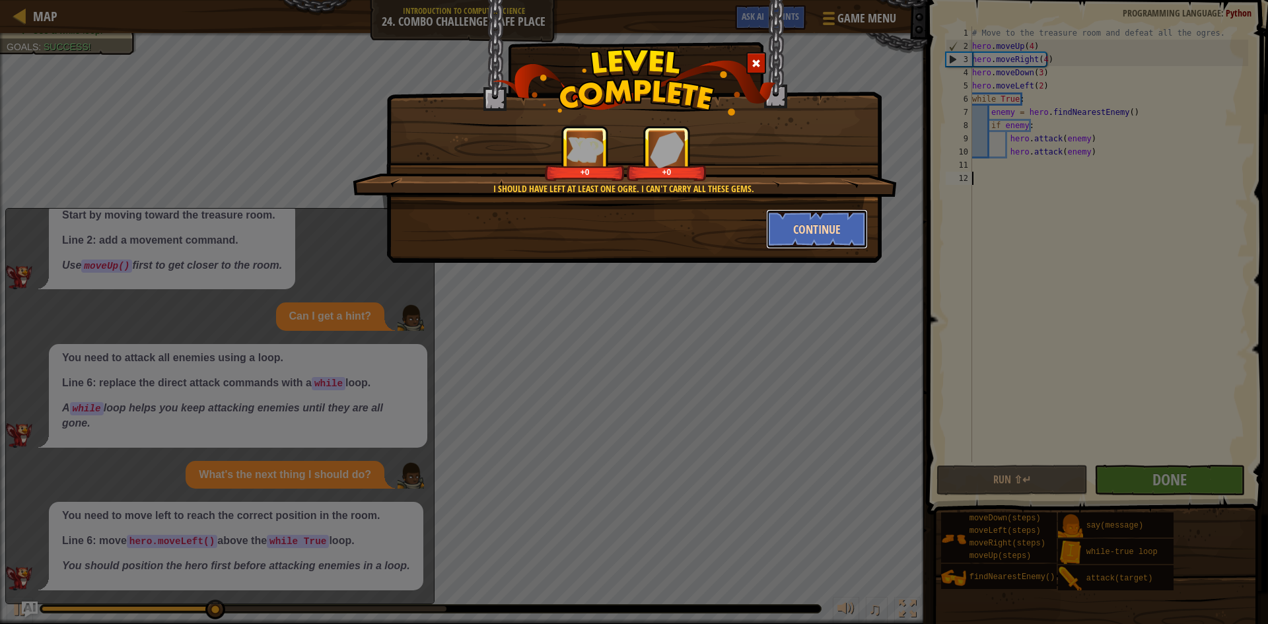
click at [800, 227] on button "Continue" at bounding box center [817, 229] width 102 height 40
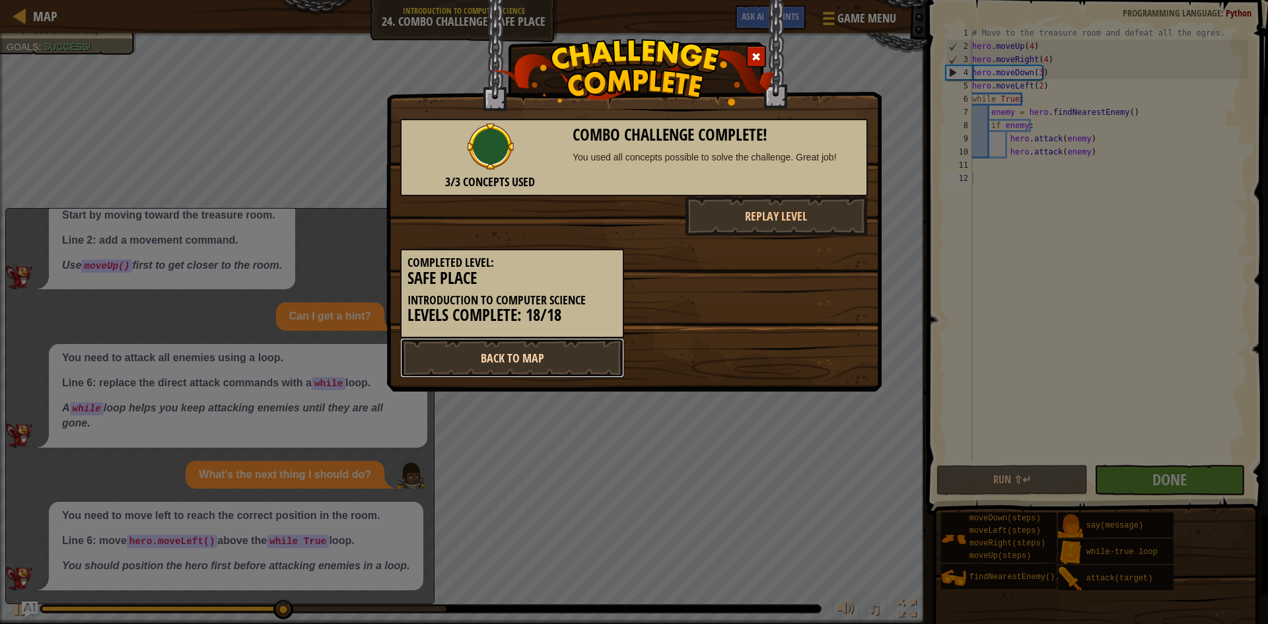
click at [487, 354] on link "Back to Map" at bounding box center [512, 358] width 224 height 40
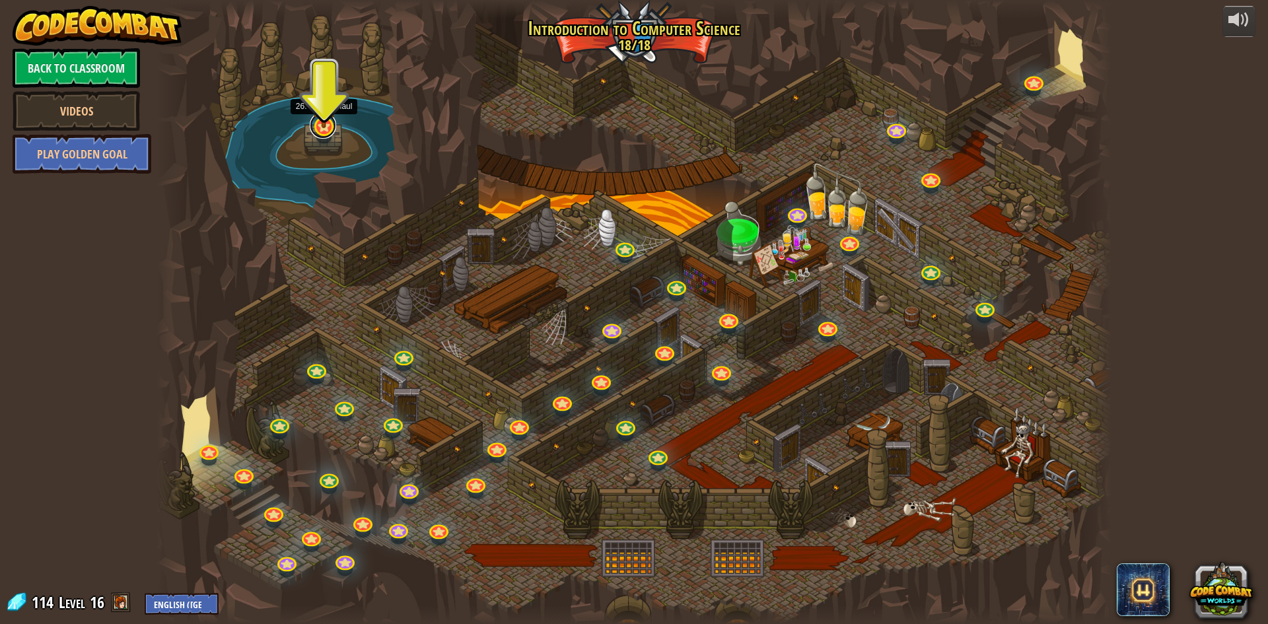
click at [316, 129] on link at bounding box center [323, 125] width 26 height 26
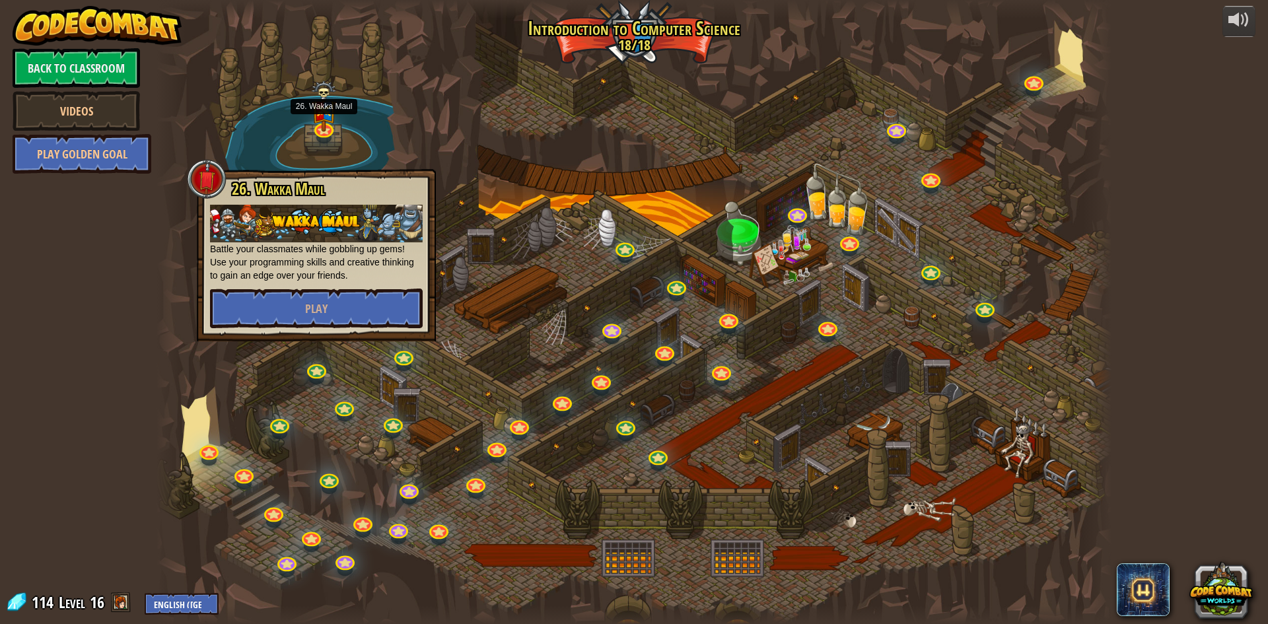
click at [548, 232] on div at bounding box center [634, 312] width 955 height 624
